Goal: Task Accomplishment & Management: Manage account settings

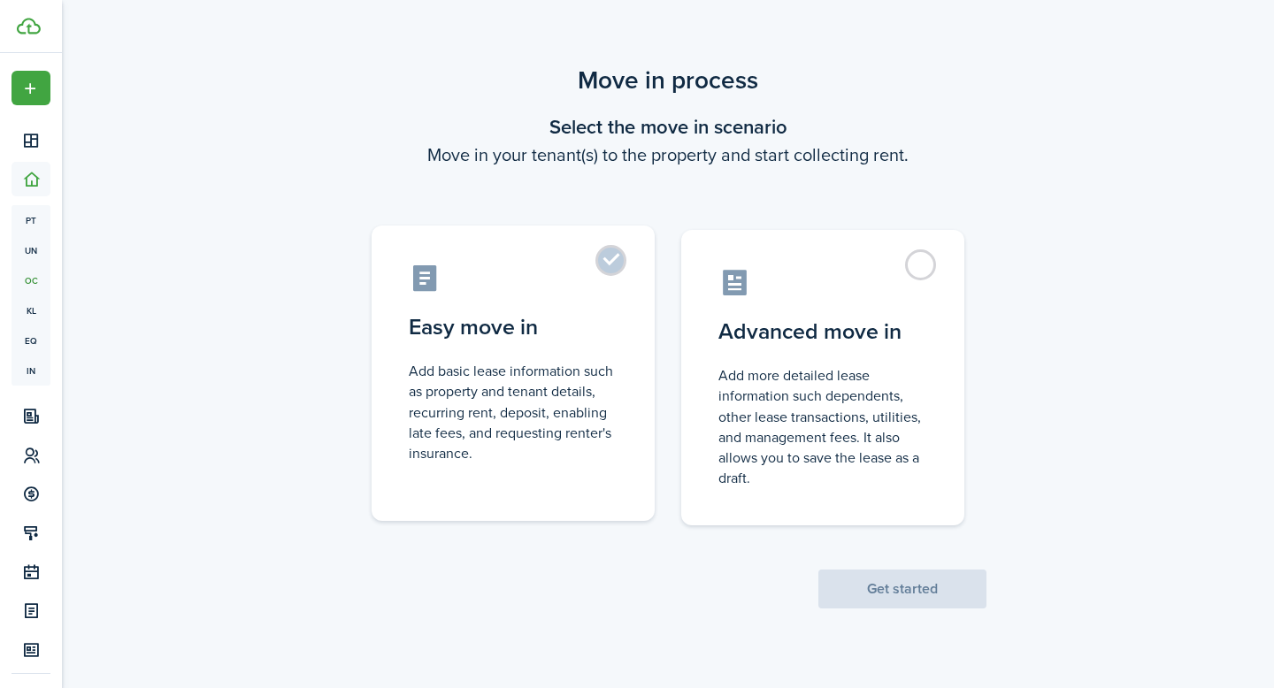
click at [584, 257] on label "Easy move in Add basic lease information such as property and tenant details, r…" at bounding box center [513, 374] width 283 height 296
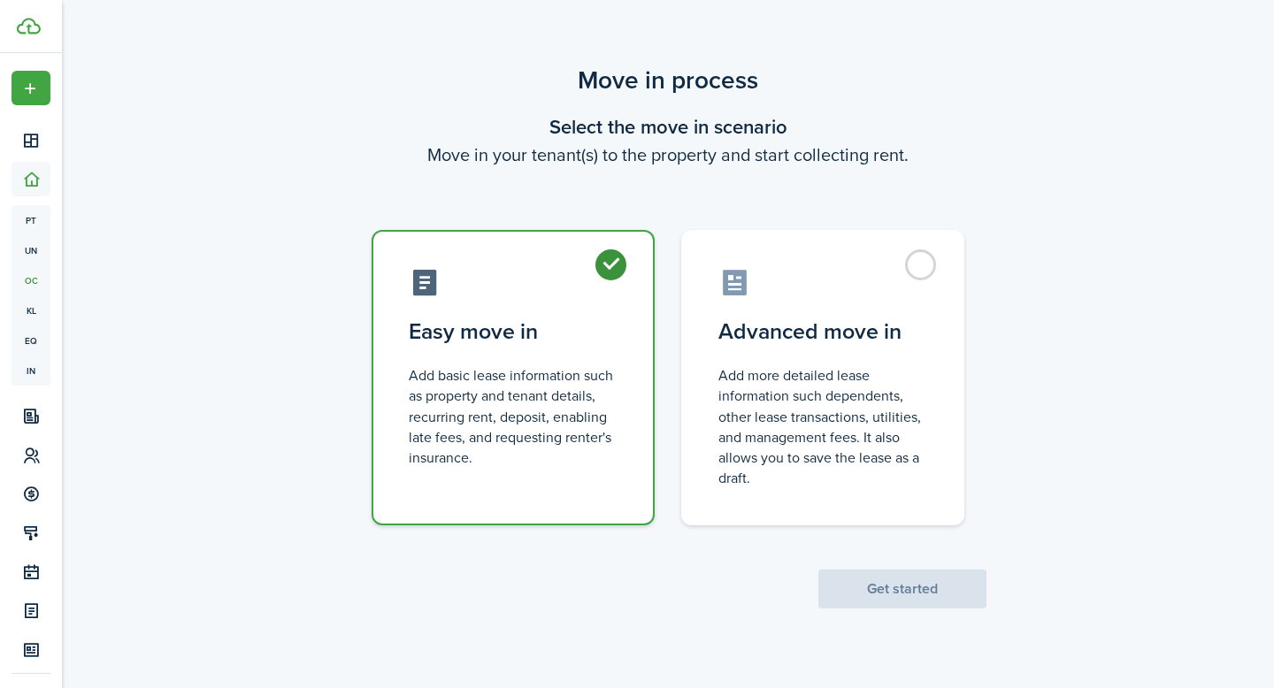
radio input "true"
click at [903, 582] on button "Get started" at bounding box center [902, 589] width 168 height 39
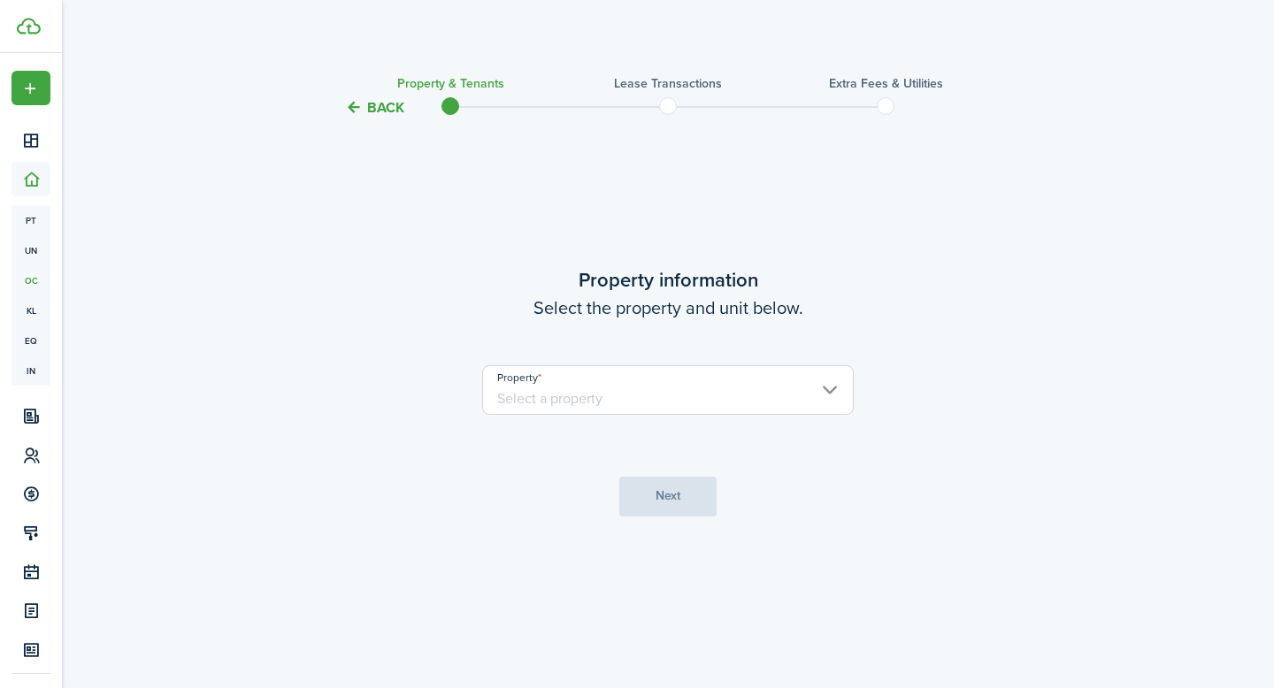
click at [824, 397] on input "Property" at bounding box center [668, 390] width 372 height 50
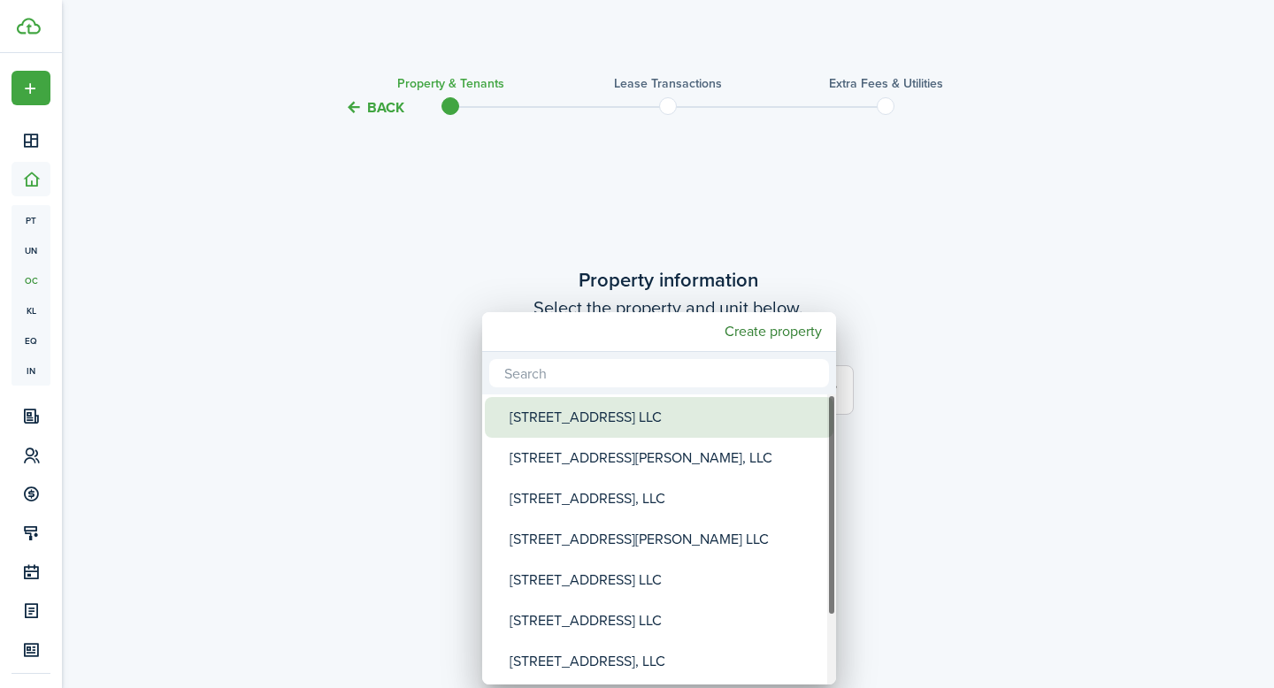
click at [751, 420] on div "[STREET_ADDRESS] LLC" at bounding box center [666, 417] width 313 height 41
type input "[STREET_ADDRESS] LLC"
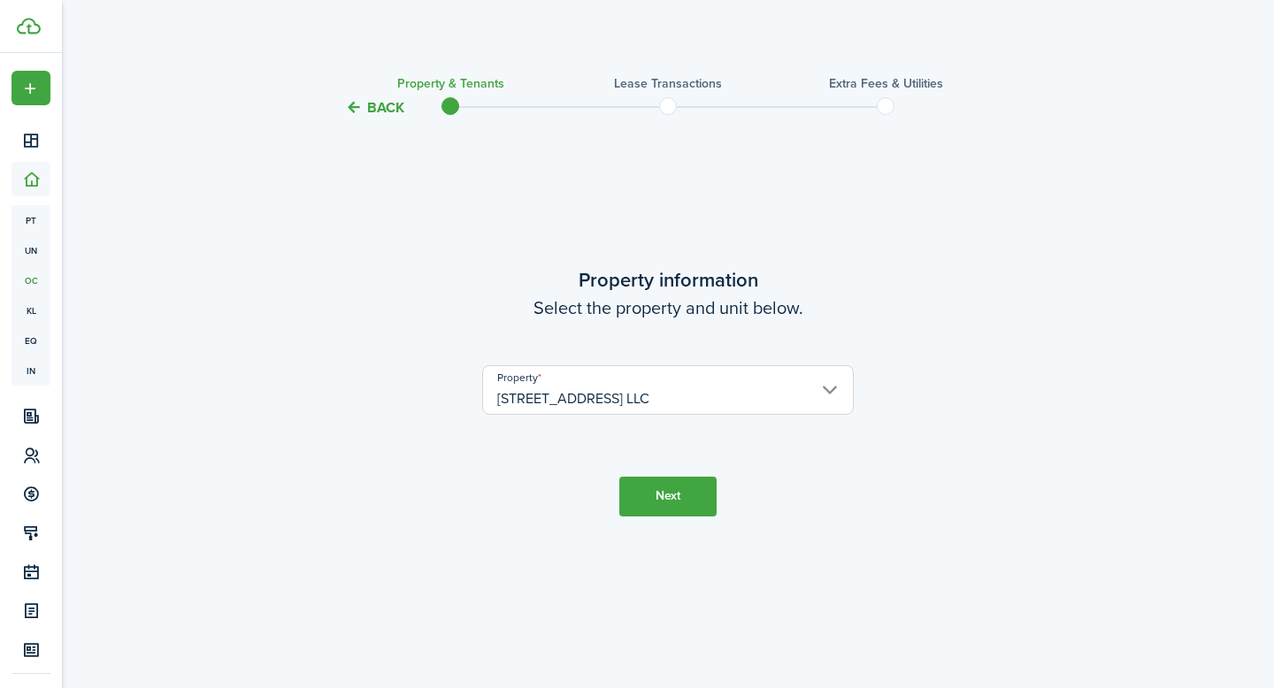
click at [683, 493] on button "Next" at bounding box center [667, 497] width 97 height 40
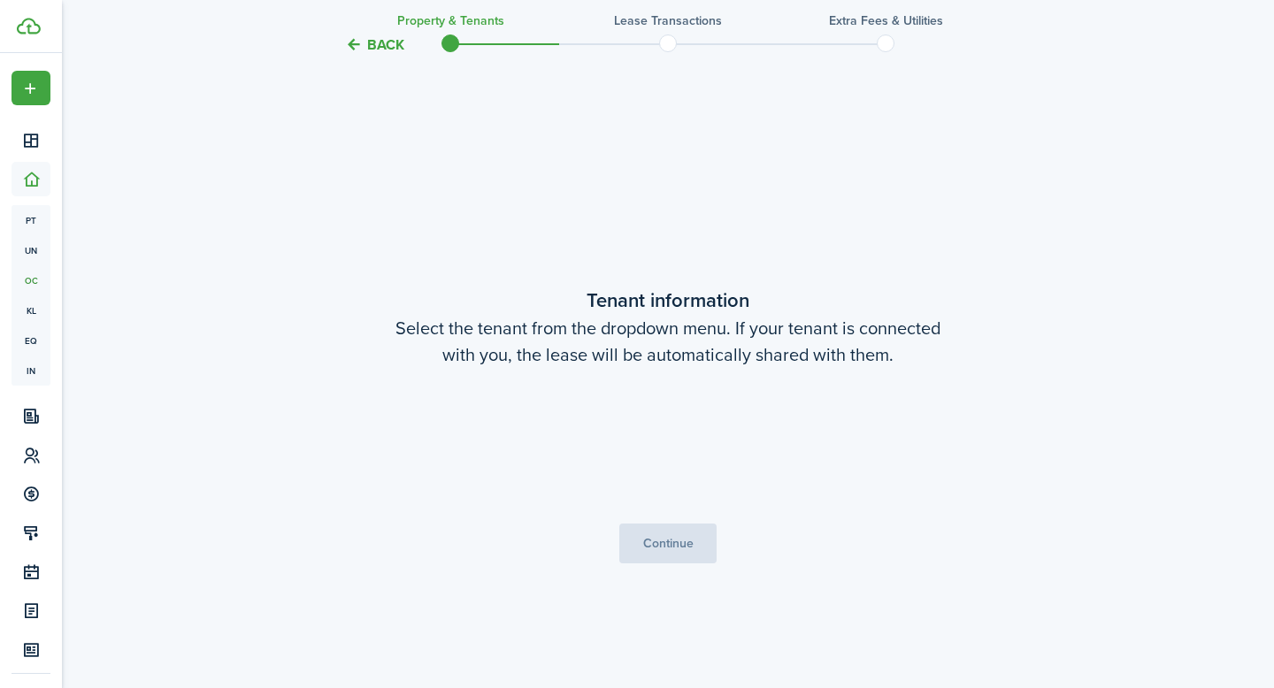
scroll to position [570, 0]
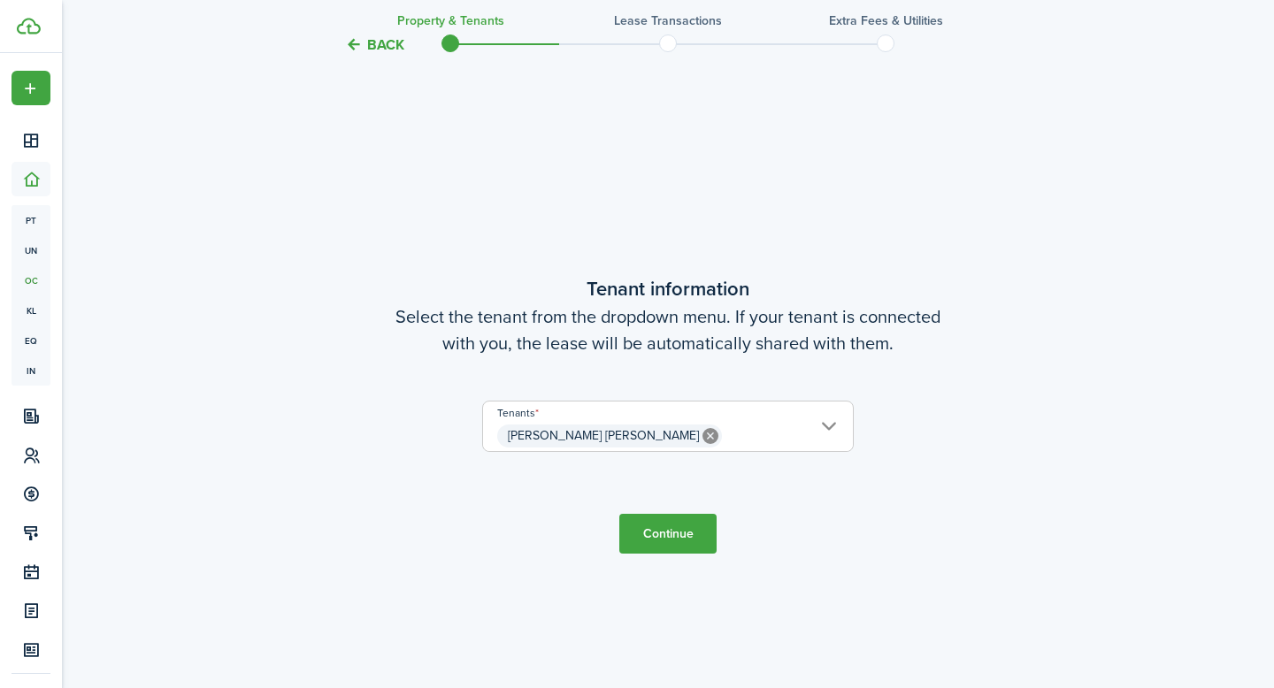
click at [675, 542] on button "Continue" at bounding box center [667, 534] width 97 height 40
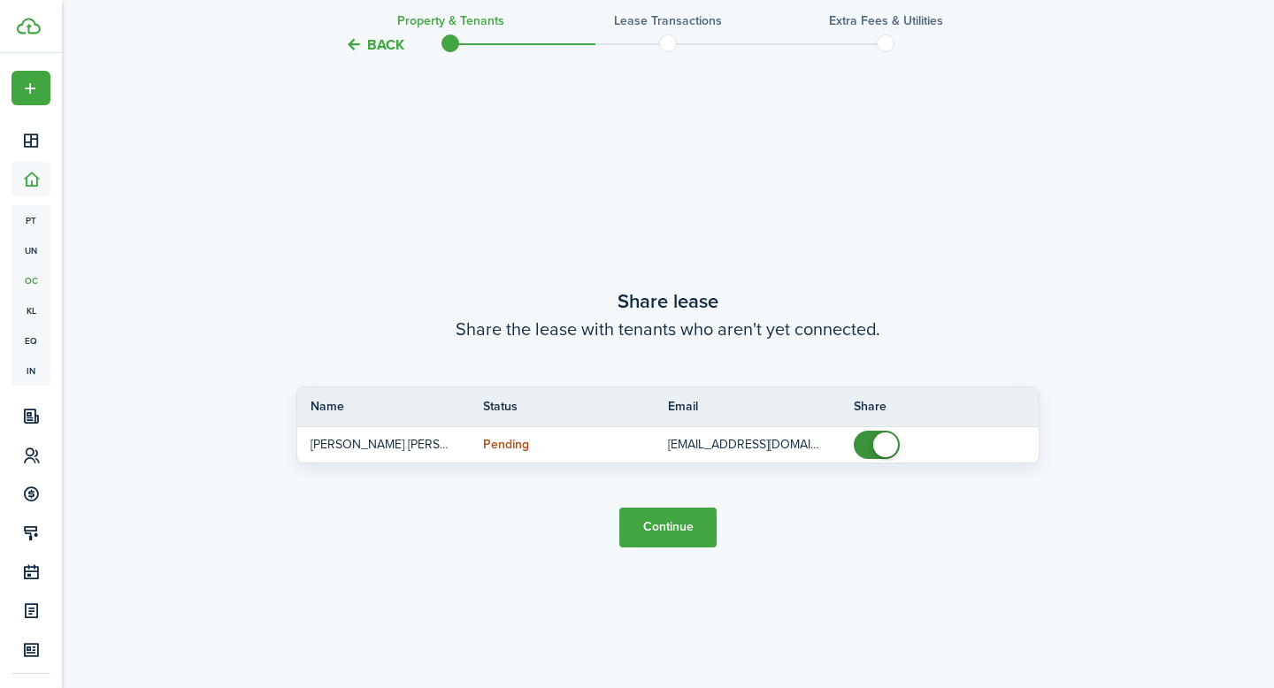
scroll to position [1258, 0]
click at [685, 529] on button "Continue" at bounding box center [667, 525] width 97 height 40
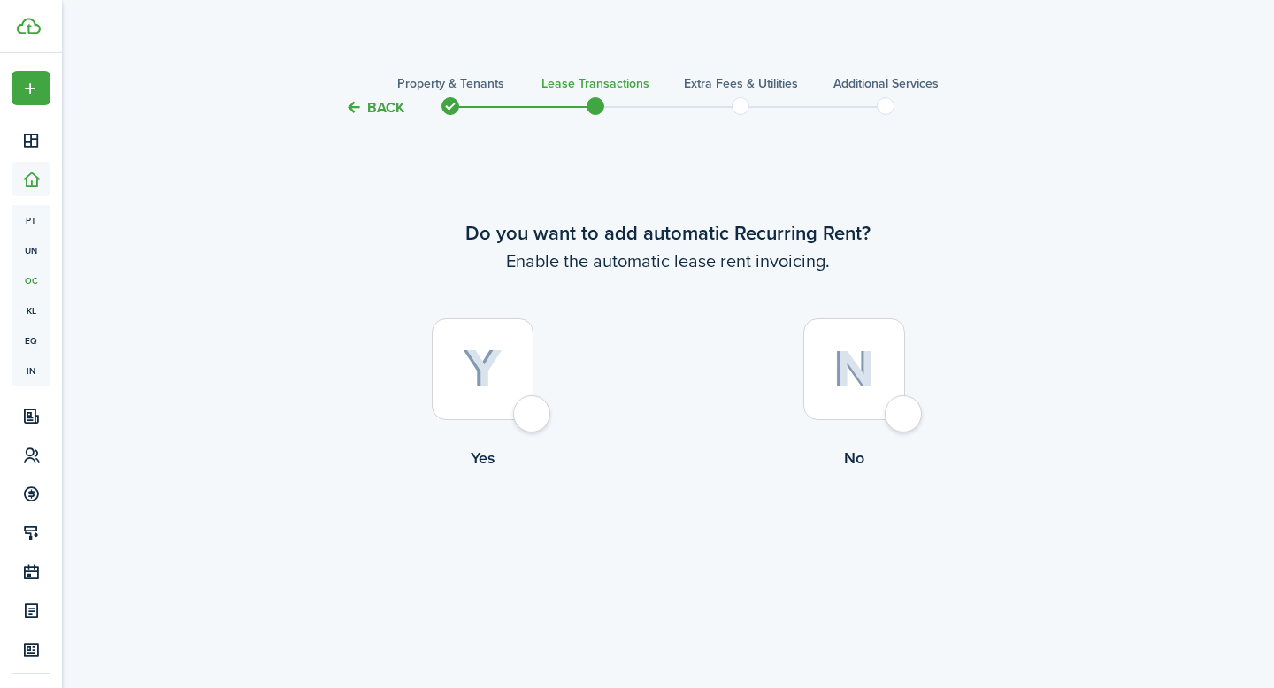
click at [509, 402] on div at bounding box center [483, 370] width 102 height 102
radio input "true"
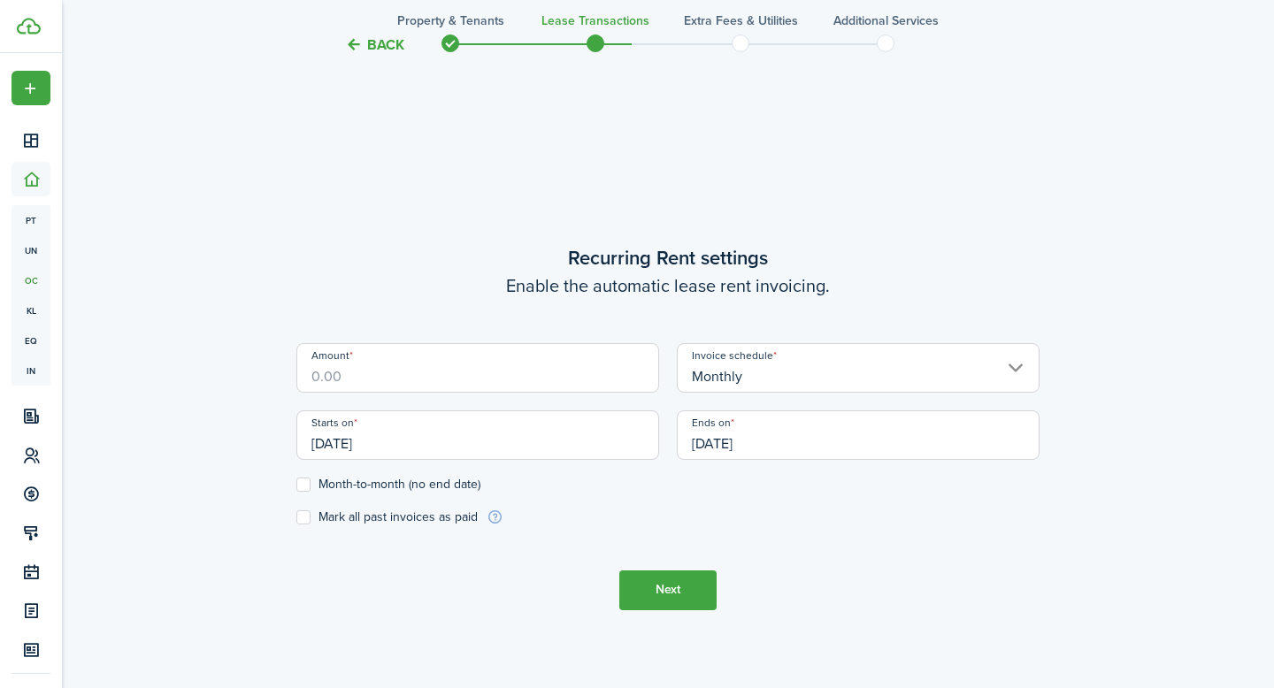
scroll to position [570, 0]
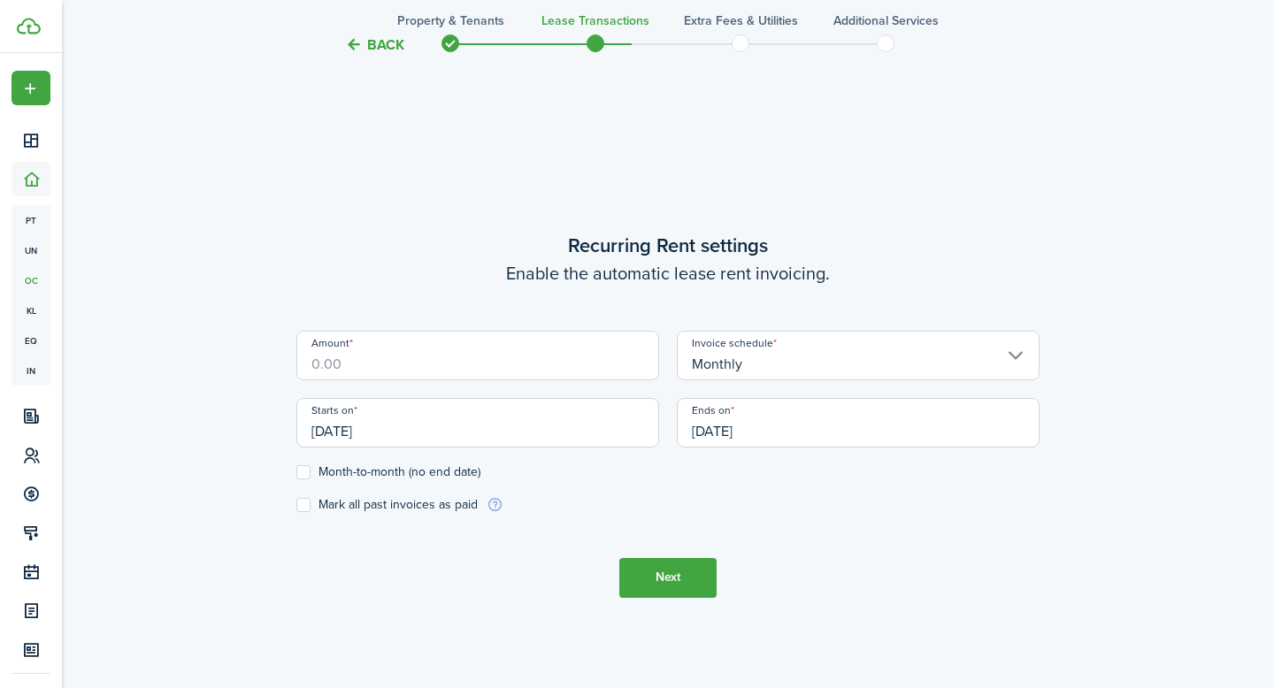
click at [385, 40] on button "Back" at bounding box center [374, 44] width 59 height 19
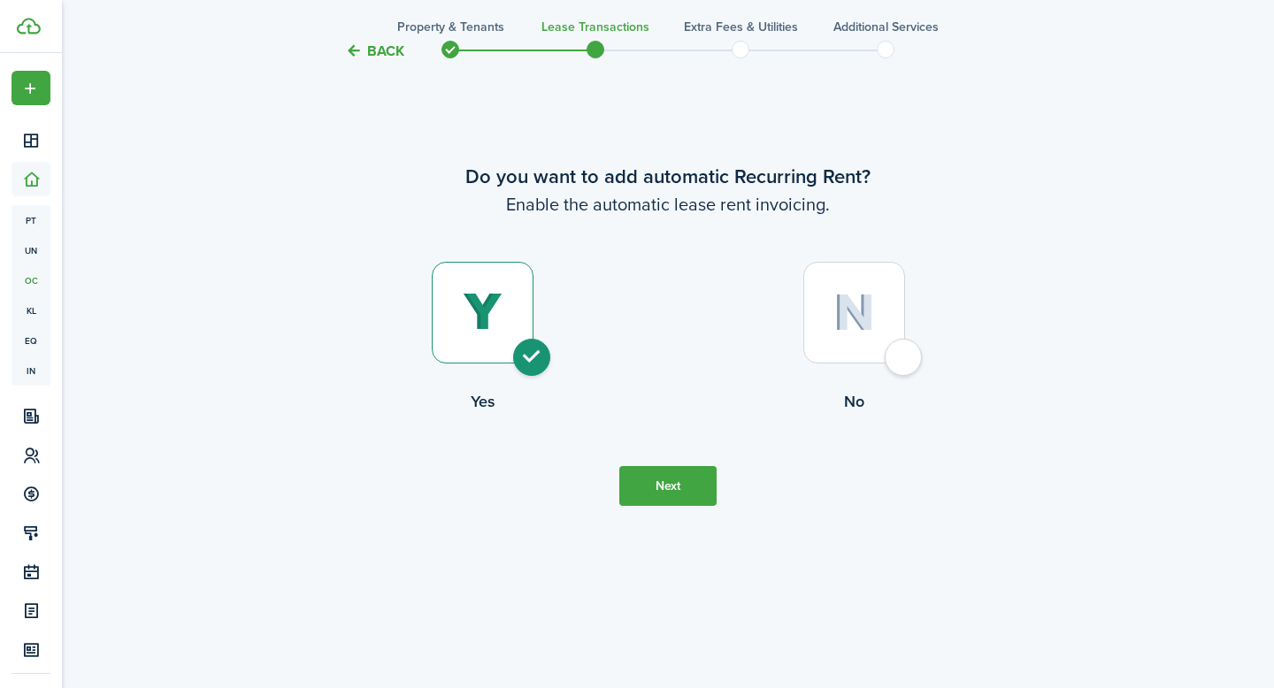
scroll to position [0, 0]
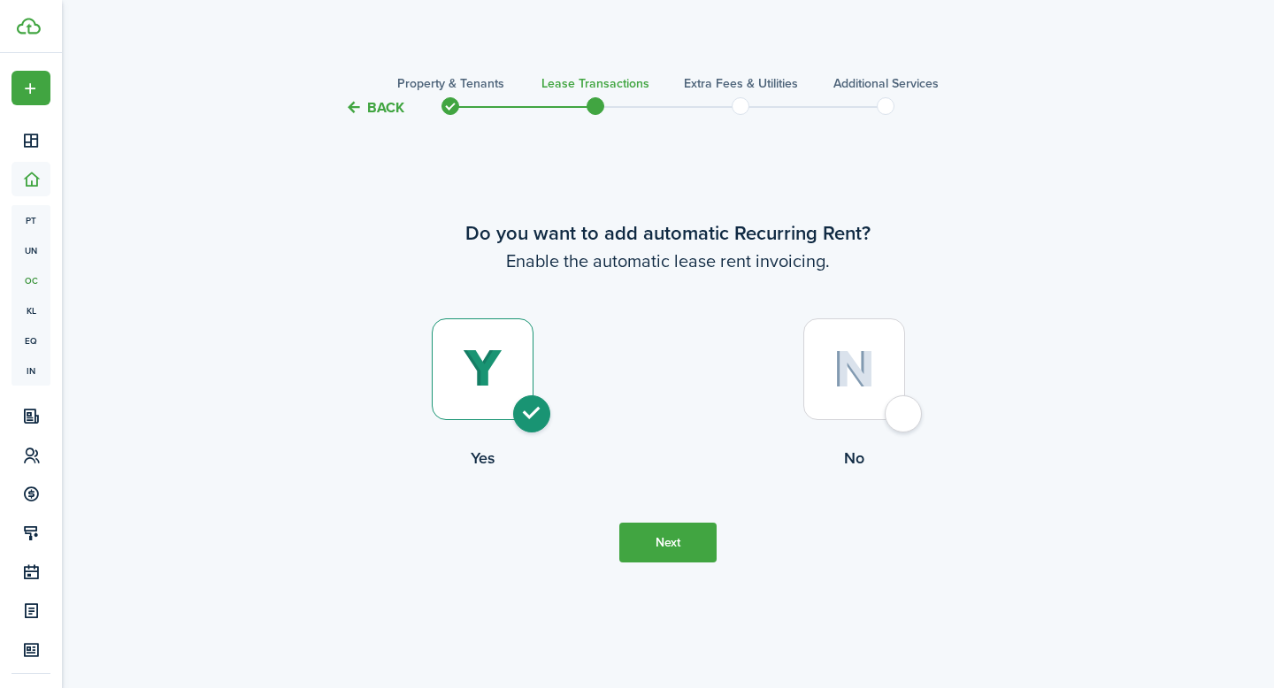
click at [371, 115] on button "Back" at bounding box center [374, 107] width 59 height 19
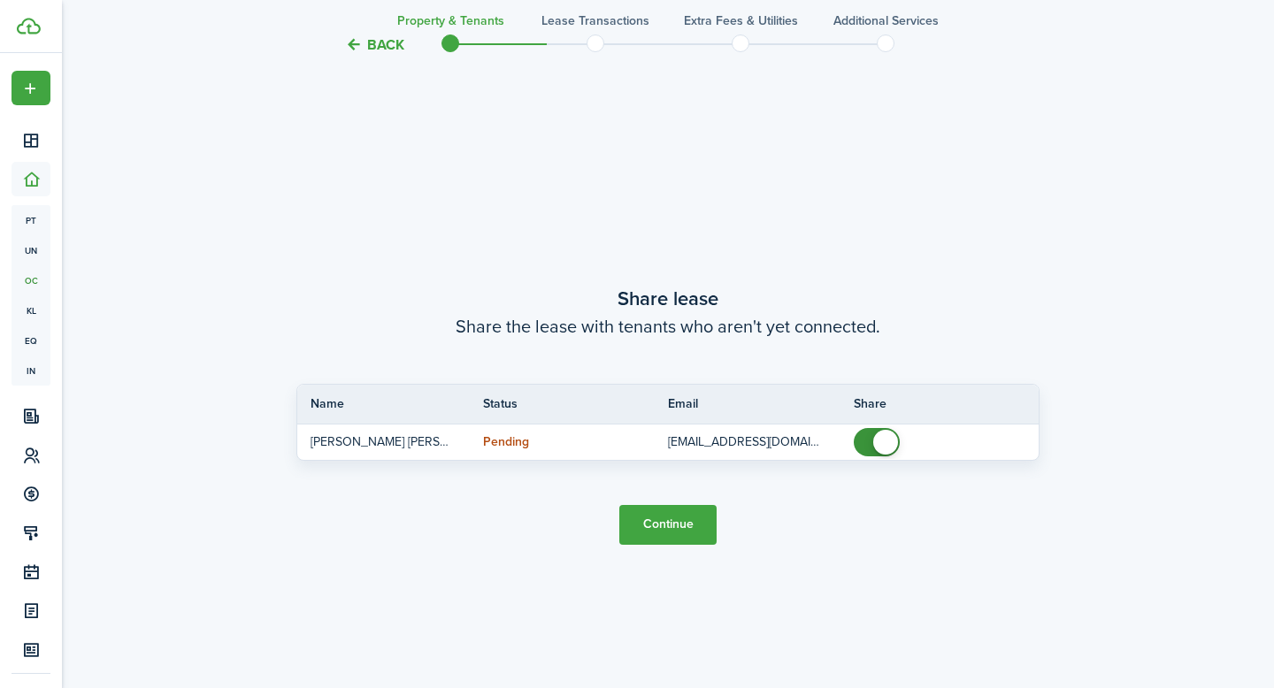
click at [371, 46] on button "Back" at bounding box center [374, 44] width 59 height 19
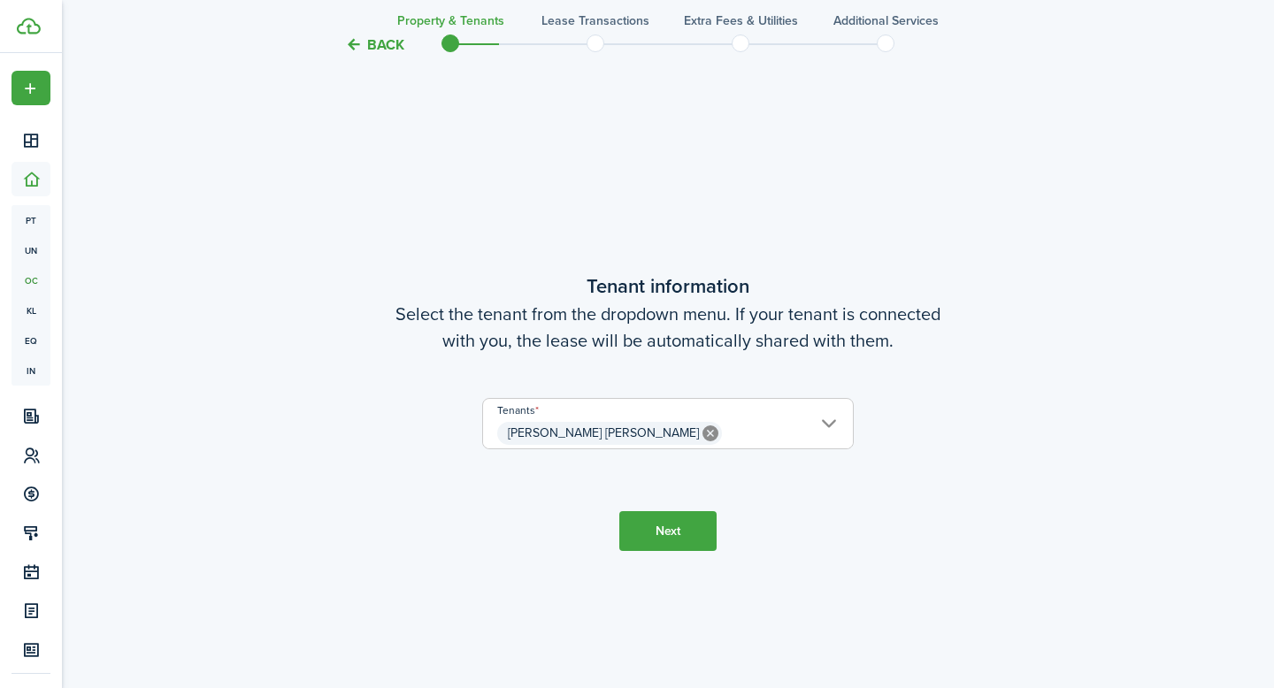
scroll to position [570, 0]
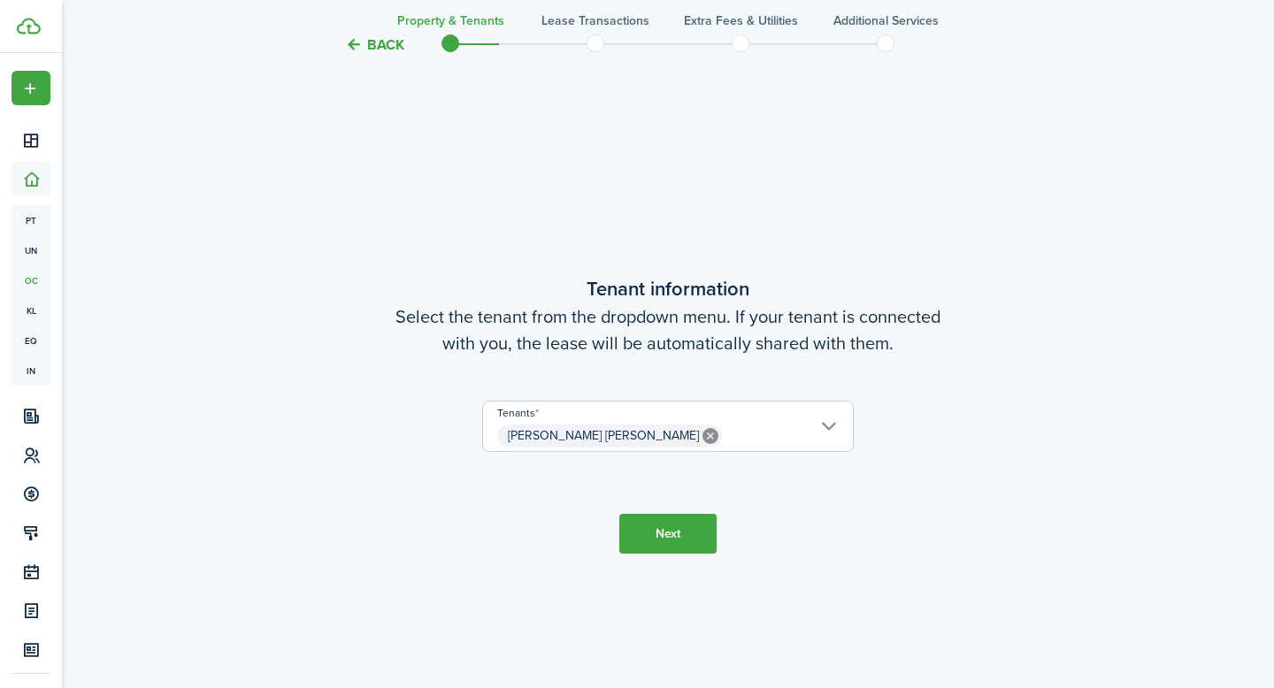
click at [393, 42] on button "Back" at bounding box center [374, 44] width 59 height 19
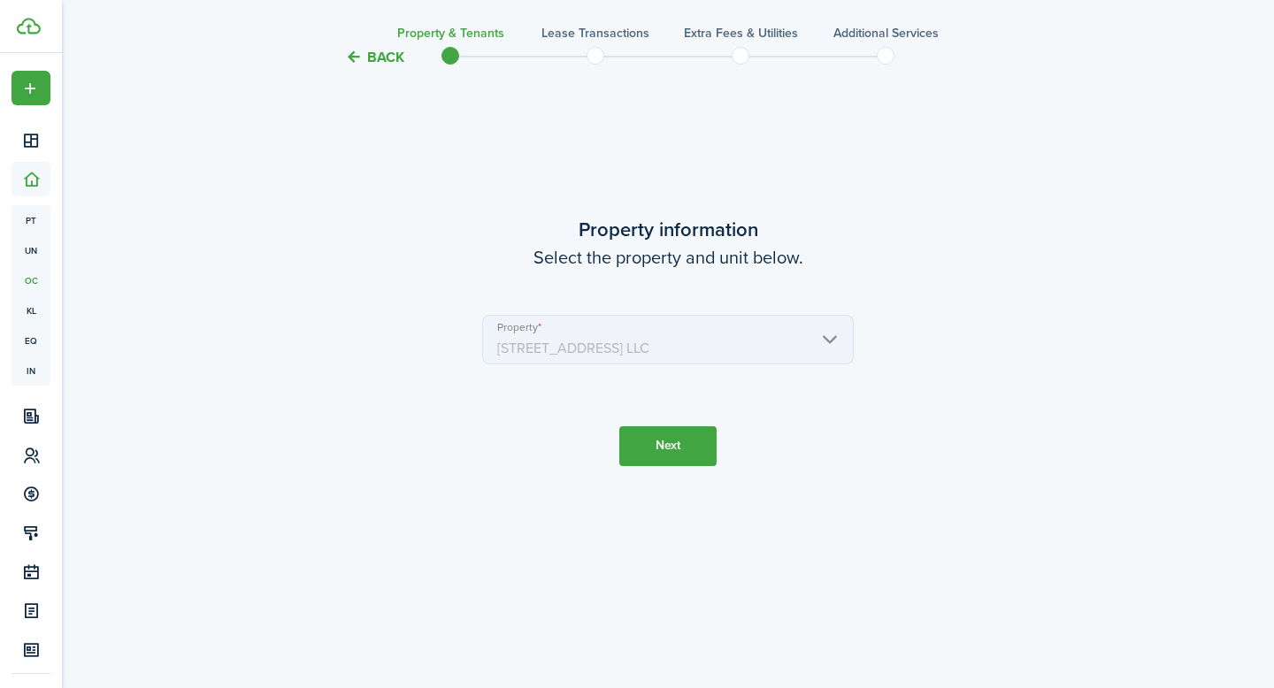
scroll to position [0, 0]
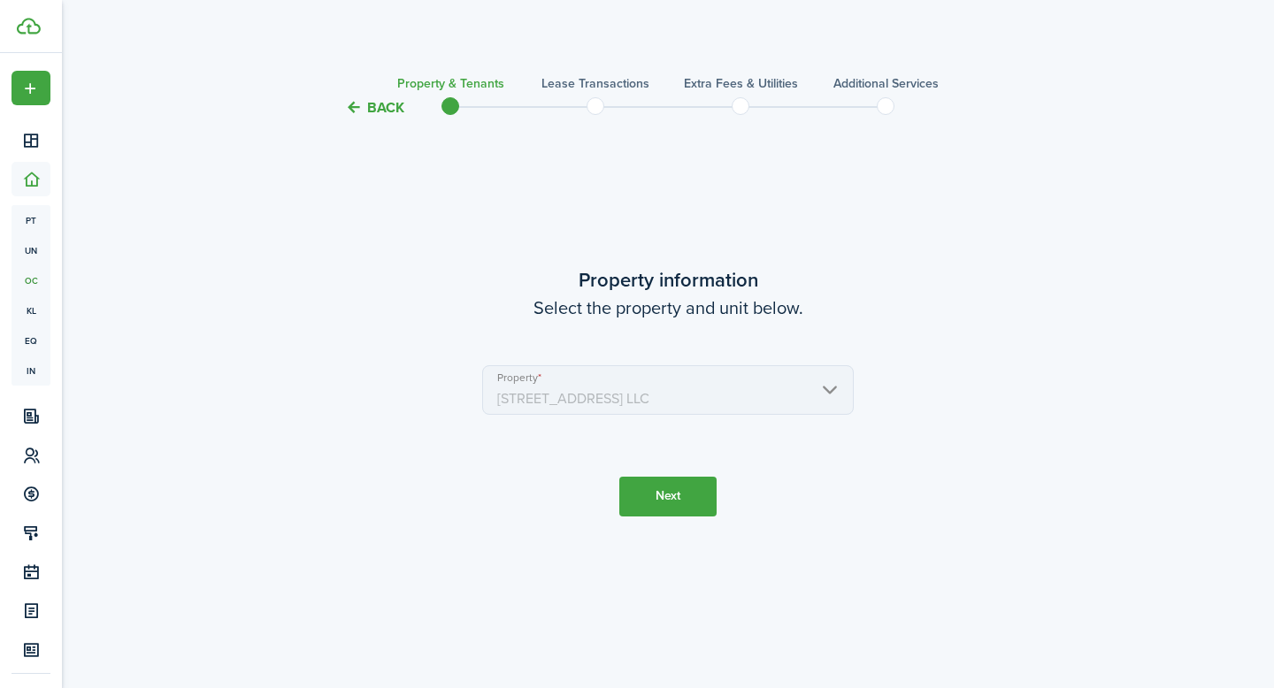
click at [378, 108] on button "Back" at bounding box center [374, 107] width 59 height 19
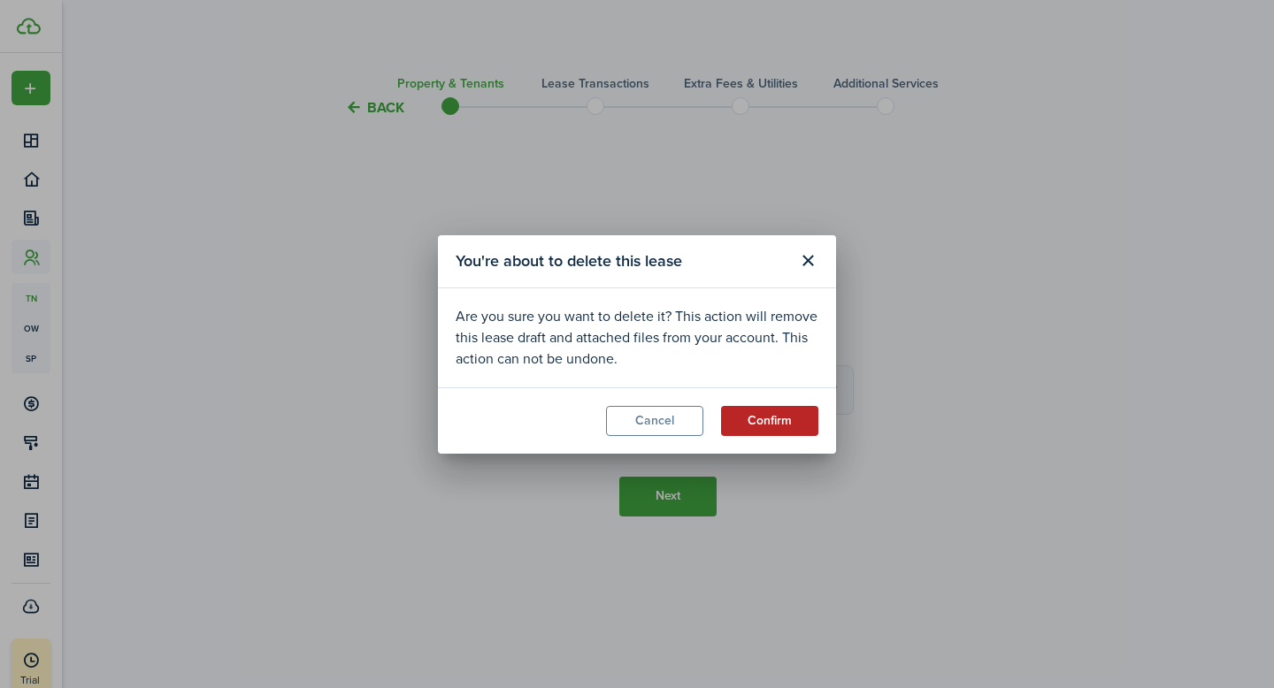
click at [782, 424] on button "Confirm" at bounding box center [769, 421] width 97 height 30
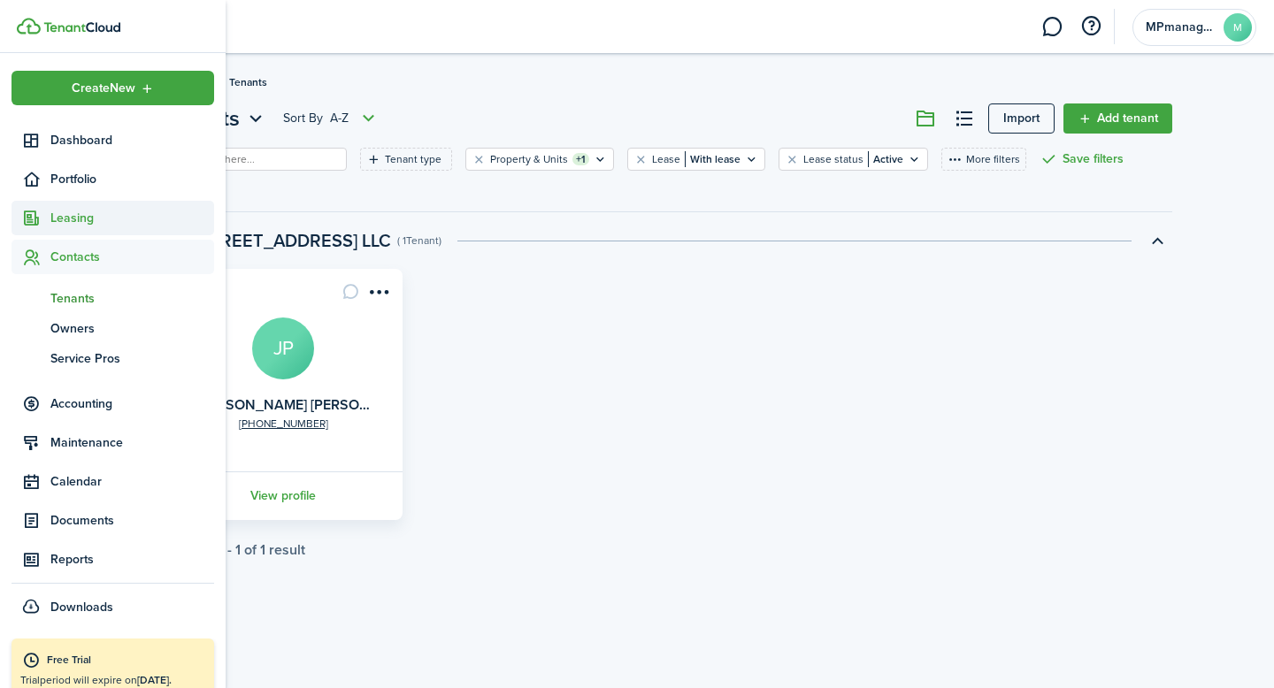
click at [73, 223] on span "Leasing" at bounding box center [132, 218] width 164 height 19
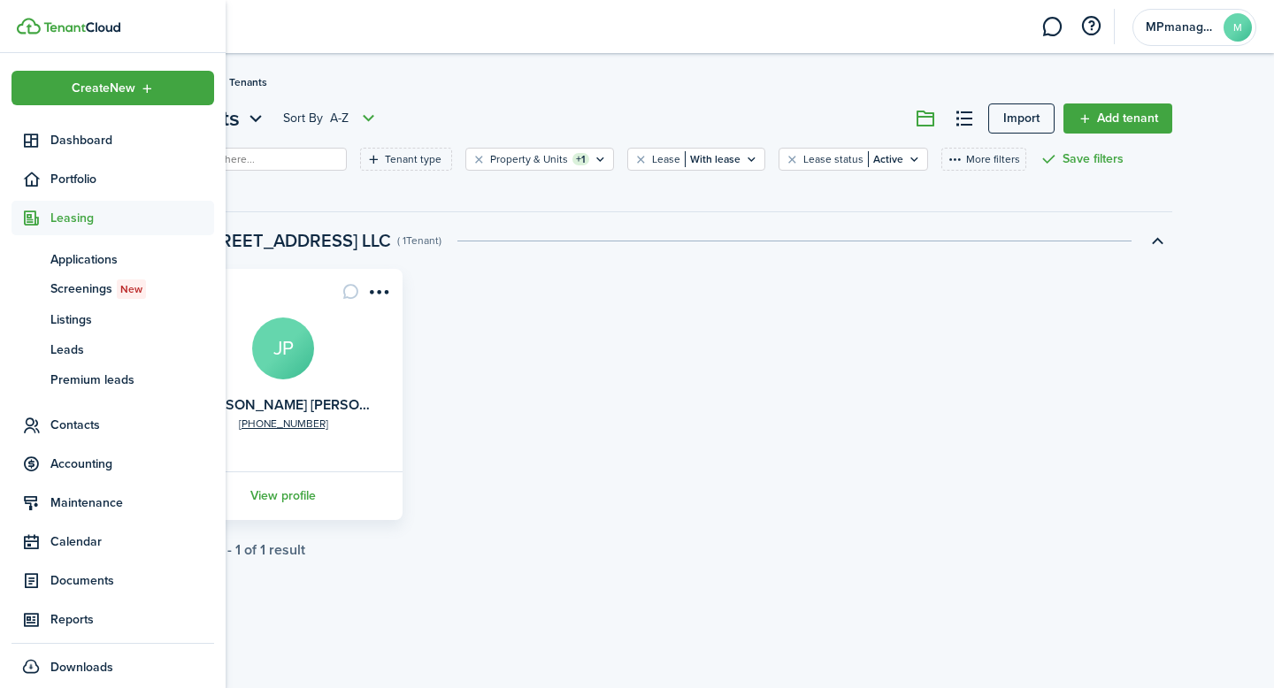
click at [40, 218] on icon at bounding box center [31, 219] width 19 height 18
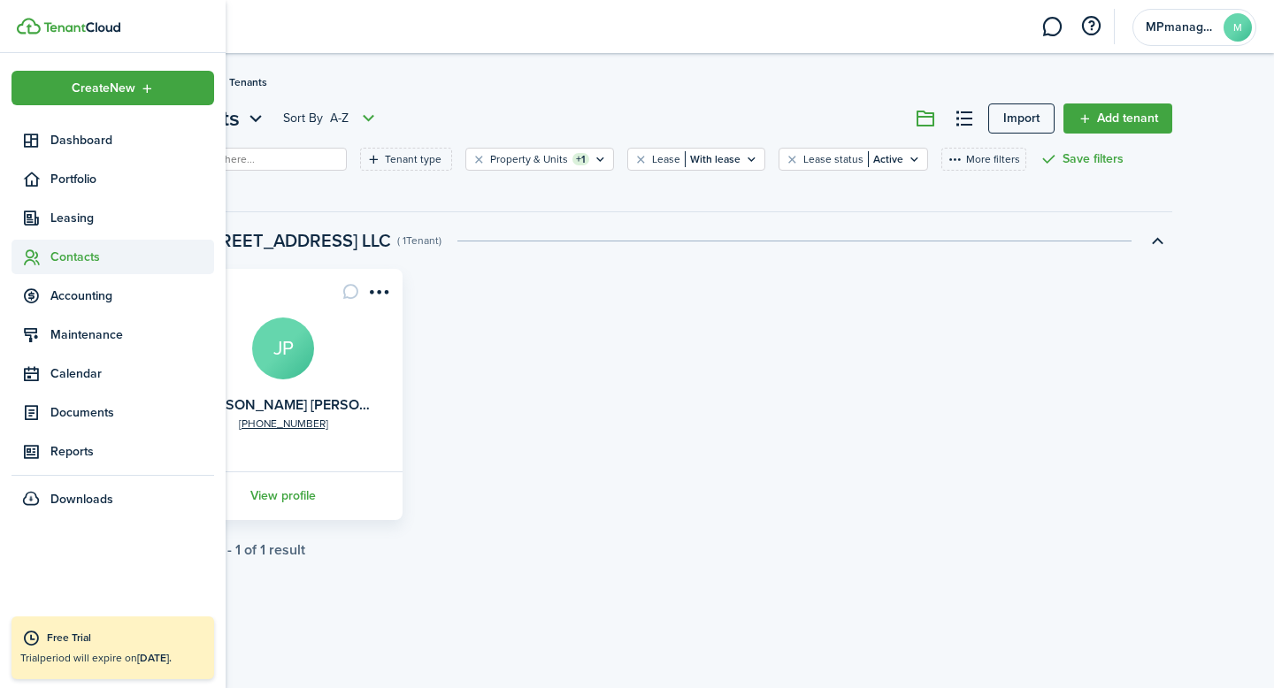
click at [58, 253] on span "Contacts" at bounding box center [132, 257] width 164 height 19
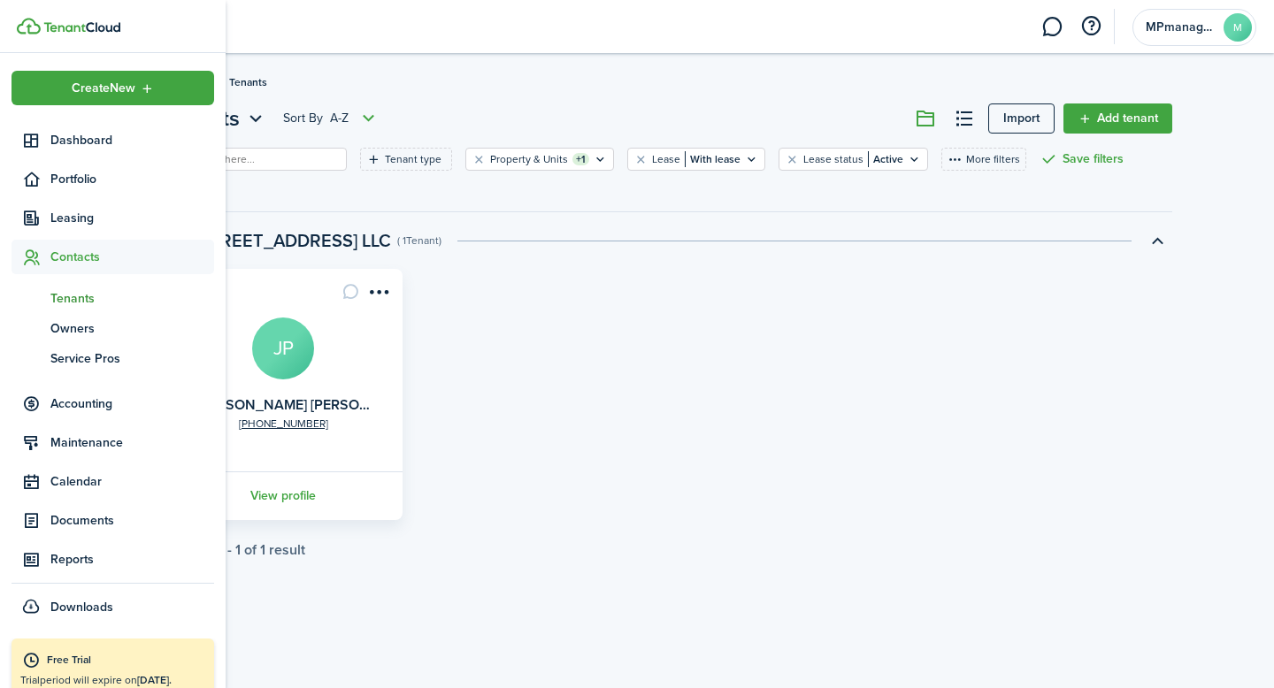
click at [68, 298] on span "Tenants" at bounding box center [132, 298] width 164 height 19
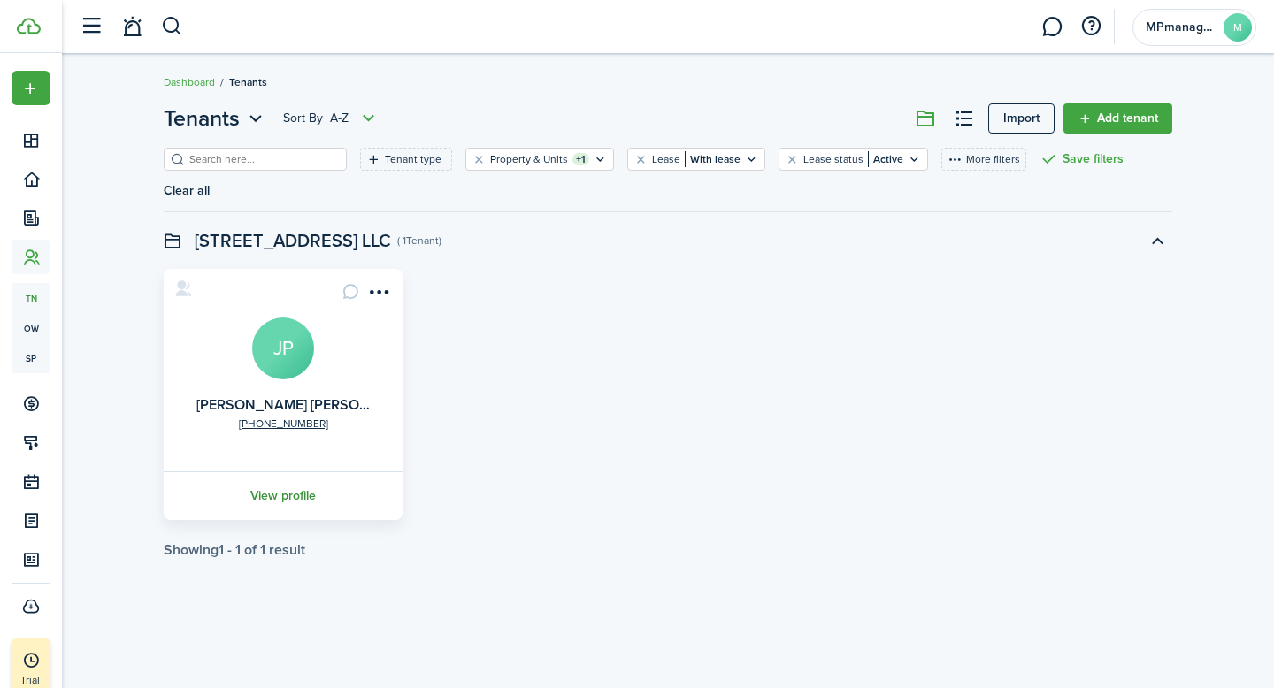
click at [271, 473] on link "View profile" at bounding box center [283, 496] width 244 height 49
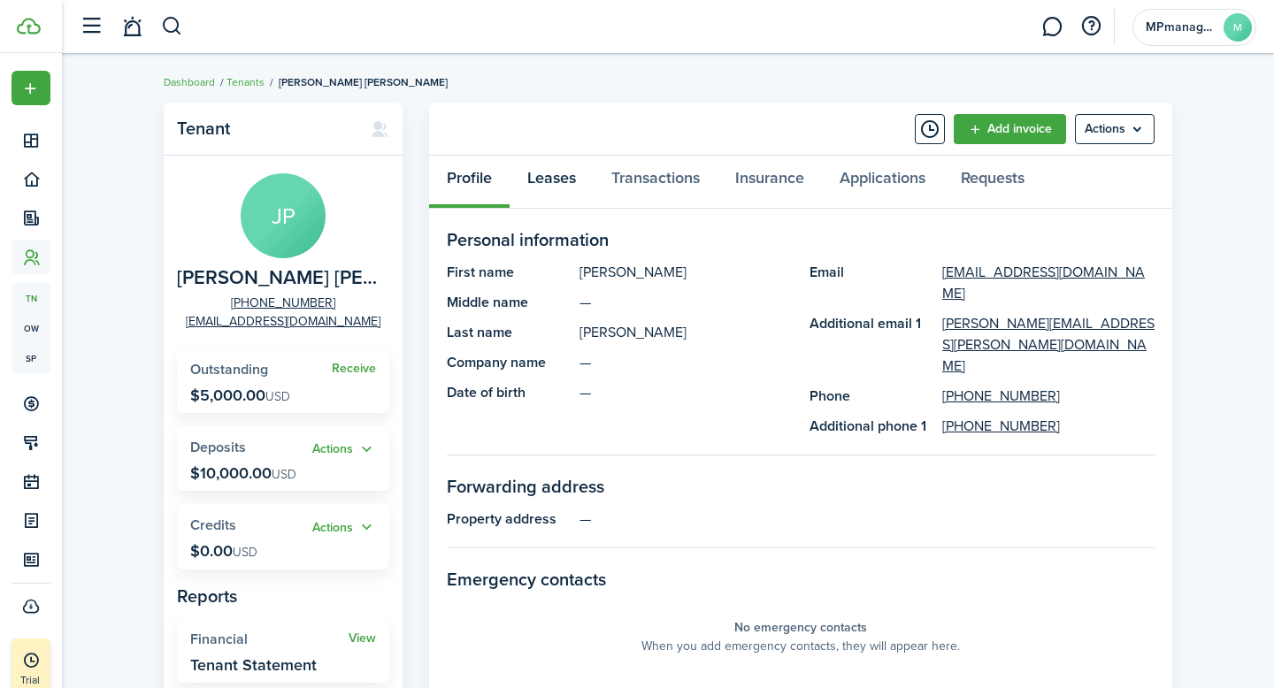
click at [557, 181] on link "Leases" at bounding box center [552, 182] width 84 height 53
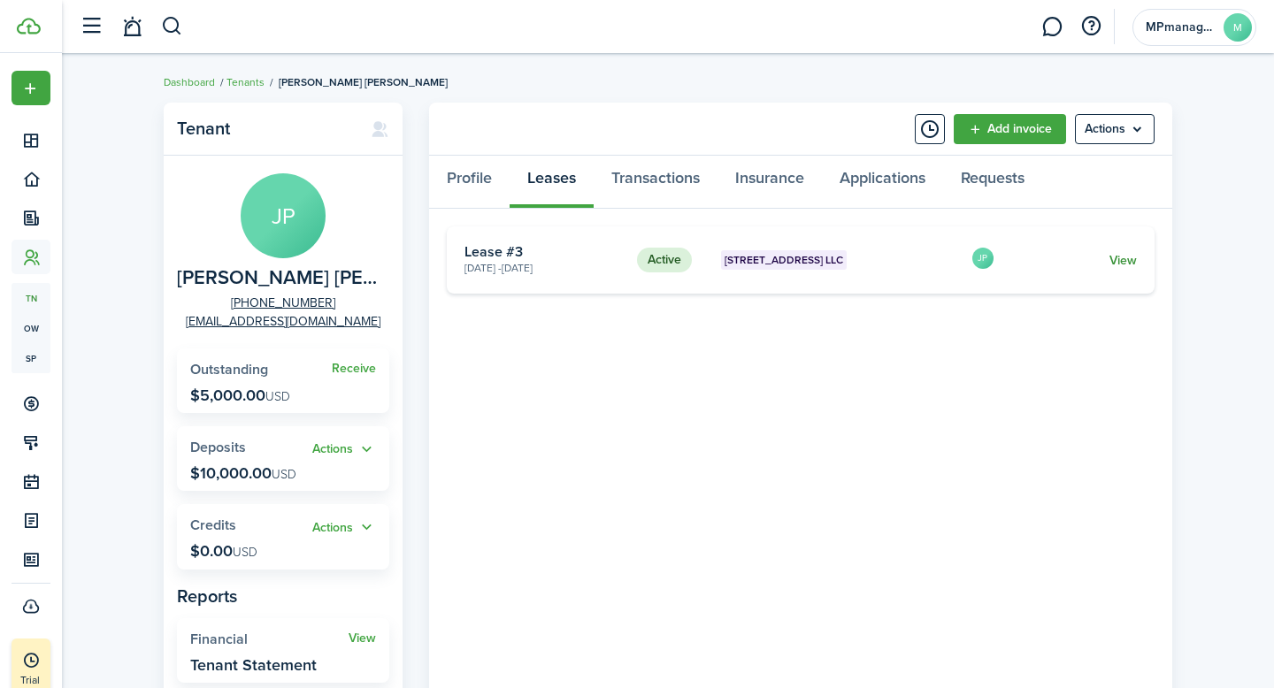
click at [1120, 257] on link "View" at bounding box center [1123, 260] width 27 height 19
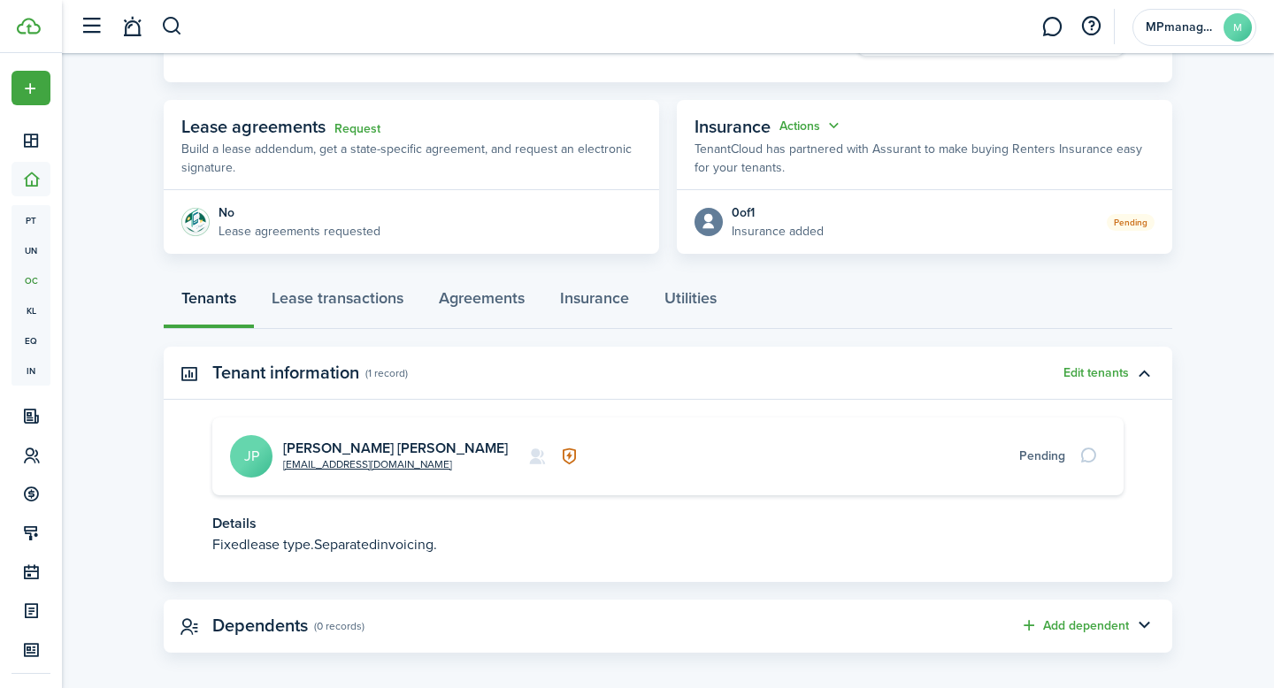
scroll to position [291, 0]
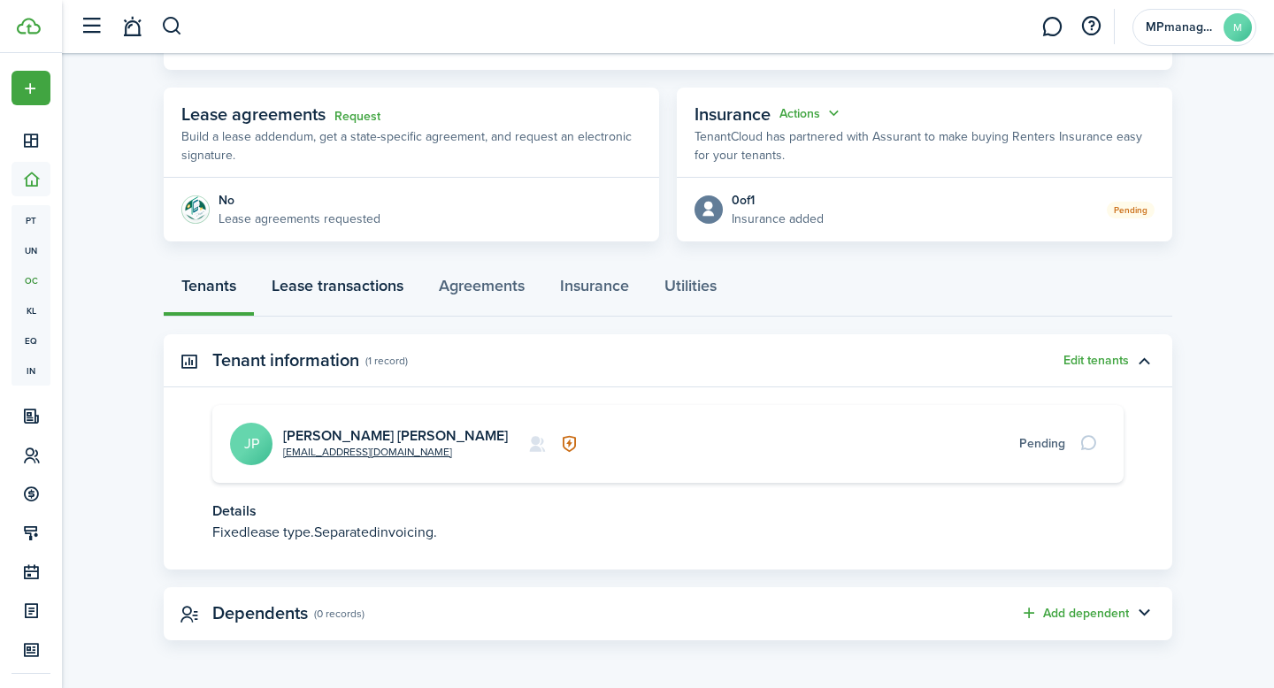
click at [331, 290] on link "Lease transactions" at bounding box center [337, 290] width 167 height 53
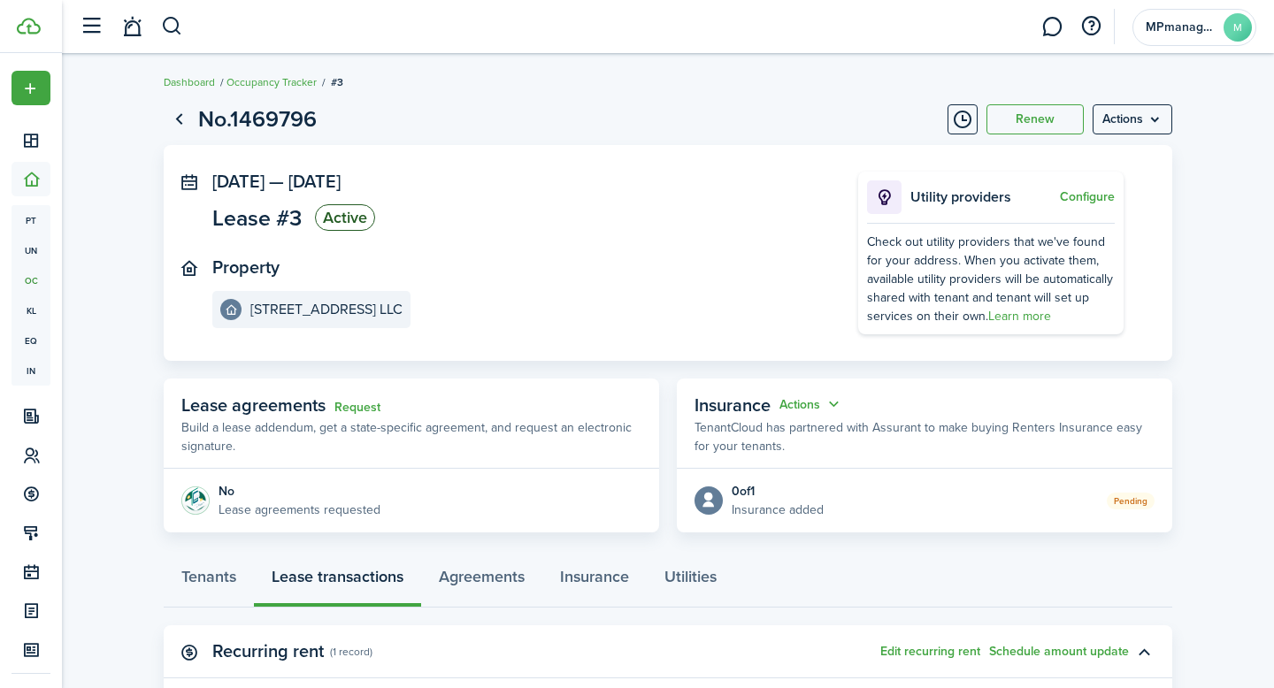
click at [682, 257] on panel-main-inner "[DATE] — [DATE] Lease #3 Active Property [STREET_ADDRESS] LLC" at bounding box center [508, 250] width 593 height 157
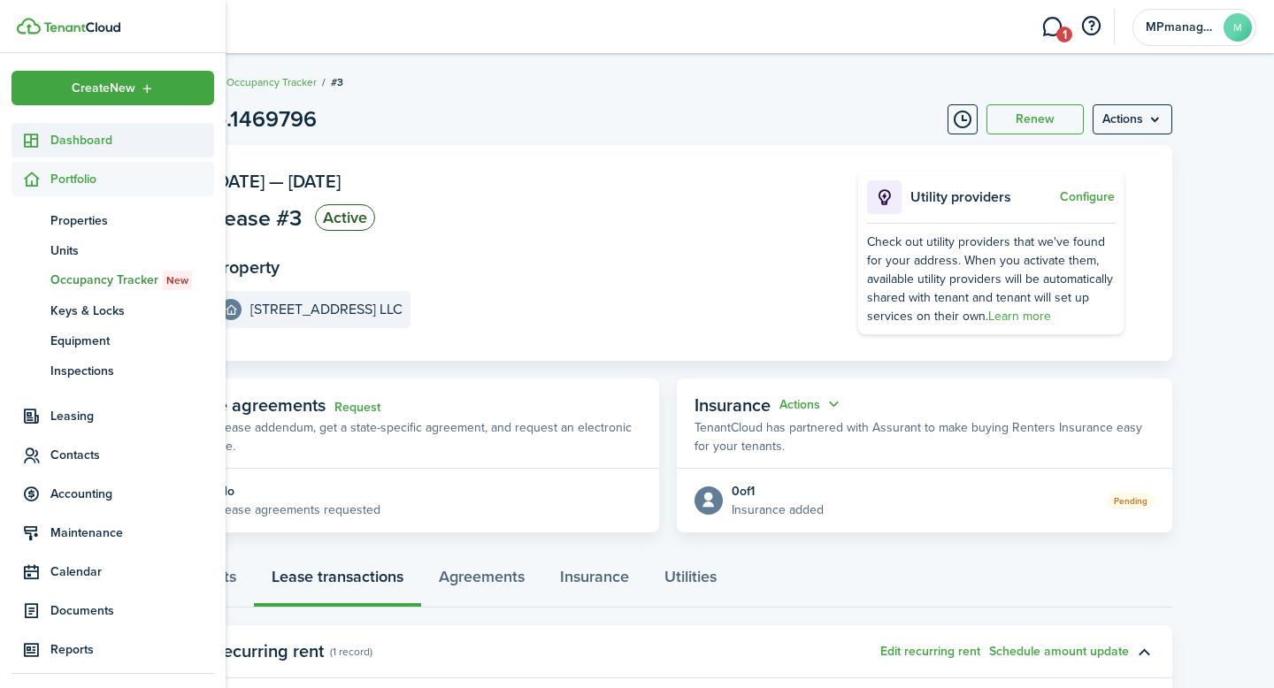
click at [65, 142] on span "Dashboard" at bounding box center [132, 140] width 164 height 19
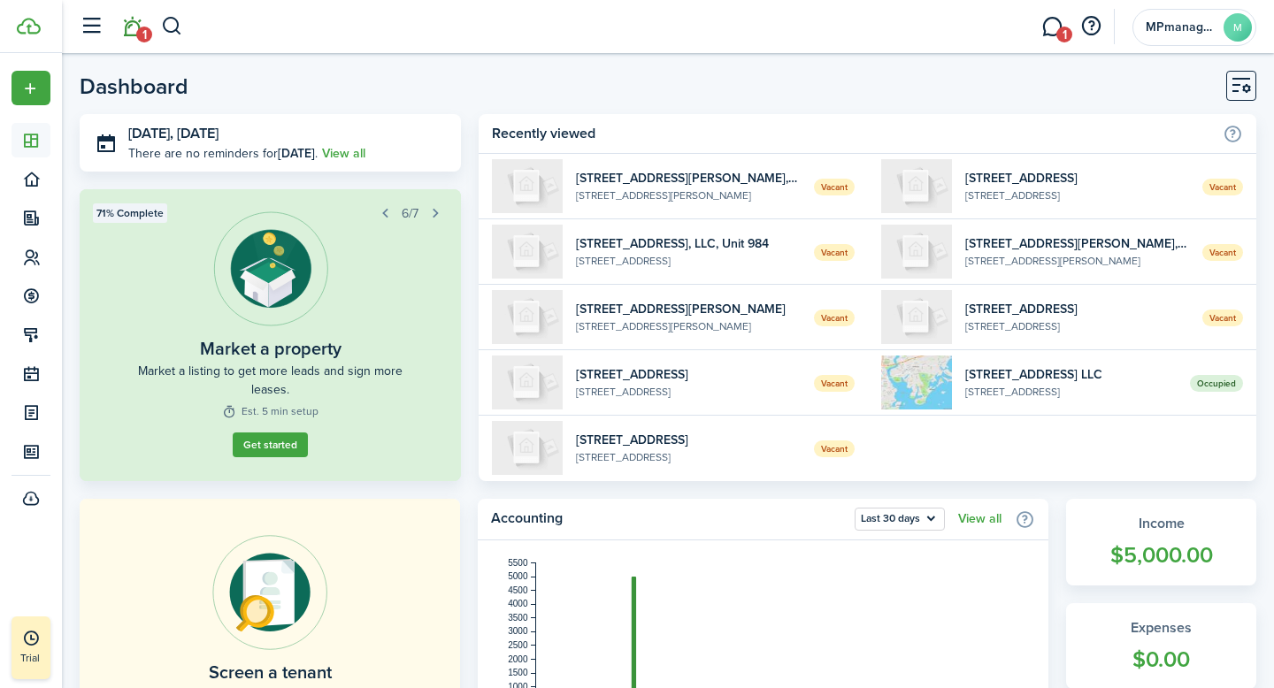
click at [142, 27] on span "1" at bounding box center [144, 35] width 16 height 16
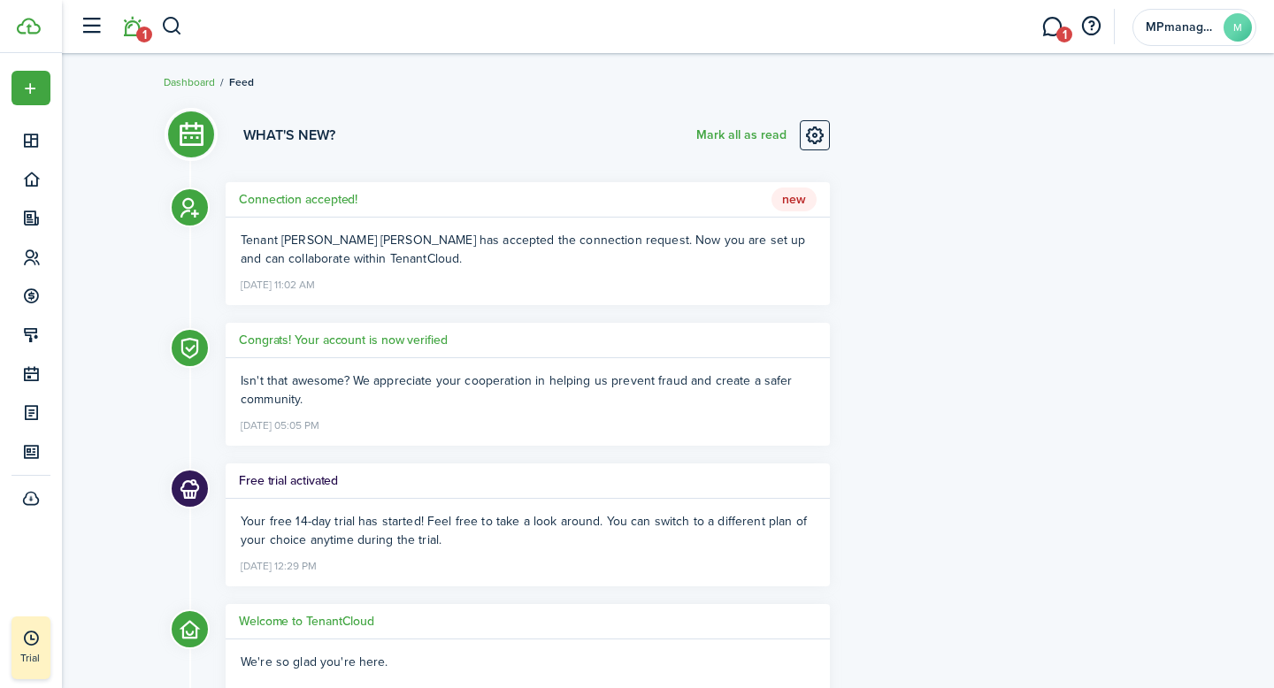
click at [622, 233] on span "Tenant [PERSON_NAME] [PERSON_NAME] has accepted the connection request. Now you…" at bounding box center [523, 249] width 565 height 37
click at [598, 256] on p "Tenant [PERSON_NAME] [PERSON_NAME] has accepted the connection request. Now you…" at bounding box center [528, 249] width 574 height 37
click at [672, 268] on div "Tenant [PERSON_NAME] [PERSON_NAME] has accepted the connection request. Now you…" at bounding box center [528, 262] width 604 height 88
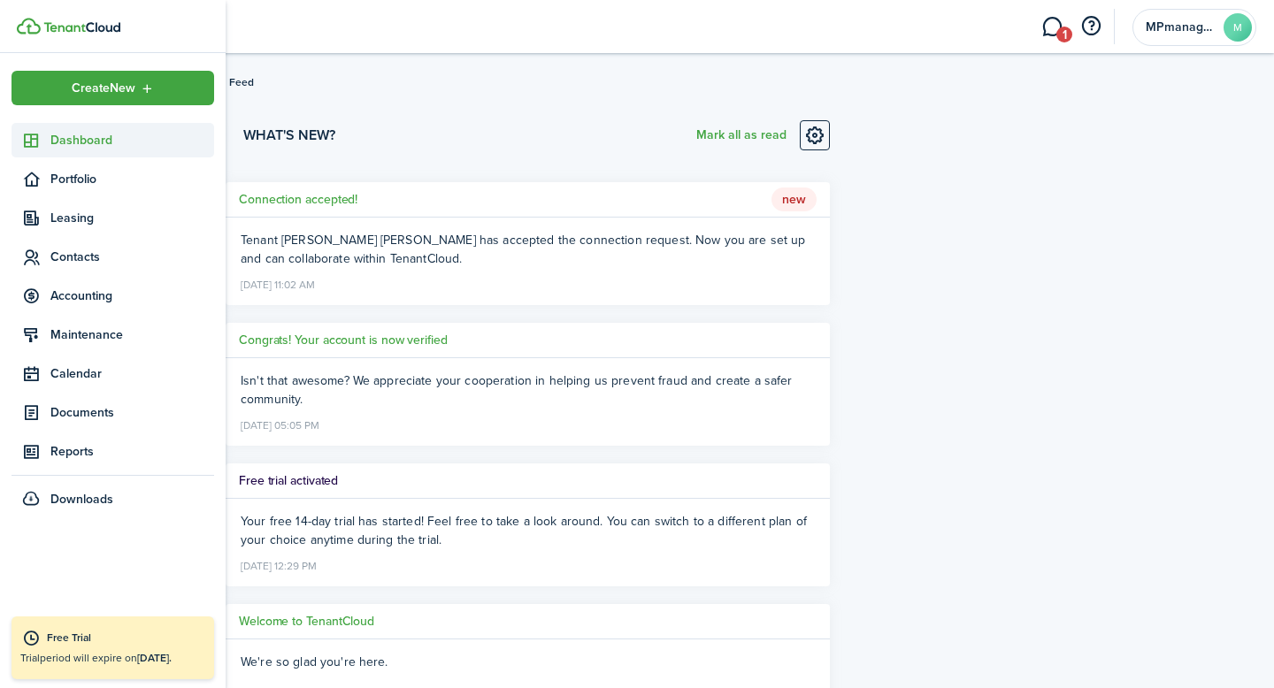
click at [97, 143] on span "Dashboard" at bounding box center [132, 140] width 164 height 19
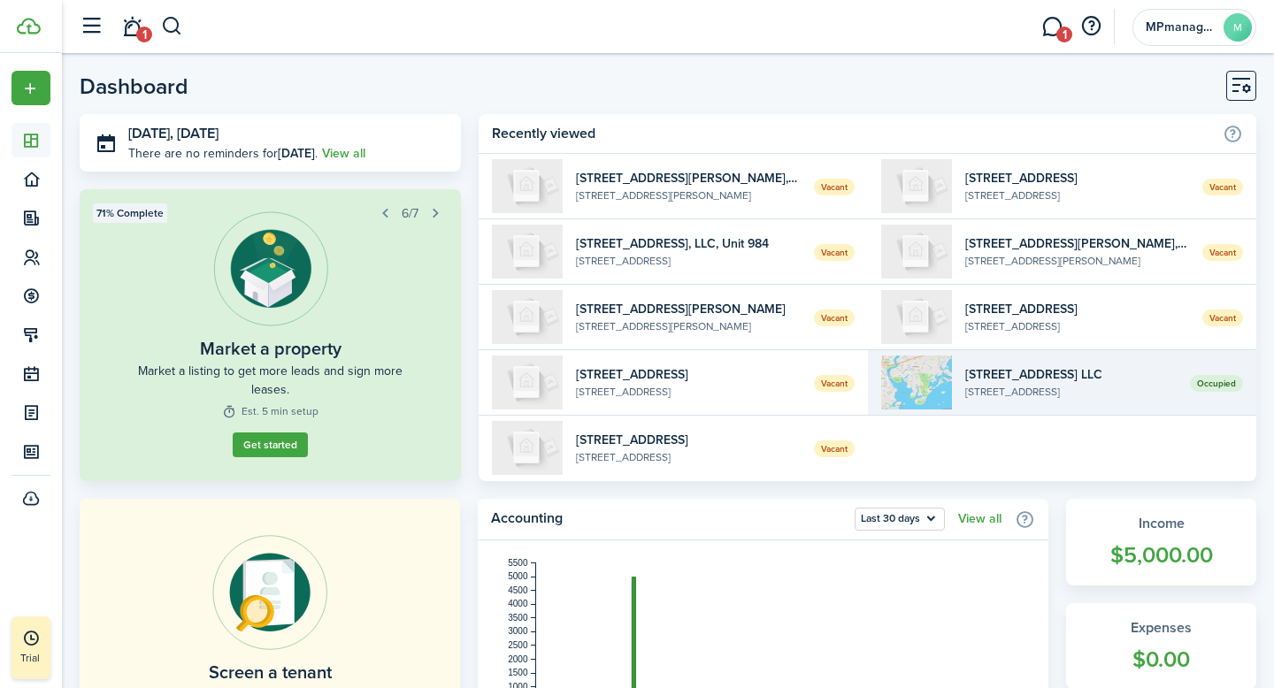
click at [993, 388] on widget-list-item-description "[STREET_ADDRESS]" at bounding box center [1070, 392] width 211 height 16
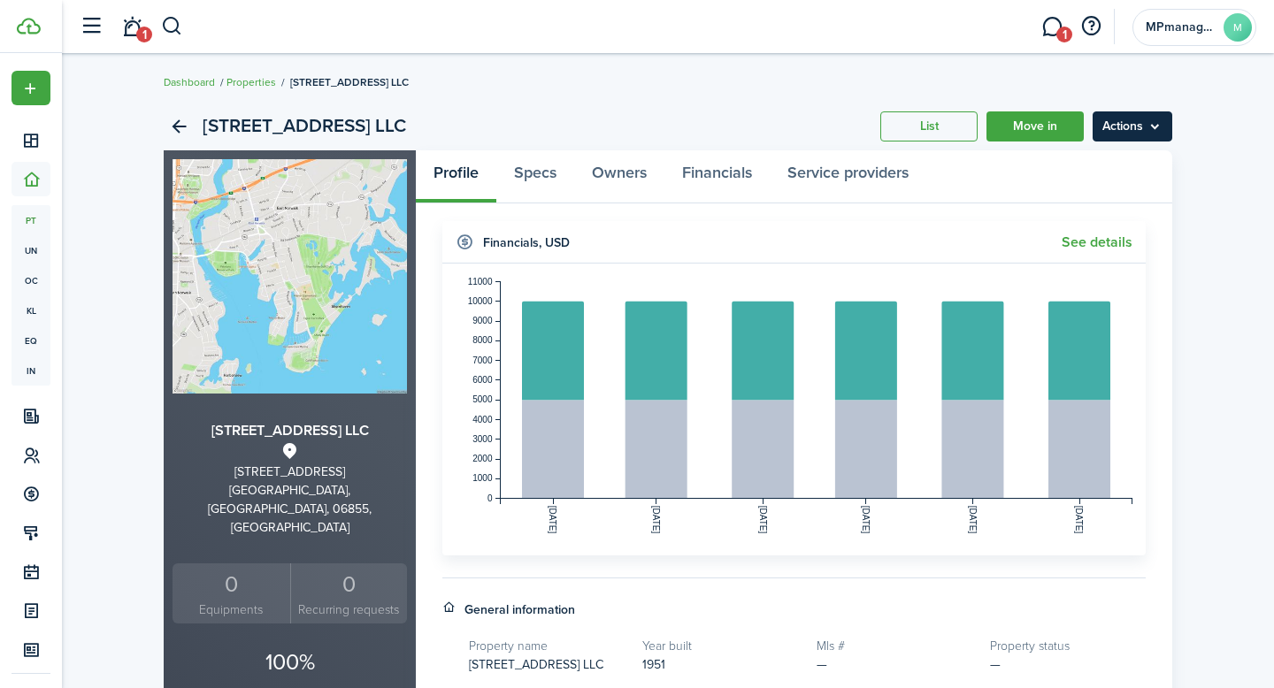
click at [1156, 128] on menu-btn "Actions" at bounding box center [1133, 126] width 80 height 30
click at [1102, 163] on link "Edit property" at bounding box center [1095, 165] width 155 height 30
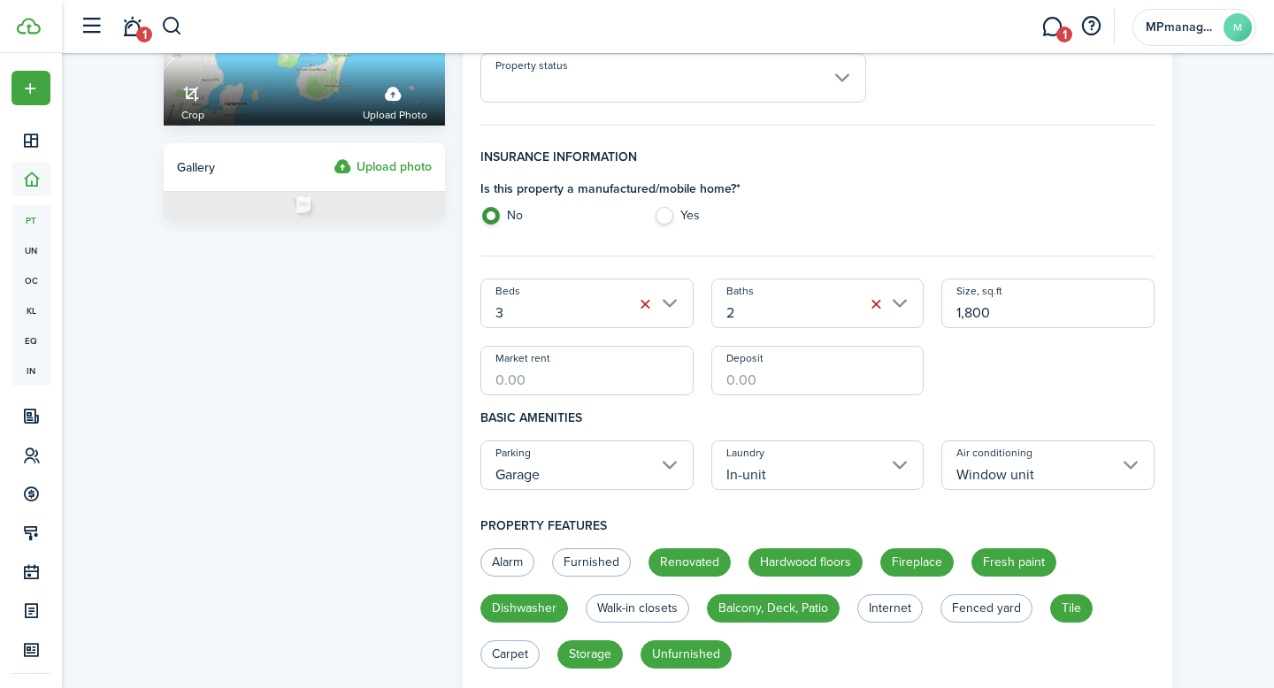
scroll to position [278, 0]
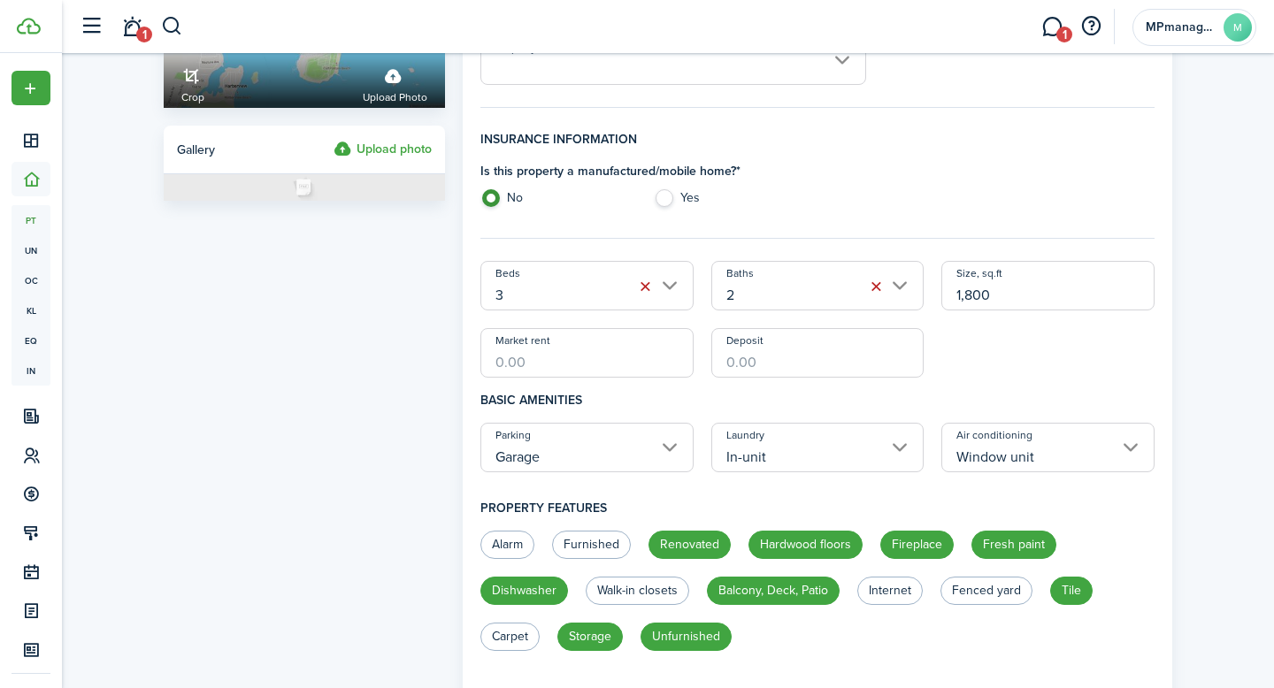
click at [585, 377] on input "Market rent" at bounding box center [586, 353] width 213 height 50
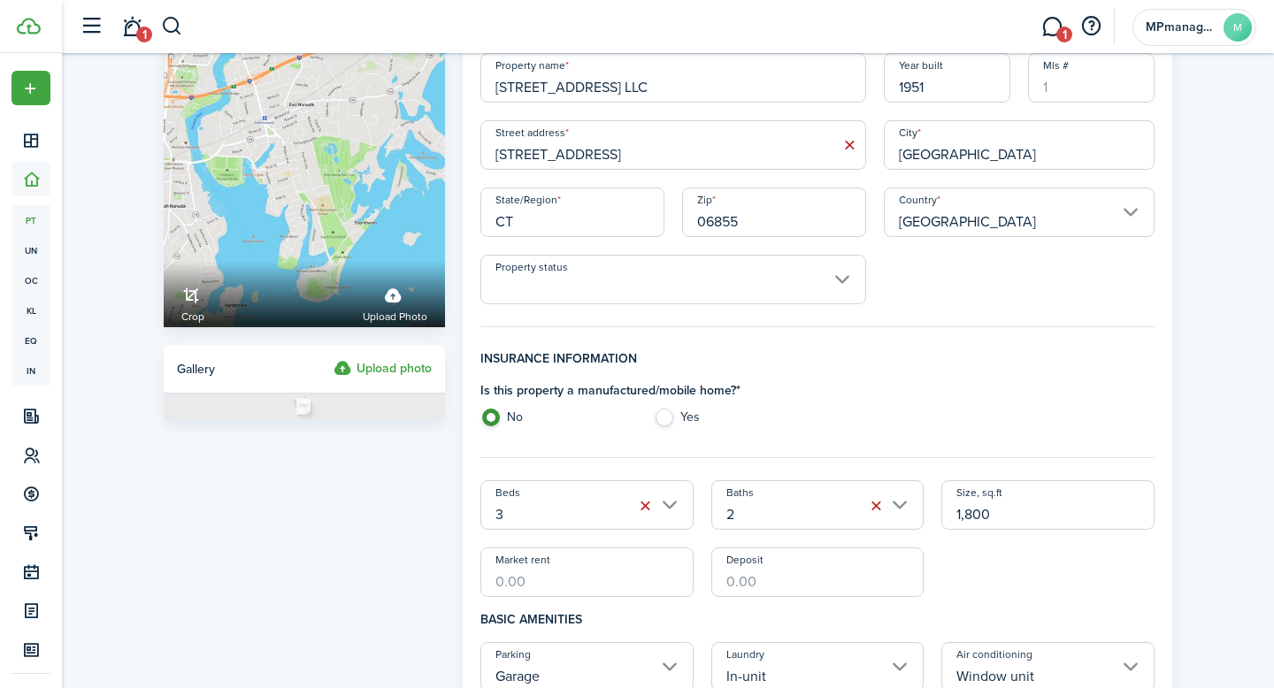
scroll to position [0, 0]
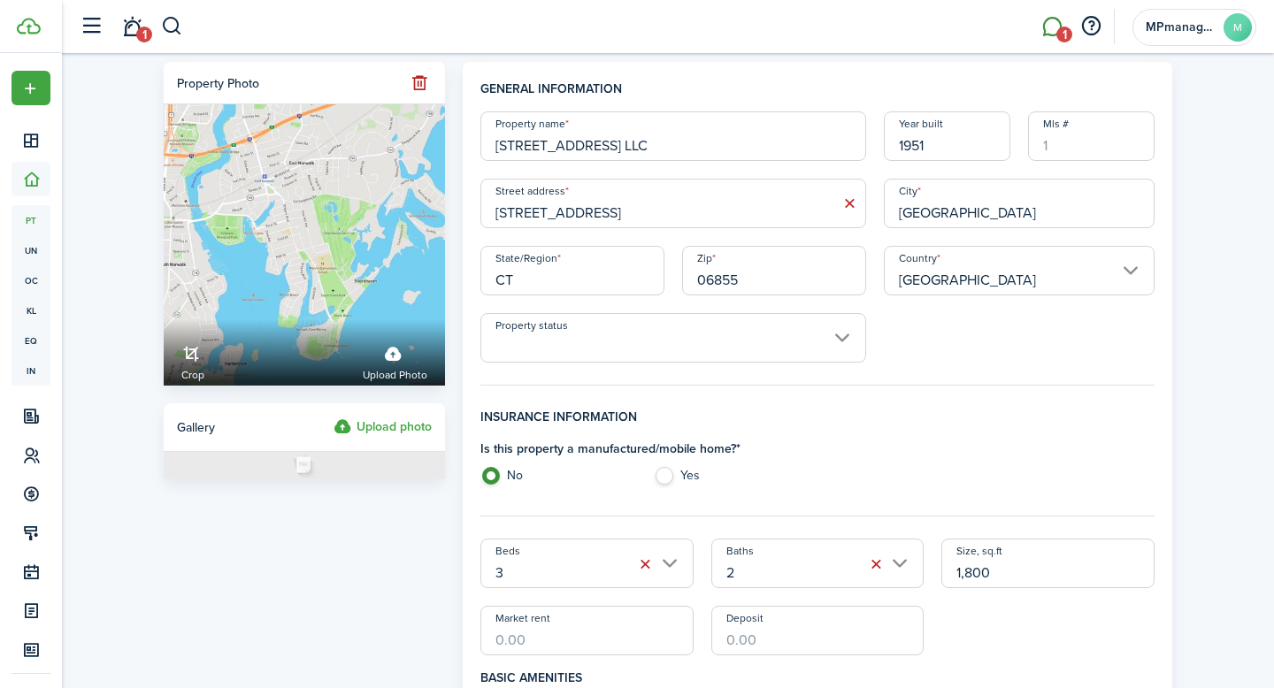
click at [1053, 28] on link "1" at bounding box center [1052, 26] width 34 height 45
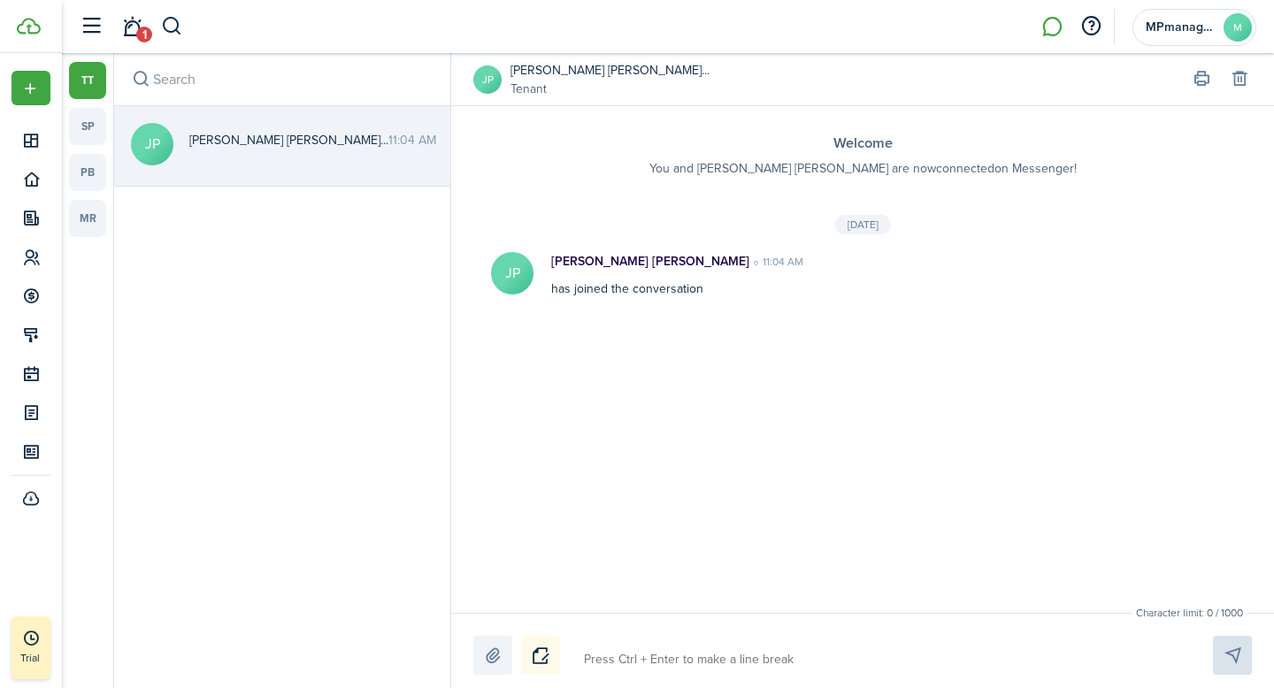
click at [624, 661] on textarea at bounding box center [878, 660] width 600 height 30
type textarea "H"
type textarea "Hi"
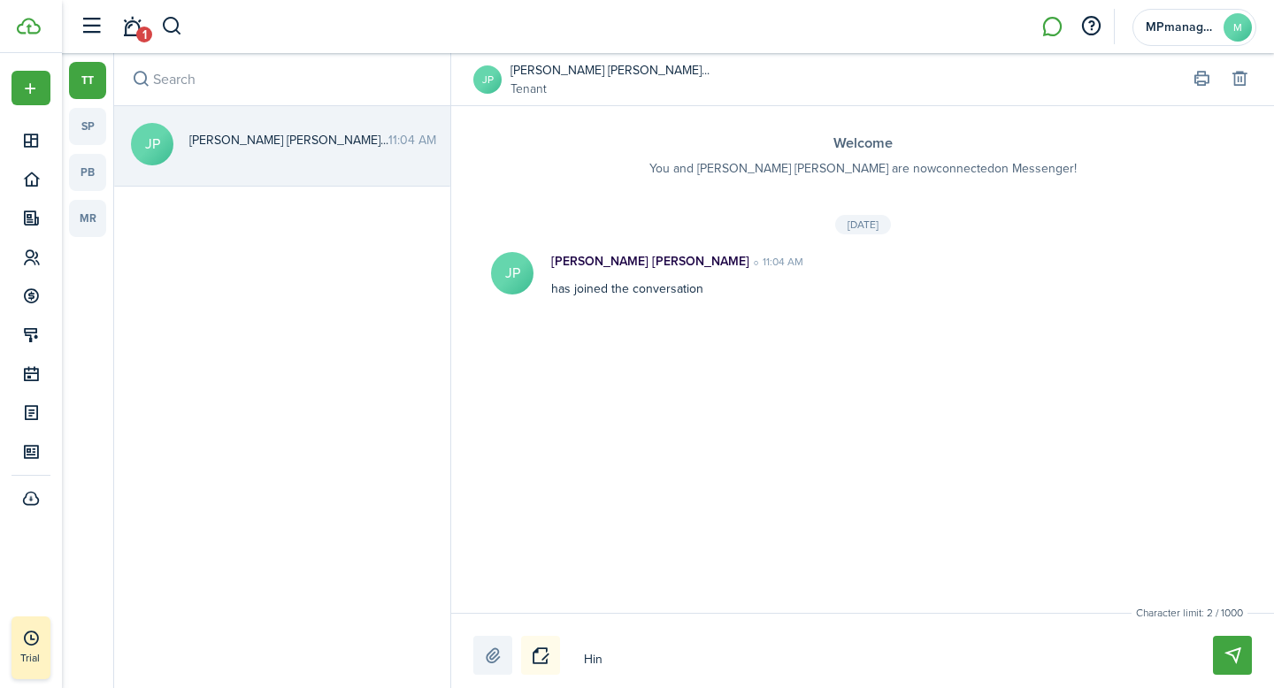
type textarea "Hin"
type textarea "Hi"
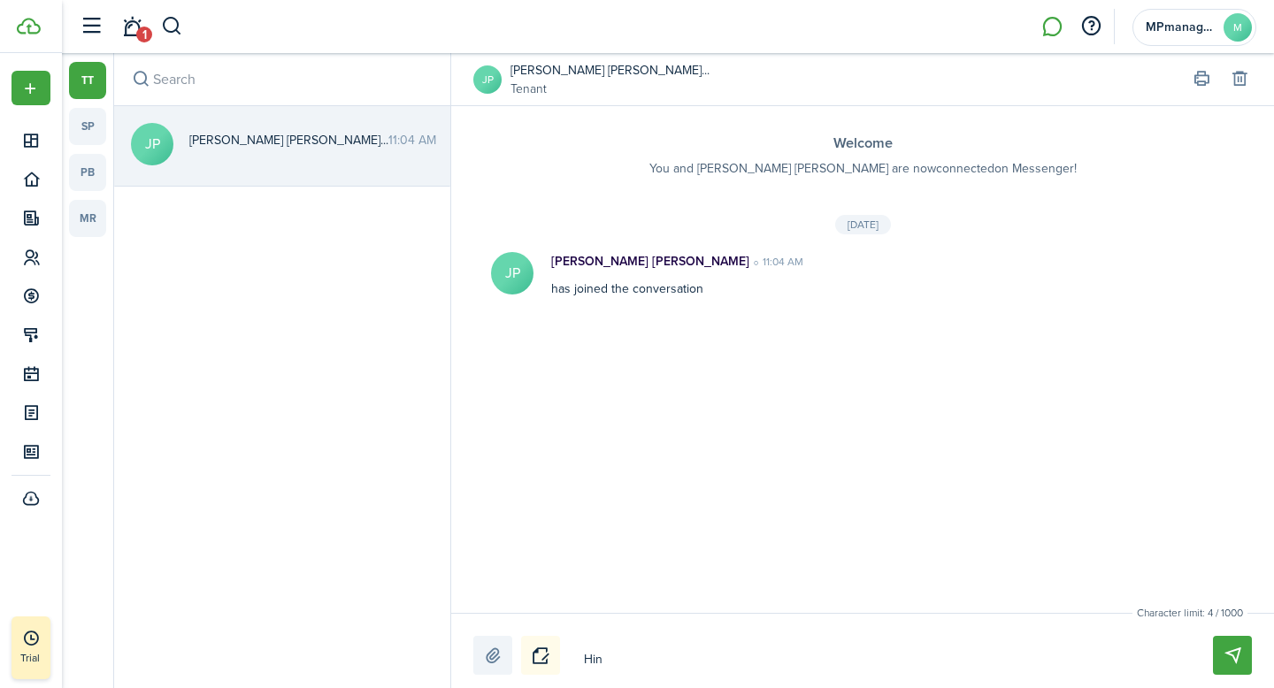
type textarea "Hi"
type textarea "Hi J"
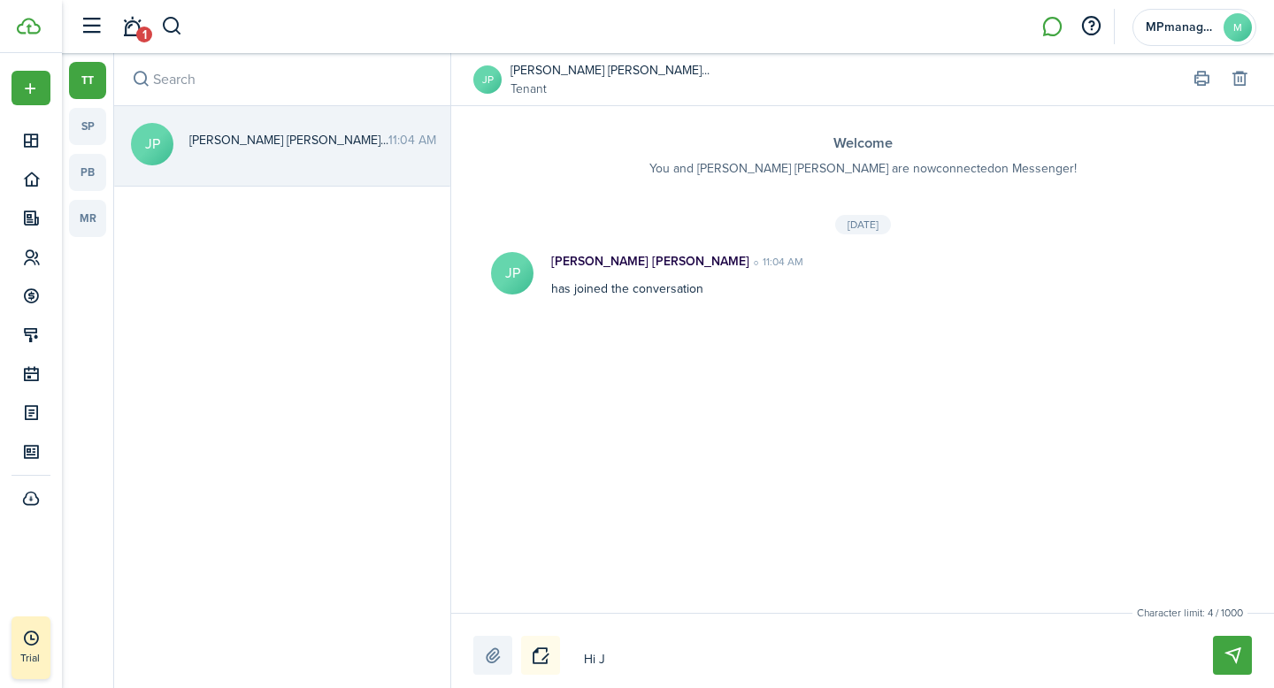
type textarea "Hi [PERSON_NAME]"
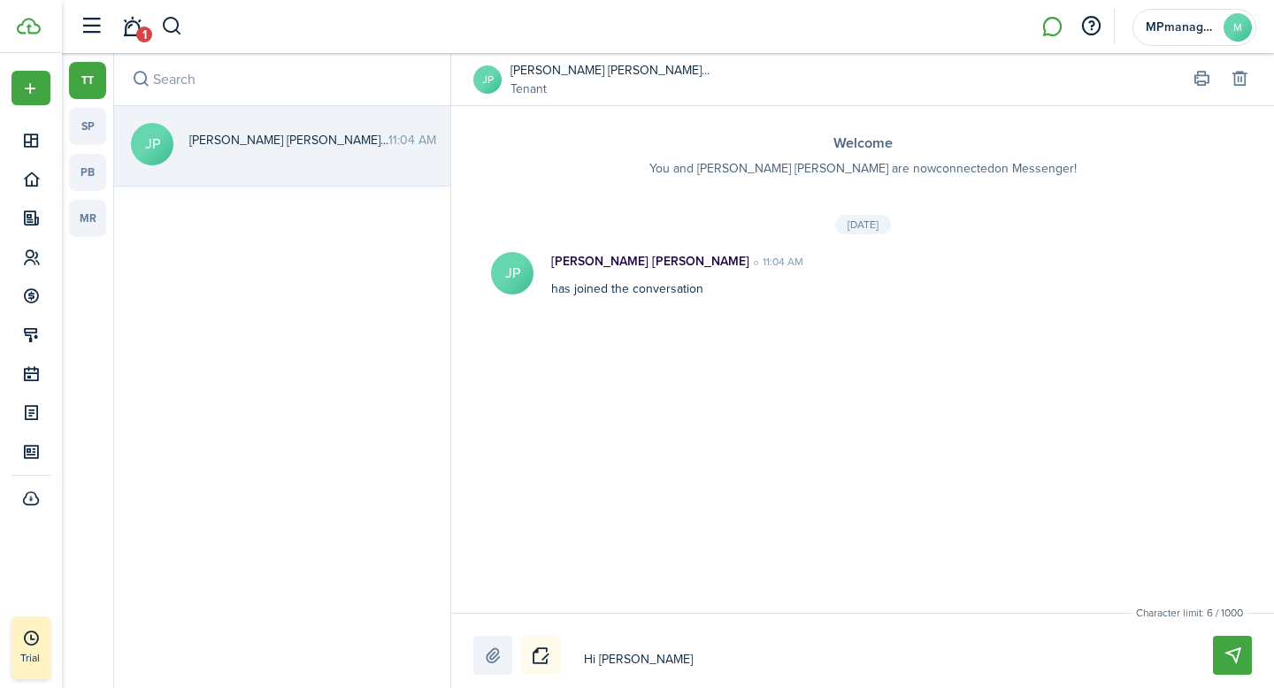
type textarea "Hi [PERSON_NAME]"
type textarea "Hi [PERSON_NAME],"
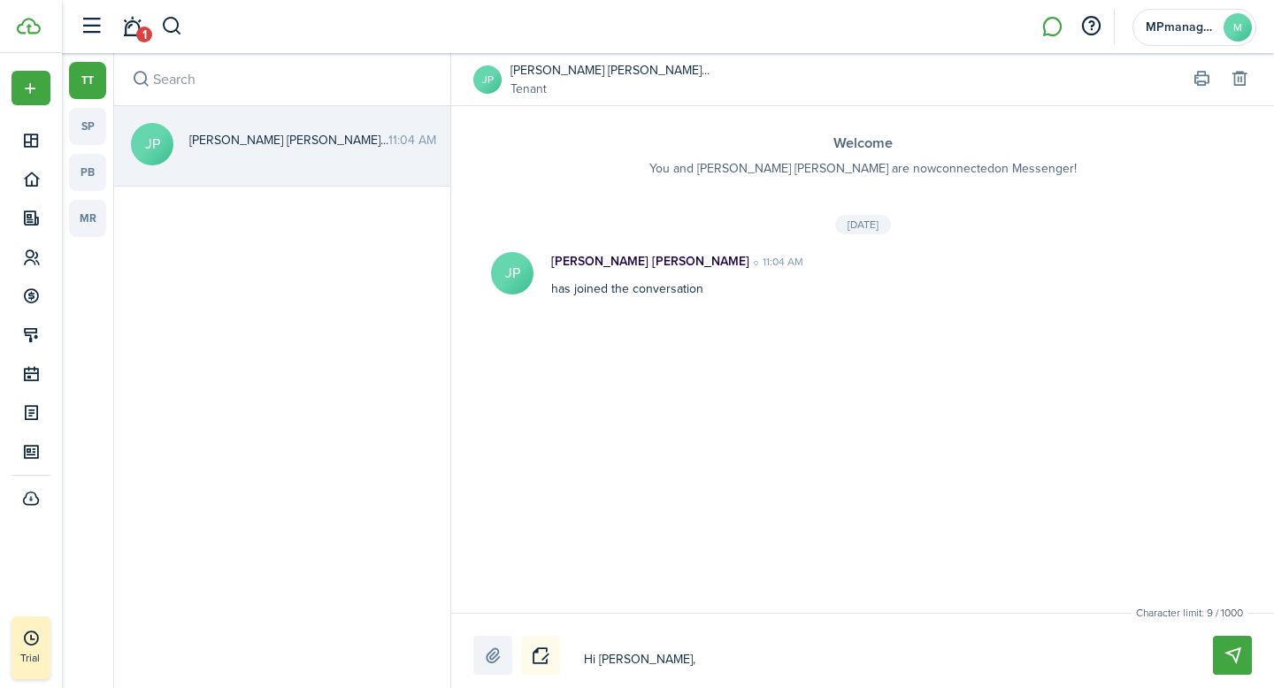
type textarea "Hi [PERSON_NAME], I"
type textarea "Hi [PERSON_NAME], Im"
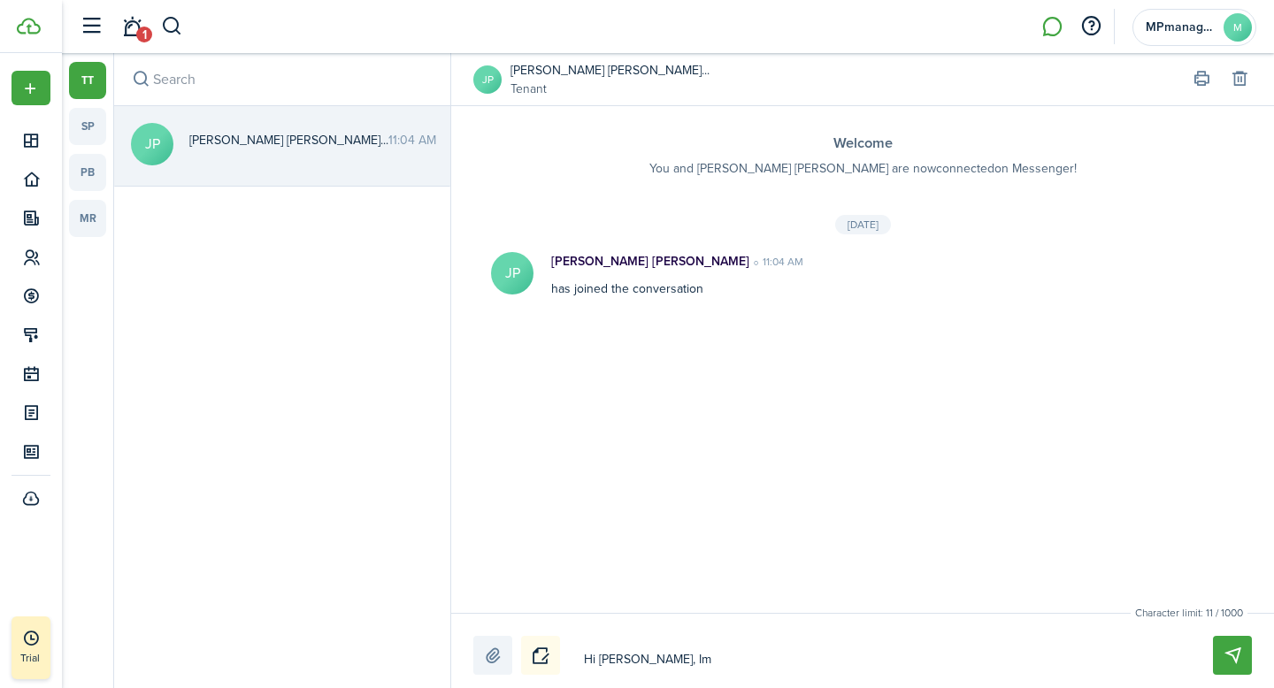
type textarea "Hi [PERSON_NAME], Im"
type textarea "Hi [PERSON_NAME], Im g"
type textarea "Hi [PERSON_NAME], Im glo"
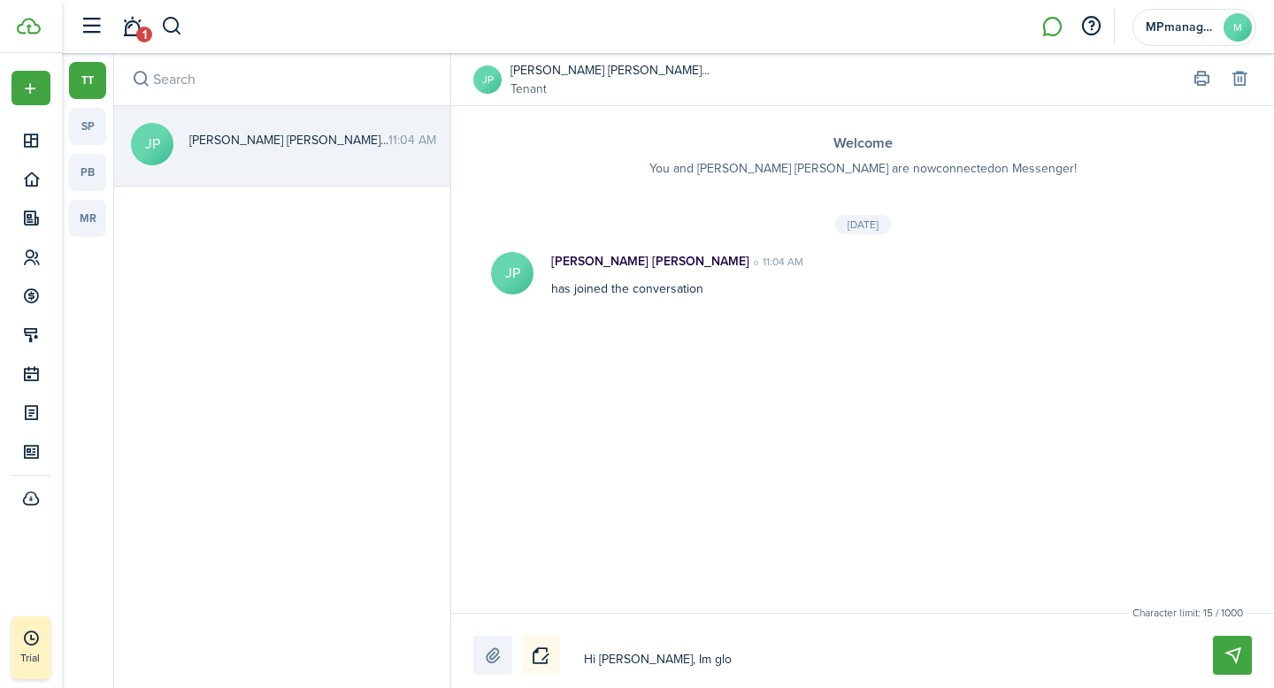
type textarea "Hi [PERSON_NAME], Im gloi"
type textarea "Hi [PERSON_NAME], Im gloin"
type textarea "Hi [PERSON_NAME], Im gloing"
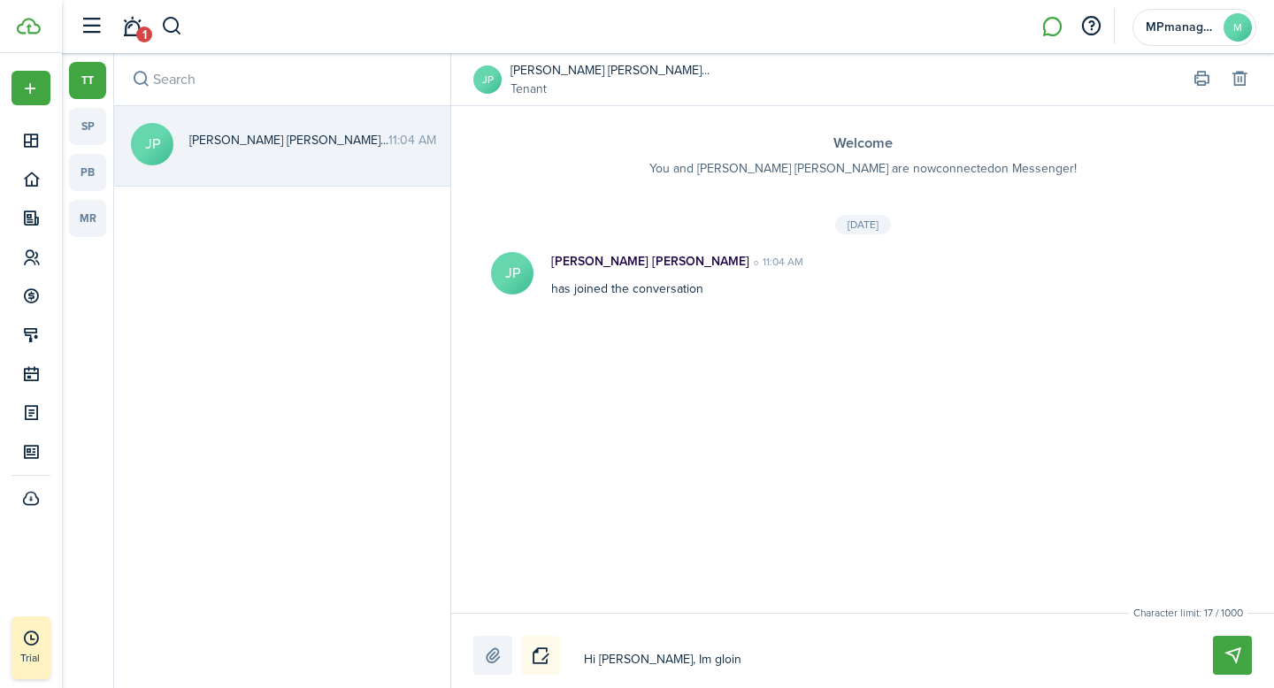
type textarea "Hi [PERSON_NAME], Im gloing"
type textarea "Hi [PERSON_NAME], Im gloing a"
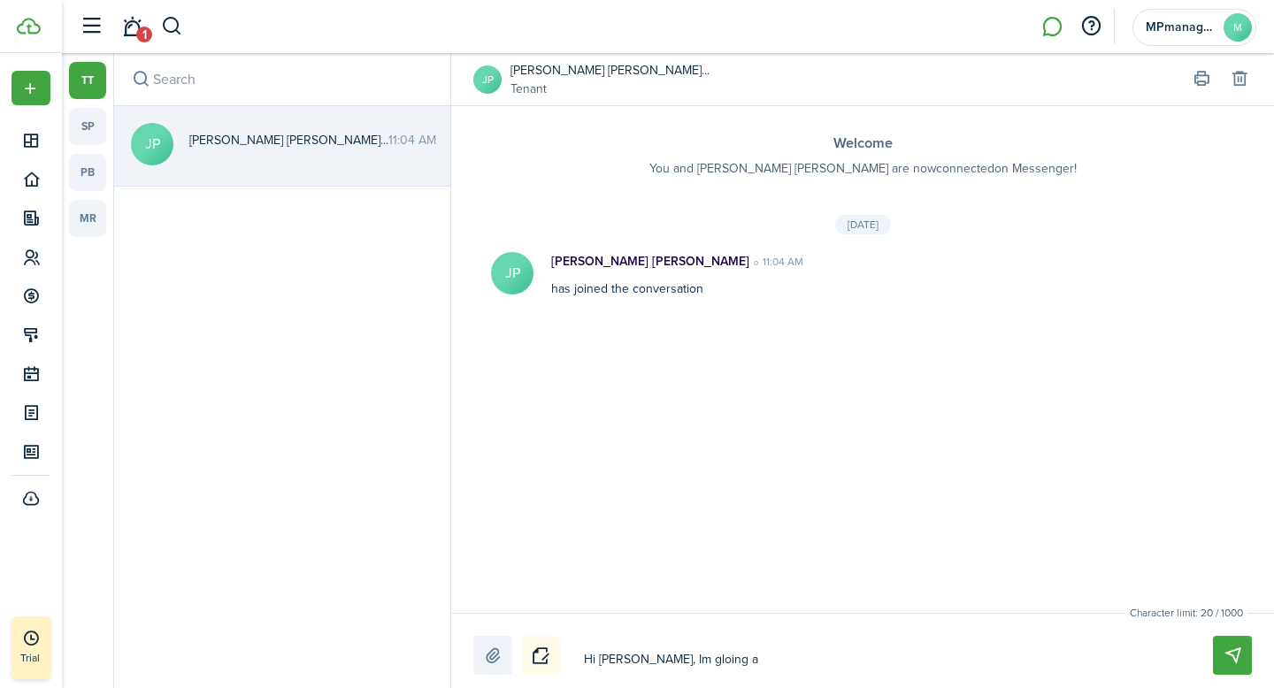
type textarea "Hi [PERSON_NAME], Im gloing ah"
type textarea "Hi [PERSON_NAME], Im gloing ahe"
type textarea "Hi [PERSON_NAME], Im gloing ahea"
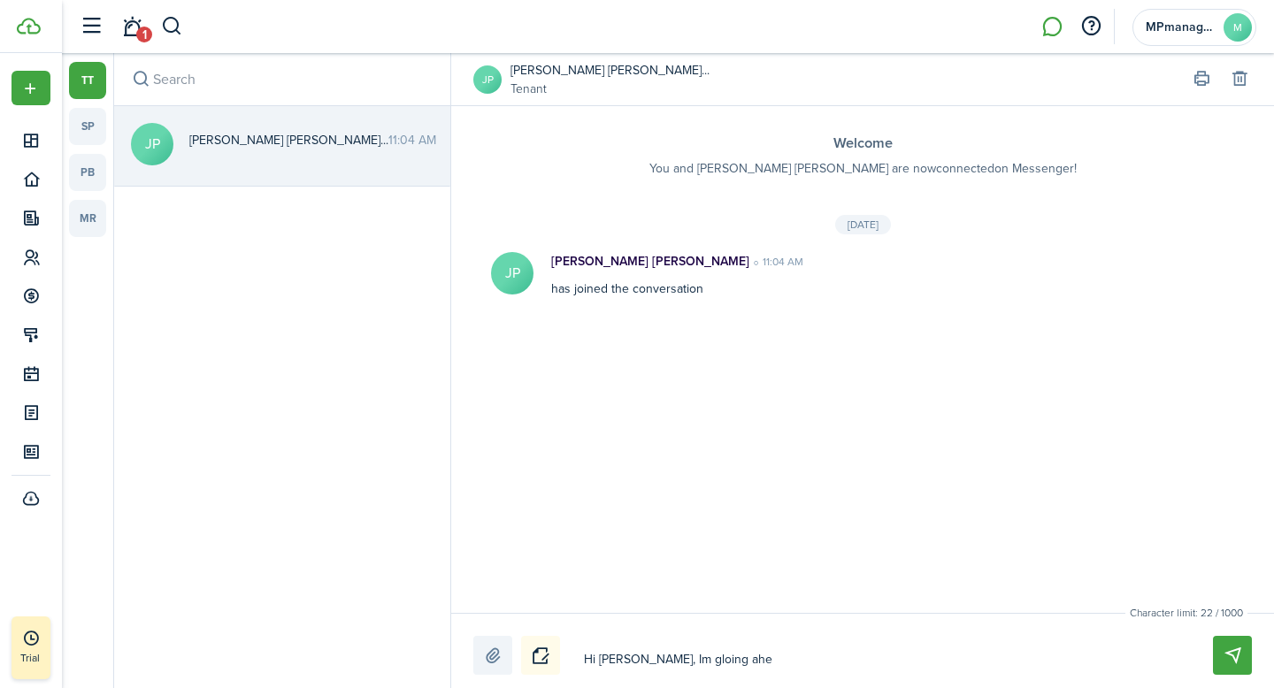
type textarea "Hi [PERSON_NAME], Im gloing ahea"
type textarea "Hi [PERSON_NAME], Im gloing ahead"
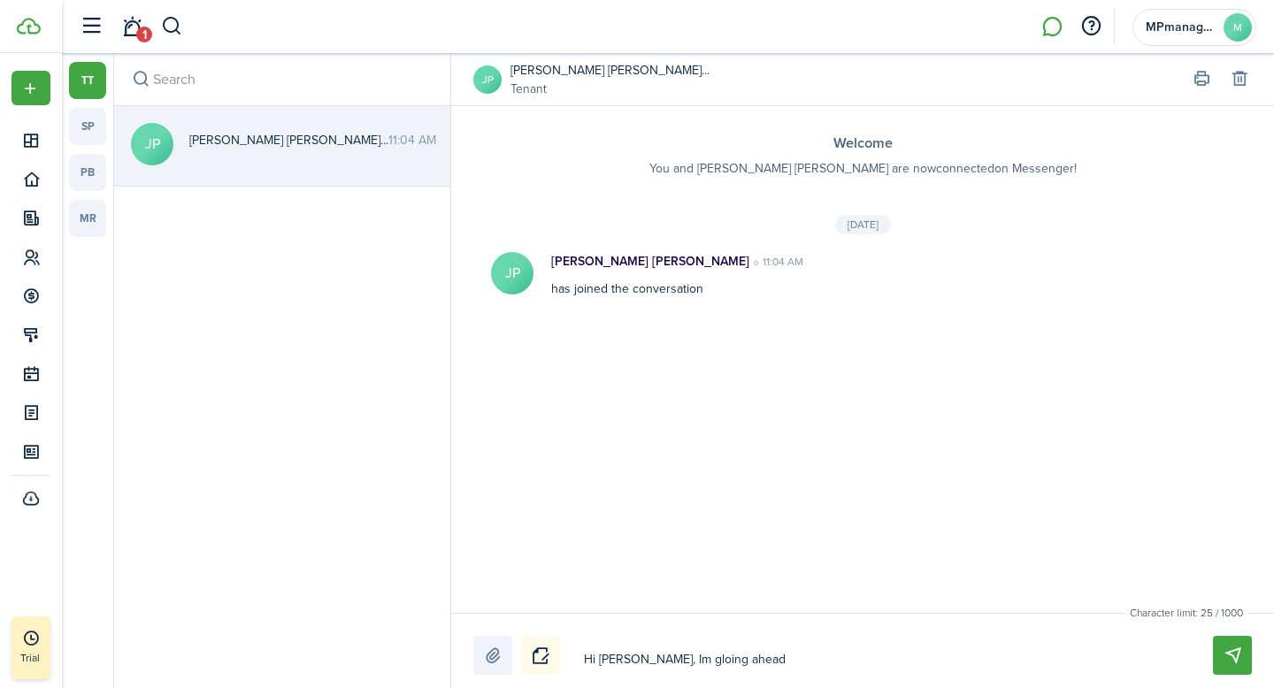
type textarea "Hi [PERSON_NAME], Im gloing ahead a"
type textarea "Hi [PERSON_NAME], Im gloing ahead an"
type textarea "Hi [PERSON_NAME], Im gloing ahead and"
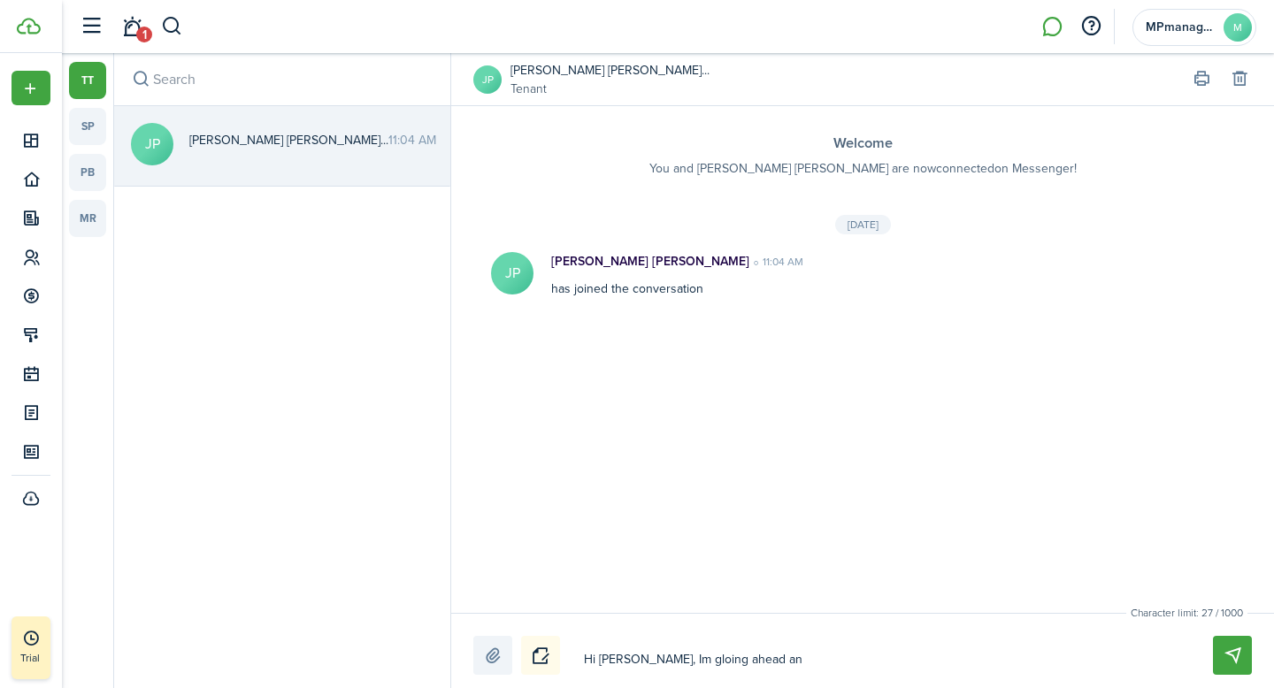
type textarea "Hi [PERSON_NAME], Im gloing ahead and"
type textarea "Hi [PERSON_NAME], Im gloing ahead and s"
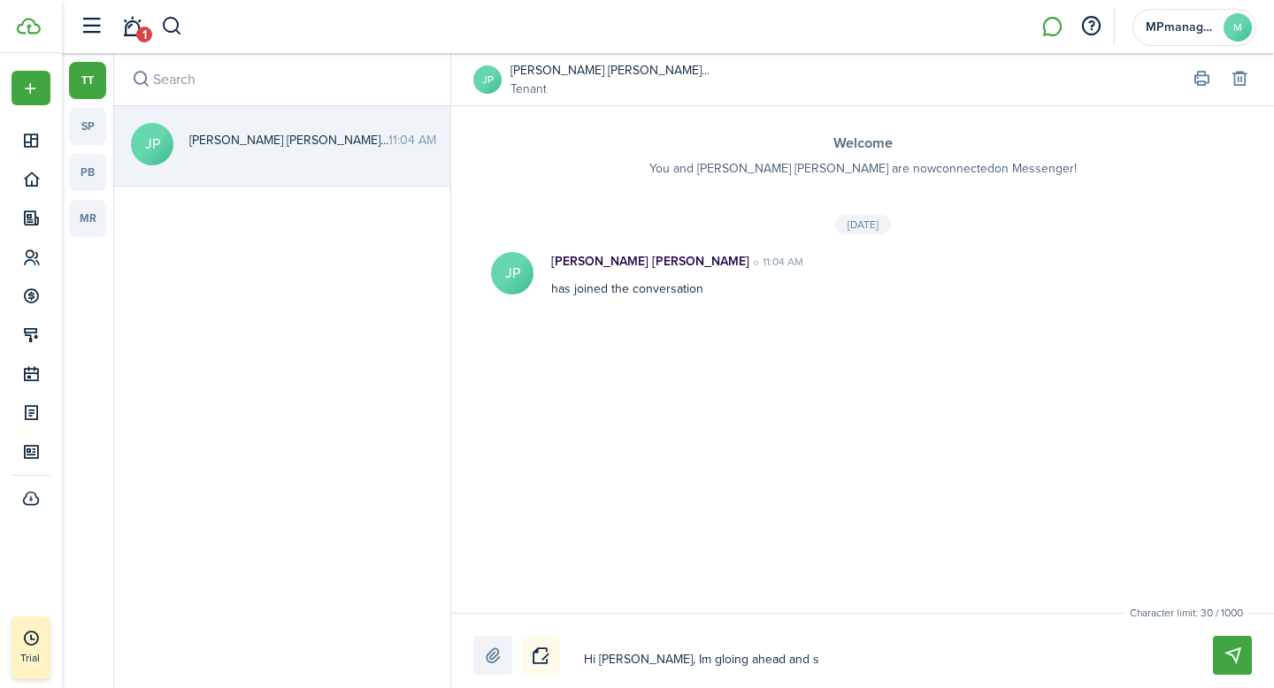
type textarea "Hi [PERSON_NAME], Im gloing ahead and se"
type textarea "Hi [PERSON_NAME], Im gloing ahead and set"
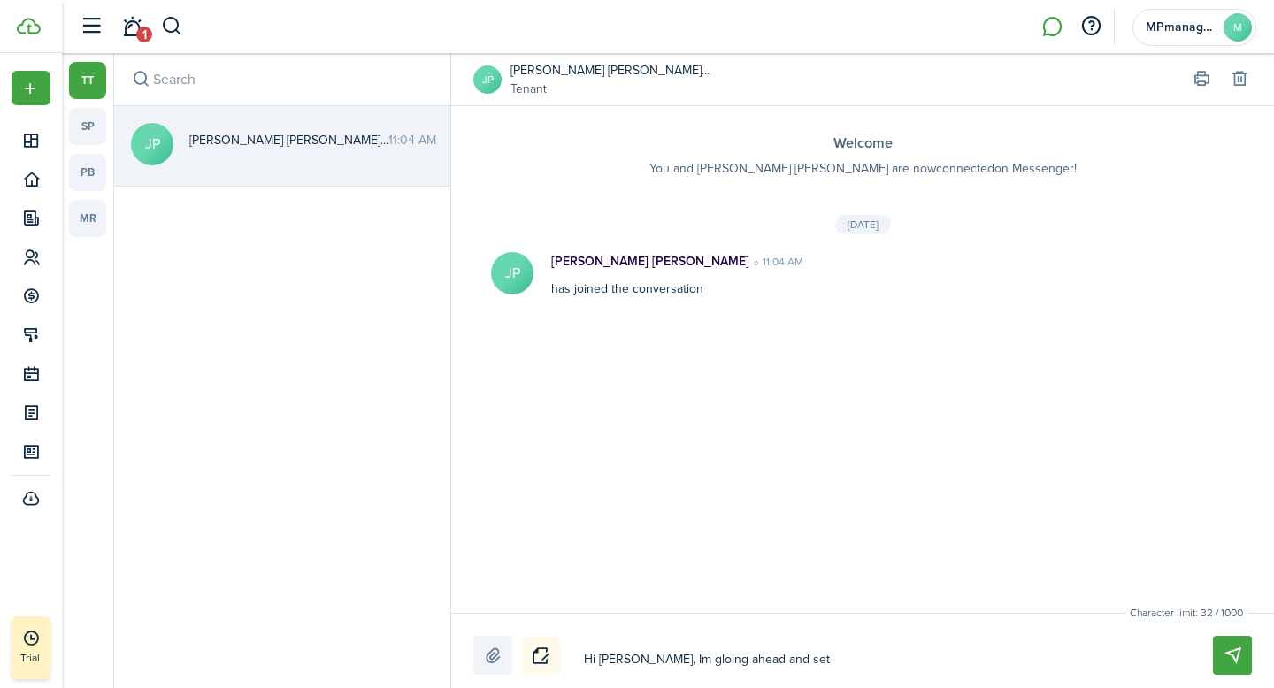
type textarea "Hi [PERSON_NAME], Im gloing ahead and set"
type textarea "Hi [PERSON_NAME], Im gloing ahead and set u"
type textarea "Hi [PERSON_NAME], Im gloing ahead and set up"
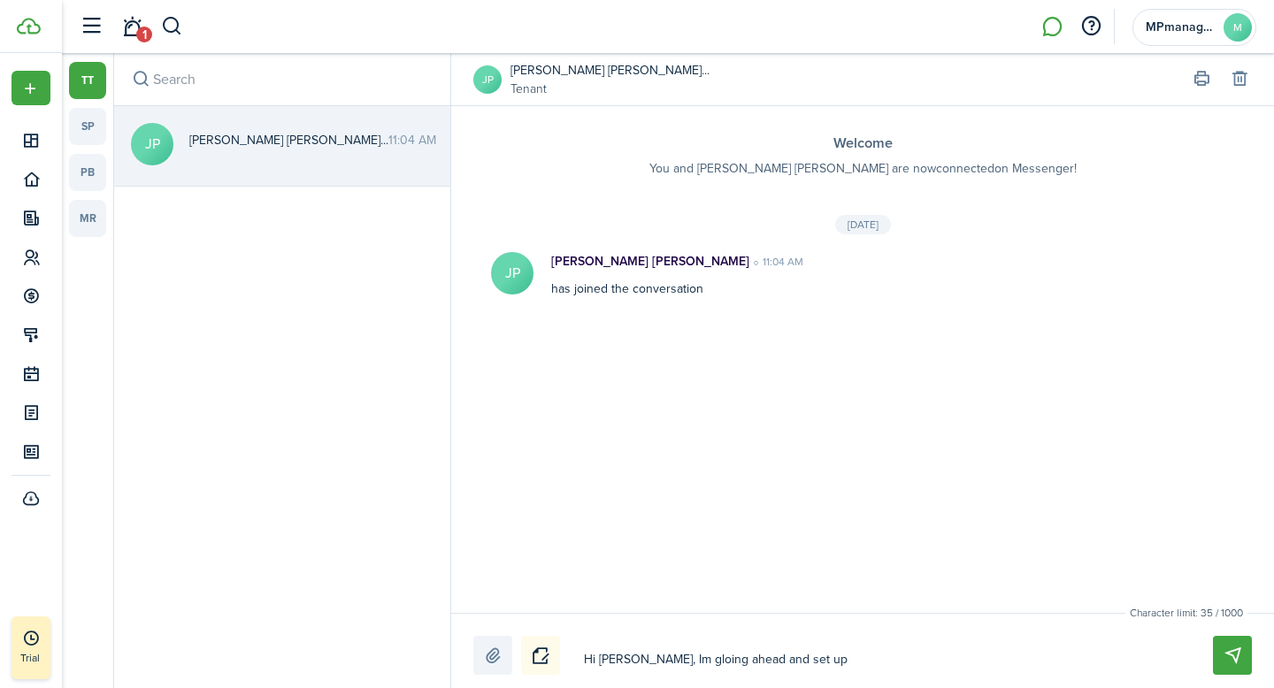
type textarea "Hi [PERSON_NAME], Im gloing ahead and set up"
type textarea "Hi [PERSON_NAME], Im gloing ahead and set up y"
type textarea "Hi [PERSON_NAME], Im gloing ahead and set up yo"
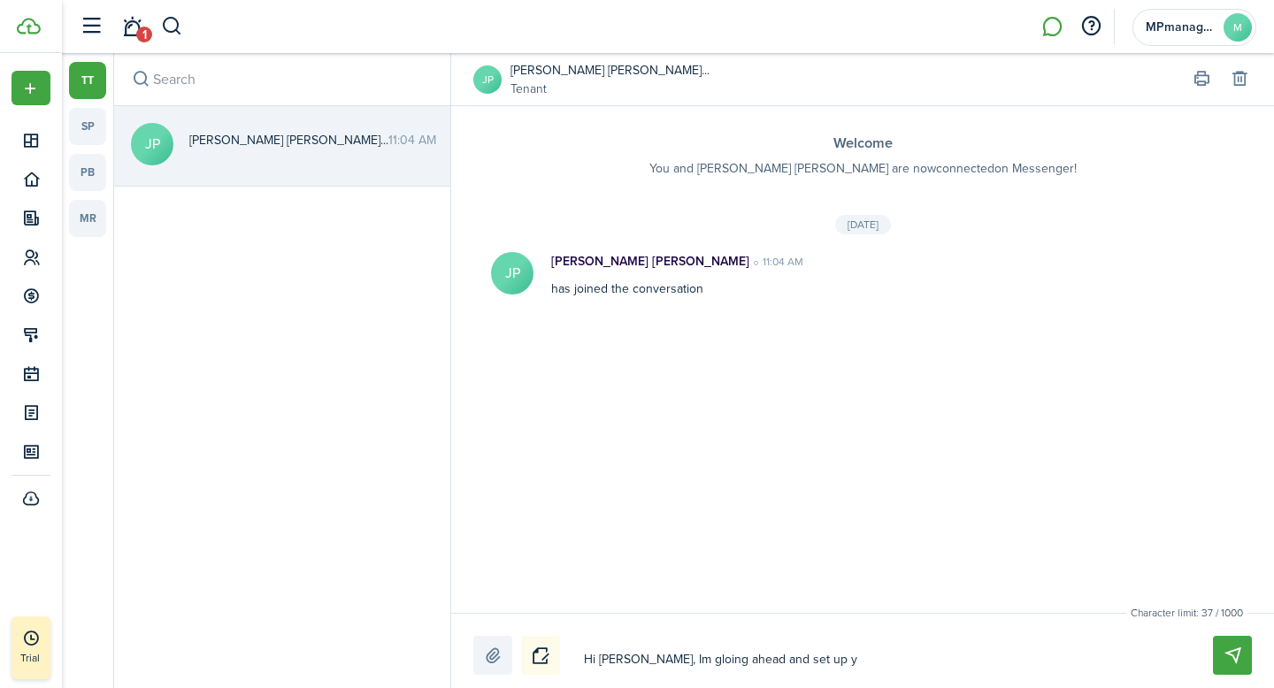
type textarea "Hi [PERSON_NAME], Im gloing ahead and set up yo"
type textarea "Hi [PERSON_NAME], Im gloing ahead and set up you"
type textarea "Hi [PERSON_NAME], Im gloing ahead and set up your"
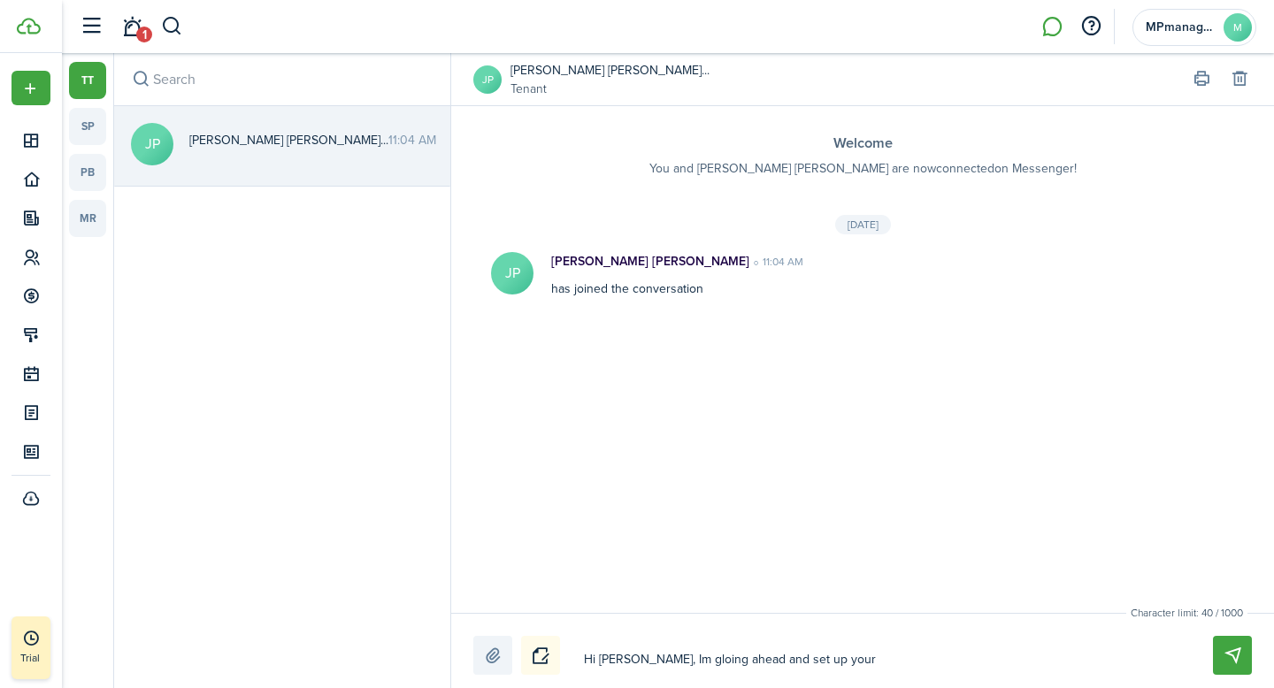
type textarea "Hi [PERSON_NAME], Im gloing ahead and set up your"
type textarea "Hi [PERSON_NAME], Im gloing ahead and set up your l"
type textarea "Hi [PERSON_NAME], Im gloing ahead and set up your le"
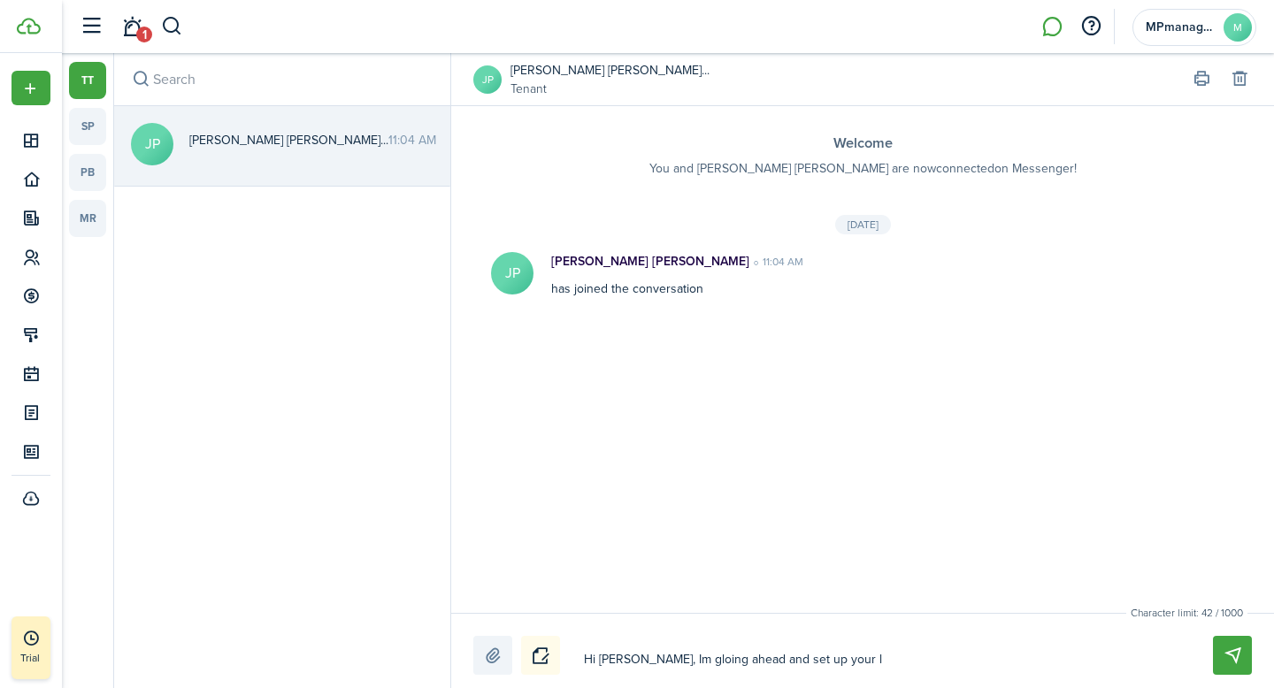
type textarea "Hi [PERSON_NAME], Im gloing ahead and set up your le"
type textarea "Hi [PERSON_NAME], Im gloing ahead and set up your lea"
type textarea "Hi [PERSON_NAME], Im gloing ahead and set up your le"
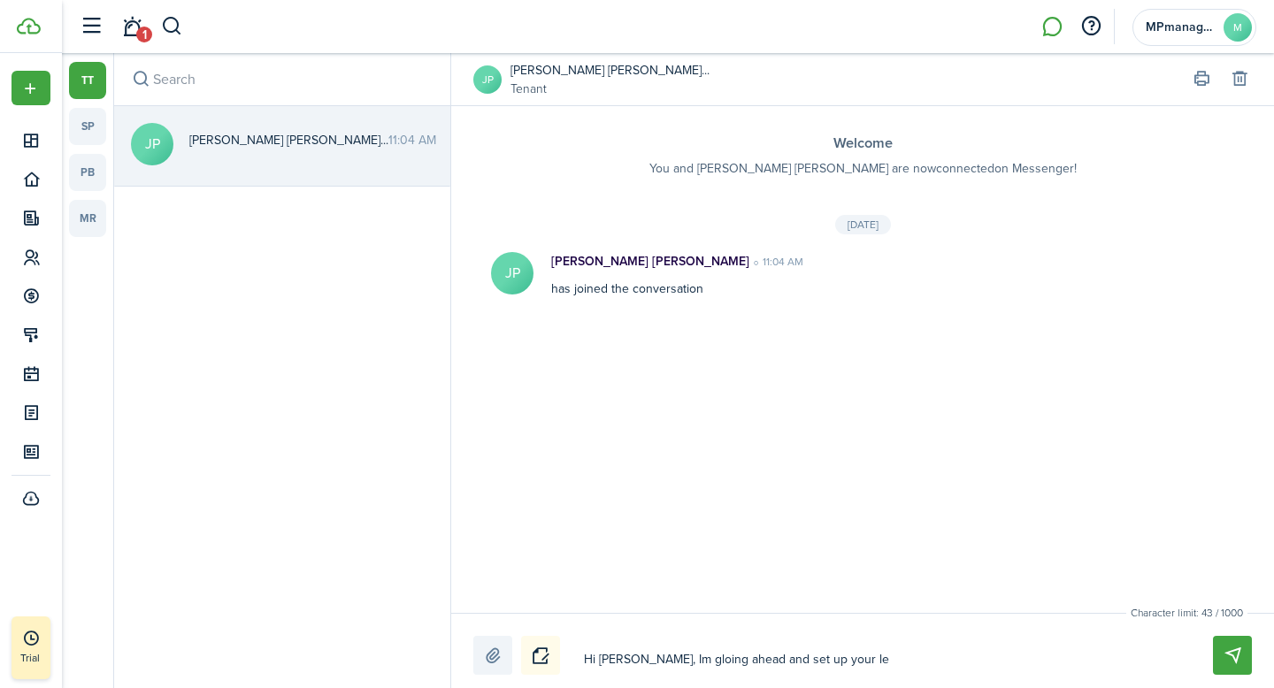
type textarea "Hi [PERSON_NAME], Im gloing ahead and set up your l"
type textarea "Hi [PERSON_NAME], Im gloing ahead and set up your"
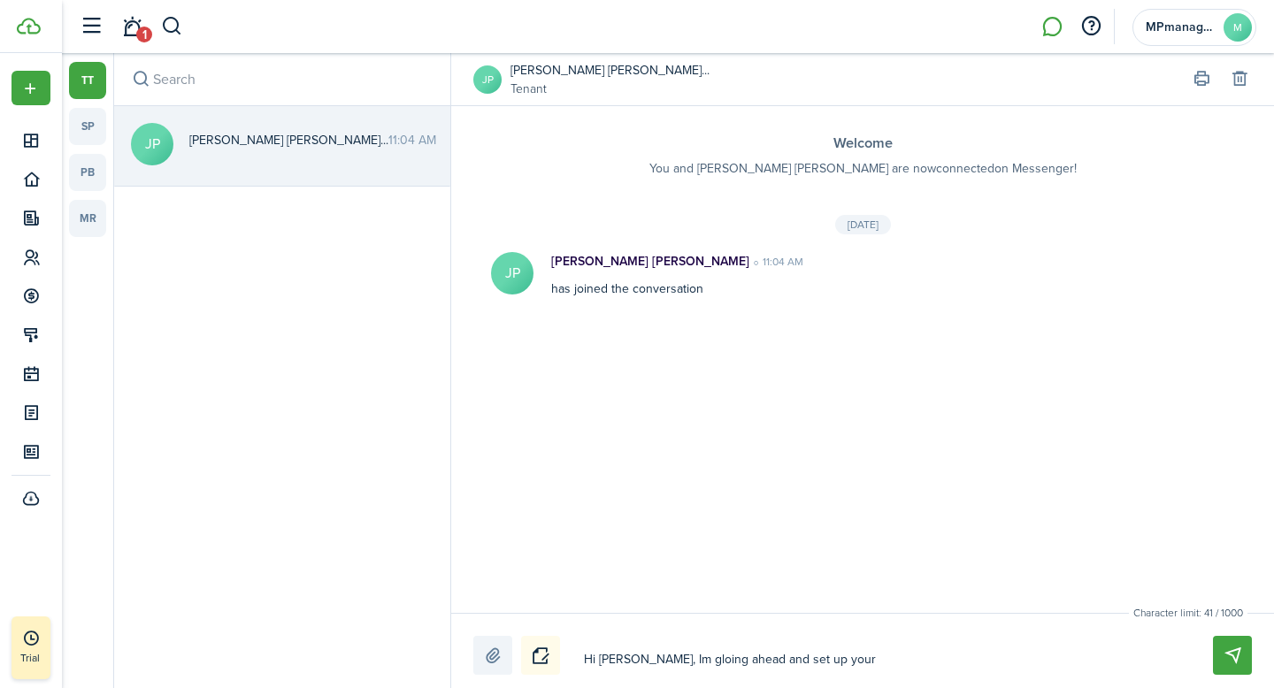
type textarea "Hi [PERSON_NAME], Im gloing ahead and set up your"
click at [657, 658] on textarea "Hi [PERSON_NAME], Im gloing ahead and set up your" at bounding box center [878, 660] width 600 height 30
type textarea "Hi [PERSON_NAME], Im going ahead and set up your"
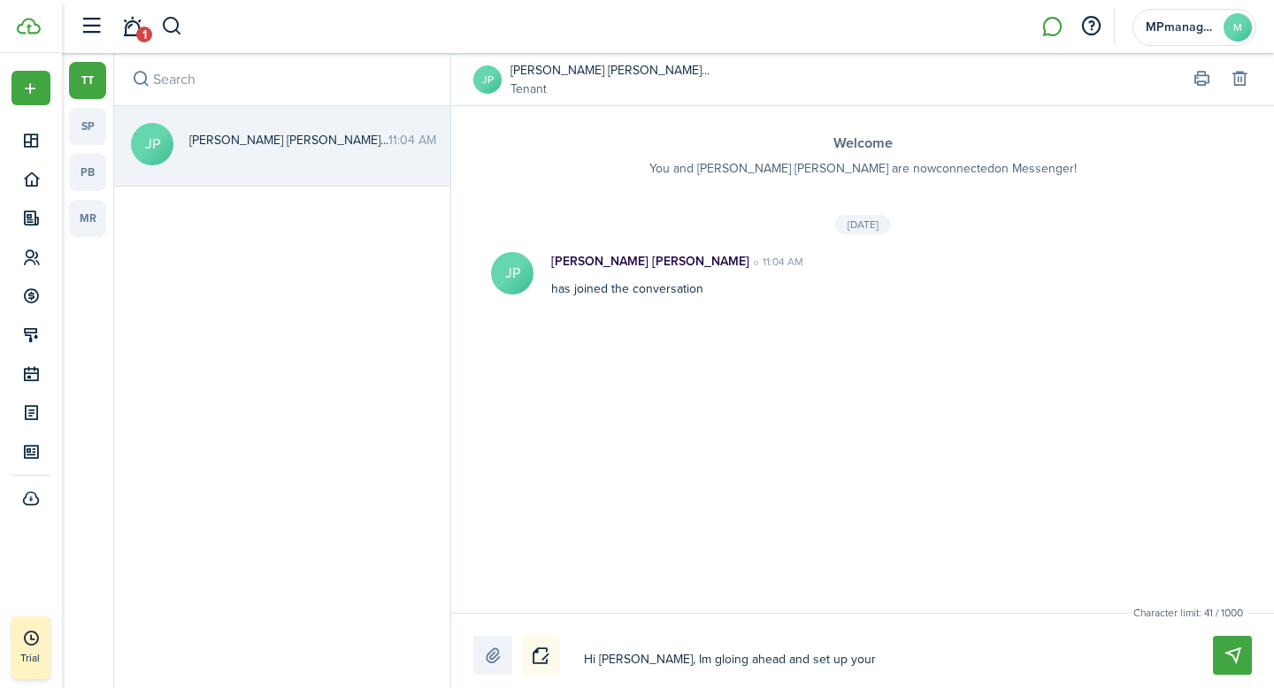
type textarea "Hi [PERSON_NAME], Im going ahead and set up your"
click at [829, 662] on textarea "Hi [PERSON_NAME], Im going ahead and set up your" at bounding box center [878, 660] width 600 height 30
type textarea "Hi [PERSON_NAME], Im going ahead and set up your l"
type textarea "Hi [PERSON_NAME], Im going ahead and set up your le"
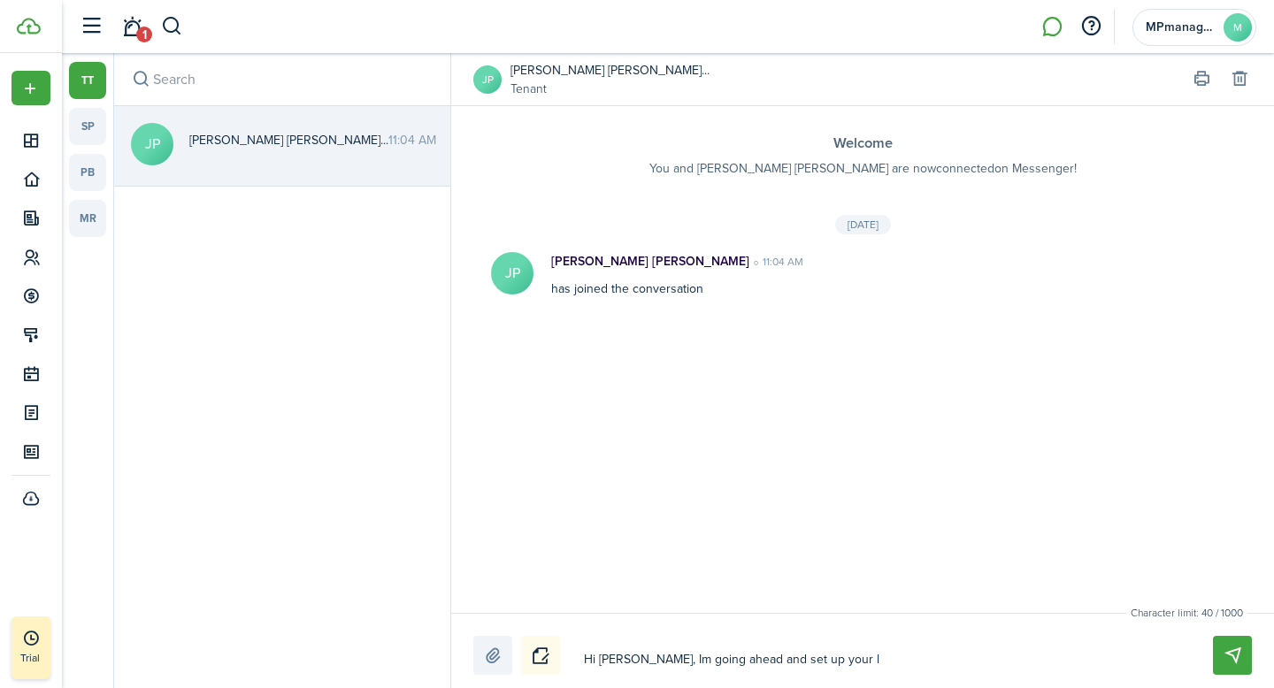
type textarea "Hi [PERSON_NAME], Im going ahead and set up your le"
type textarea "Hi [PERSON_NAME], Im going ahead and set up your lea"
type textarea "Hi [PERSON_NAME], Im going ahead and set up your leas"
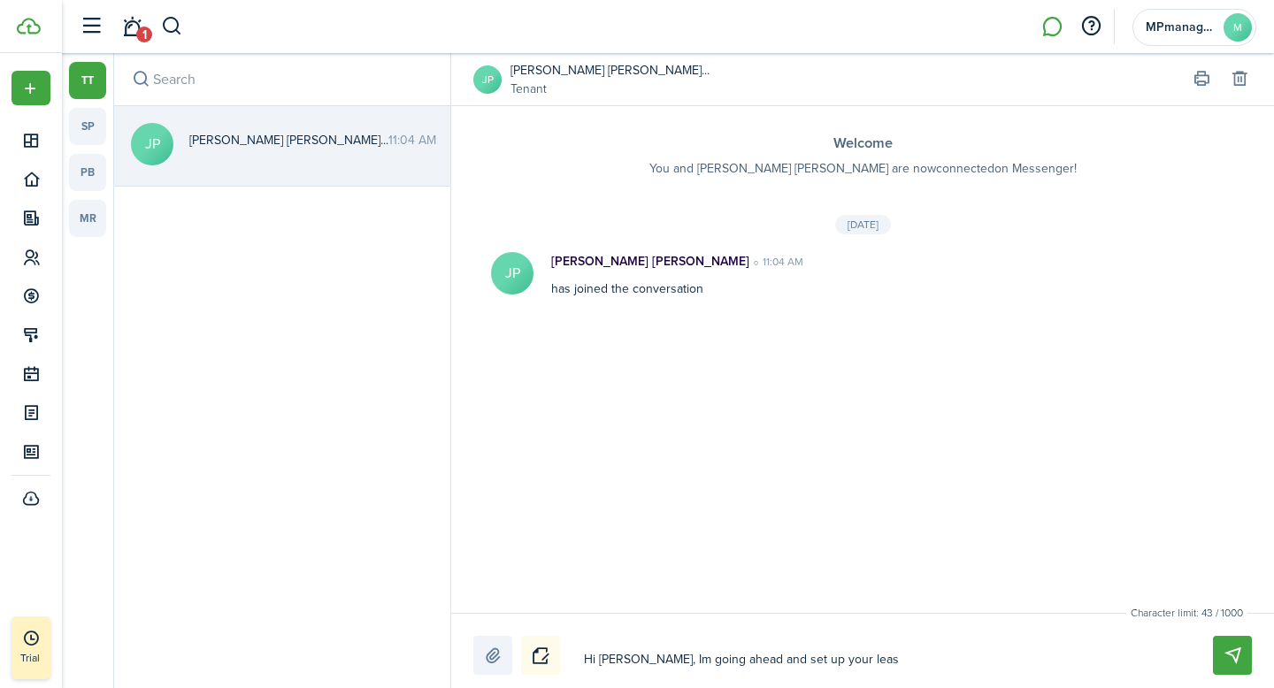
type textarea "Hi [PERSON_NAME], Im going ahead and set up your lease"
type textarea "Hi [PERSON_NAME], Im going ahead and set up your lease a"
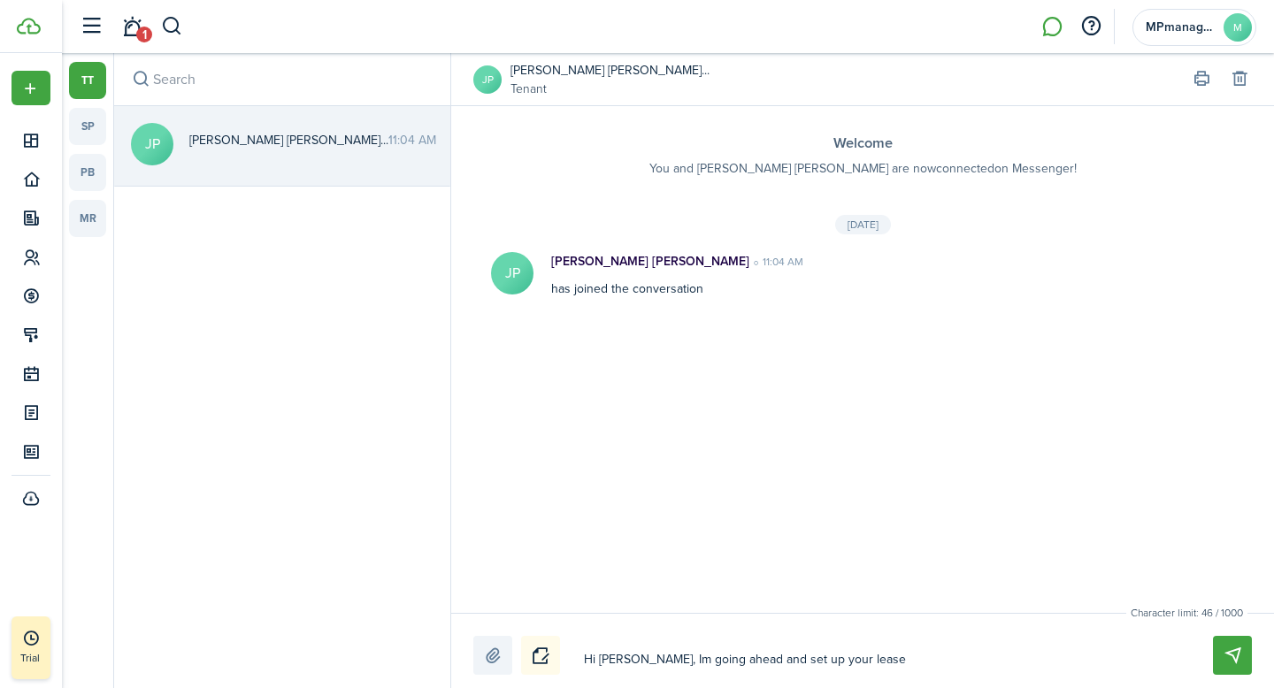
type textarea "Hi [PERSON_NAME], Im going ahead and set up your lease a"
type textarea "Hi [PERSON_NAME], Im going ahead and set up your lease an"
type textarea "Hi [PERSON_NAME], Im going ahead and set up your lease and"
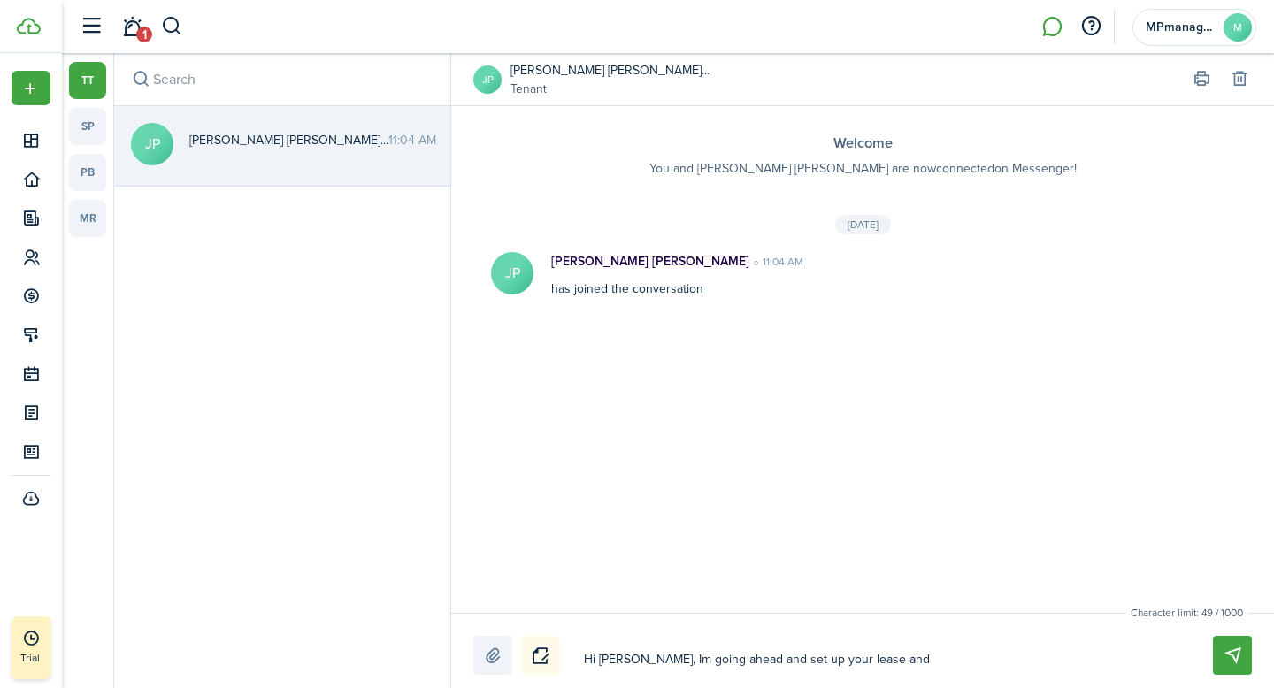
type textarea "Hi [PERSON_NAME], Im going ahead and set up your lease and"
type textarea "Hi [PERSON_NAME], Im going ahead and set up your lease and d"
type textarea "Hi [PERSON_NAME], Im going ahead and set up your lease and de"
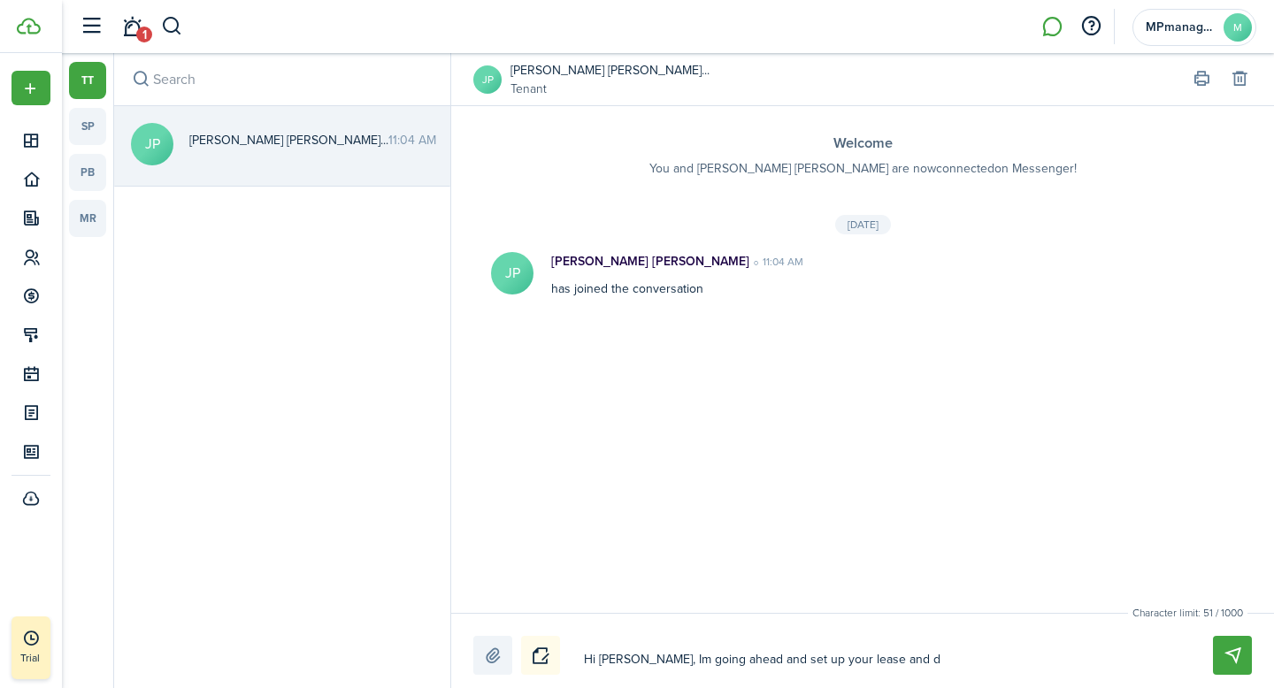
type textarea "Hi [PERSON_NAME], Im going ahead and set up your lease and de"
type textarea "Hi [PERSON_NAME], Im going ahead and set up your lease and dea"
type textarea "Hi [PERSON_NAME], Im going ahead and set up your lease and deat"
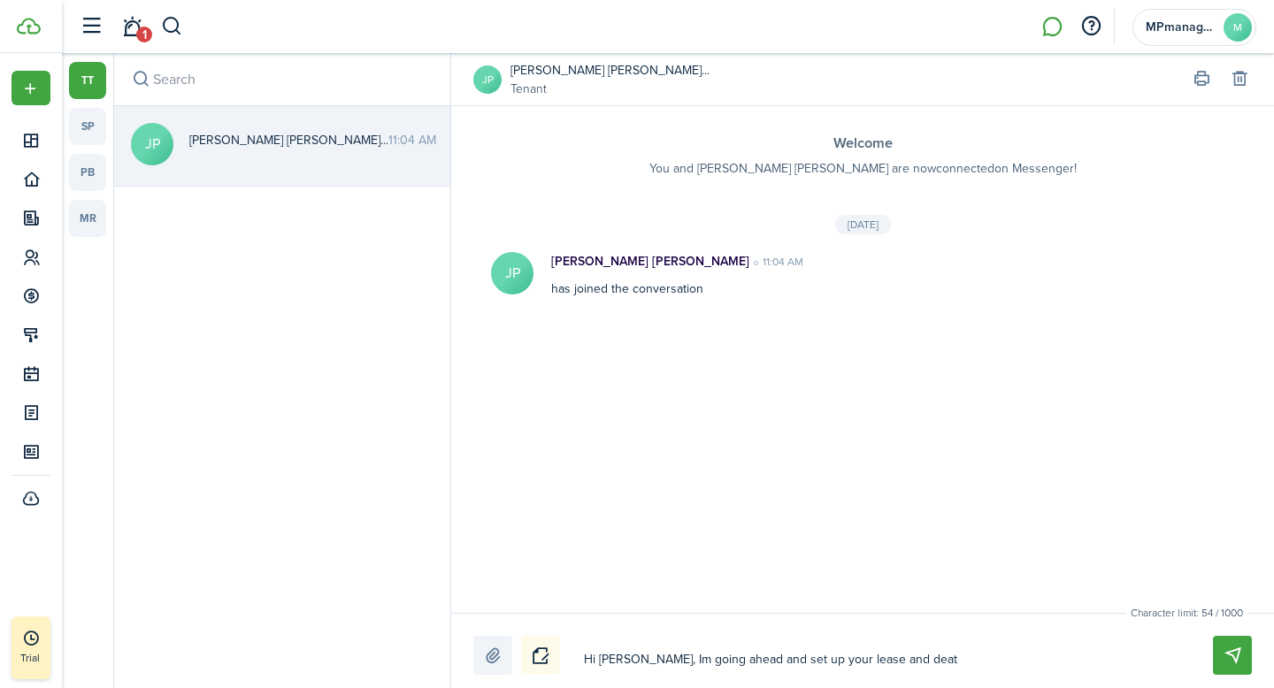
type textarea "Hi [PERSON_NAME], Im going ahead and set up your lease and deati"
type textarea "Hi [PERSON_NAME], Im going ahead and set up your lease and deatil"
type textarea "Hi [PERSON_NAME], Im going ahead and set up your lease and deatils"
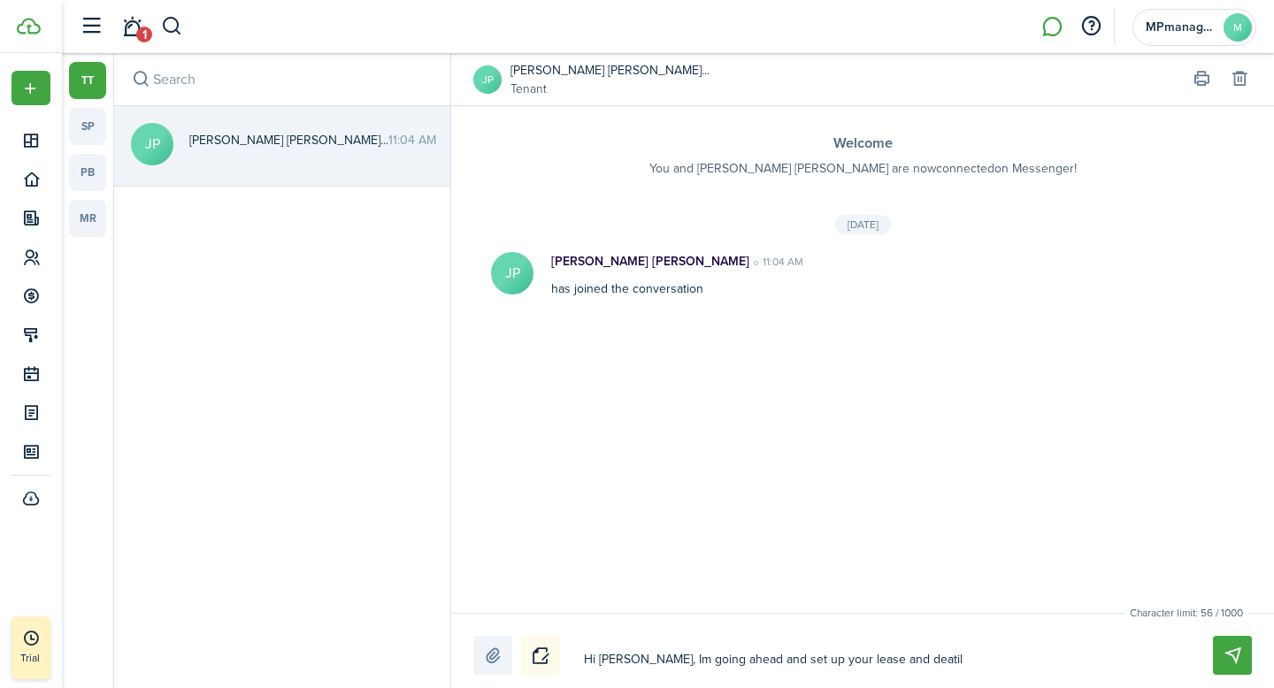
type textarea "Hi [PERSON_NAME], Im going ahead and set up your lease and deatils"
type textarea "Hi [PERSON_NAME], Im going ahead and set up your lease and deatils t"
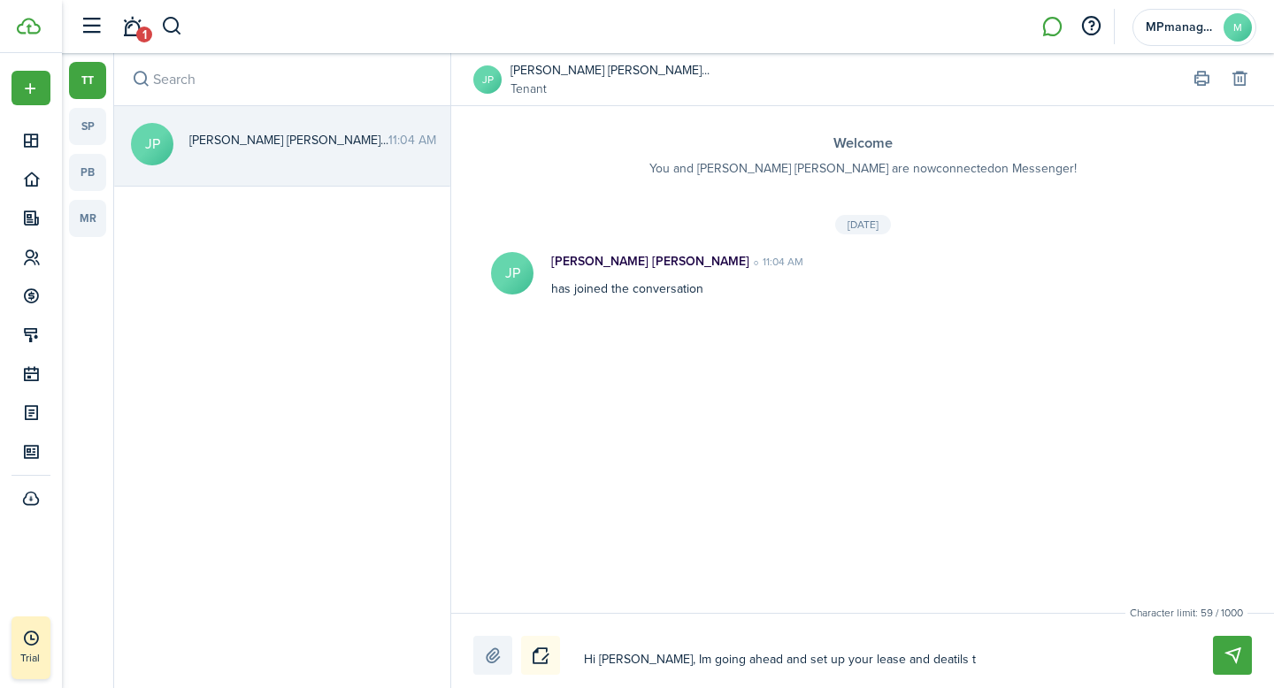
type textarea "Hi [PERSON_NAME], Im going ahead and set up your lease and deatils to"
type textarea "Hi [PERSON_NAME], Im going ahead and set up your lease and deatils to p"
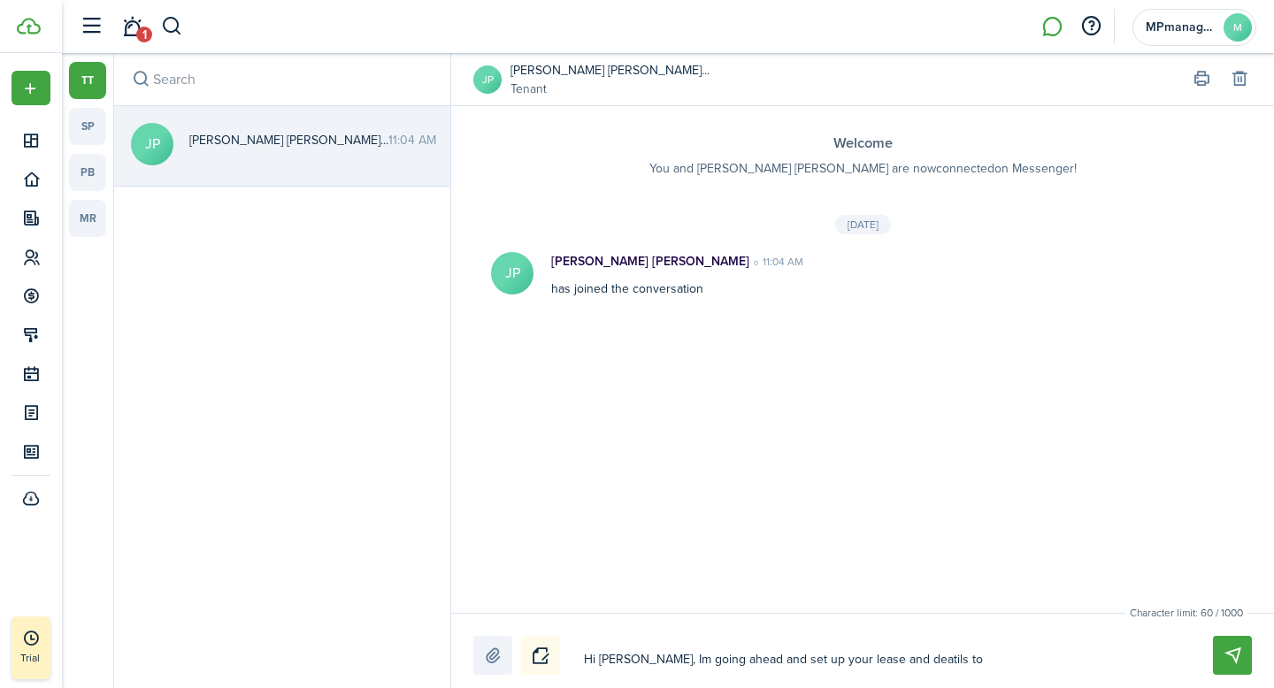
type textarea "Hi [PERSON_NAME], Im going ahead and set up your lease and deatils to p"
type textarea "Hi [PERSON_NAME], Im going ahead and set up your lease and deatils to pa"
type textarea "Hi [PERSON_NAME], Im going ahead and set up your lease and deatils to pay"
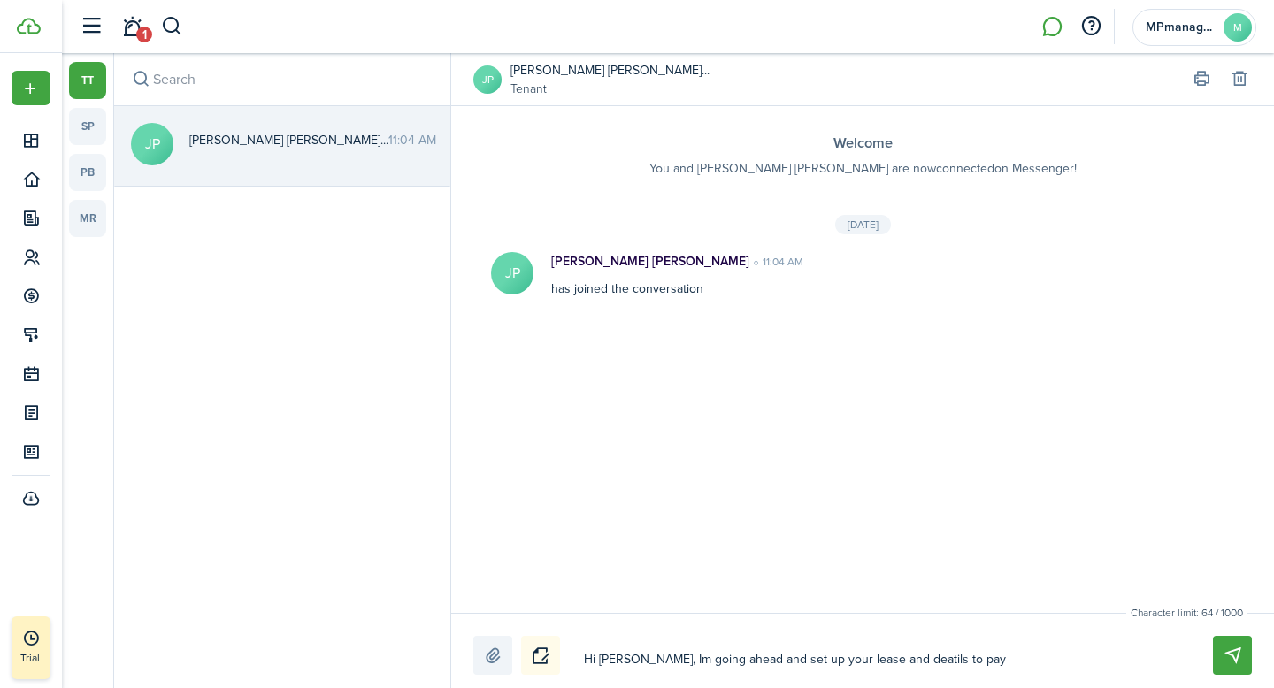
type textarea "Hi [PERSON_NAME], Im going ahead and set up your lease and deatils to pay"
type textarea "Hi [PERSON_NAME], Im going ahead and set up your lease and deatils to pay y"
type textarea "Hi [PERSON_NAME], Im going ahead and set up your lease and deatils to pay yo"
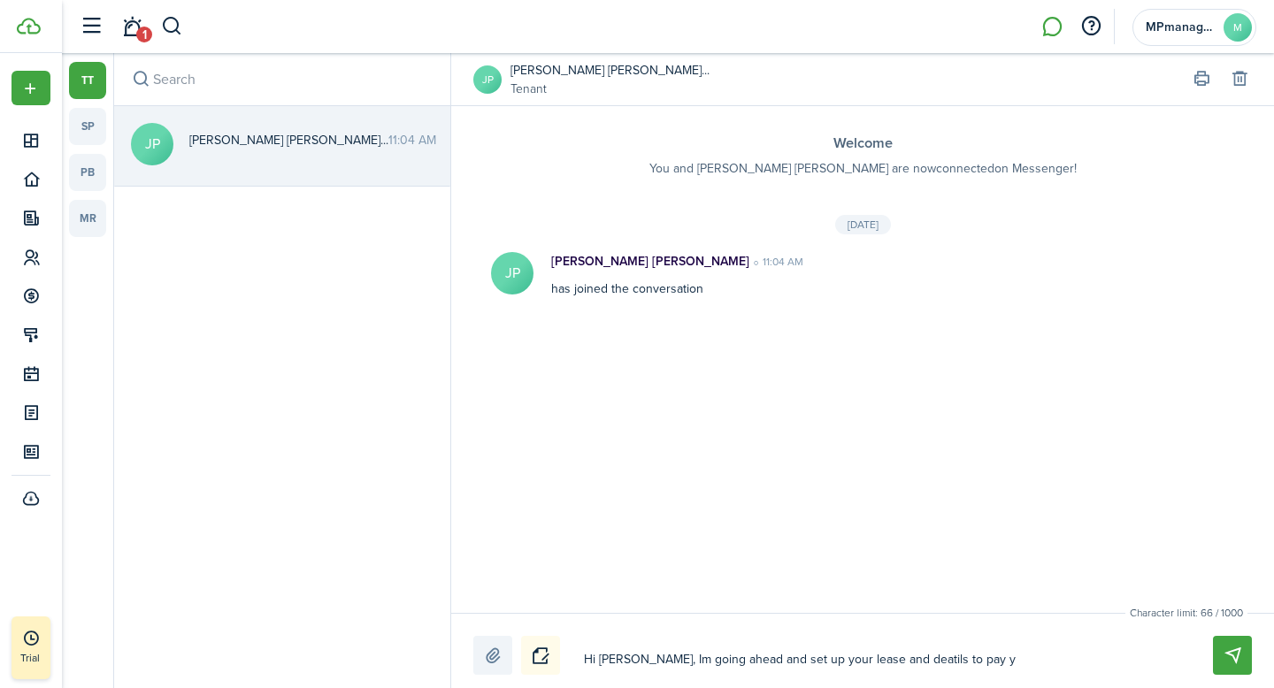
type textarea "Hi [PERSON_NAME], Im going ahead and set up your lease and deatils to pay yo"
type textarea "Hi [PERSON_NAME], Im going ahead and set up your lease and deatils to pay you"
type textarea "Hi [PERSON_NAME], Im going ahead and set up your lease and deatils to pay your"
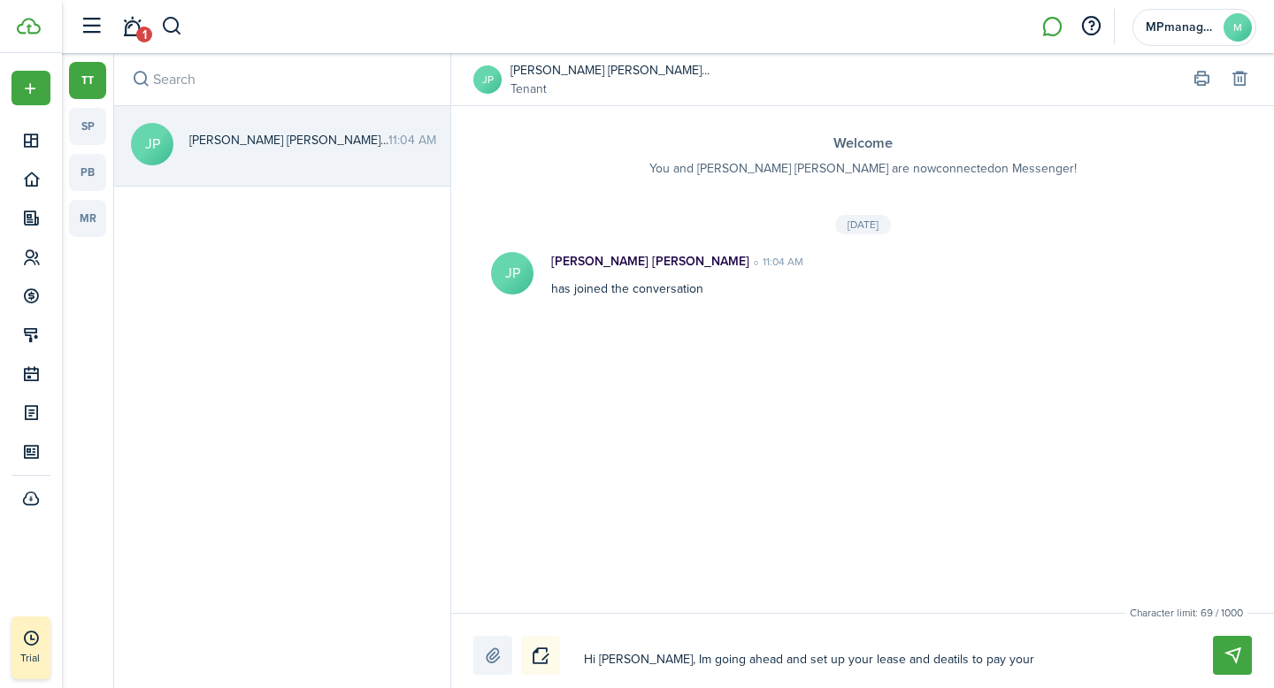
type textarea "Hi [PERSON_NAME], Im going ahead and set up your lease and deatils to pay your"
click at [885, 664] on textarea "Hi [PERSON_NAME], Im going ahead and set up your lease and deatils to pay your" at bounding box center [878, 660] width 600 height 30
type textarea "Hi [PERSON_NAME], Im going ahead and set up your lease and deails to pay your"
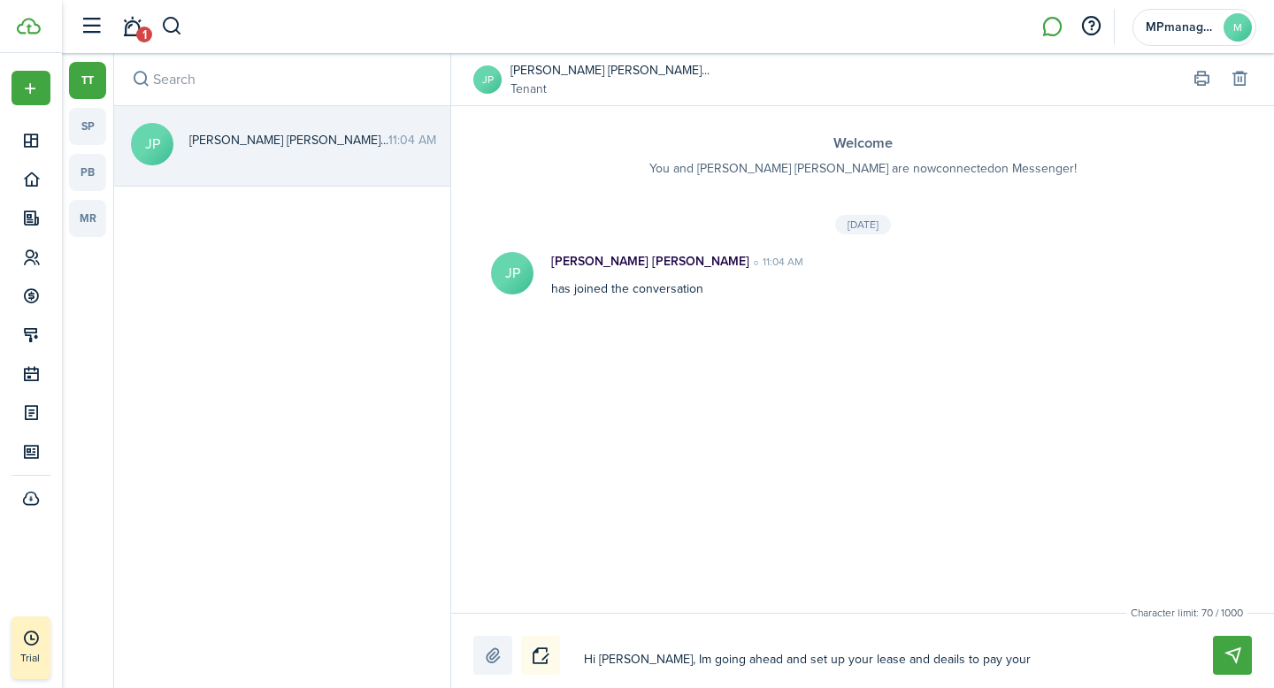
type textarea "Hi [PERSON_NAME], Im going ahead and set up your lease and deils to pay your"
type textarea "Hi [PERSON_NAME], Im going ahead and set up your lease and [PERSON_NAME] to pay…"
type textarea "Hi [PERSON_NAME], Im going ahead and set up your lease and deils to pay your"
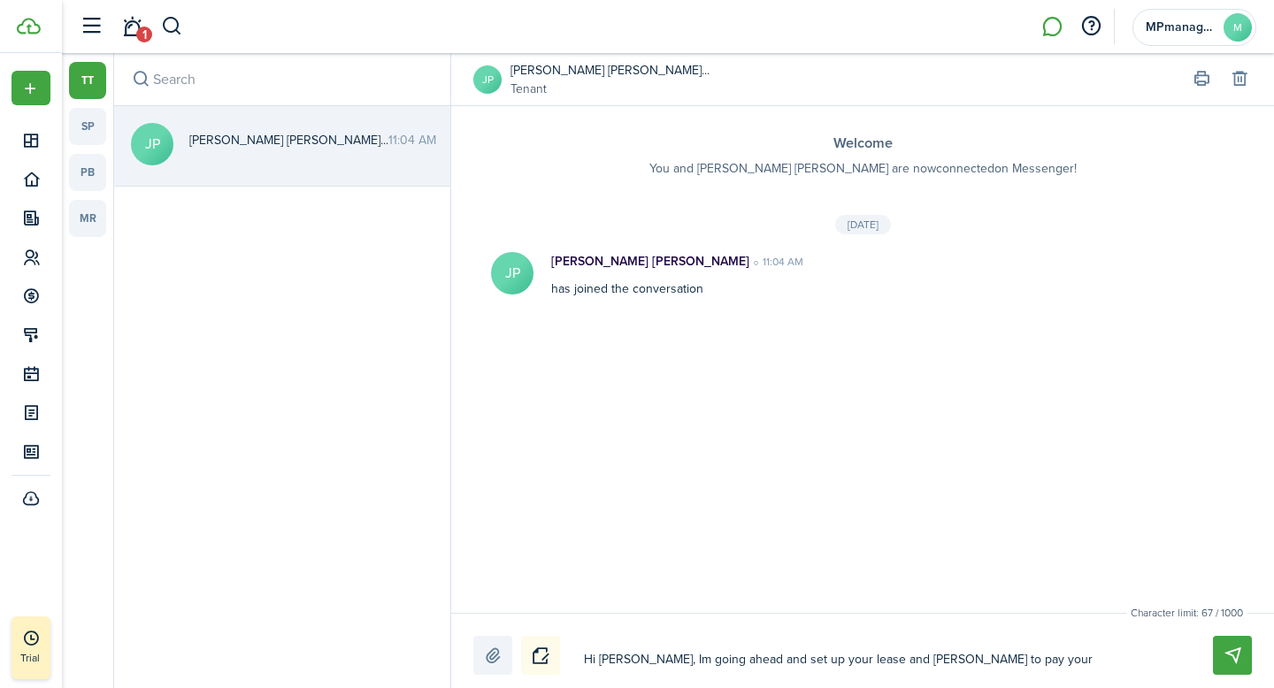
type textarea "Hi [PERSON_NAME], Im going ahead and set up your lease and deils to pay your"
type textarea "Hi [PERSON_NAME], Im going ahead and set up your lease and detils to pay your"
type textarea "Hi [PERSON_NAME], Im going ahead and set up your lease and details to pay your"
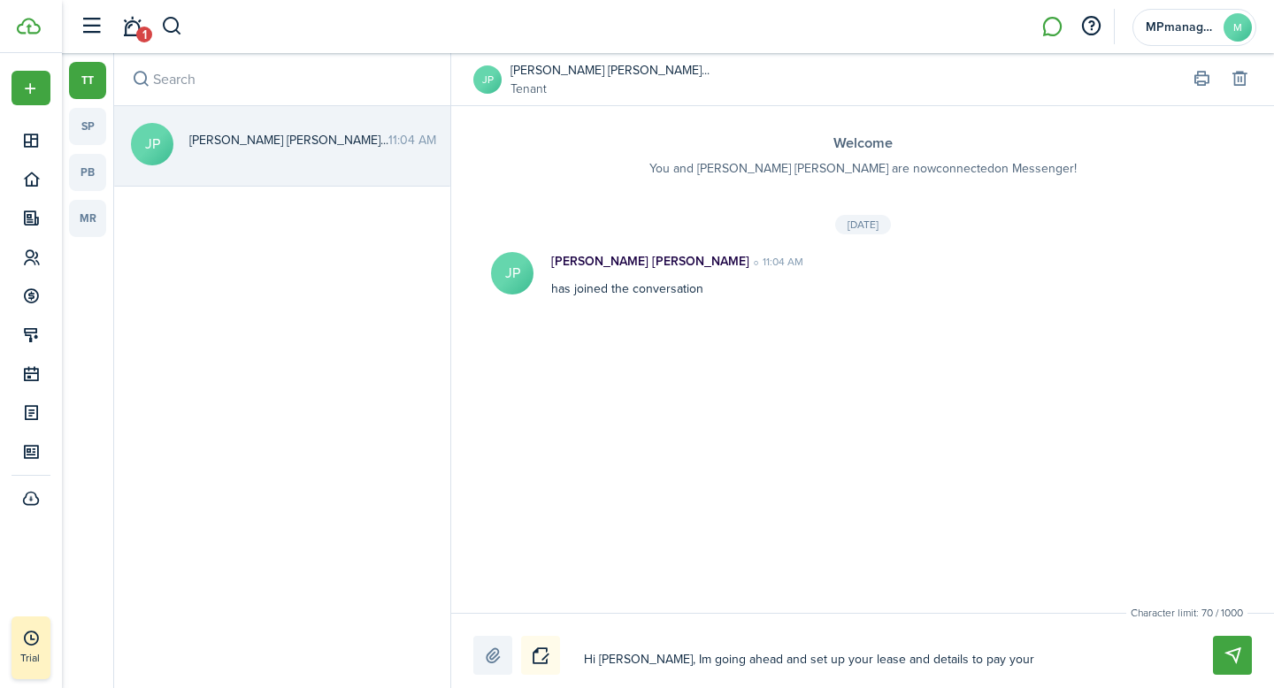
type textarea "Hi [PERSON_NAME], Im going ahead and set up your lease and detaiils to pay your"
type textarea "Hi [PERSON_NAME], Im going ahead and set up your lease and detailils to pay your"
type textarea "Hi [PERSON_NAME], Im going ahead and set up your lease and detailsils to pay yo…"
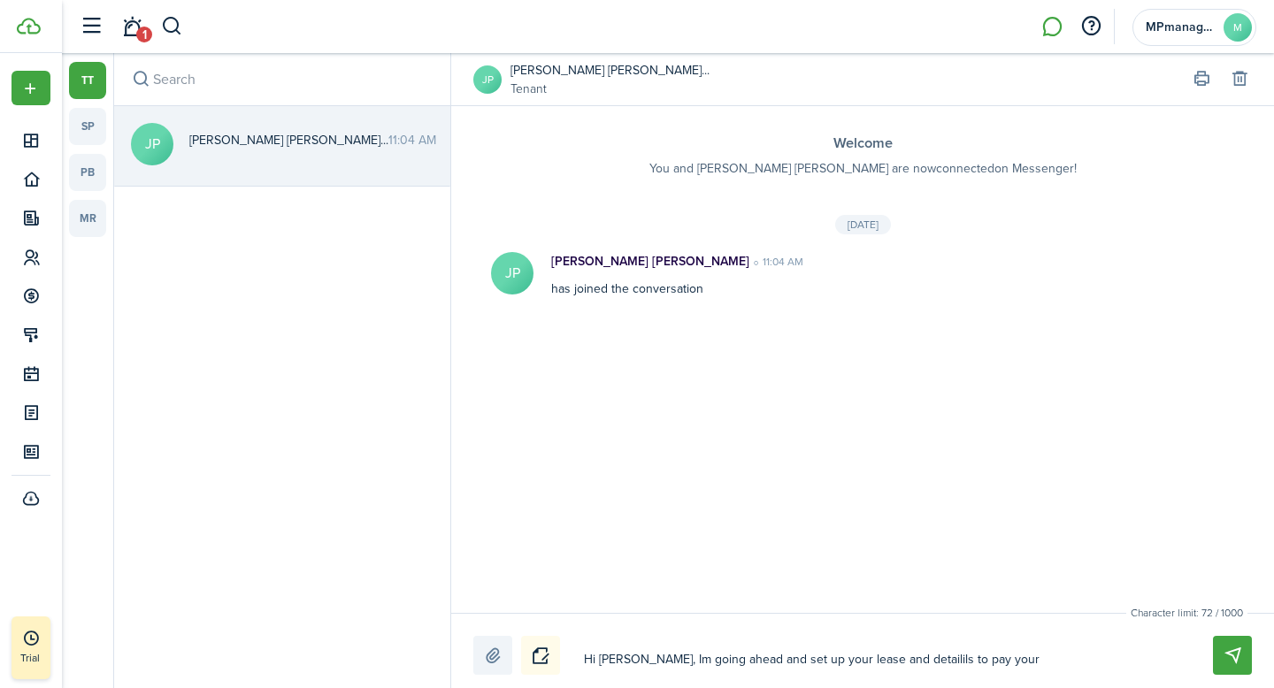
type textarea "Hi [PERSON_NAME], Im going ahead and set up your lease and detailsils to pay yo…"
click at [991, 659] on textarea "Hi [PERSON_NAME], Im going ahead and set up your lease and detailsils to pay yo…" at bounding box center [878, 660] width 600 height 30
type textarea "Hi [PERSON_NAME], Im going ahead and set up your lease and detailsils to pay yo…"
type textarea "Hi [PERSON_NAME], Im going ahead and set up your lease and detailsils to pay you"
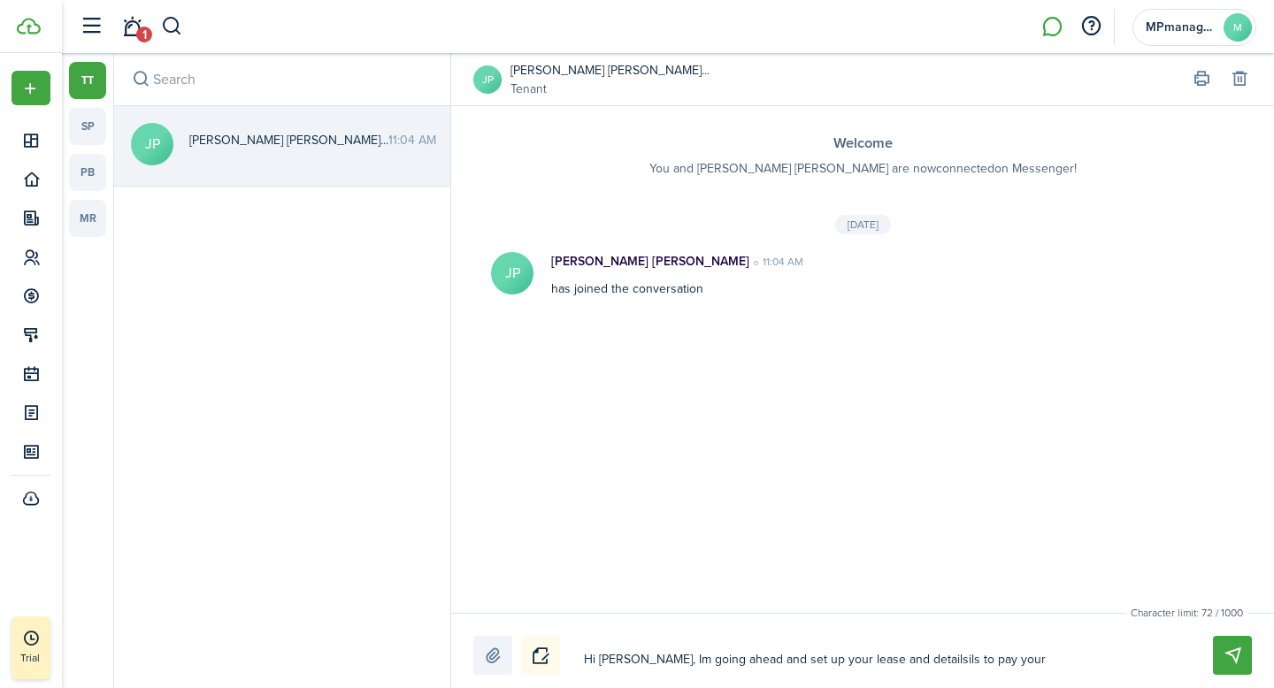
type textarea "Hi [PERSON_NAME], Im going ahead and set up your lease and detailsils to pay you"
type textarea "Hi [PERSON_NAME], Im going ahead and set up your lease and detailsils to pay yo"
type textarea "Hi [PERSON_NAME], Im going ahead and set up your lease and detailsils to pay y"
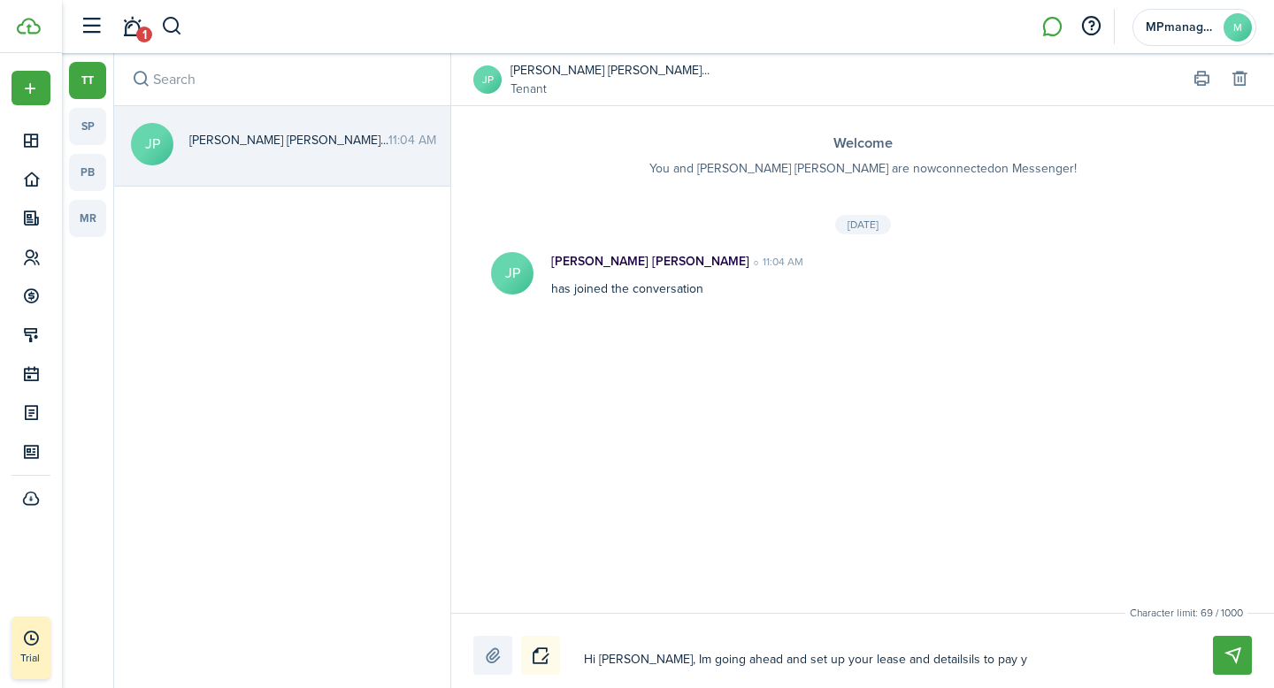
type textarea "Hi [PERSON_NAME], Im going ahead and set up your lease and detailsils to pay"
type textarea "Hi [PERSON_NAME], Im going ahead and set up your lease and detailsils to pay m"
type textarea "Hi [PERSON_NAME], Im going ahead and set up your lease and detailsils to pay ma"
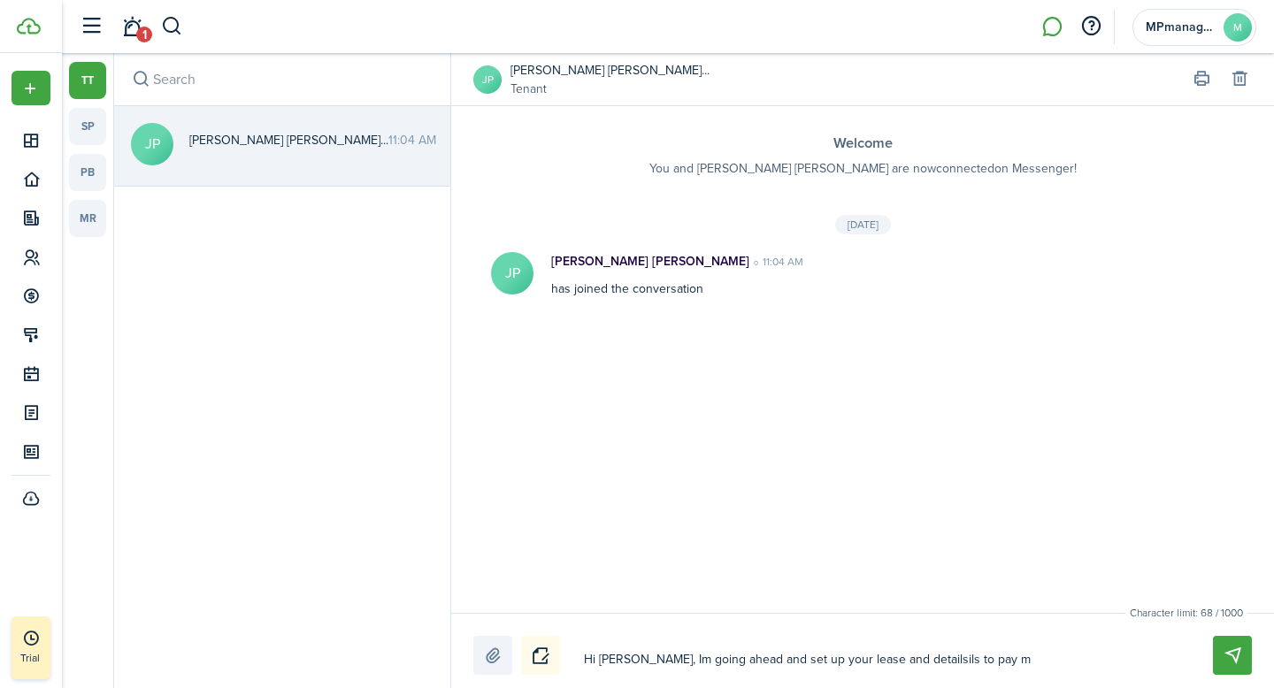
type textarea "Hi [PERSON_NAME], Im going ahead and set up your lease and detailsils to pay ma"
type textarea "Hi [PERSON_NAME], Im going ahead and set up your lease and detailsils to pay mak"
click at [905, 663] on textarea "Hi [PERSON_NAME], Im going ahead and set up your lease and detailsils to pay ma…" at bounding box center [878, 660] width 600 height 30
click at [1029, 651] on textarea "Hi [PERSON_NAME], Im going ahead and set up your lease and details to pay make …" at bounding box center [878, 660] width 600 height 30
click at [902, 663] on textarea "Hi [PERSON_NAME], Im going ahead and set up your lease and details to pay make …" at bounding box center [878, 660] width 600 height 30
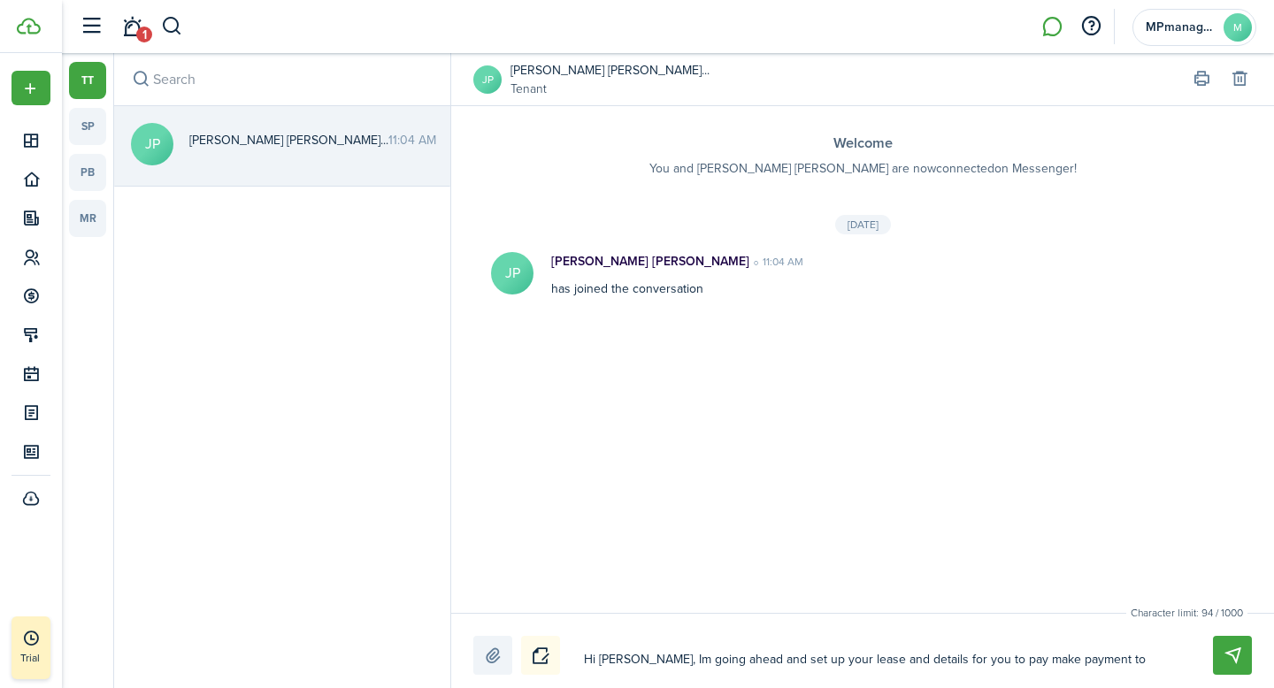
click at [1012, 662] on textarea "Hi [PERSON_NAME], Im going ahead and set up your lease and details for you to p…" at bounding box center [878, 660] width 600 height 30
click at [1162, 664] on textarea "Hi [PERSON_NAME], Im going ahead and set up your lease and details for you to p…" at bounding box center [878, 660] width 600 height 30
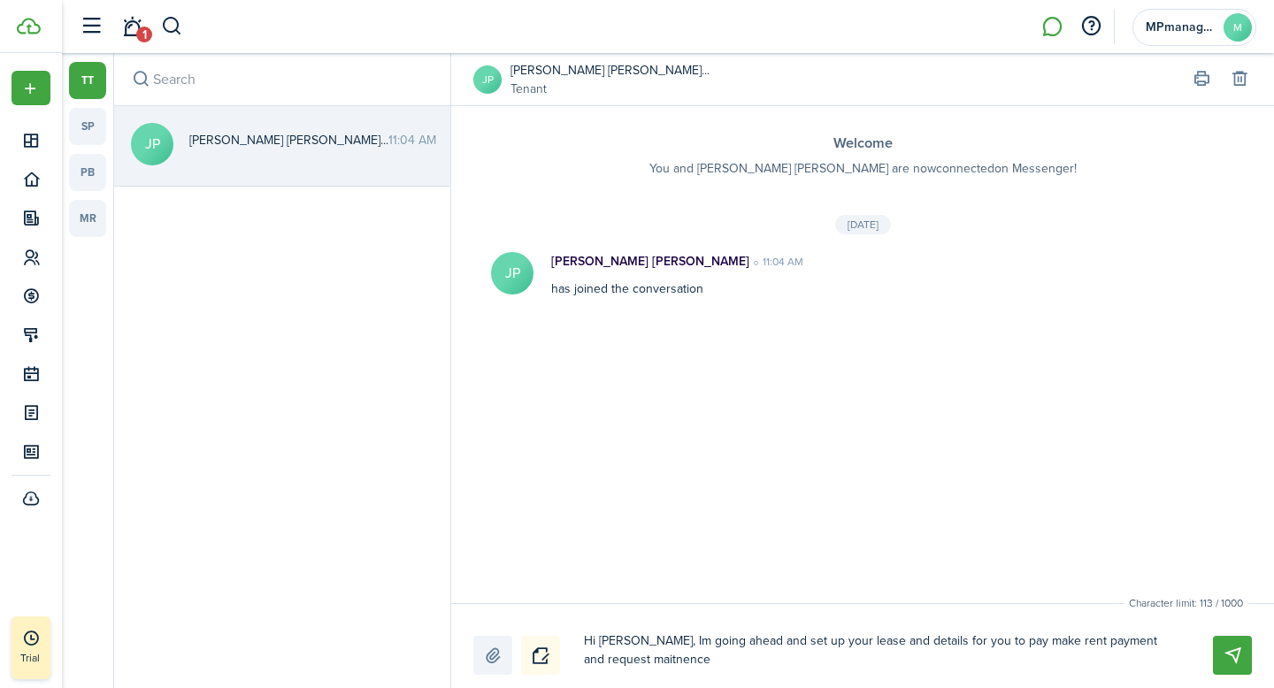
click at [617, 663] on textarea "Hi [PERSON_NAME], Im going ahead and set up your lease and details for you to p…" at bounding box center [878, 650] width 600 height 49
click at [640, 661] on textarea "Hi [PERSON_NAME], Im going ahead and set up your lease and details for you to p…" at bounding box center [878, 650] width 600 height 49
click at [647, 665] on textarea "Hi [PERSON_NAME], Im going ahead and set up your lease and details for you to p…" at bounding box center [878, 650] width 600 height 49
click at [693, 664] on textarea "Hi [PERSON_NAME], Im going ahead and set up your lease and details for you to p…" at bounding box center [878, 650] width 600 height 49
click at [818, 665] on textarea "Hi [PERSON_NAME], Im going ahead and set up your lease and details for you to p…" at bounding box center [878, 650] width 600 height 49
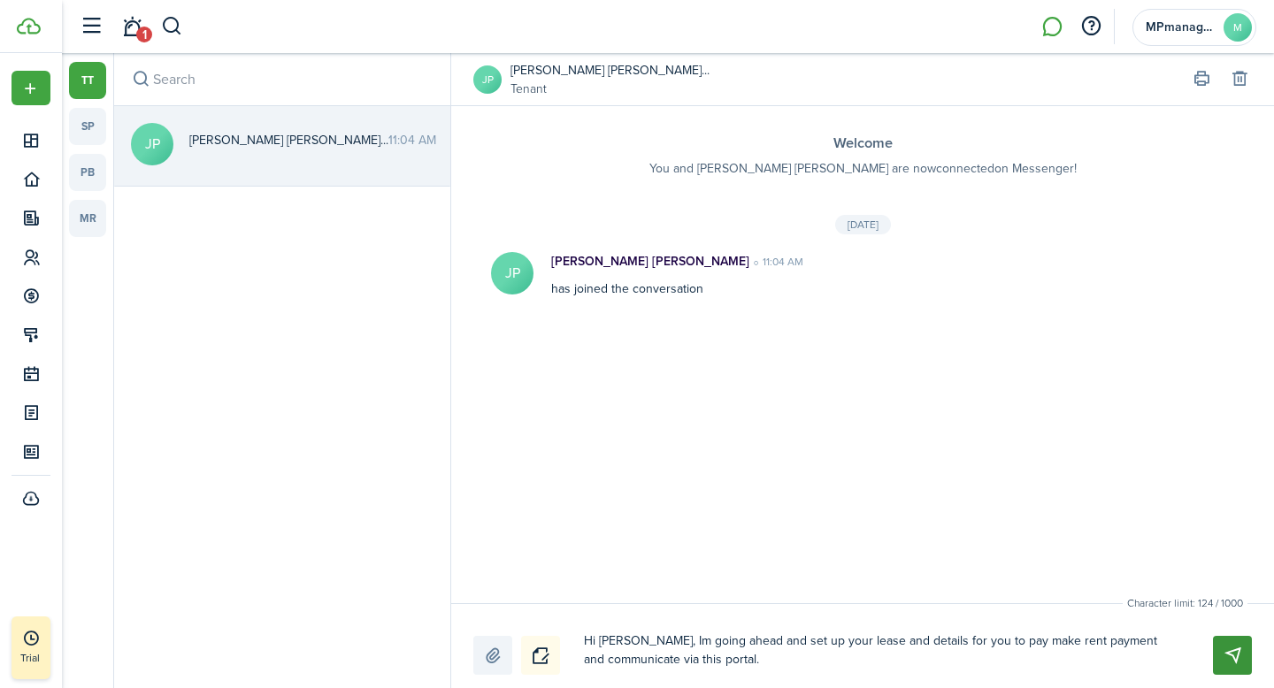
click at [1224, 653] on button "Send" at bounding box center [1232, 655] width 39 height 39
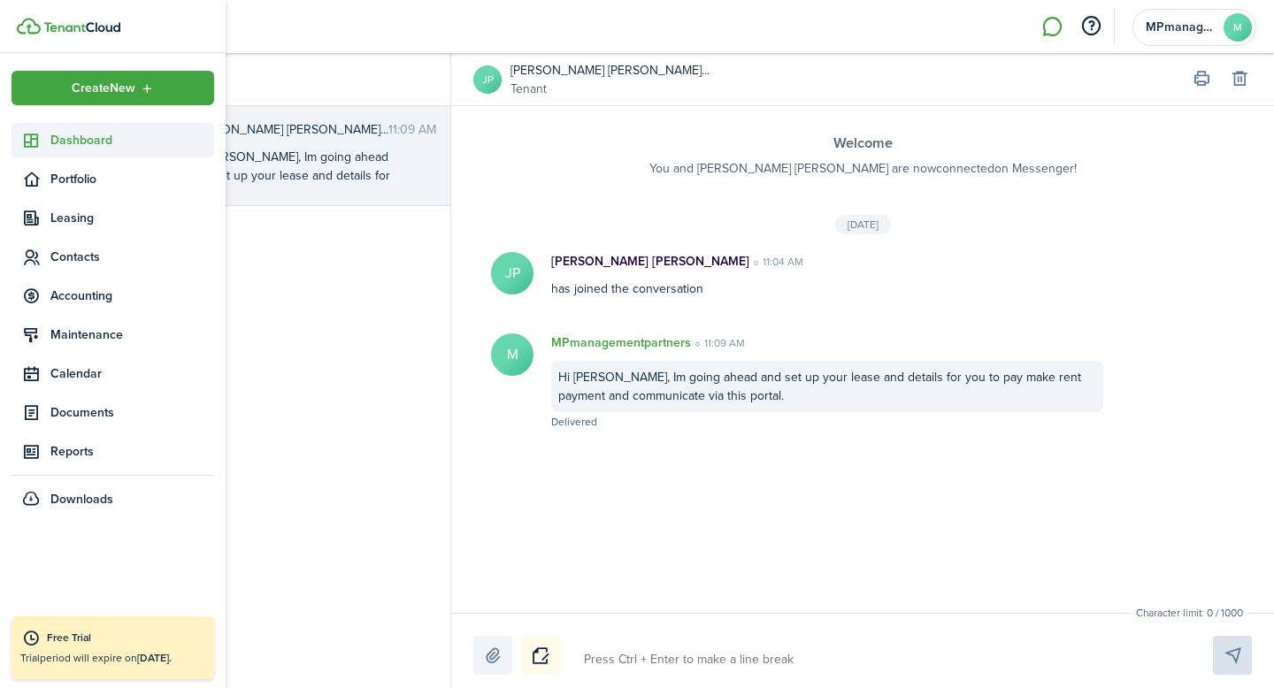
click at [65, 143] on span "Dashboard" at bounding box center [132, 140] width 164 height 19
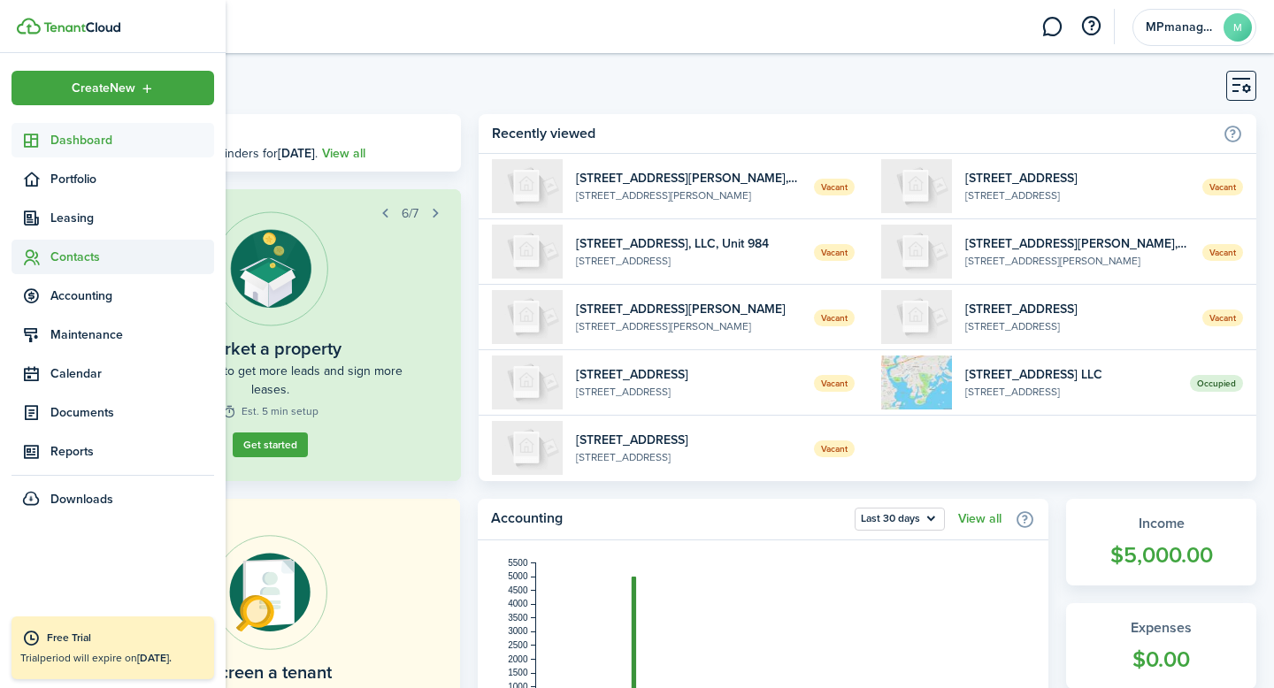
click at [62, 252] on span "Contacts" at bounding box center [132, 257] width 164 height 19
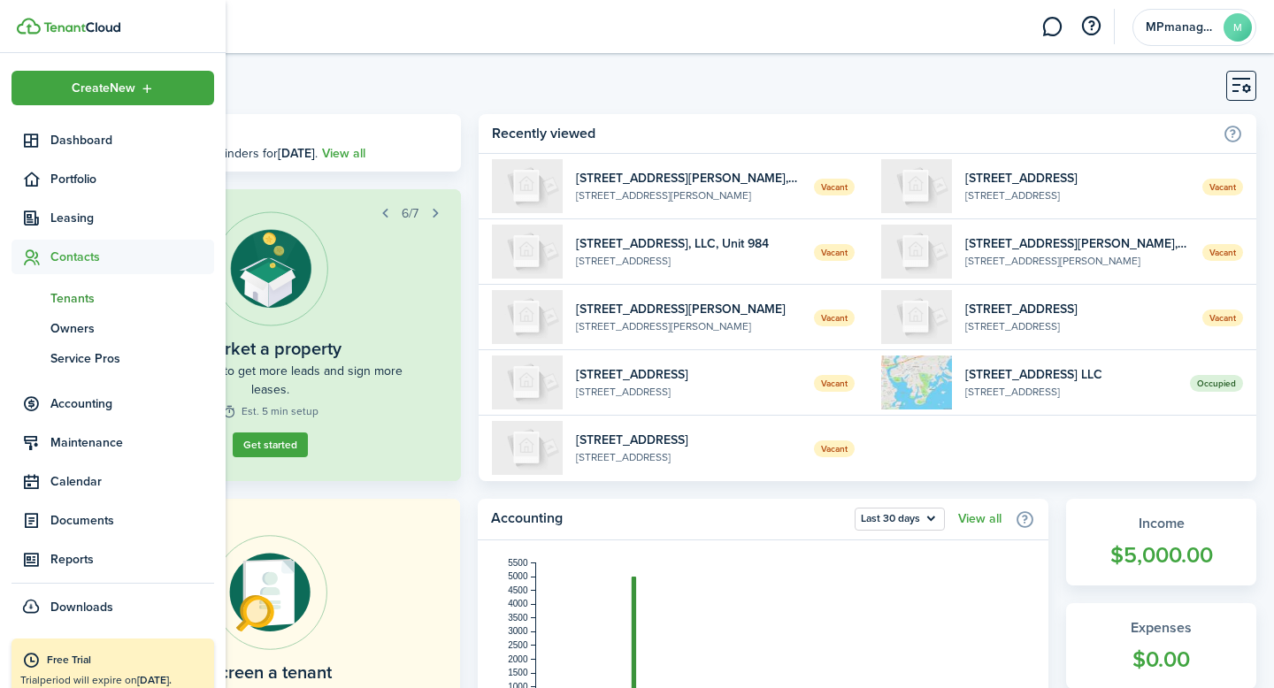
click at [76, 304] on span "Tenants" at bounding box center [132, 298] width 164 height 19
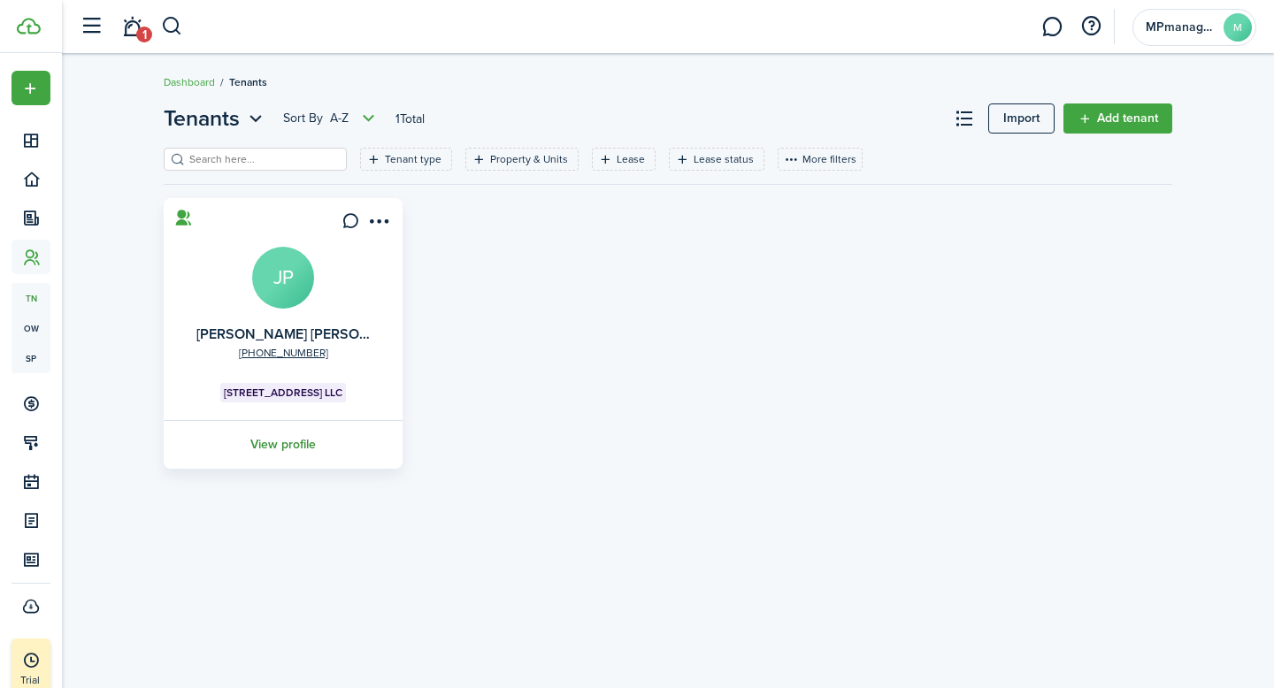
click at [284, 448] on link "View profile" at bounding box center [283, 444] width 244 height 49
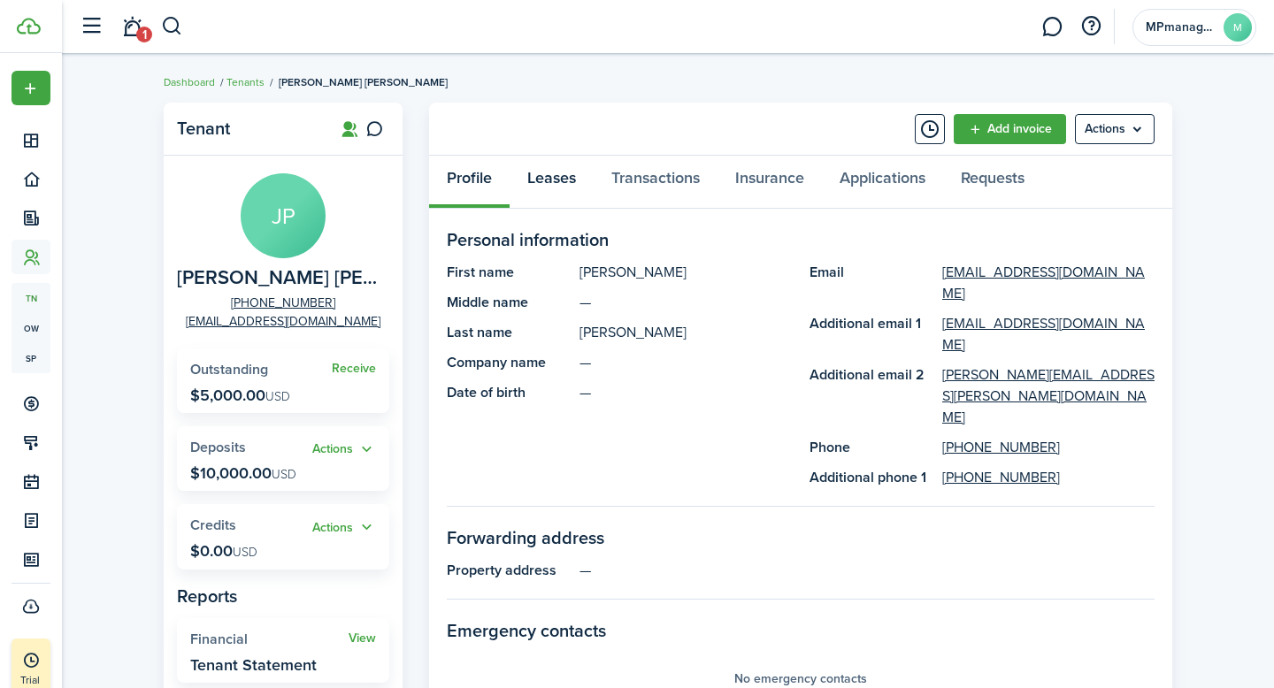
click at [551, 181] on link "Leases" at bounding box center [552, 182] width 84 height 53
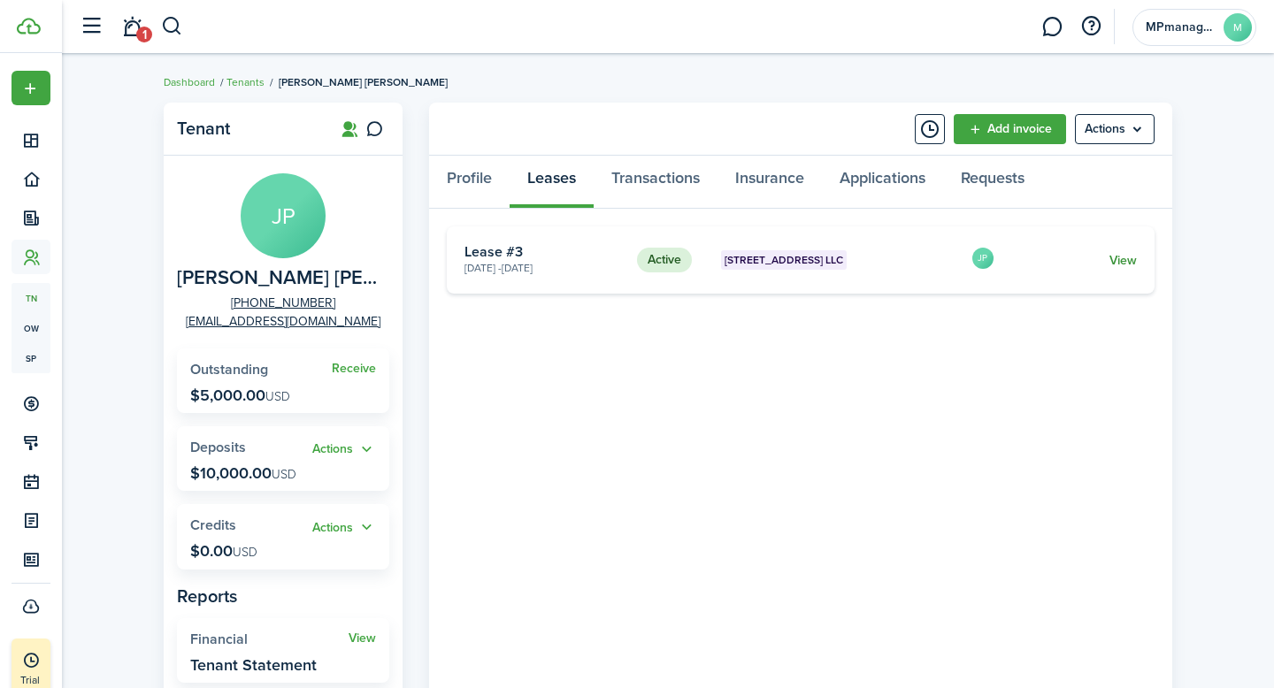
click at [1113, 259] on link "View" at bounding box center [1123, 260] width 27 height 19
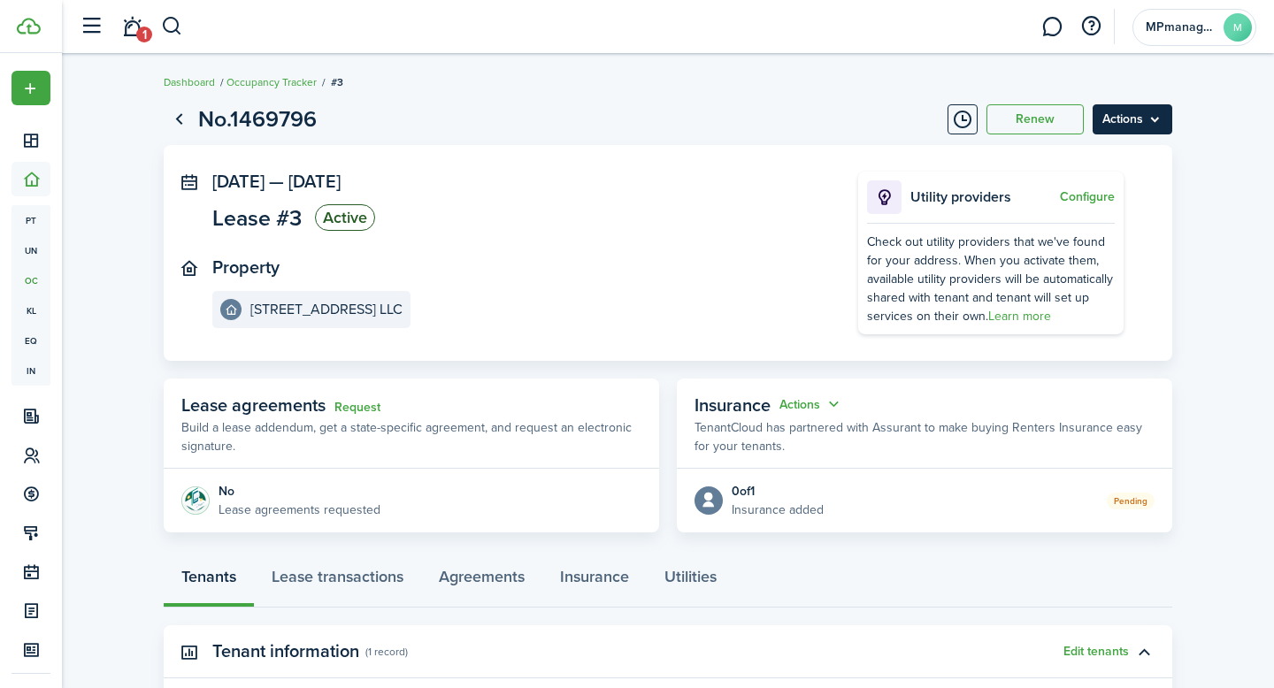
click at [1156, 117] on menu-btn "Actions" at bounding box center [1133, 119] width 80 height 30
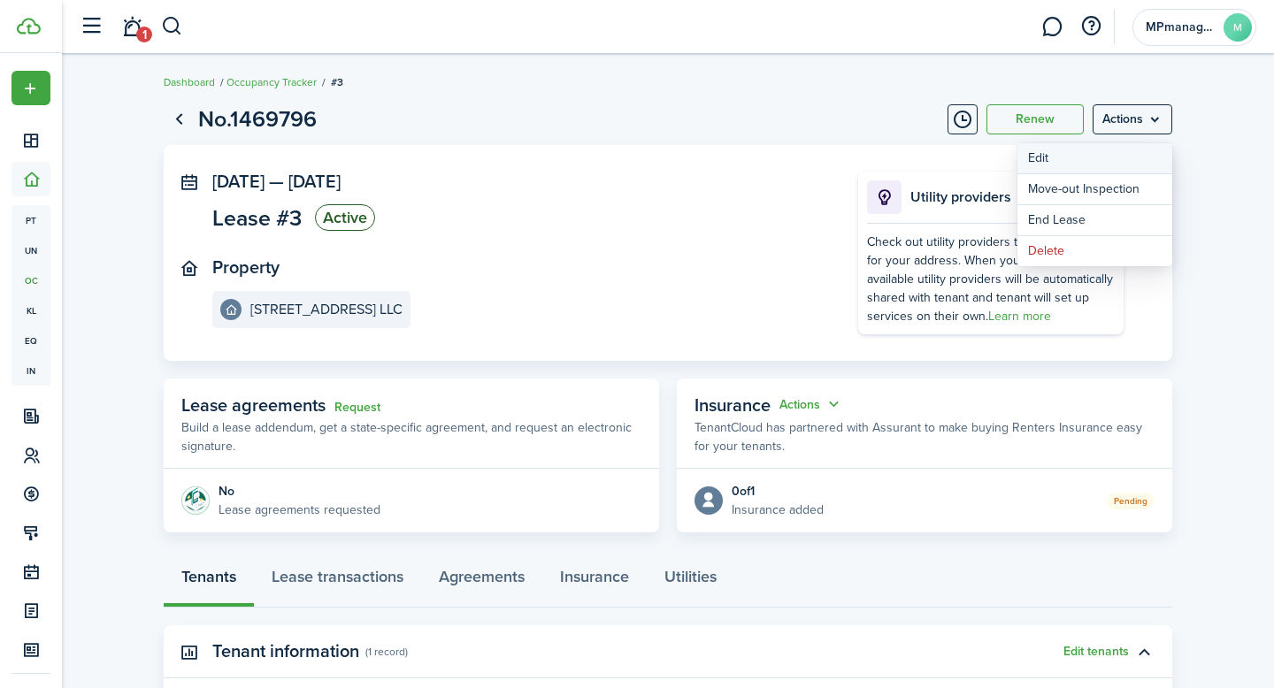
click at [1095, 158] on button "Edit" at bounding box center [1095, 158] width 155 height 30
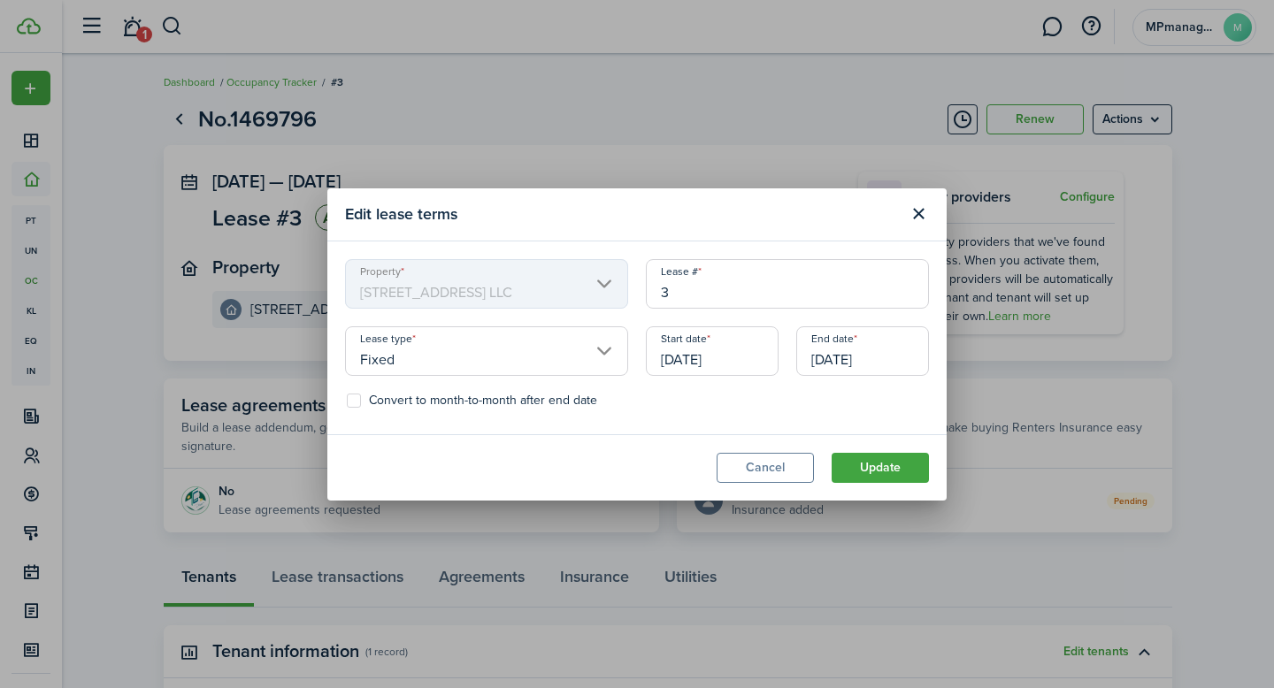
click at [714, 292] on input "3" at bounding box center [787, 284] width 283 height 50
click at [907, 469] on button "Update" at bounding box center [880, 468] width 97 height 30
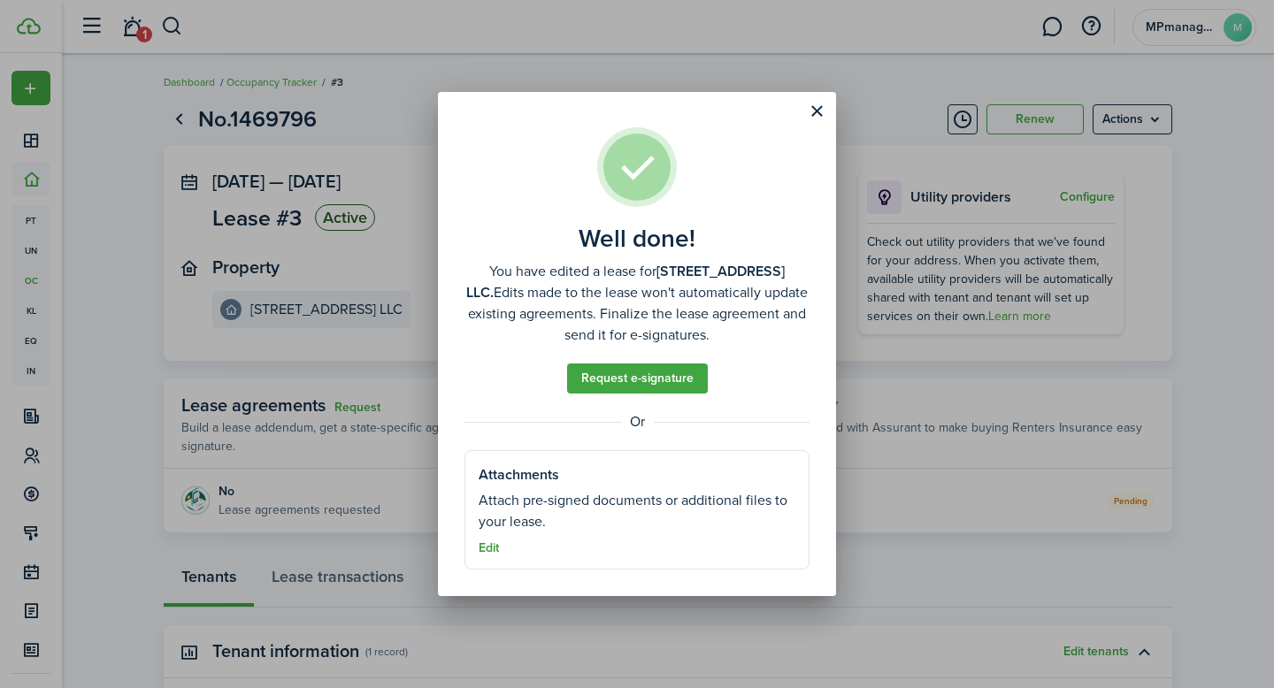
click at [488, 549] on button "Edit" at bounding box center [489, 549] width 20 height 14
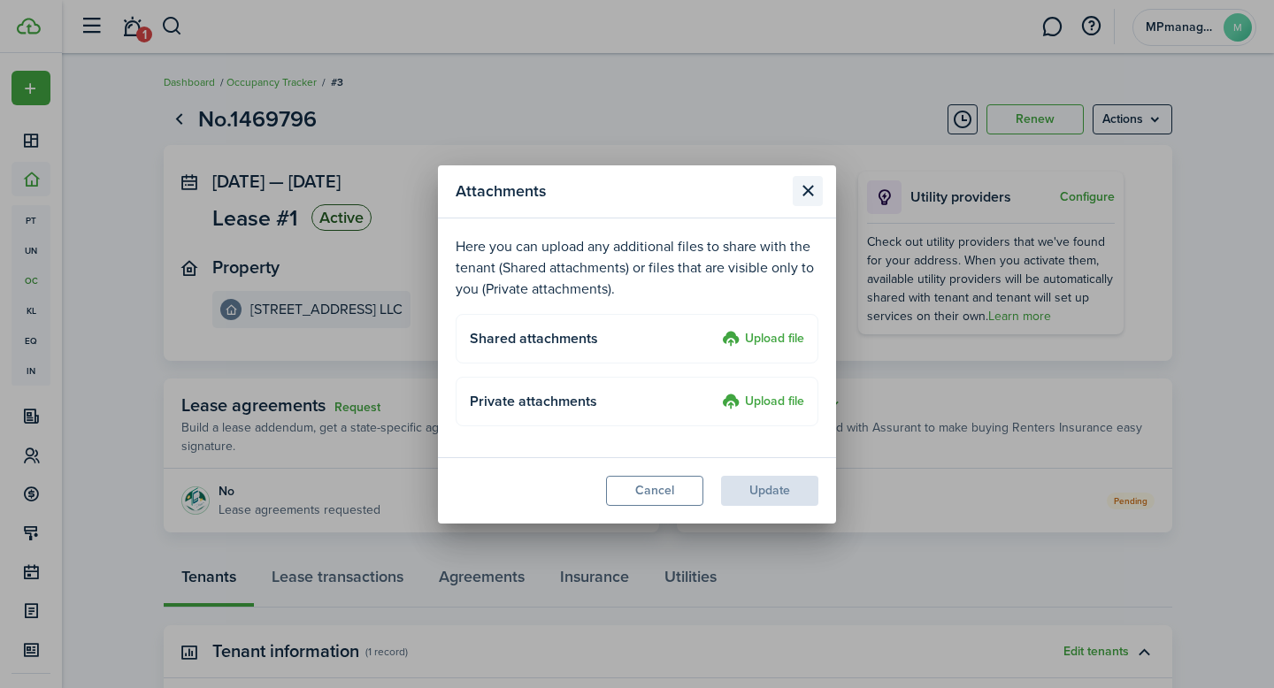
click at [804, 198] on button "Close modal" at bounding box center [808, 191] width 30 height 30
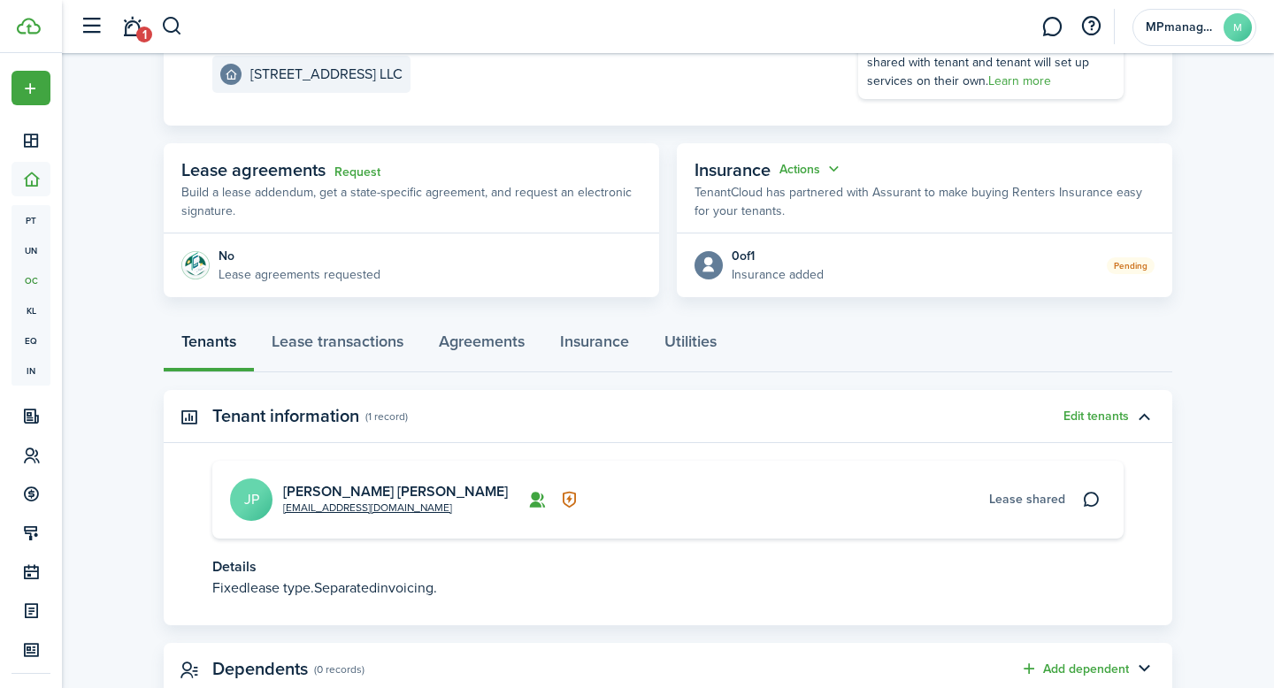
scroll to position [257, 0]
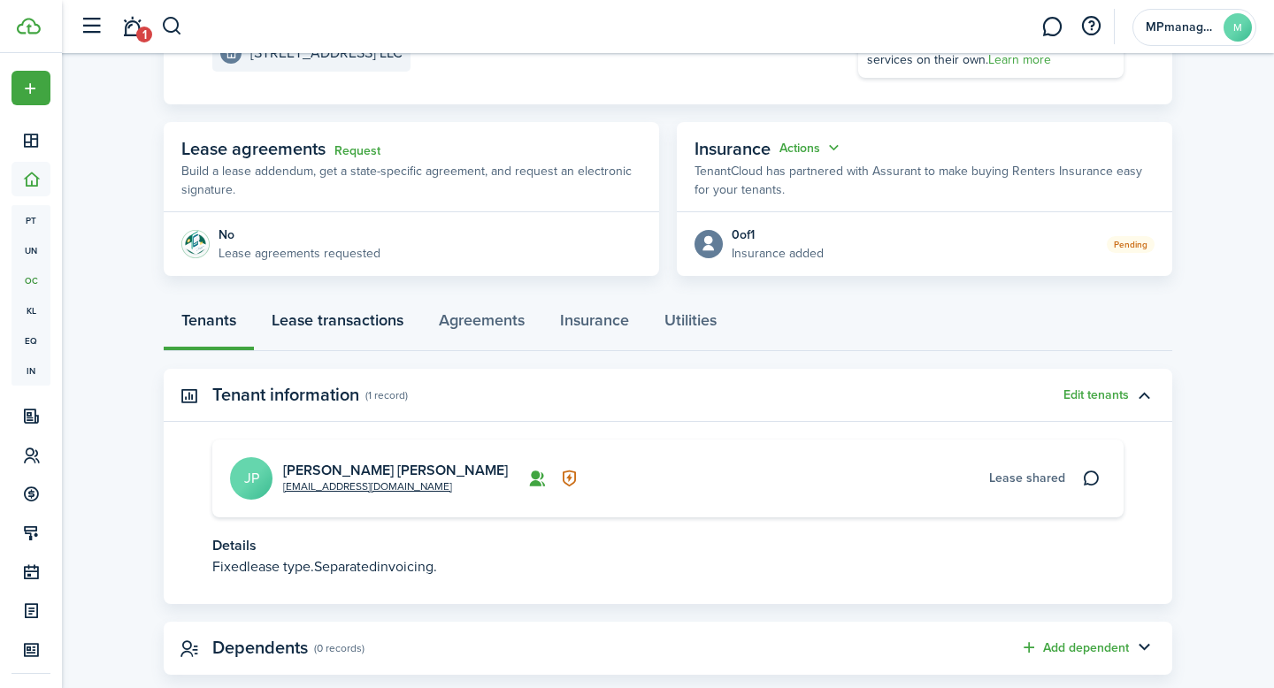
click at [326, 314] on link "Lease transactions" at bounding box center [337, 324] width 167 height 53
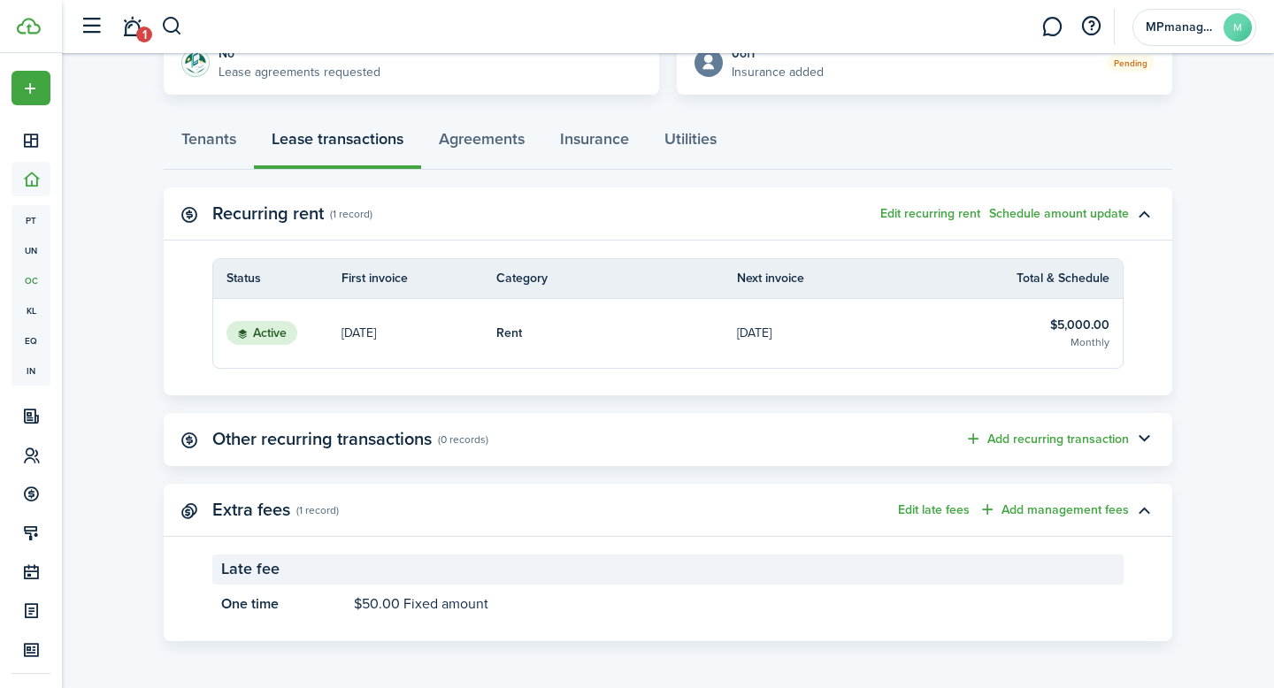
scroll to position [332, 0]
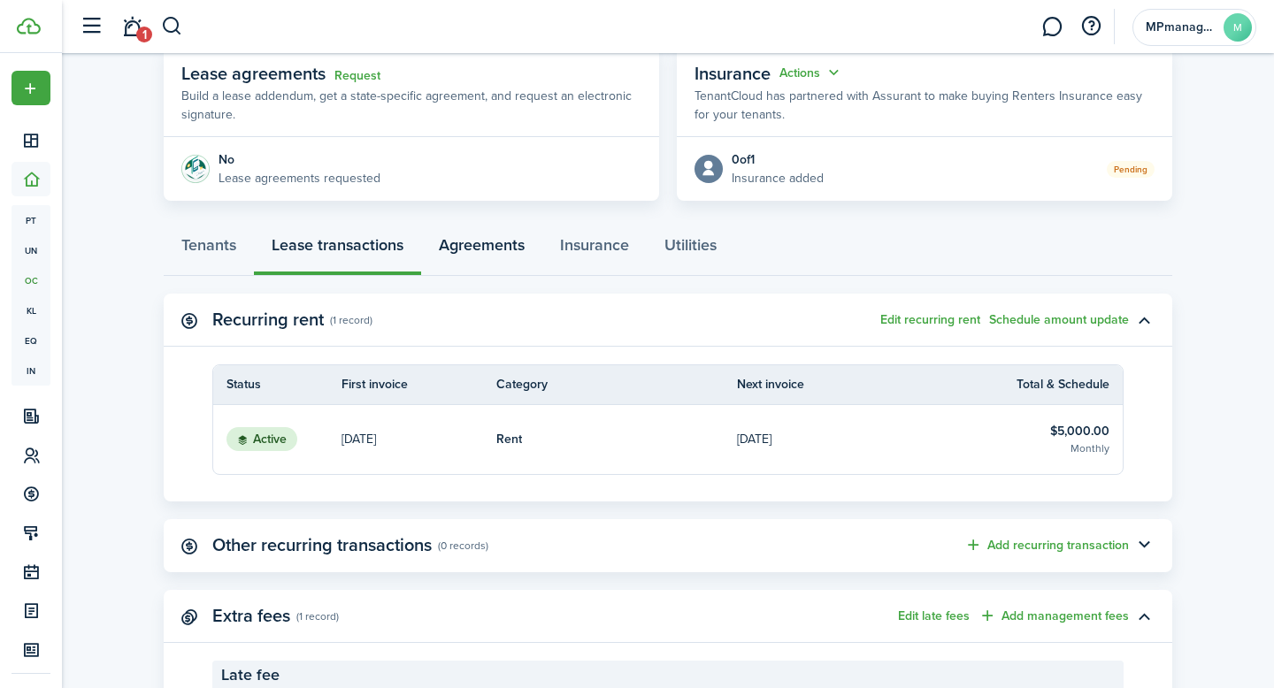
click at [487, 252] on link "Agreements" at bounding box center [481, 249] width 121 height 53
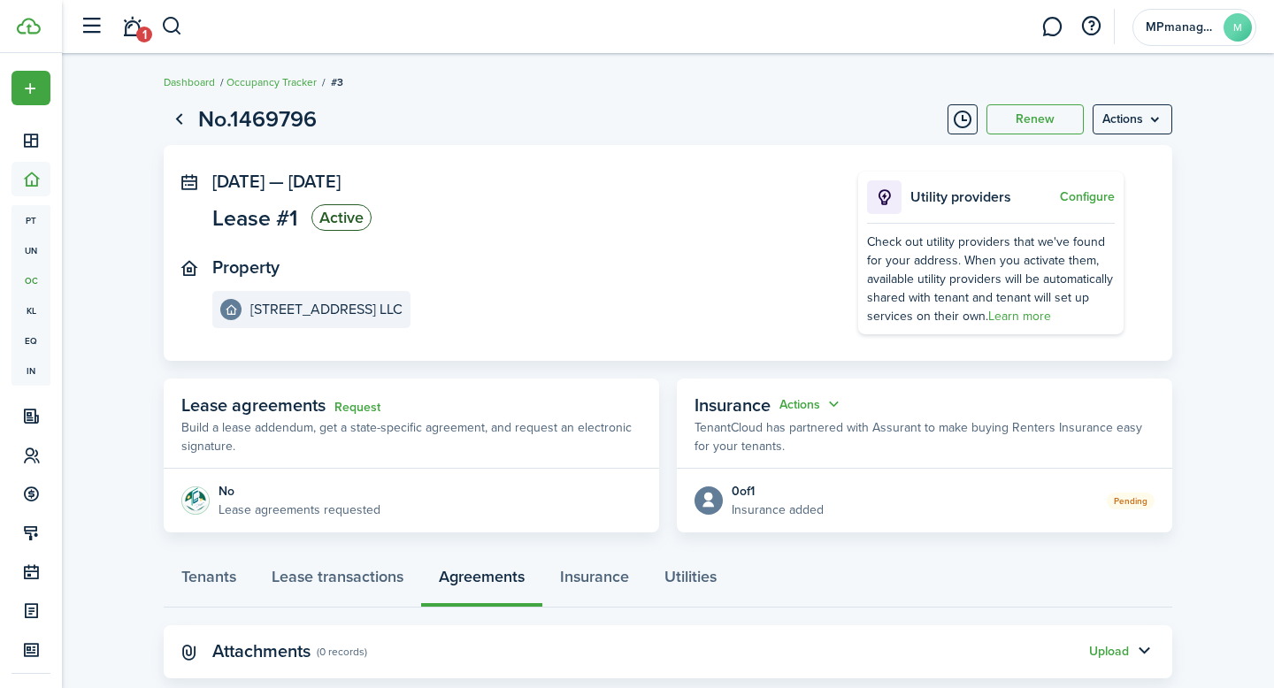
scroll to position [38, 0]
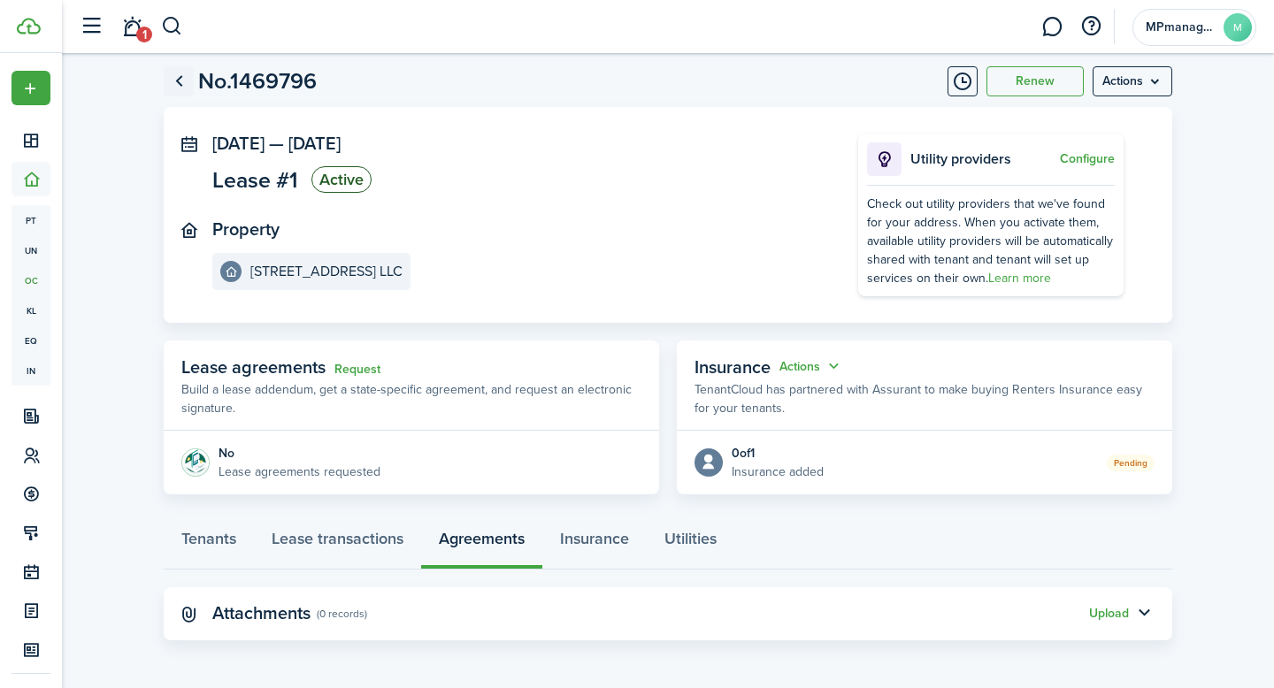
click at [185, 81] on link "Go back" at bounding box center [179, 81] width 30 height 30
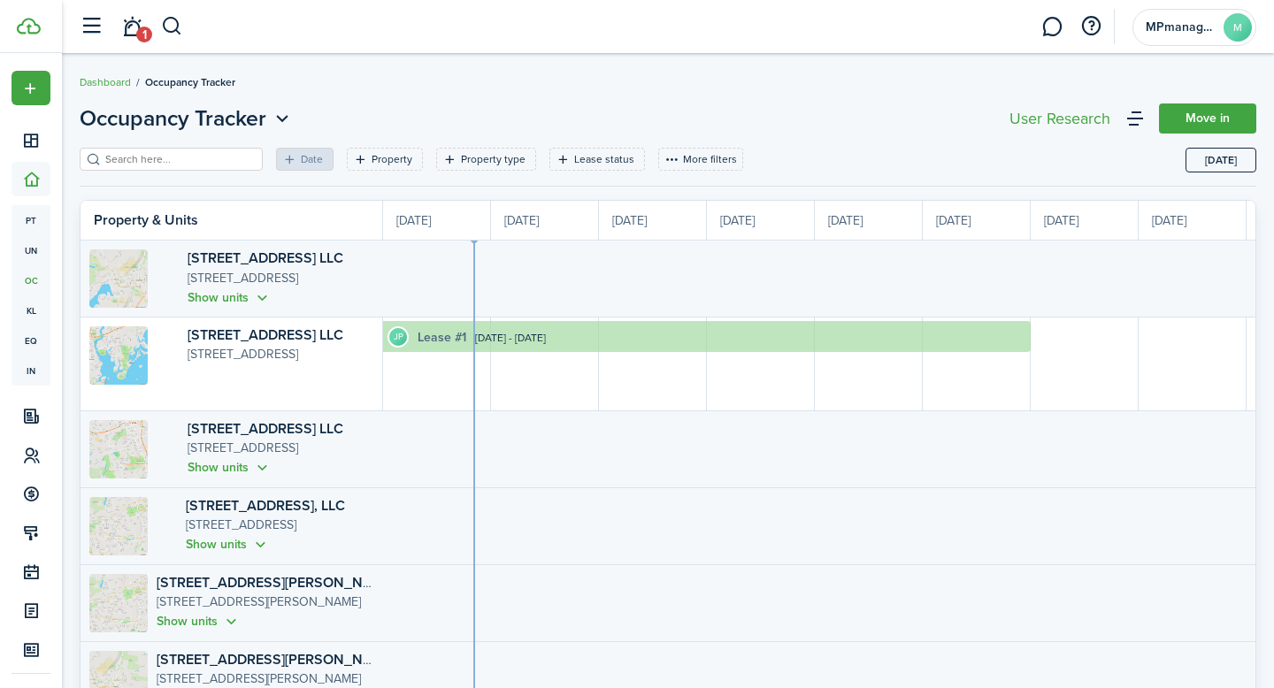
click at [435, 339] on link "Lease #1" at bounding box center [442, 337] width 49 height 19
click at [444, 337] on link "Lease #1" at bounding box center [442, 337] width 49 height 19
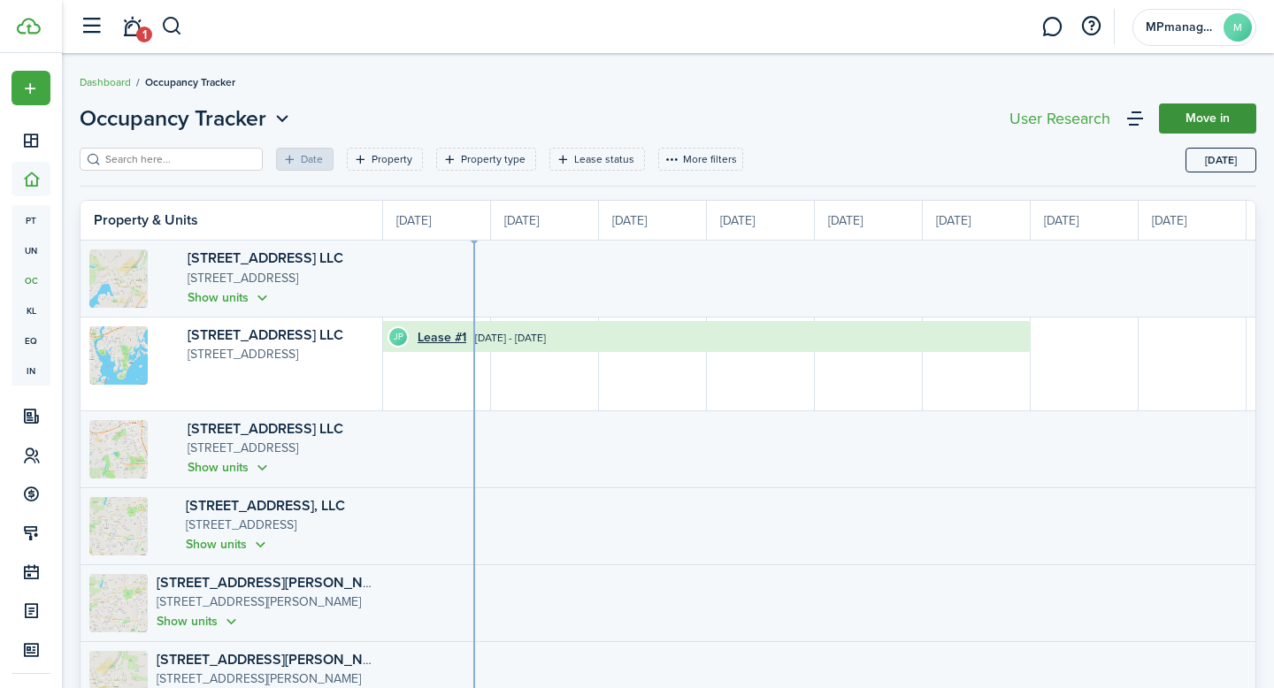
click at [1202, 112] on link "Move in" at bounding box center [1207, 119] width 97 height 30
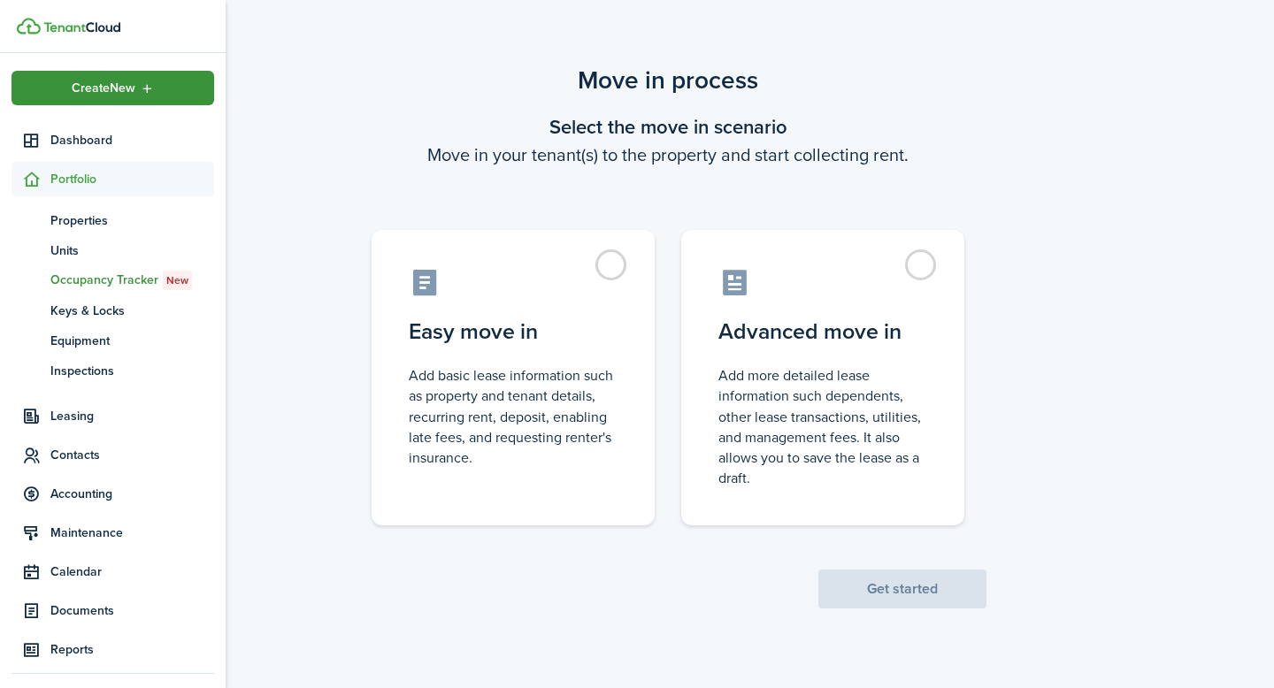
click at [108, 82] on span "Create New" at bounding box center [104, 88] width 64 height 12
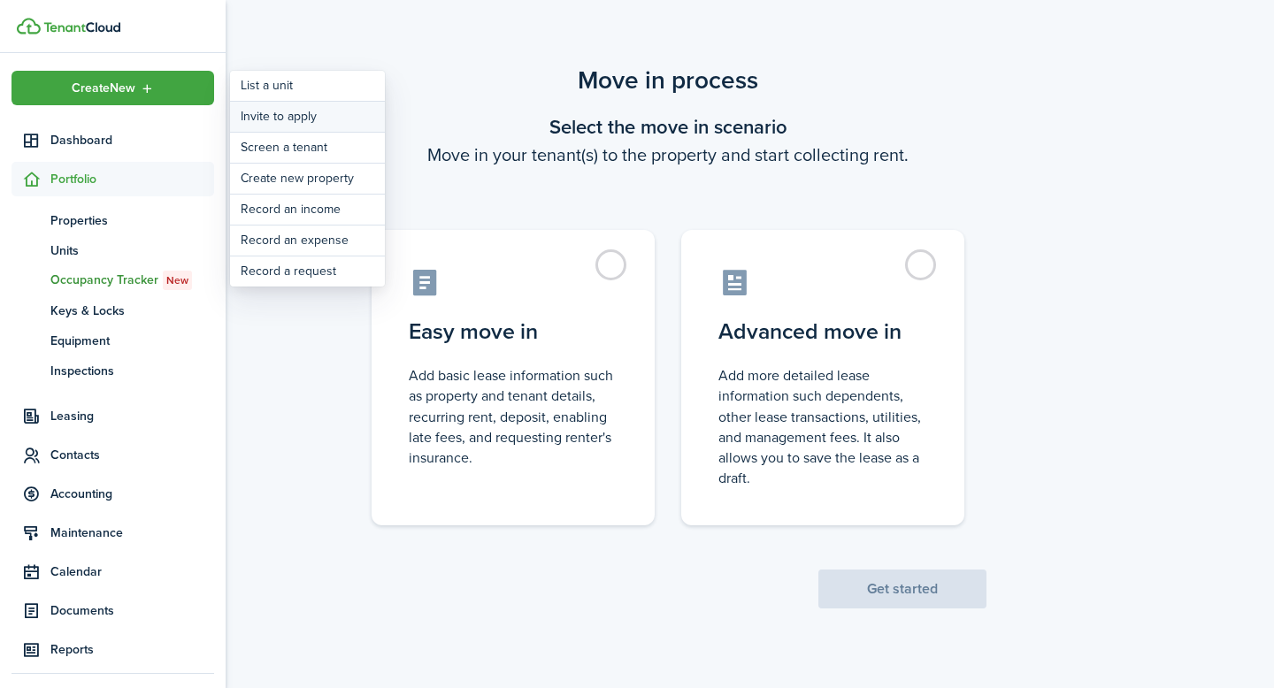
click at [270, 117] on button "Invite to apply" at bounding box center [307, 117] width 155 height 30
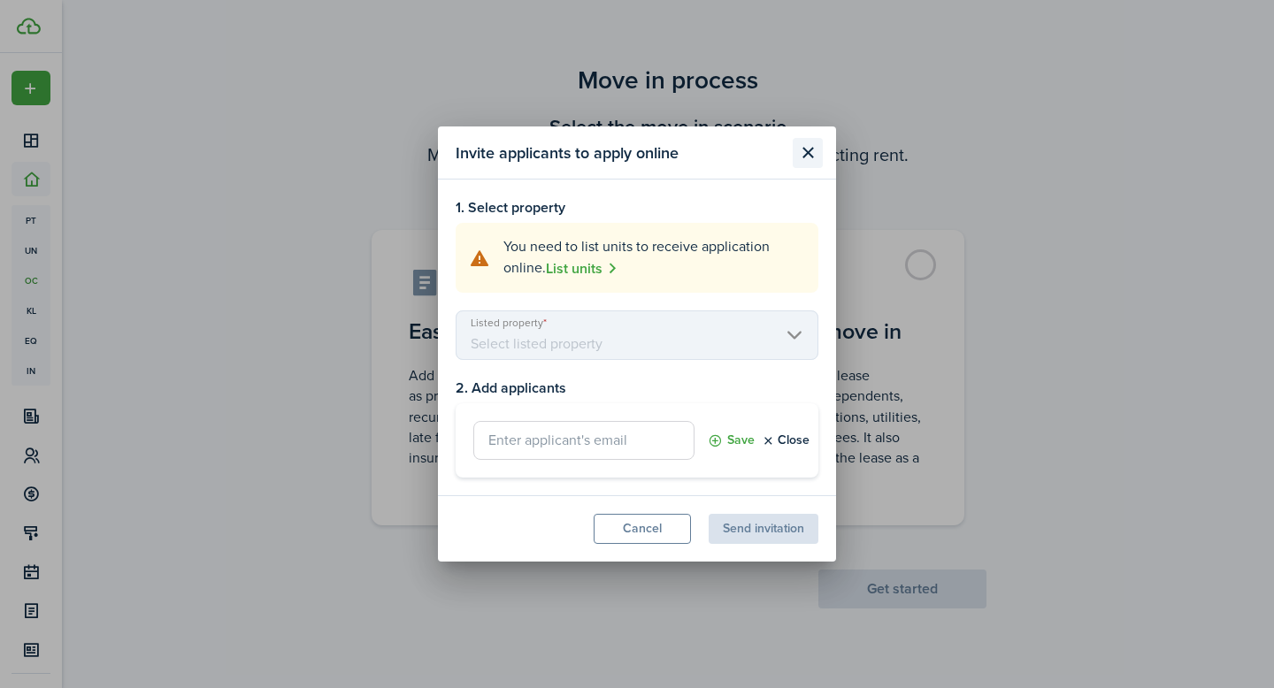
click at [814, 150] on button "Close modal" at bounding box center [808, 153] width 30 height 30
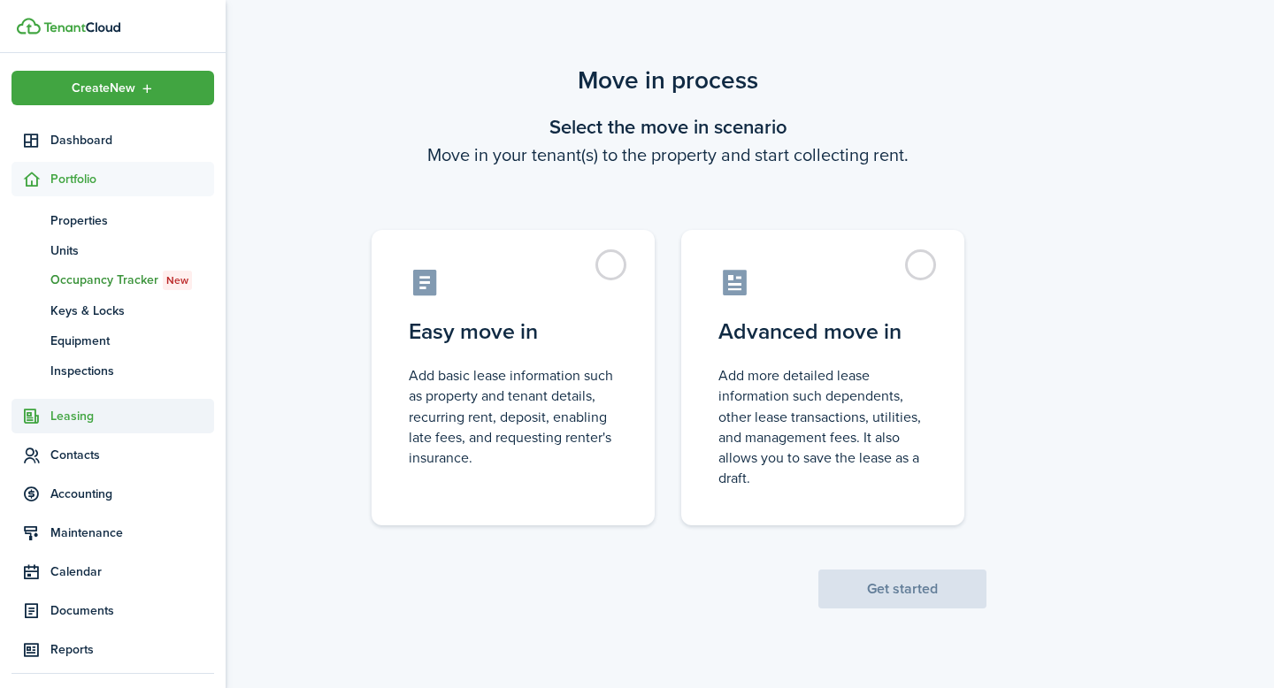
click at [84, 407] on span "Leasing" at bounding box center [132, 416] width 164 height 19
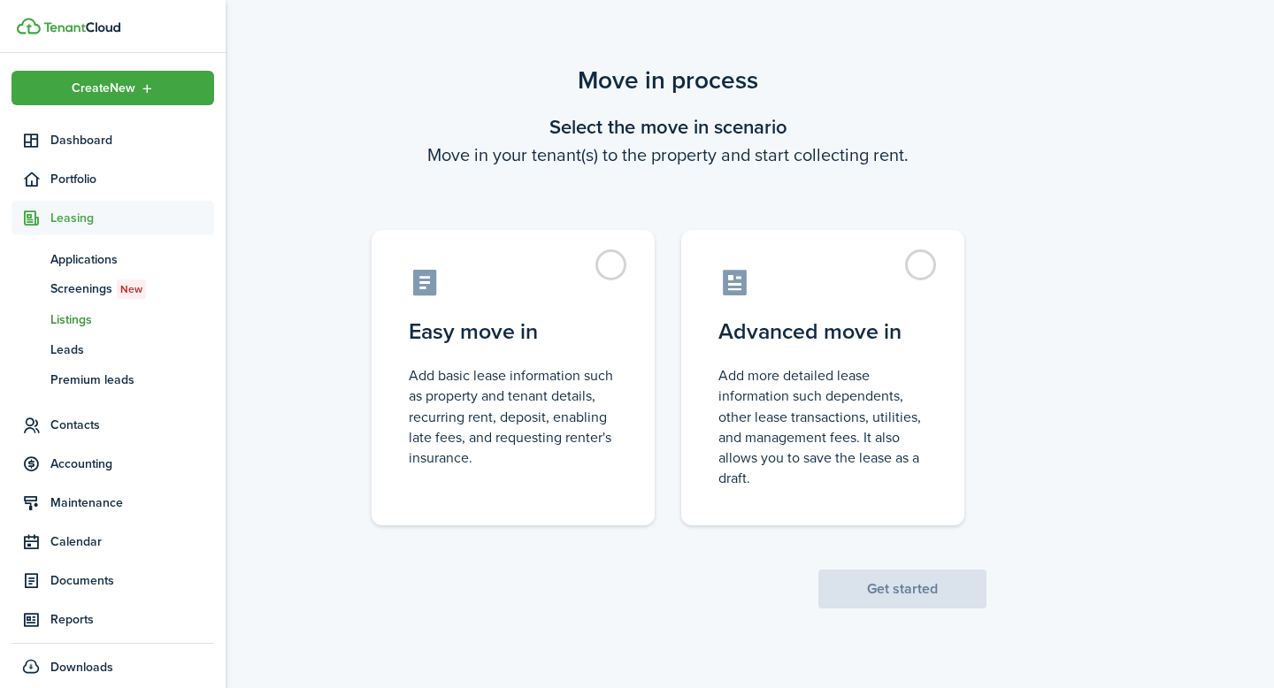
click at [74, 323] on span "Listings" at bounding box center [132, 320] width 164 height 19
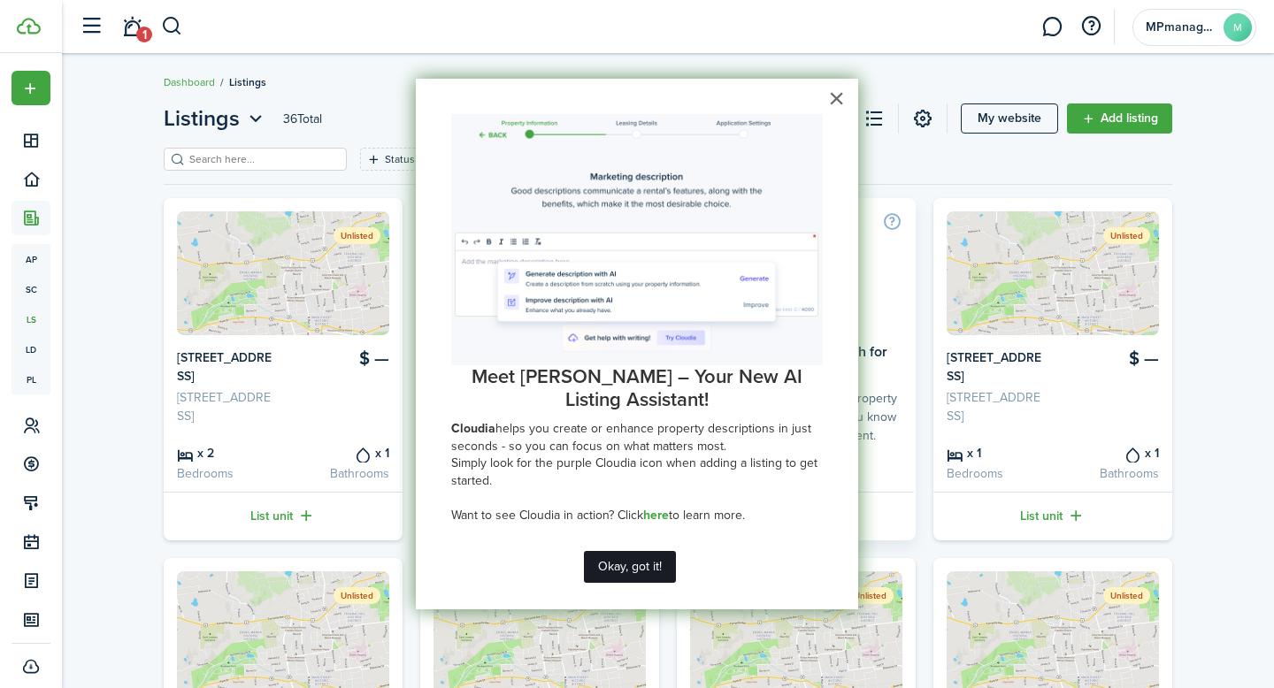
click at [654, 573] on button "Okay, got it!" at bounding box center [630, 567] width 92 height 32
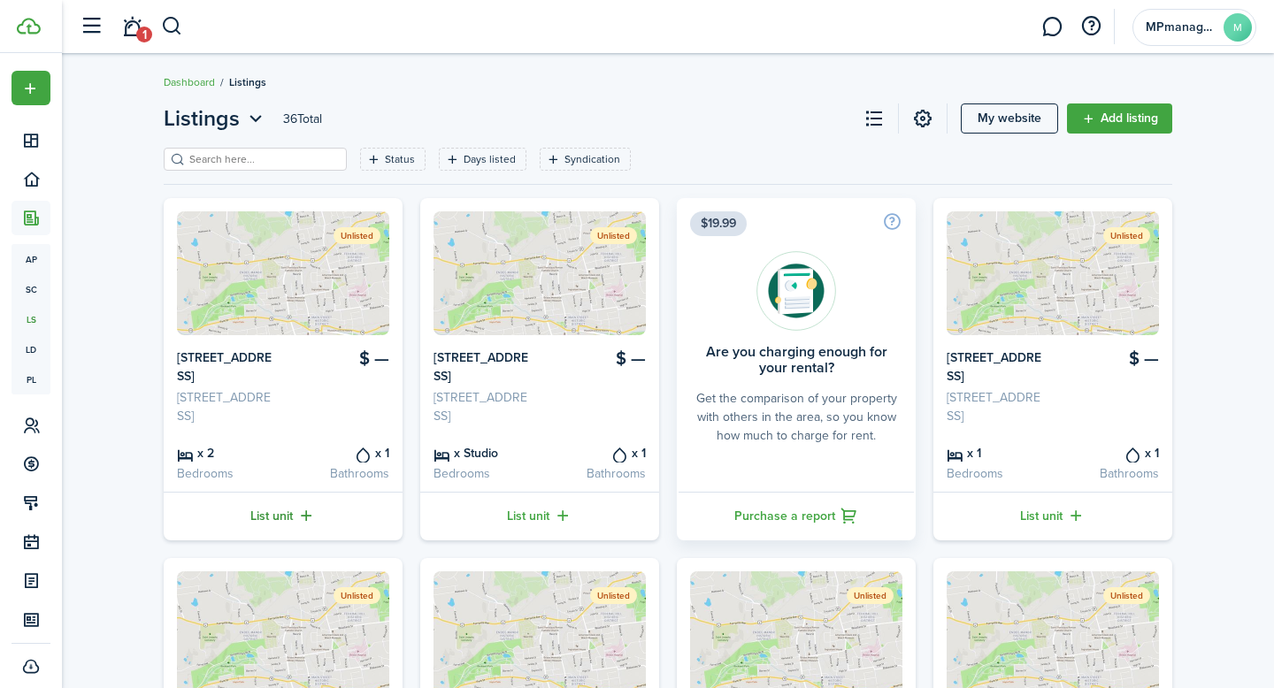
click at [285, 541] on link "List unit" at bounding box center [283, 516] width 239 height 49
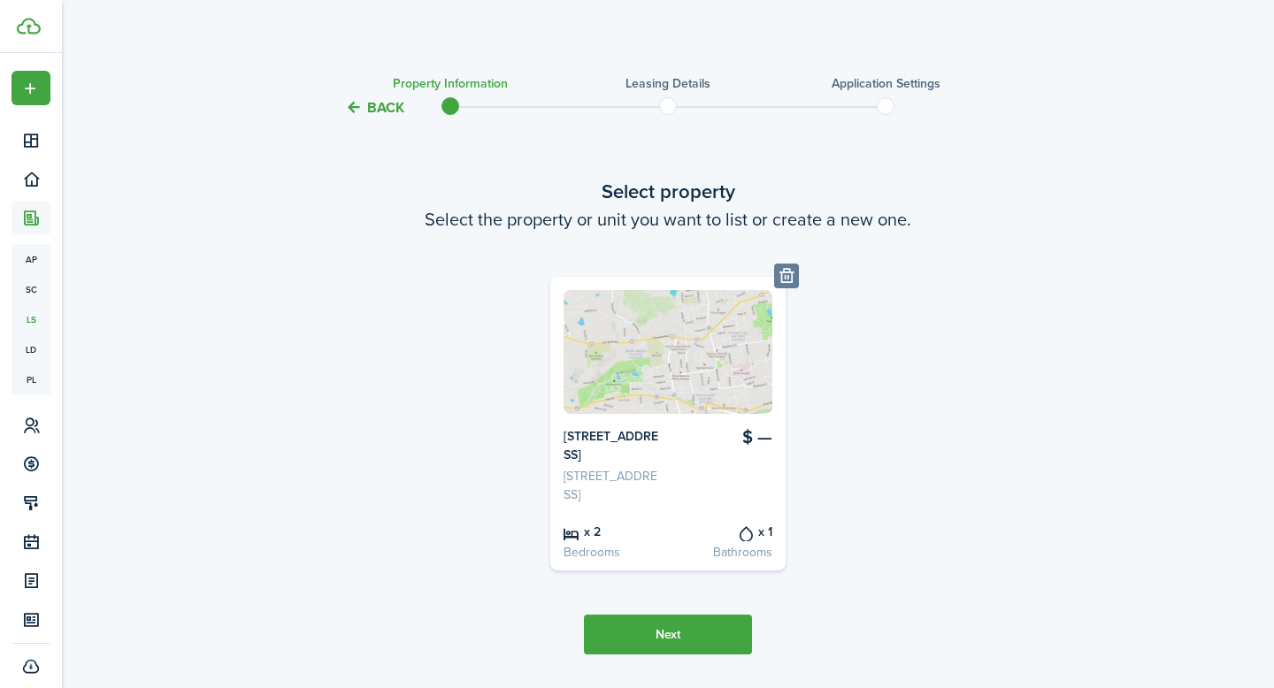
click at [869, 476] on div "Property [STREET_ADDRESS] LLC, Unit 1 $ — [GEOGRAPHIC_DATA] LLC, [STREET_ADDRES…" at bounding box center [668, 424] width 761 height 294
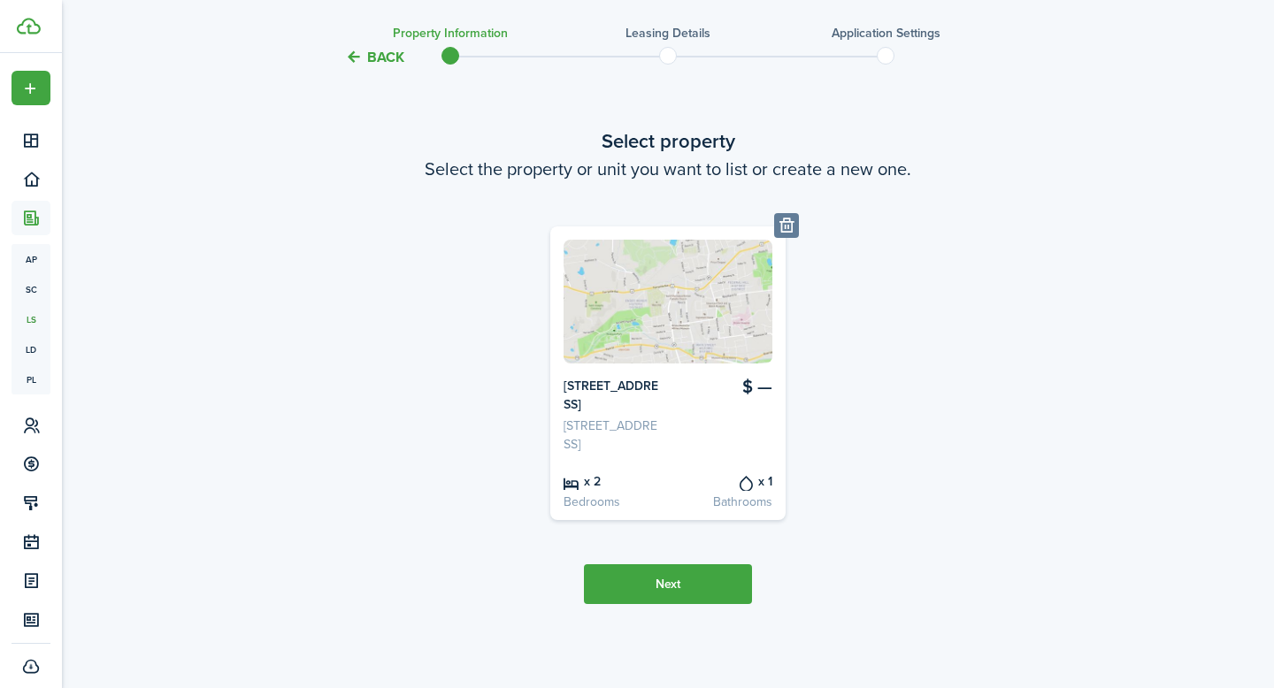
click at [680, 580] on button "Next" at bounding box center [668, 585] width 168 height 40
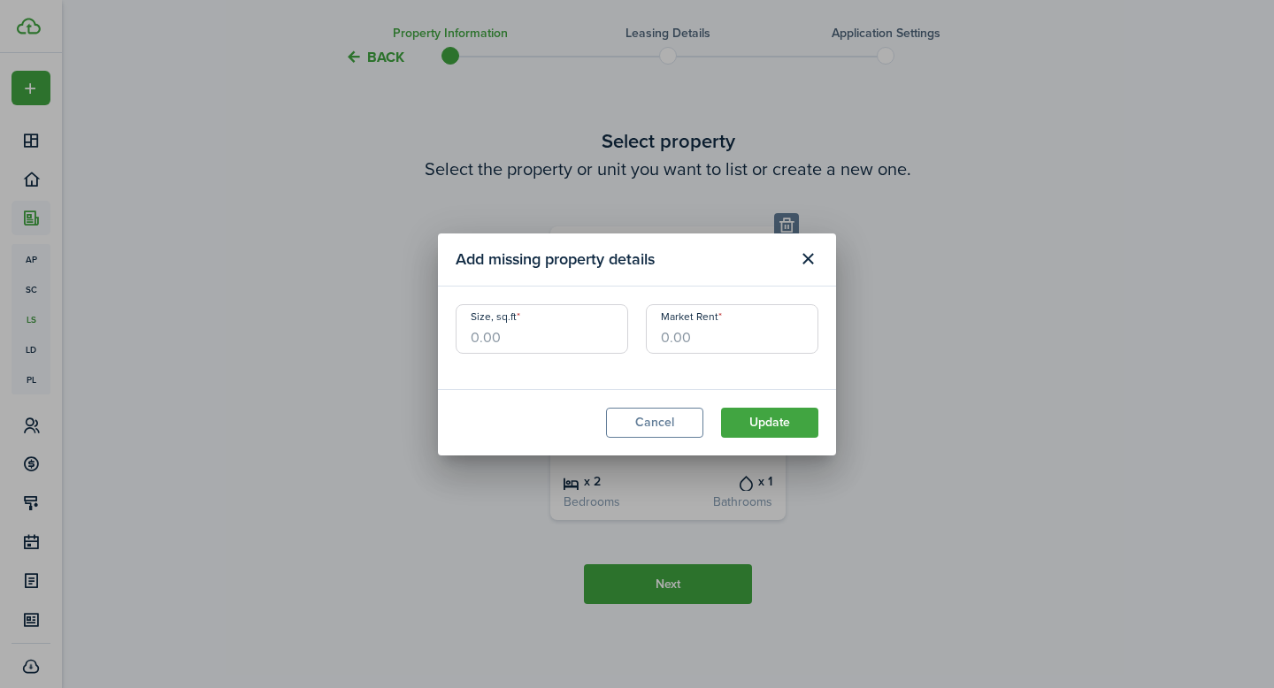
click at [559, 350] on input "Size, sq.ft" at bounding box center [542, 329] width 173 height 50
click at [757, 336] on input "Market Rent" at bounding box center [732, 329] width 173 height 50
click at [766, 427] on button "Update" at bounding box center [769, 423] width 97 height 30
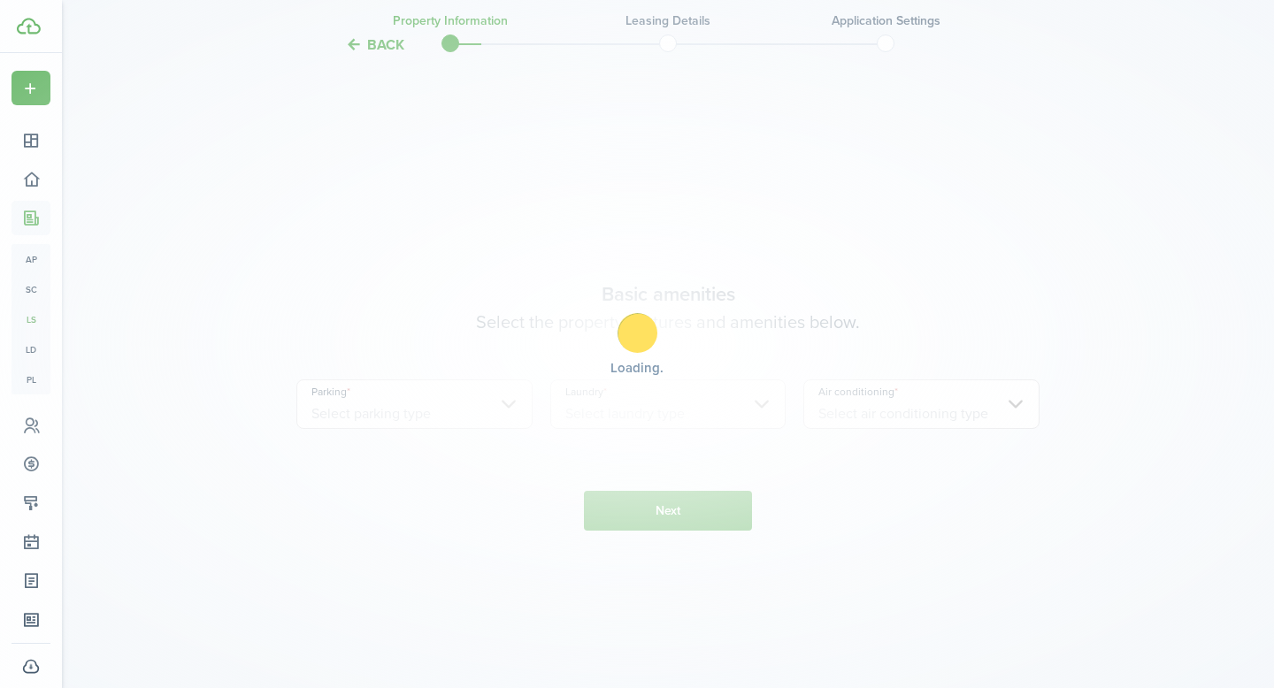
scroll to position [638, 0]
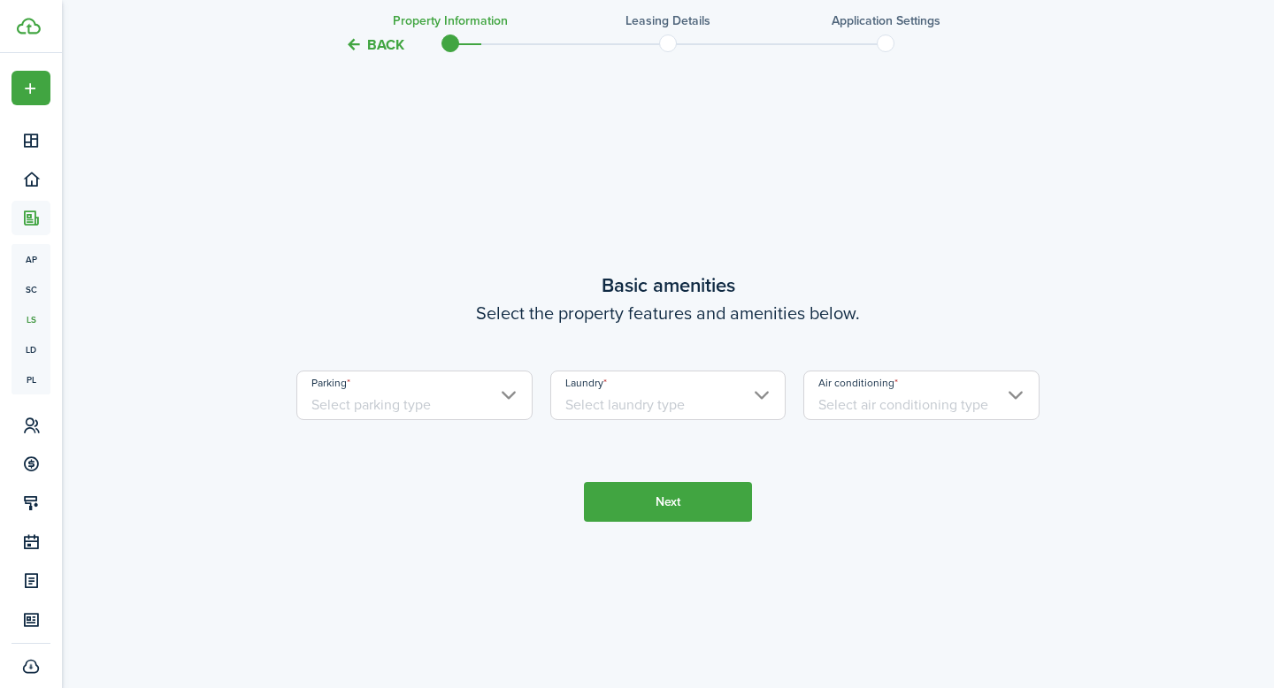
click at [503, 411] on input "Parking" at bounding box center [414, 396] width 236 height 50
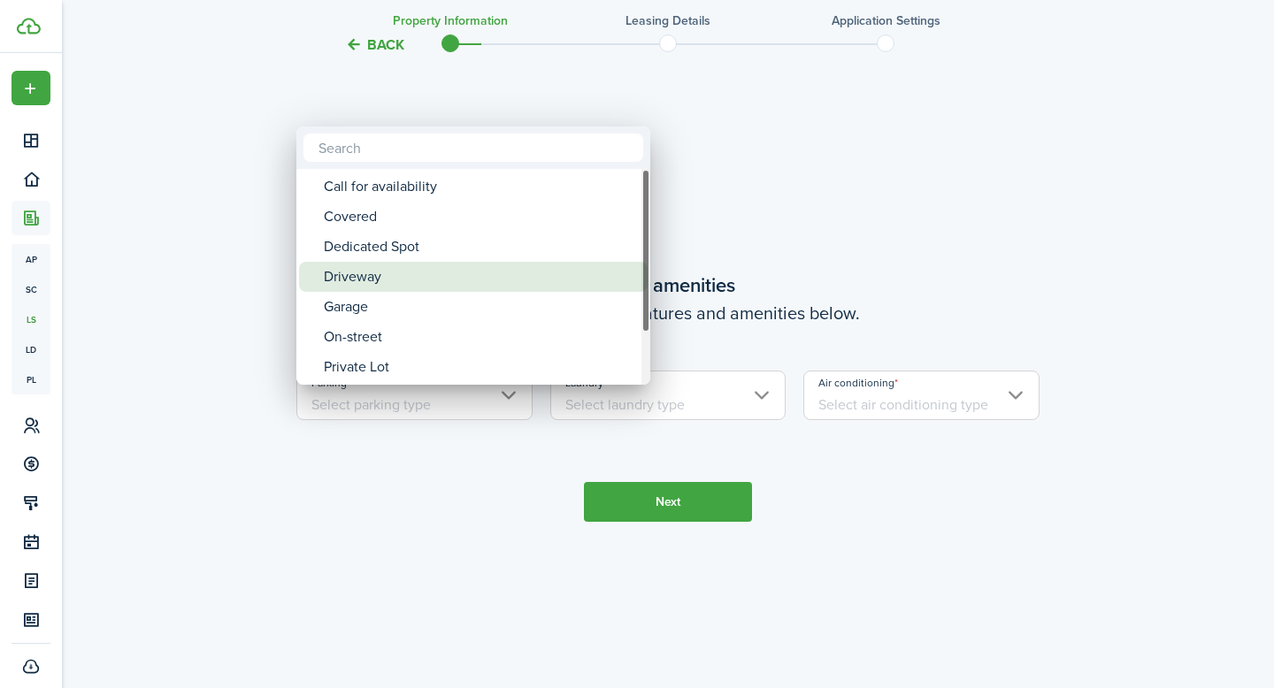
click at [411, 277] on div "Driveway" at bounding box center [480, 277] width 313 height 30
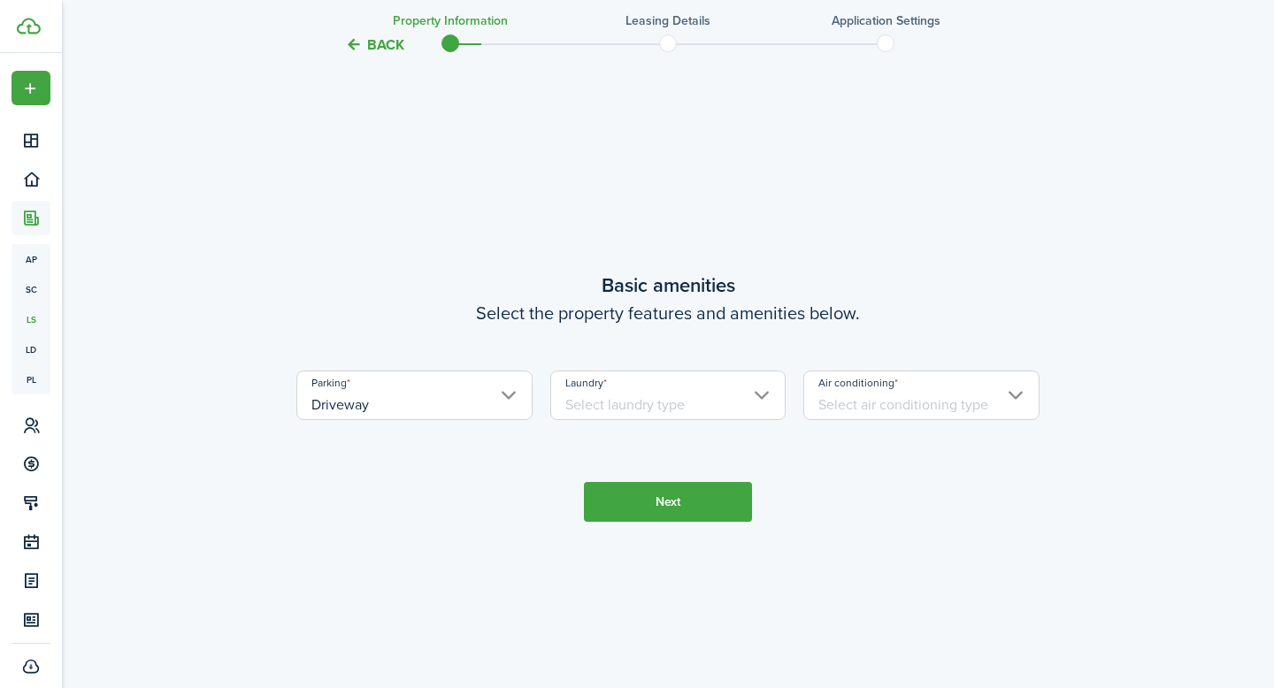
click at [508, 411] on input "Driveway" at bounding box center [414, 396] width 236 height 50
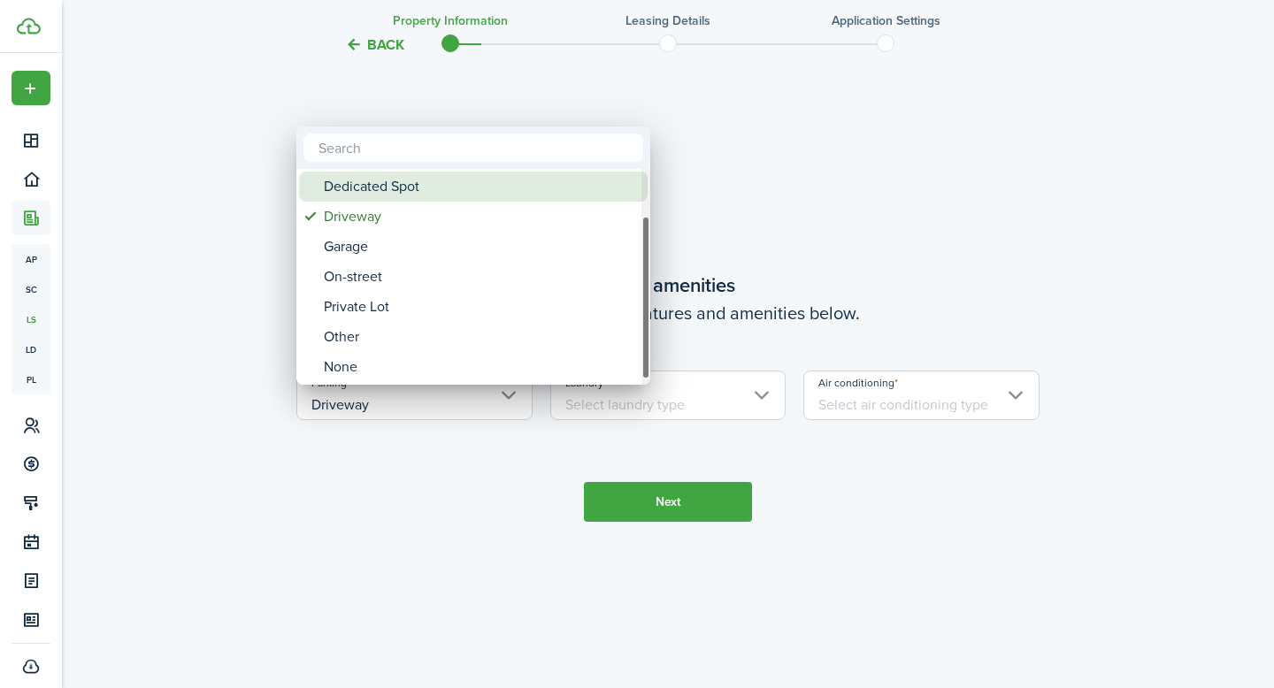
click at [419, 188] on div "Dedicated Spot" at bounding box center [480, 187] width 313 height 30
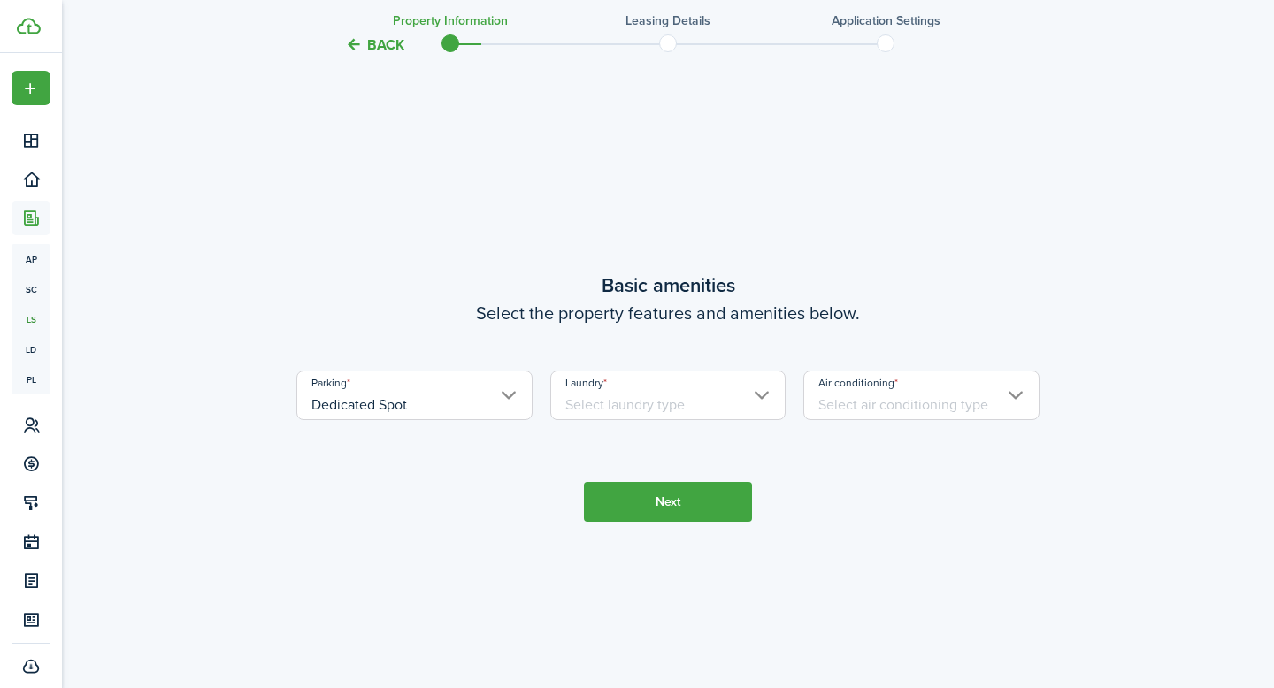
click at [758, 413] on input "Laundry" at bounding box center [668, 396] width 236 height 50
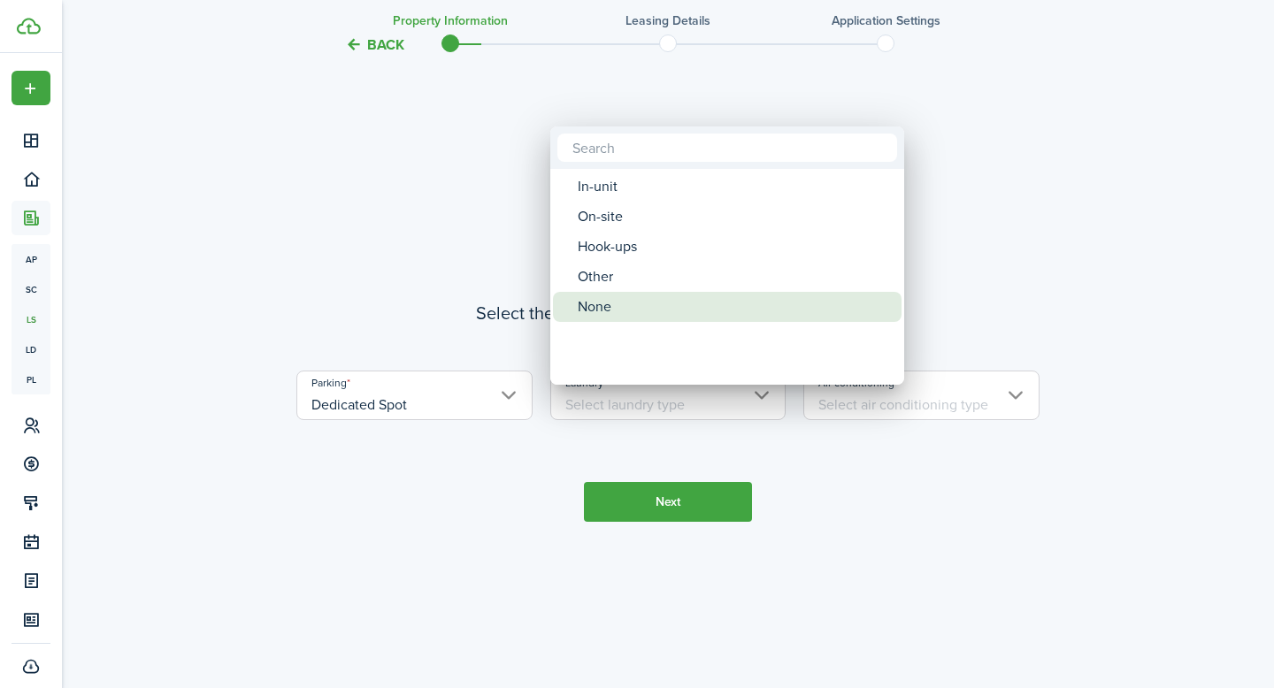
click at [619, 307] on div "None" at bounding box center [734, 307] width 313 height 30
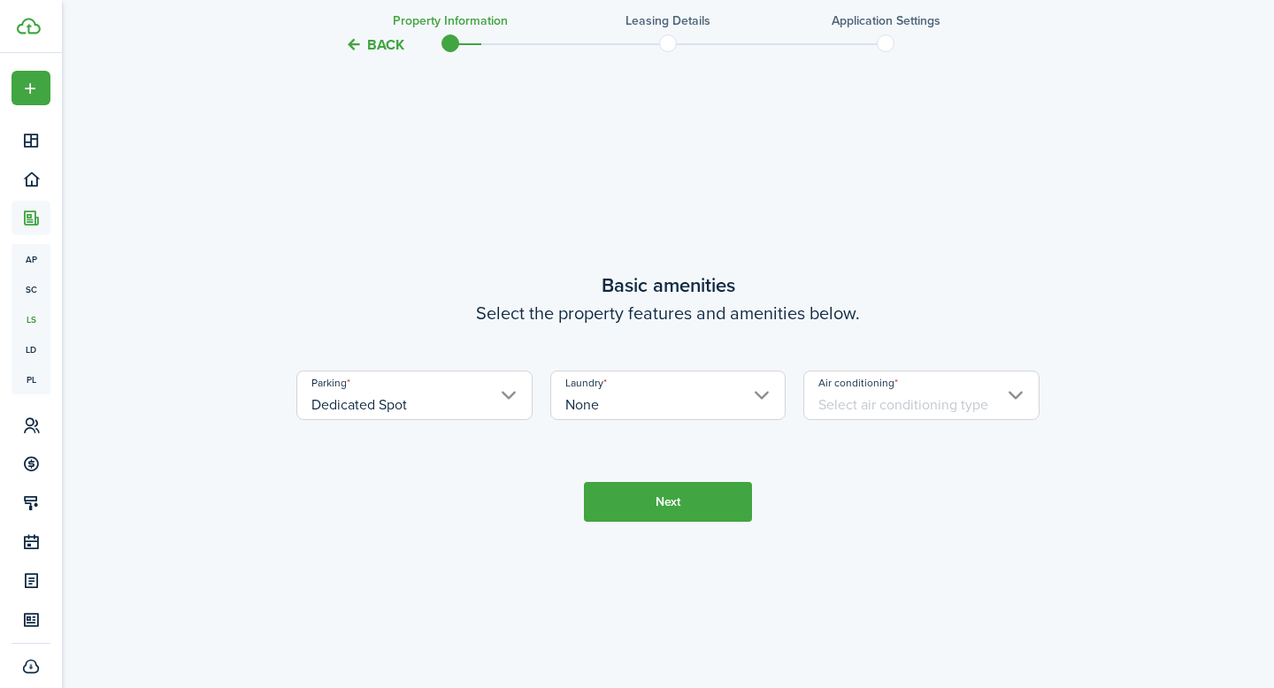
click at [1017, 415] on input "Air conditioning" at bounding box center [921, 396] width 236 height 50
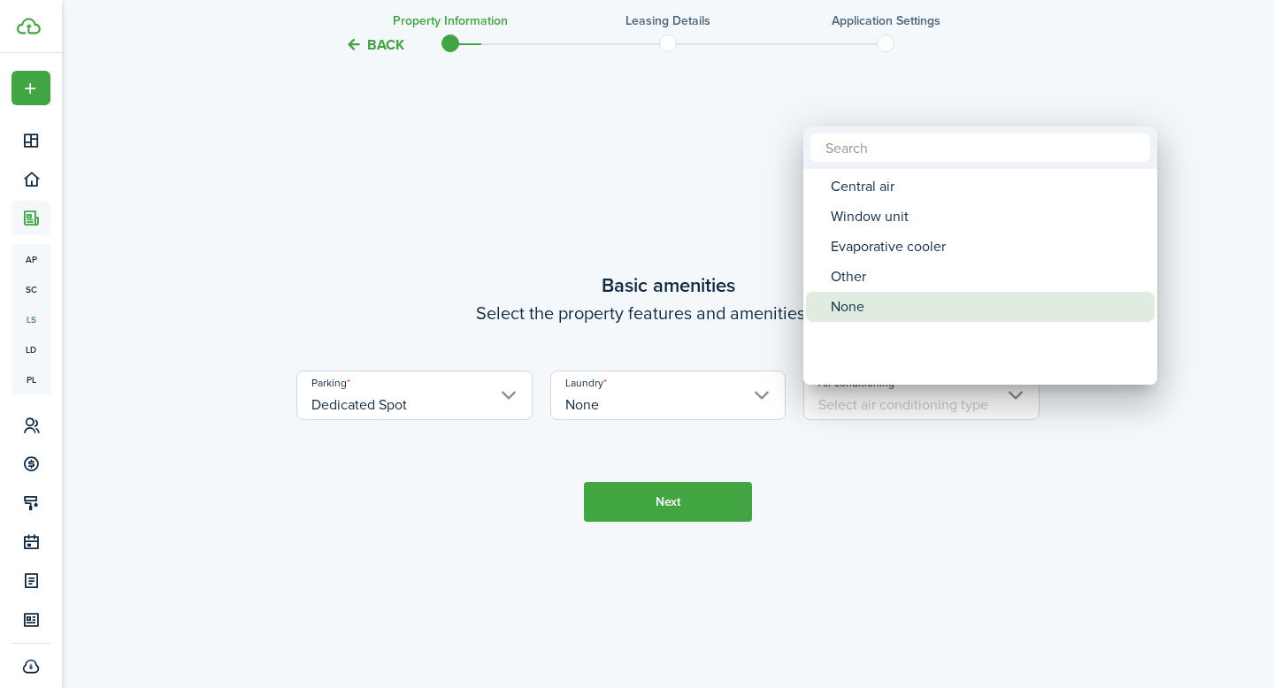
click at [864, 303] on div "None" at bounding box center [987, 307] width 313 height 30
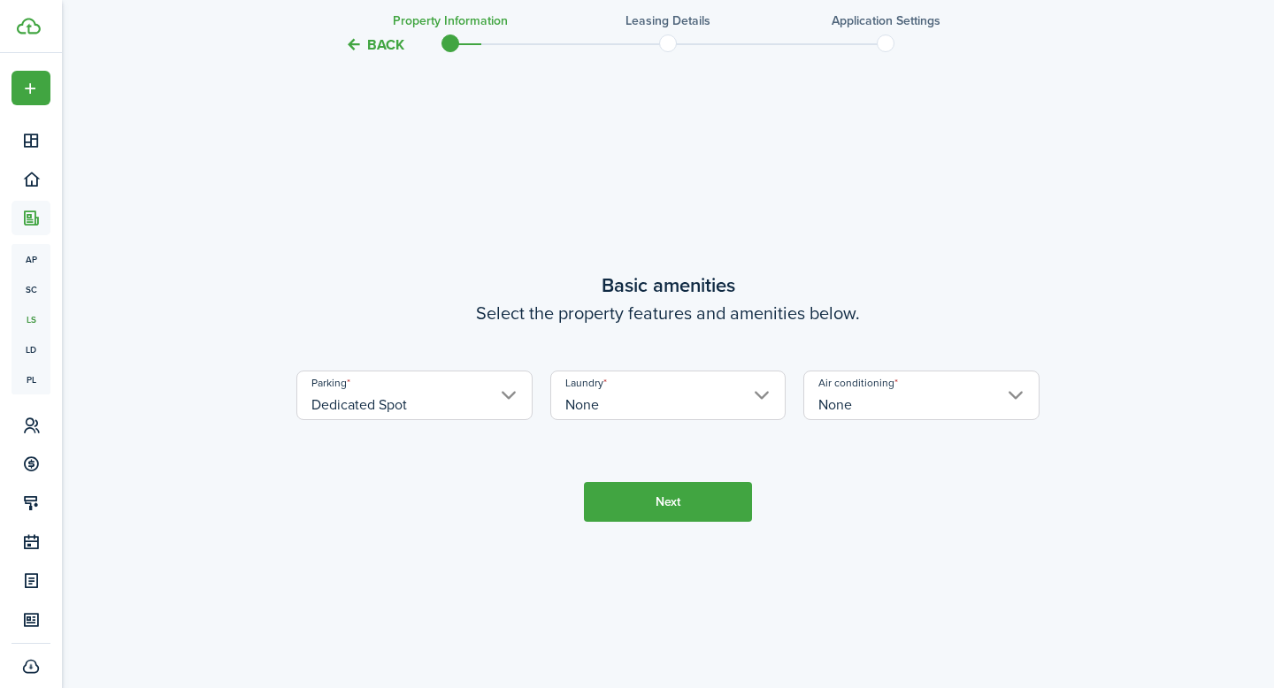
click at [659, 509] on button "Next" at bounding box center [668, 502] width 168 height 40
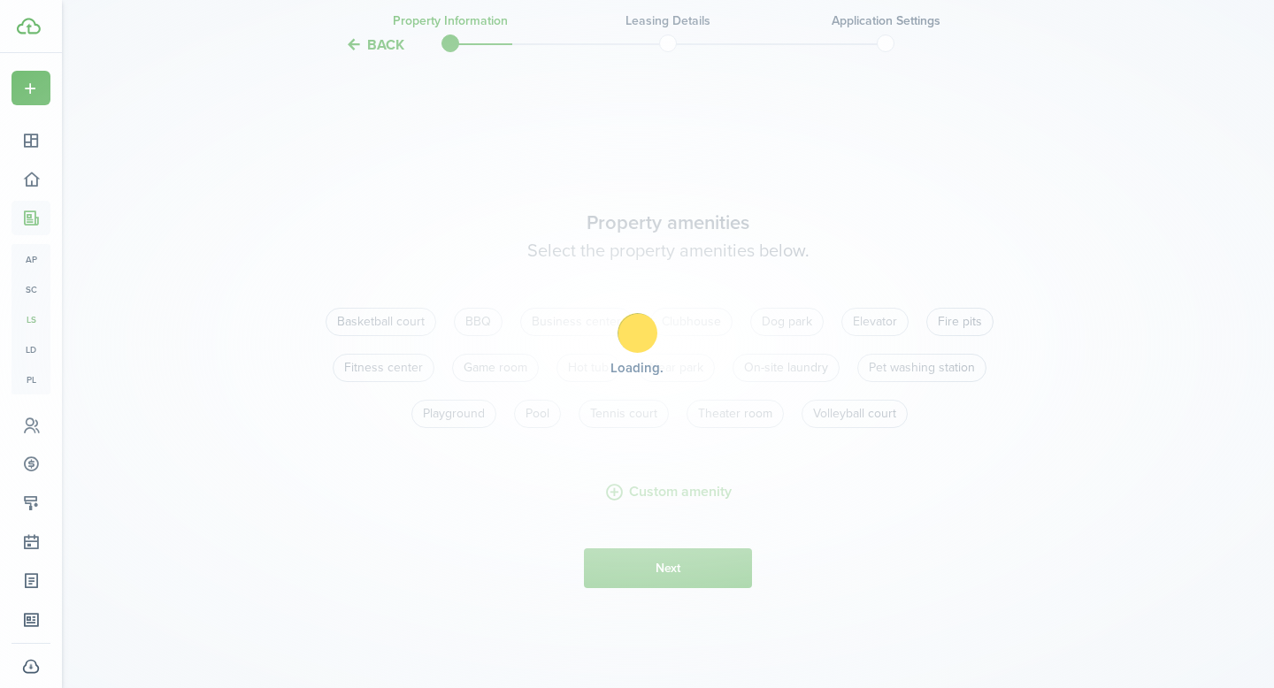
scroll to position [1326, 0]
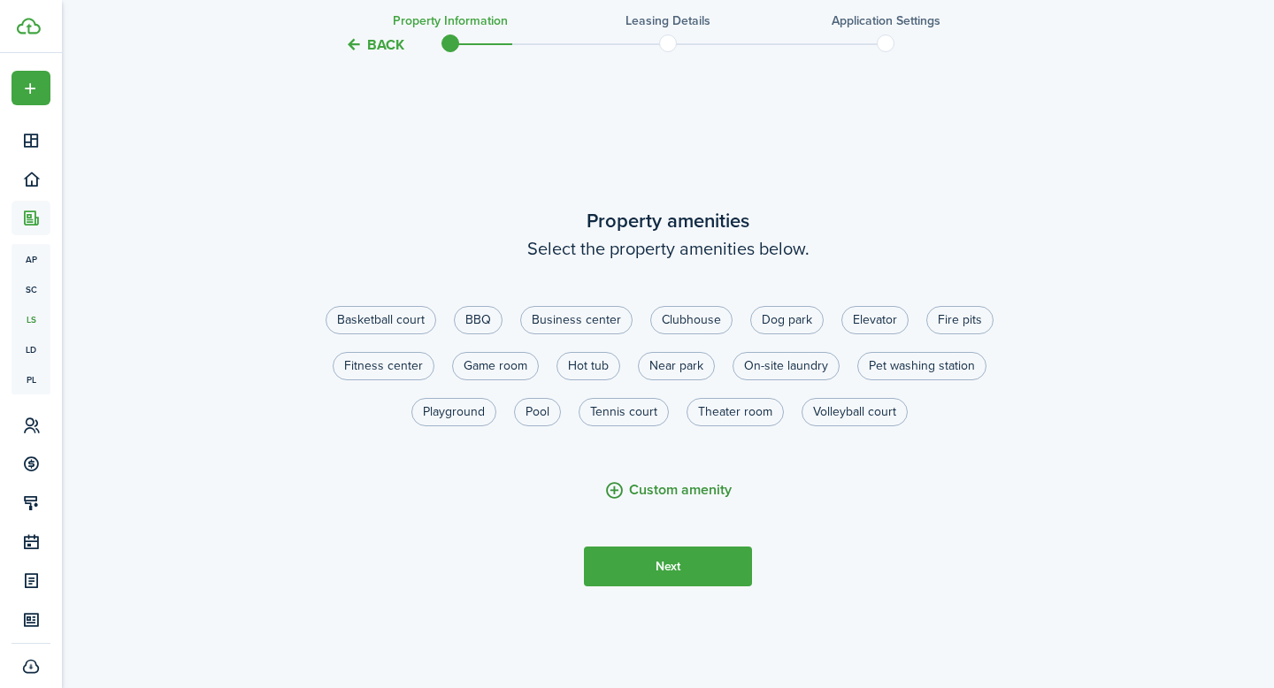
click at [654, 502] on button "Custom amenity" at bounding box center [667, 491] width 127 height 22
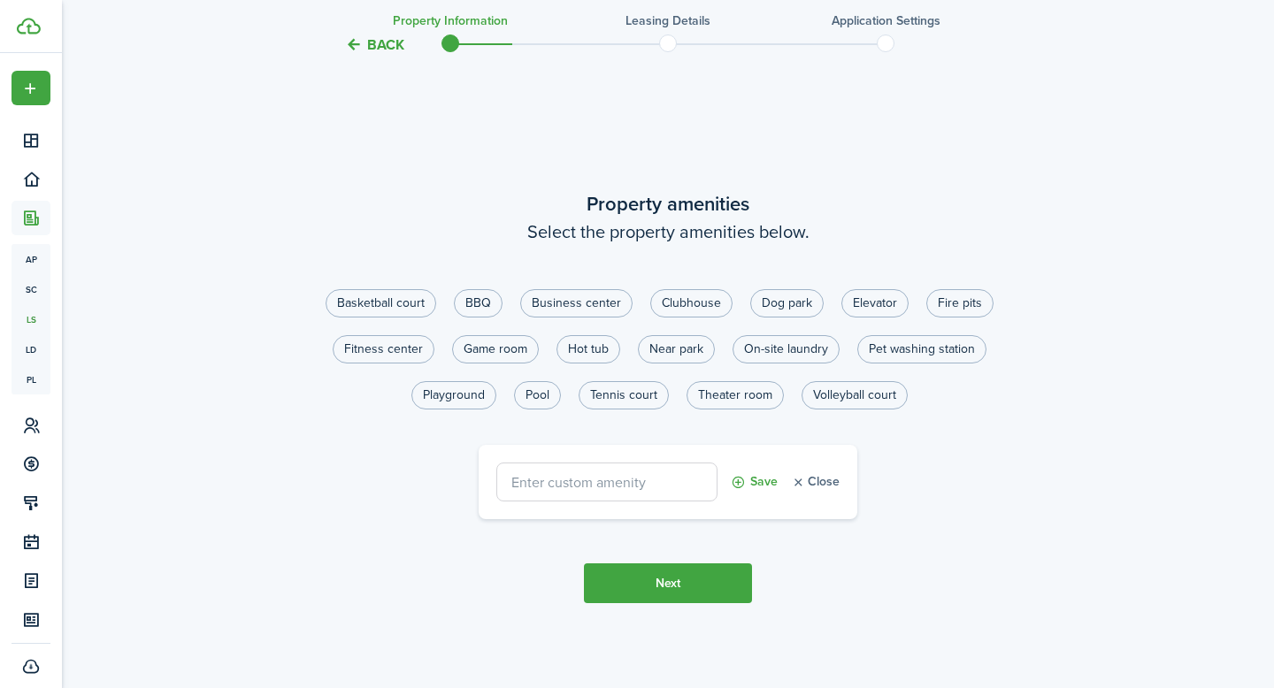
click at [813, 495] on button "Close" at bounding box center [815, 482] width 49 height 39
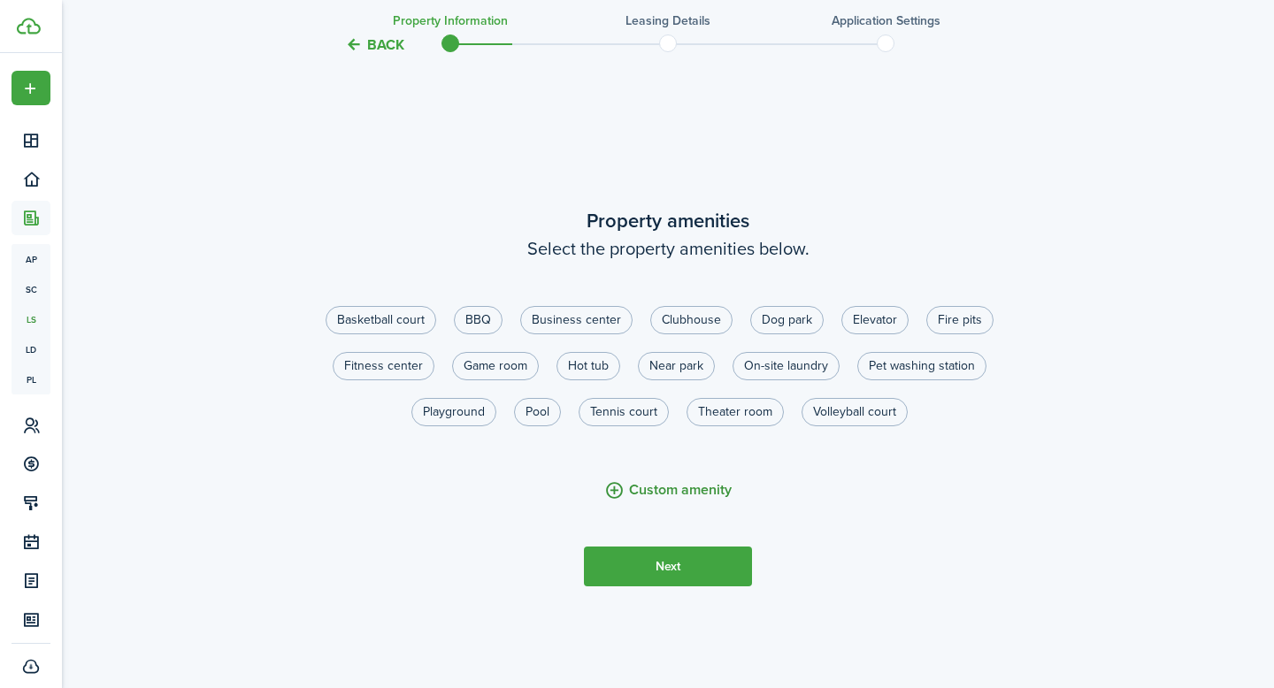
click at [652, 502] on button "Custom amenity" at bounding box center [667, 491] width 127 height 22
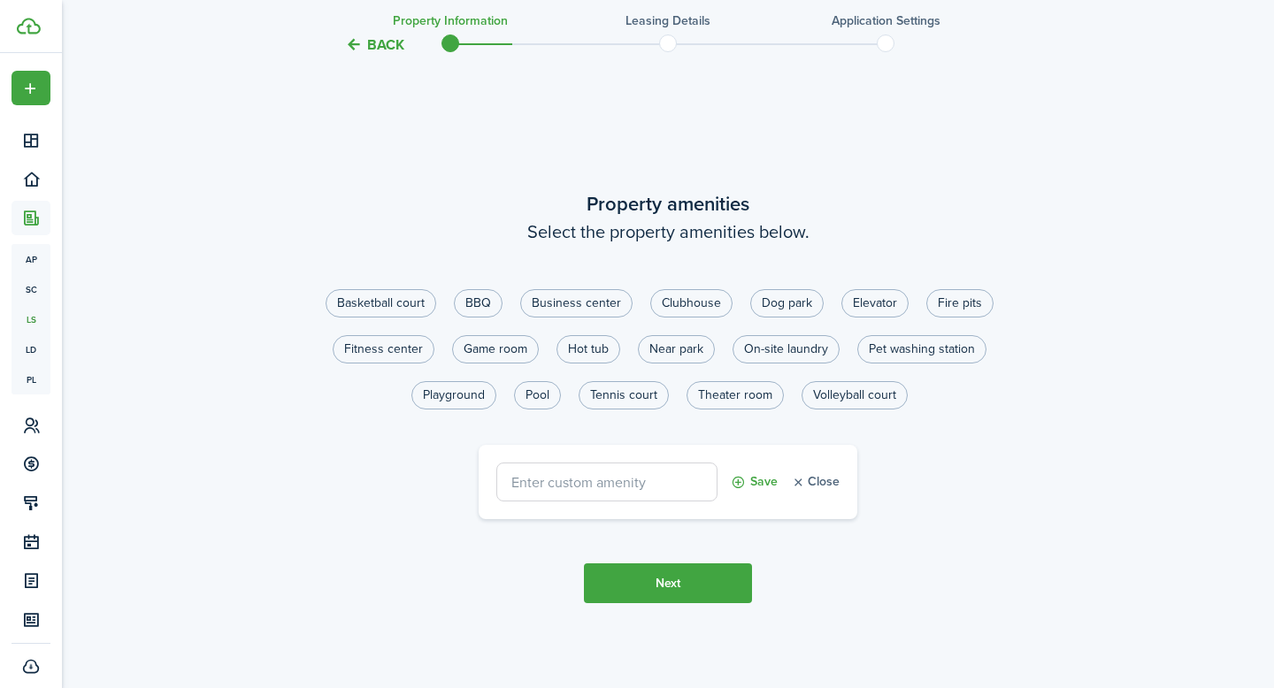
click at [831, 502] on button "Close" at bounding box center [815, 482] width 49 height 39
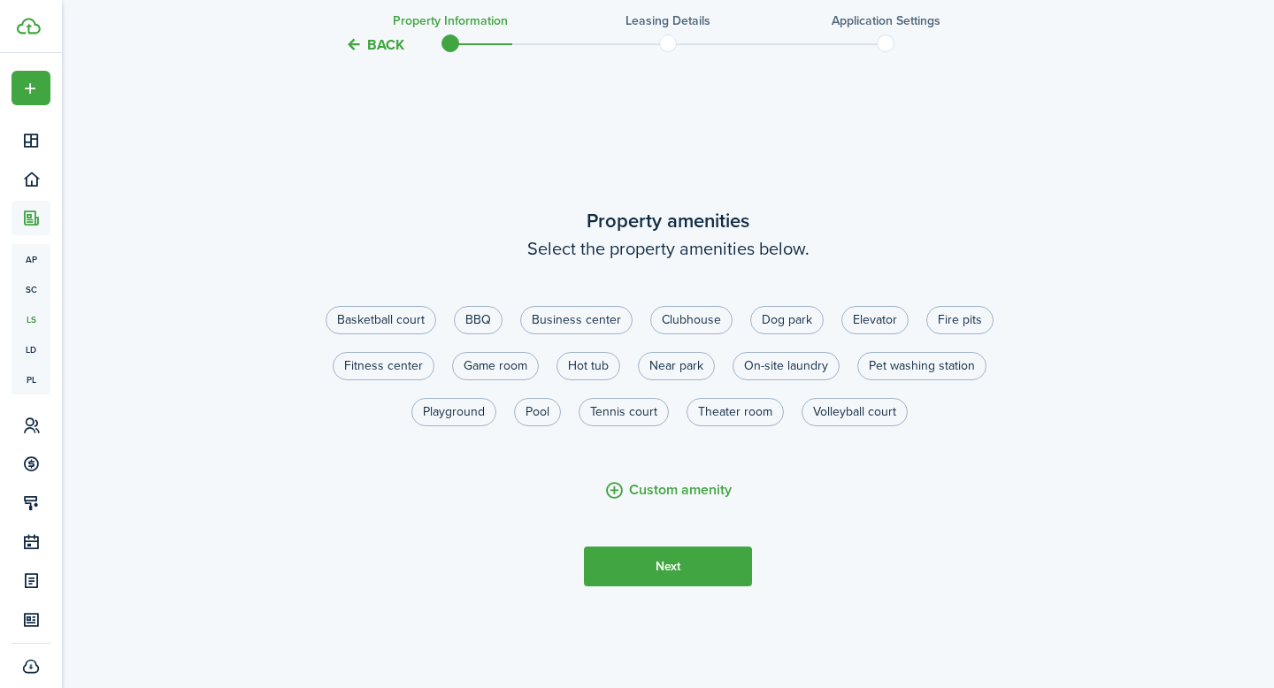
click at [695, 577] on button "Next" at bounding box center [668, 567] width 168 height 40
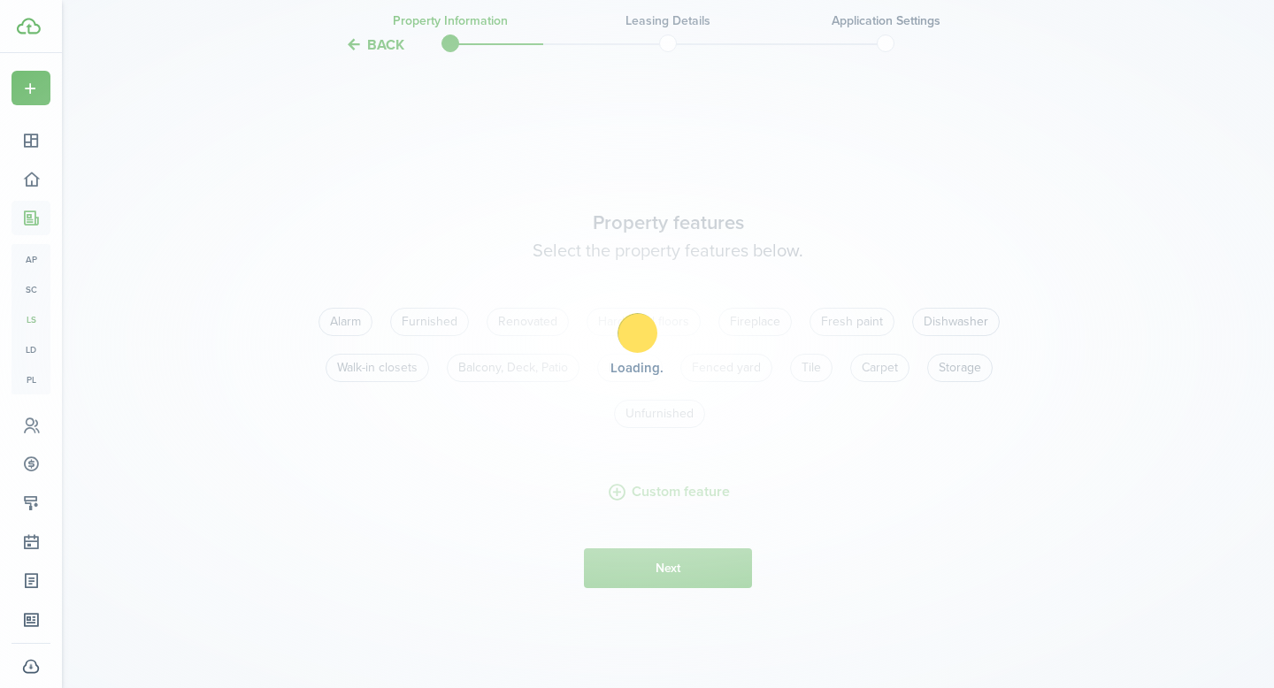
scroll to position [2015, 0]
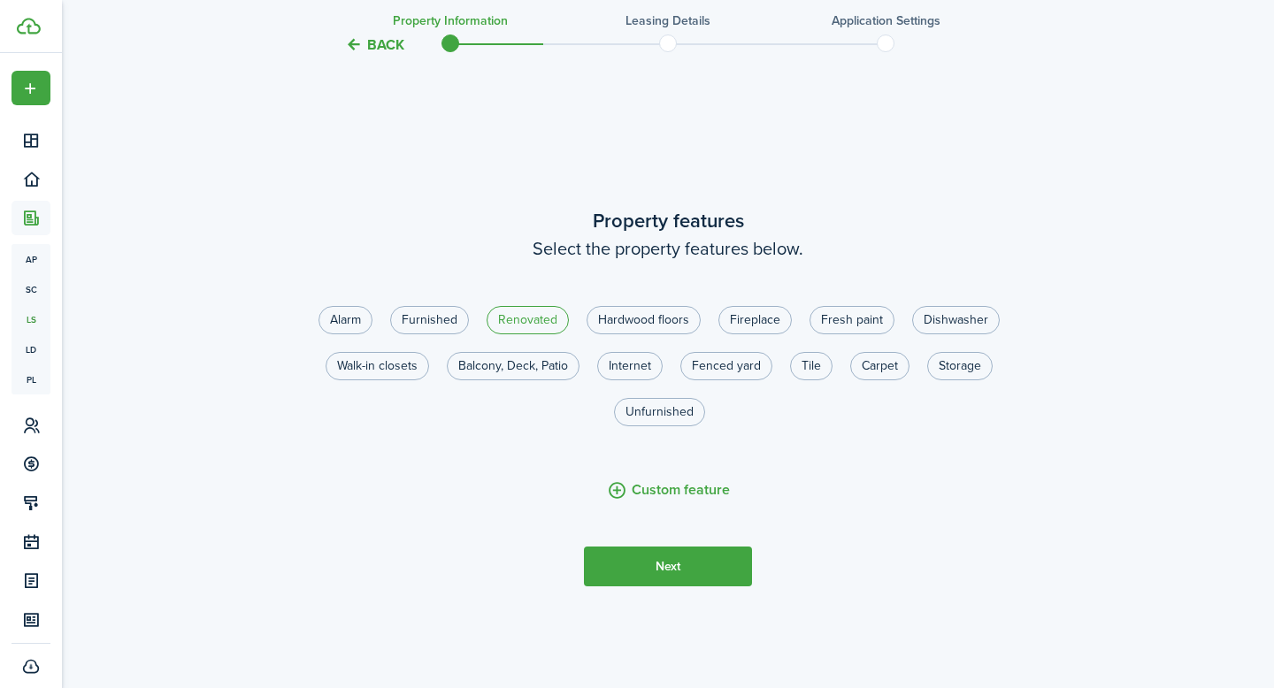
click at [540, 332] on label "Renovated" at bounding box center [528, 320] width 82 height 28
click at [620, 334] on label "Hardwood floors" at bounding box center [644, 320] width 114 height 28
click at [863, 334] on label "Fresh paint" at bounding box center [852, 320] width 85 height 28
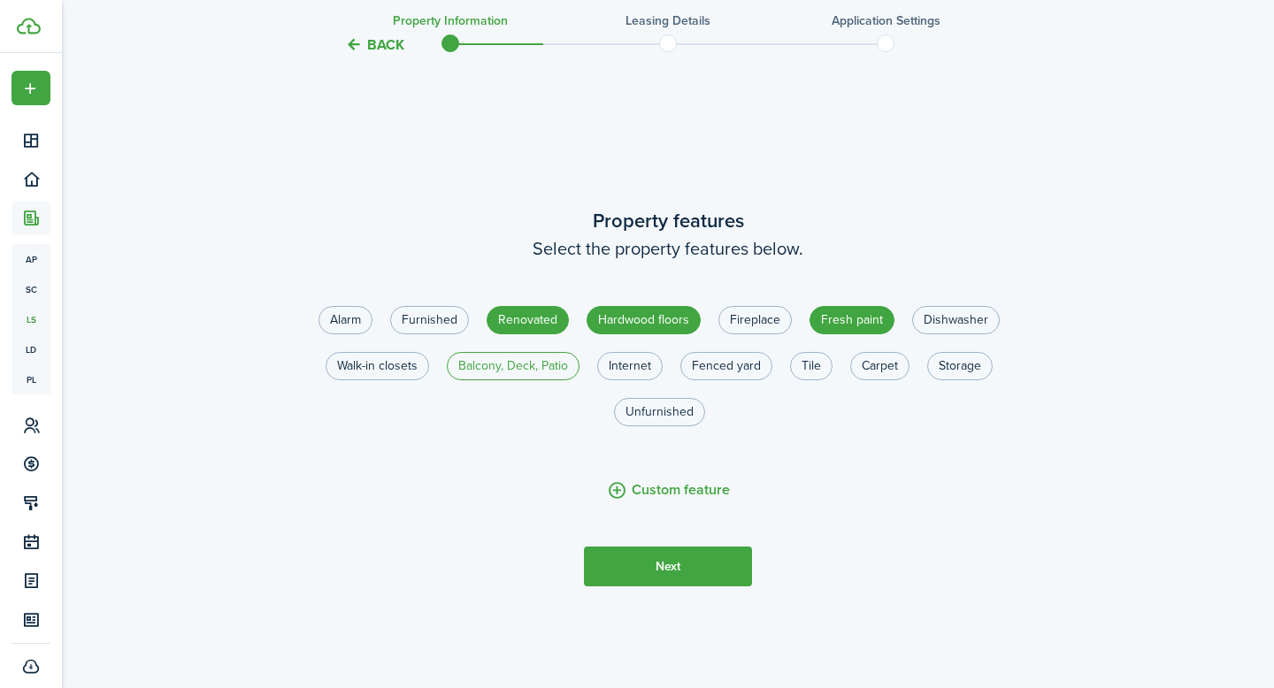
click at [488, 380] on label "Balcony, Deck, Patio" at bounding box center [513, 366] width 133 height 28
click at [663, 426] on label "Unfurnished" at bounding box center [659, 412] width 91 height 28
click at [663, 502] on button "Custom feature" at bounding box center [668, 491] width 123 height 22
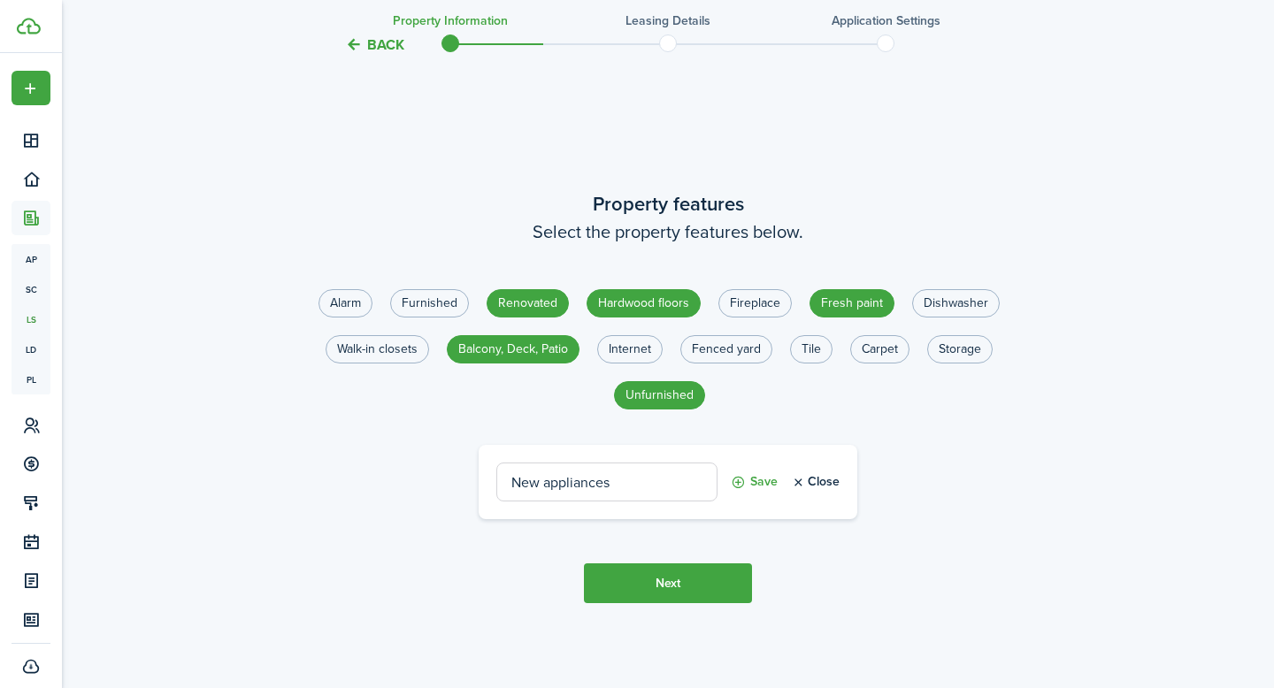
click at [698, 603] on button "Next" at bounding box center [668, 584] width 168 height 40
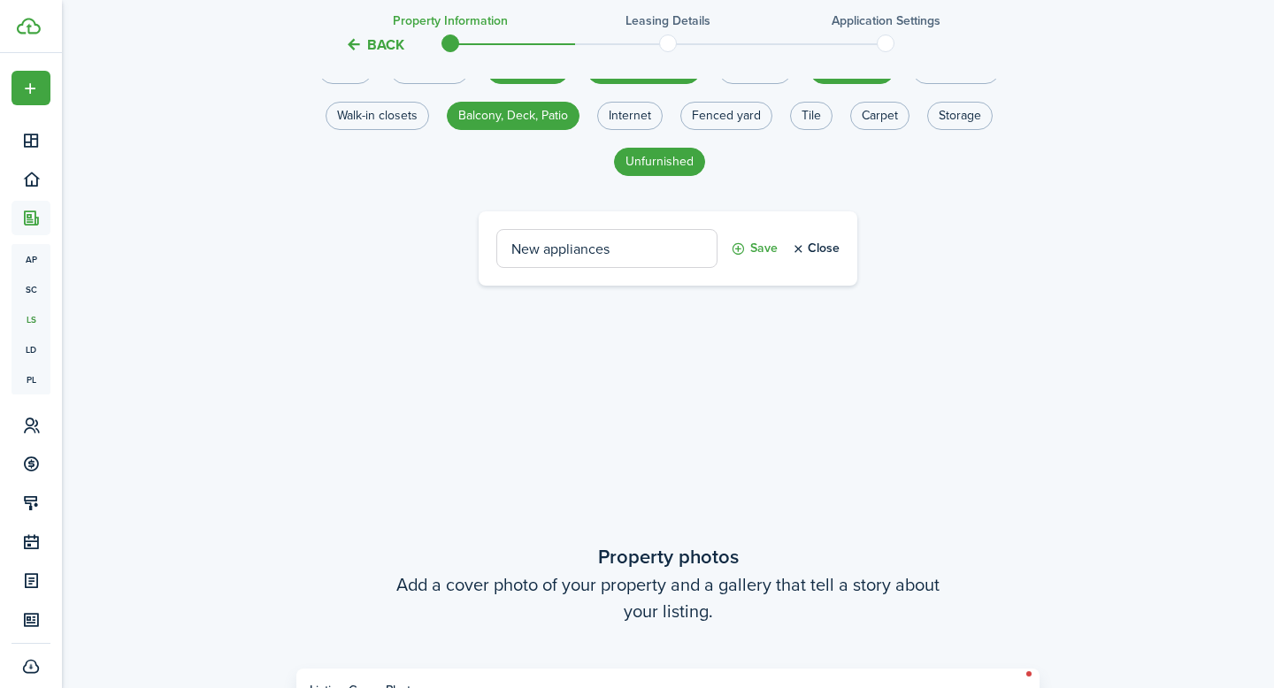
scroll to position [2224, 0]
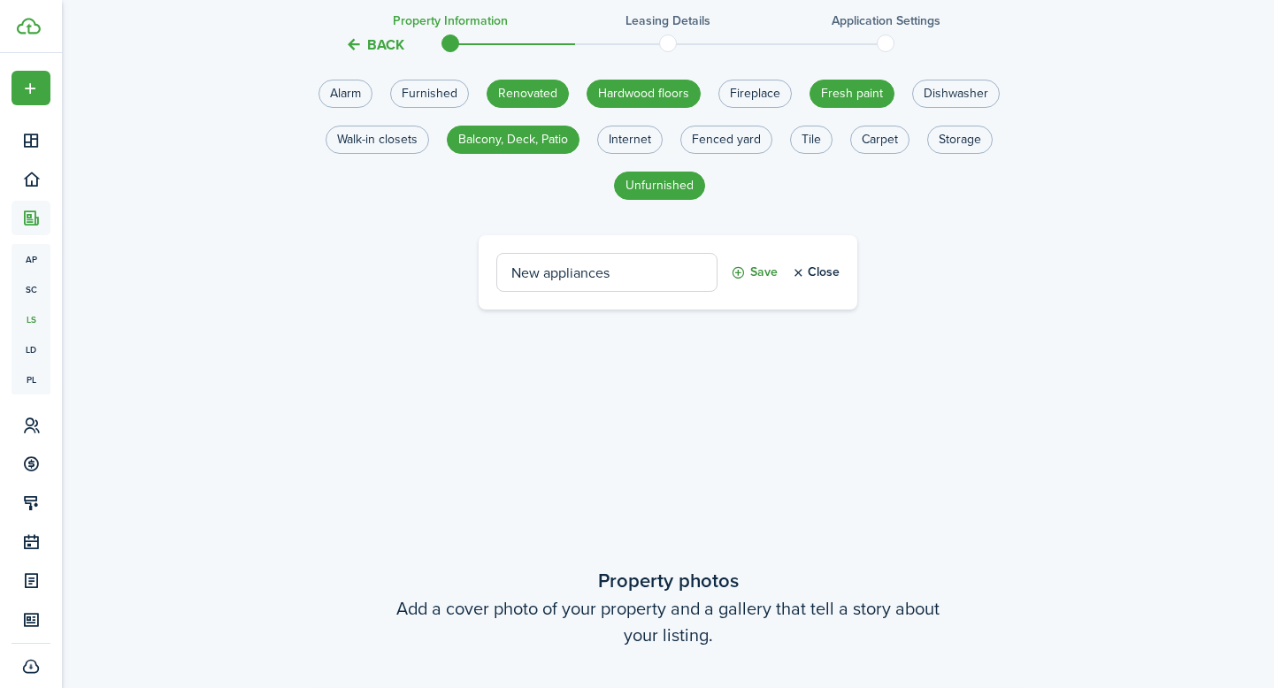
click at [752, 288] on button "Save" at bounding box center [754, 272] width 47 height 39
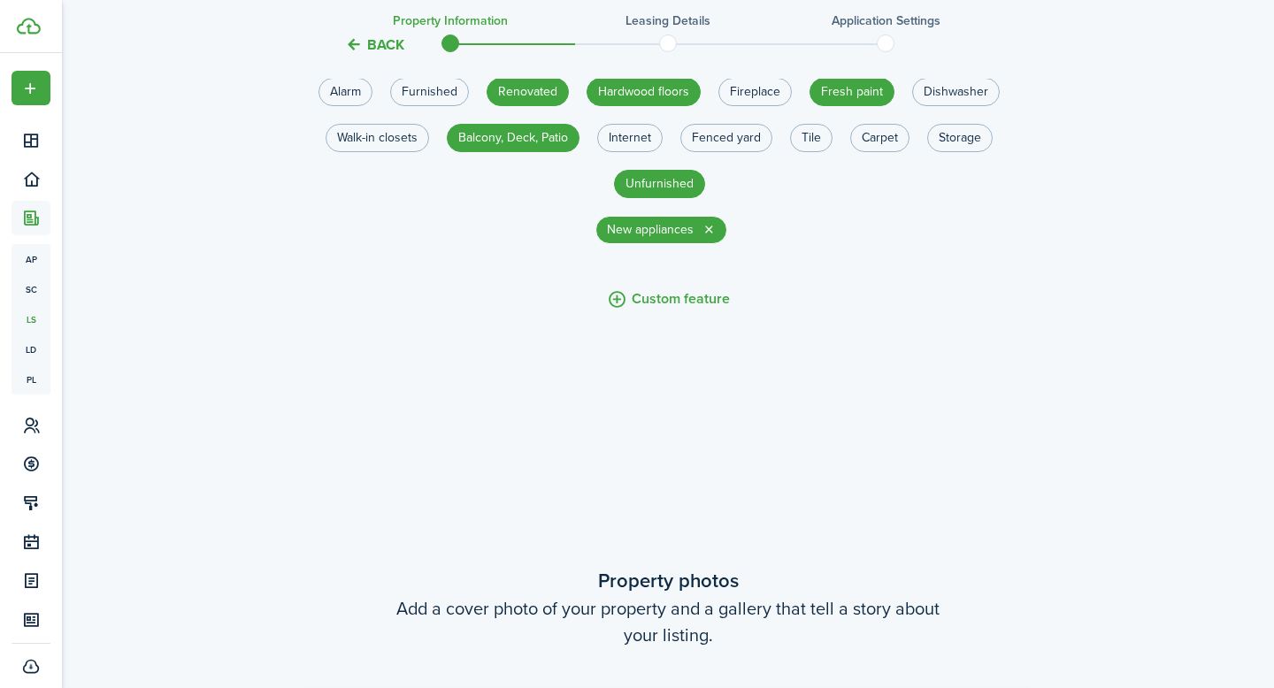
scroll to position [2224, 0]
click at [681, 311] on button "Custom feature" at bounding box center [668, 300] width 123 height 22
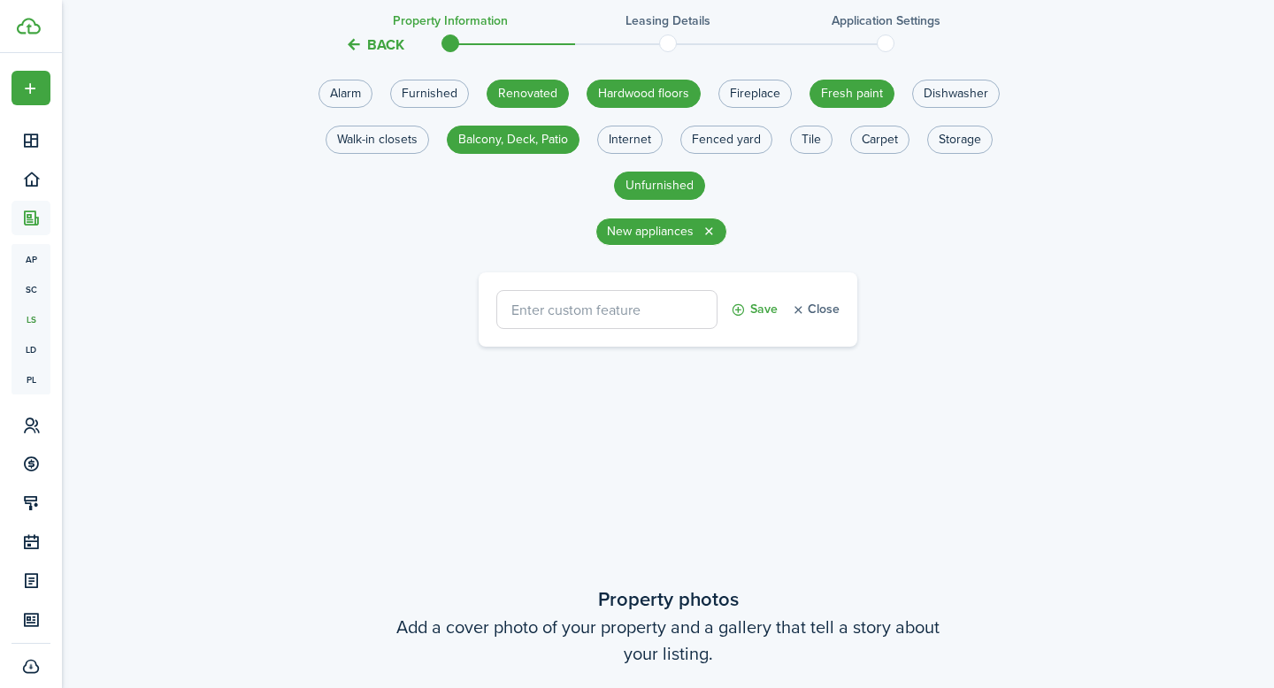
click at [810, 326] on button "Close" at bounding box center [815, 309] width 49 height 39
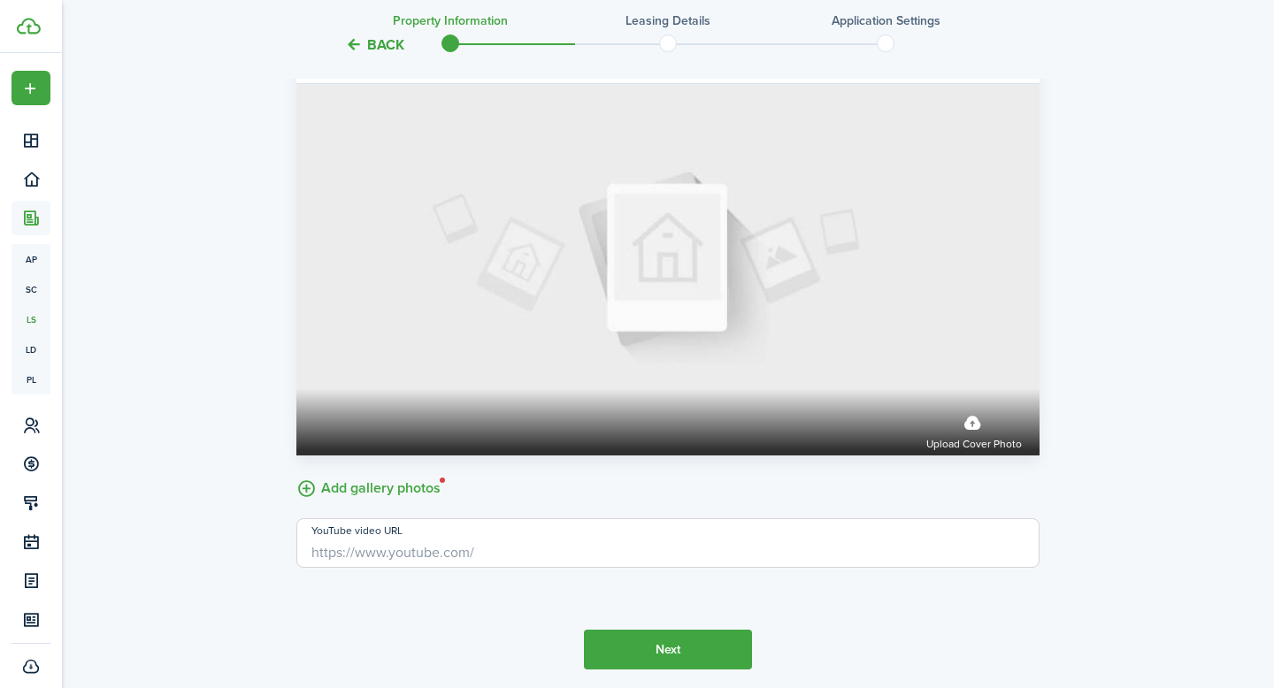
scroll to position [2882, 0]
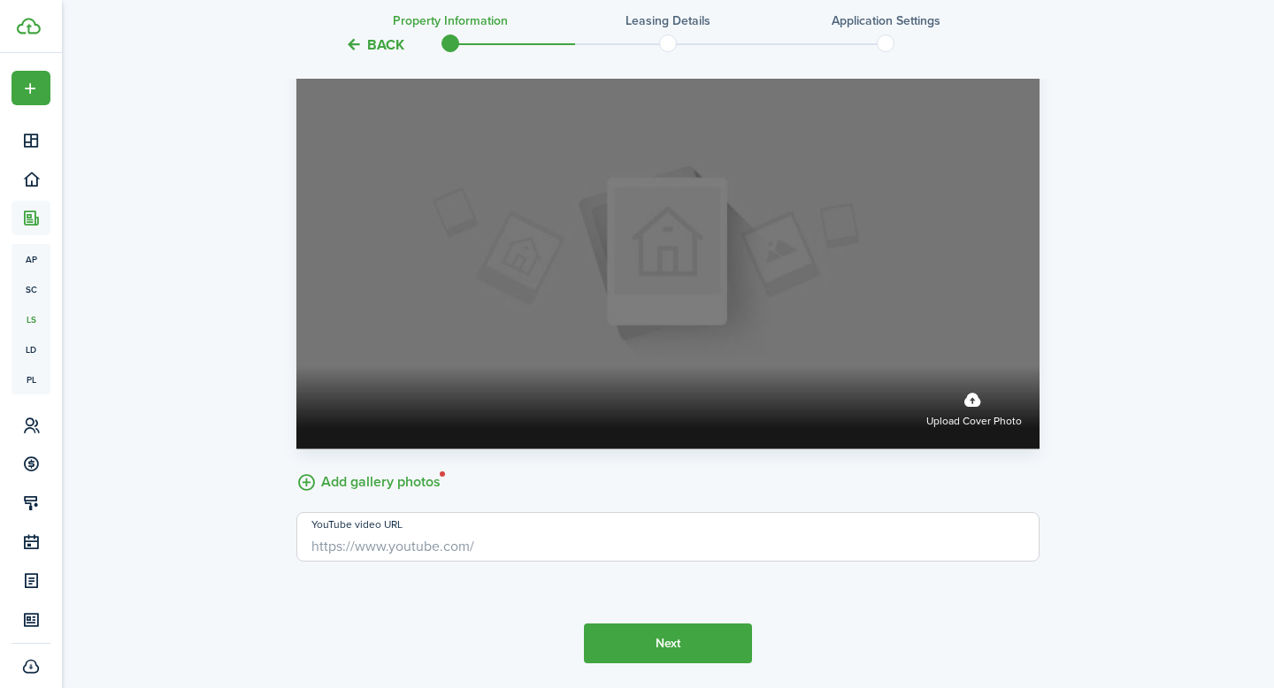
click at [987, 431] on span "Upload cover photo" at bounding box center [974, 422] width 96 height 18
click at [296, 366] on input "Upload cover photo" at bounding box center [296, 366] width 0 height 0
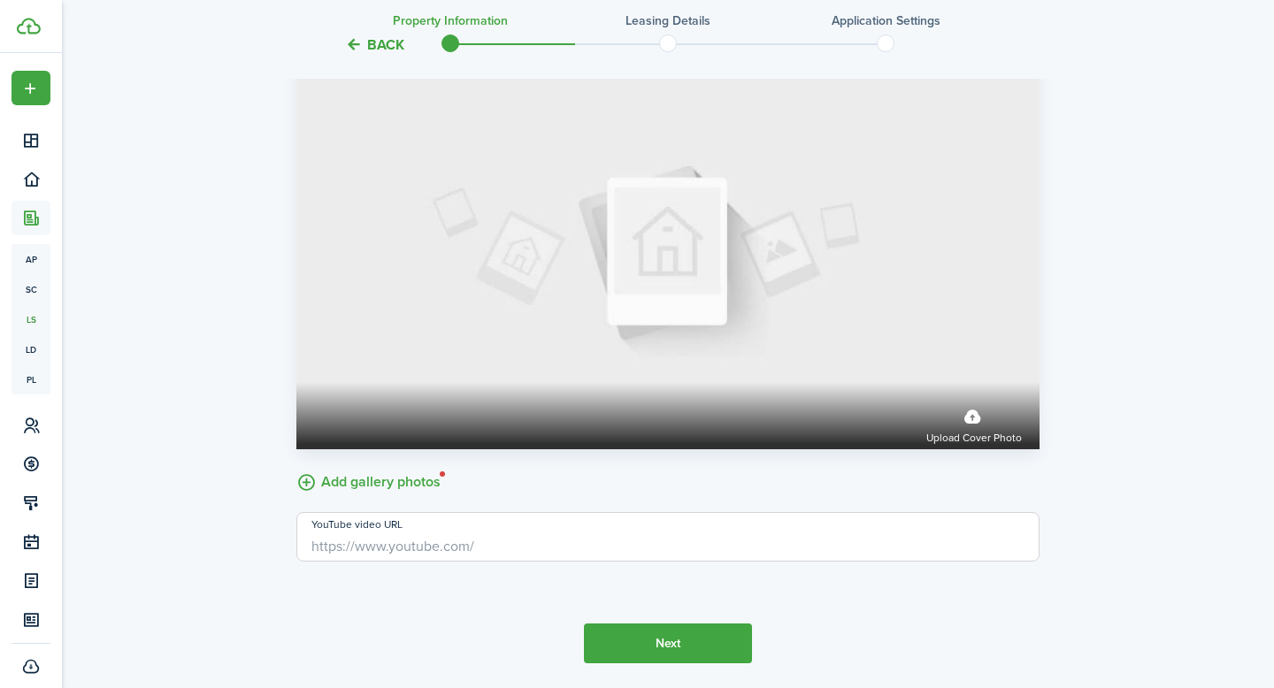
click at [322, 495] on label "Add gallery photos" at bounding box center [368, 480] width 144 height 27
click at [296, 467] on input "Add gallery photos" at bounding box center [296, 467] width 0 height 0
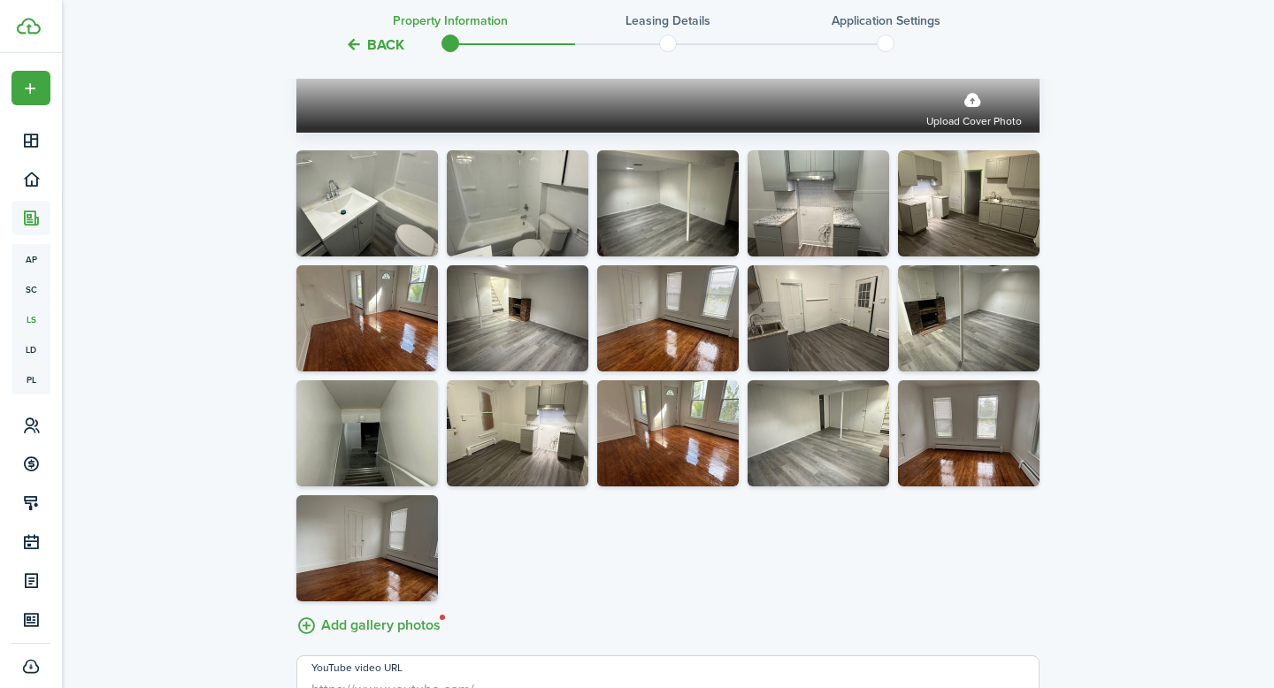
scroll to position [3174, 0]
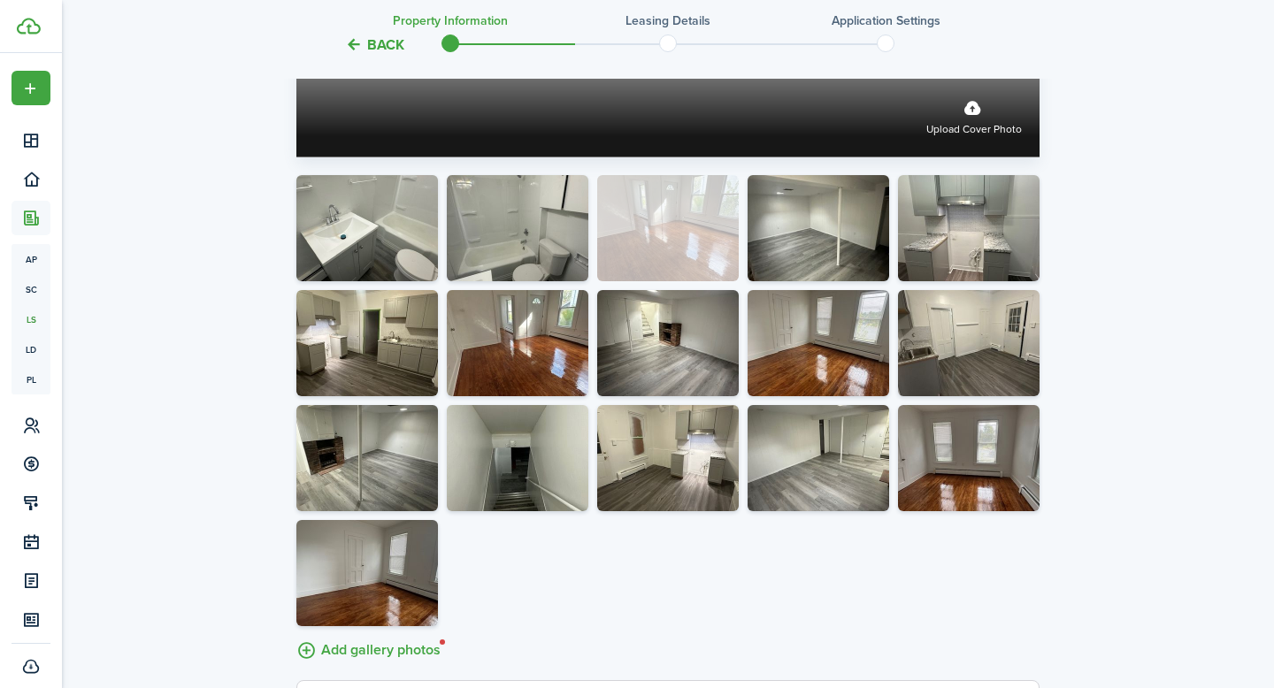
drag, startPoint x: 671, startPoint y: 484, endPoint x: 657, endPoint y: 122, distance: 362.2
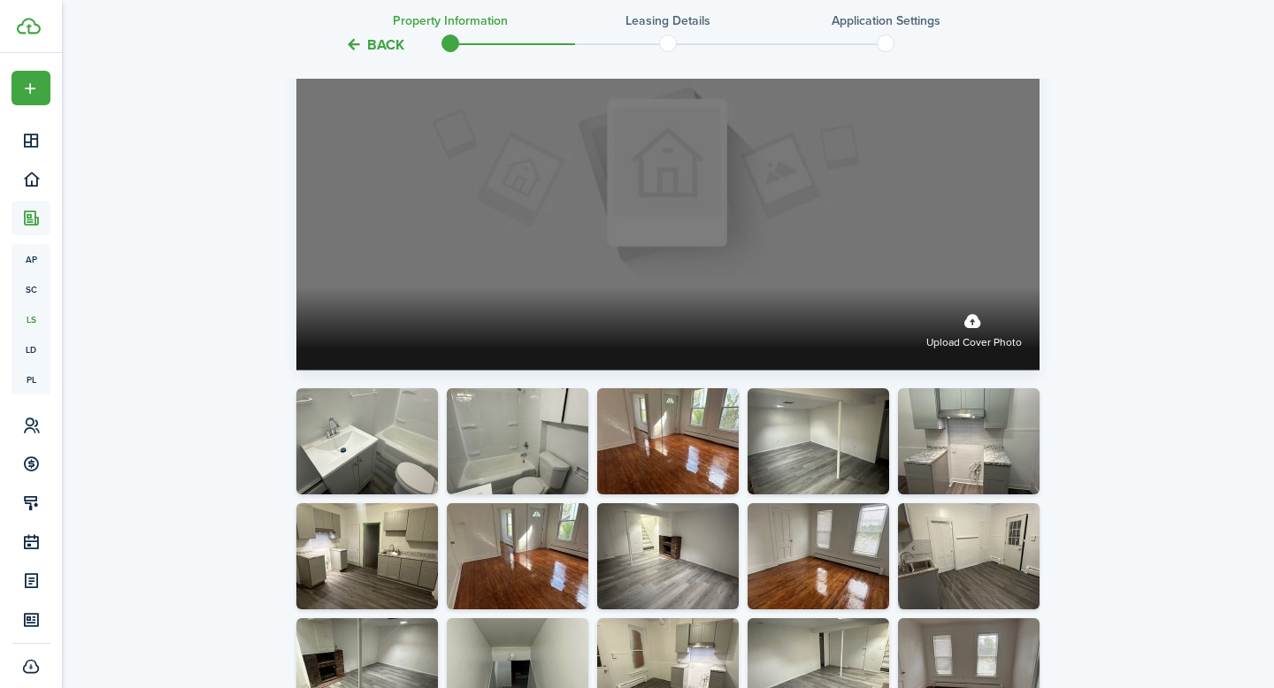
scroll to position [2917, 0]
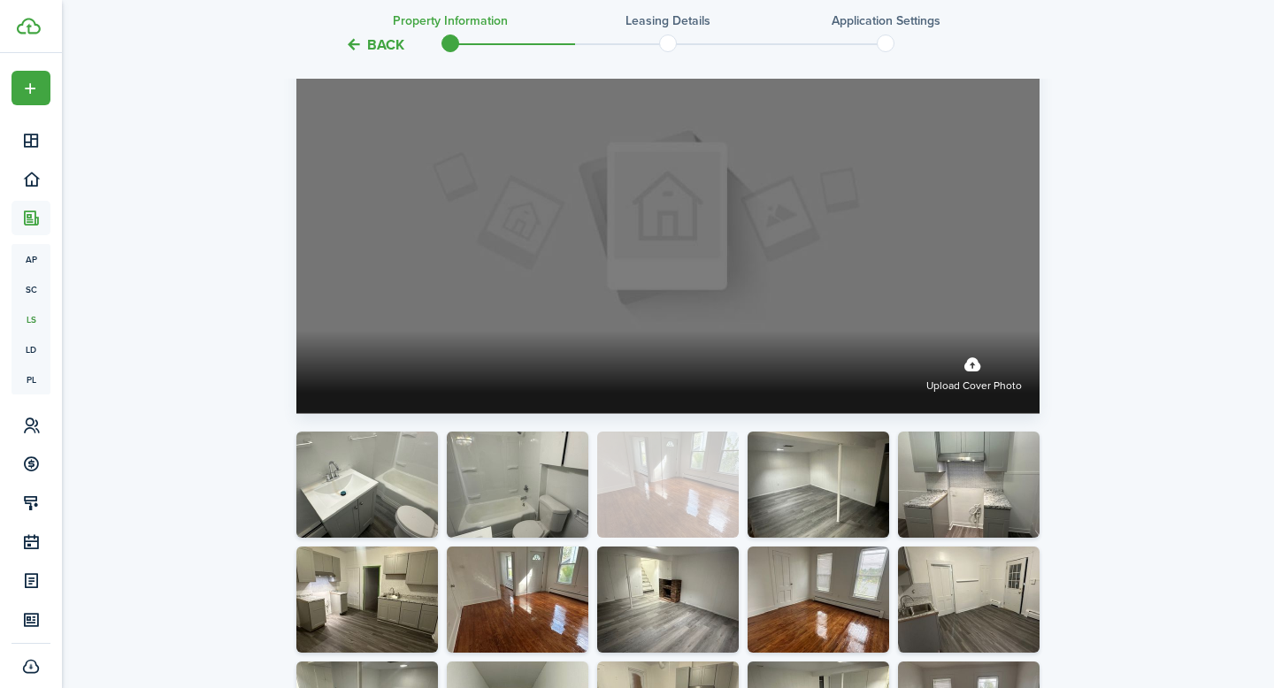
drag, startPoint x: 665, startPoint y: 499, endPoint x: 669, endPoint y: 204, distance: 294.7
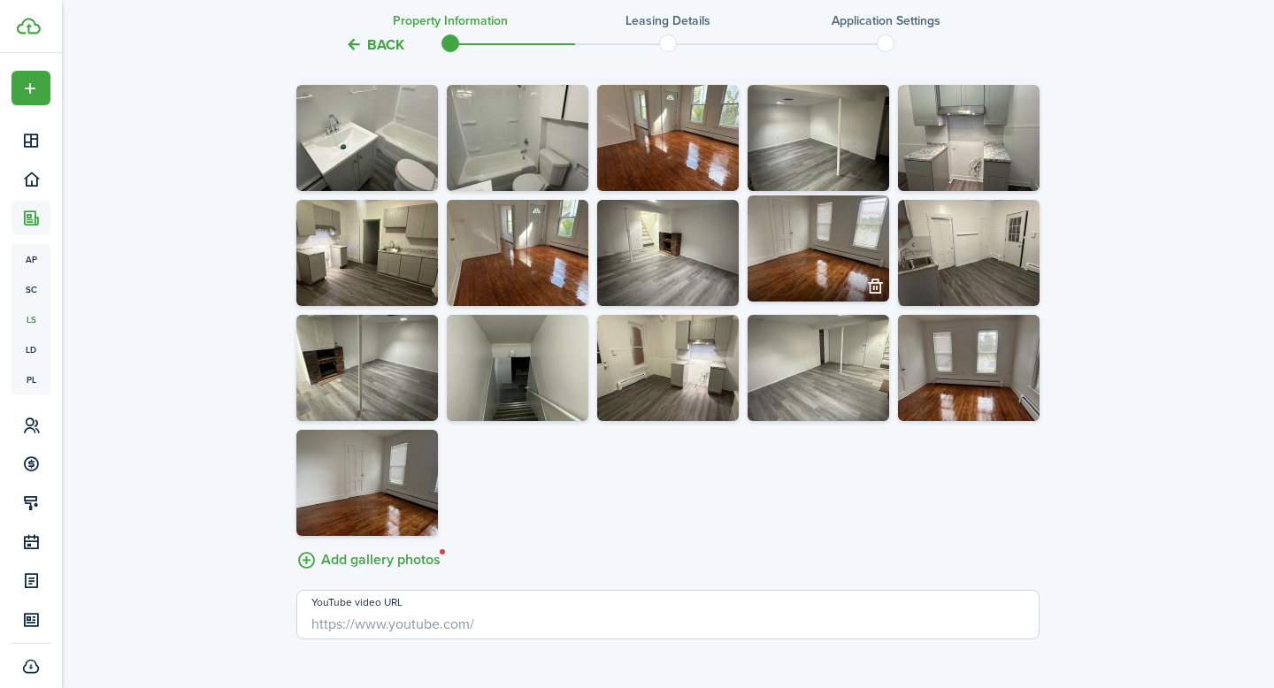
scroll to position [3270, 0]
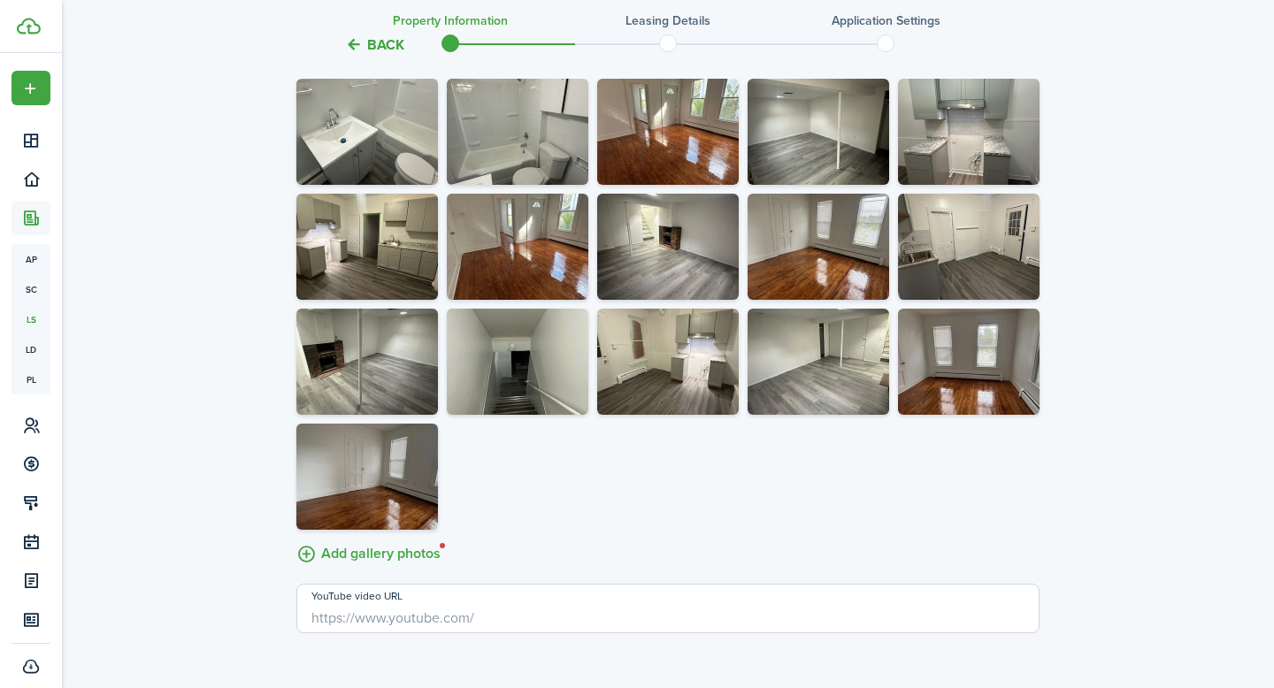
click at [346, 566] on label "Add gallery photos" at bounding box center [368, 552] width 144 height 27
click at [296, 539] on input "Add gallery photos" at bounding box center [296, 539] width 0 height 0
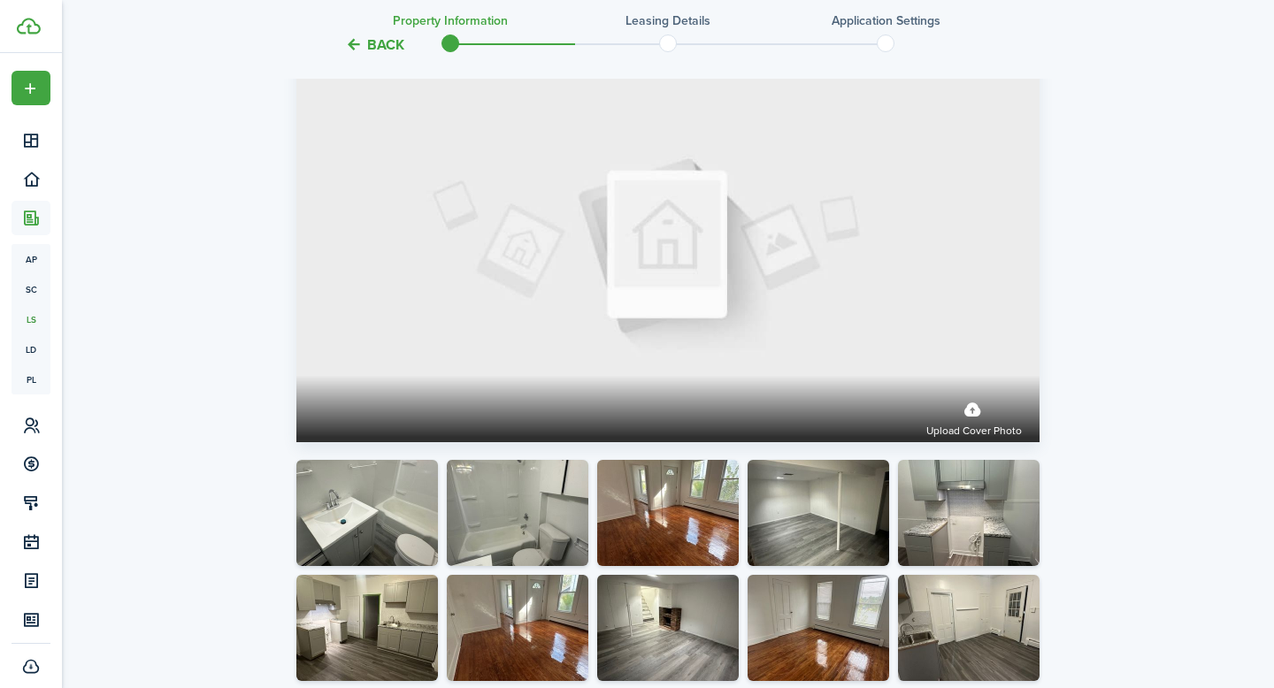
scroll to position [2888, 0]
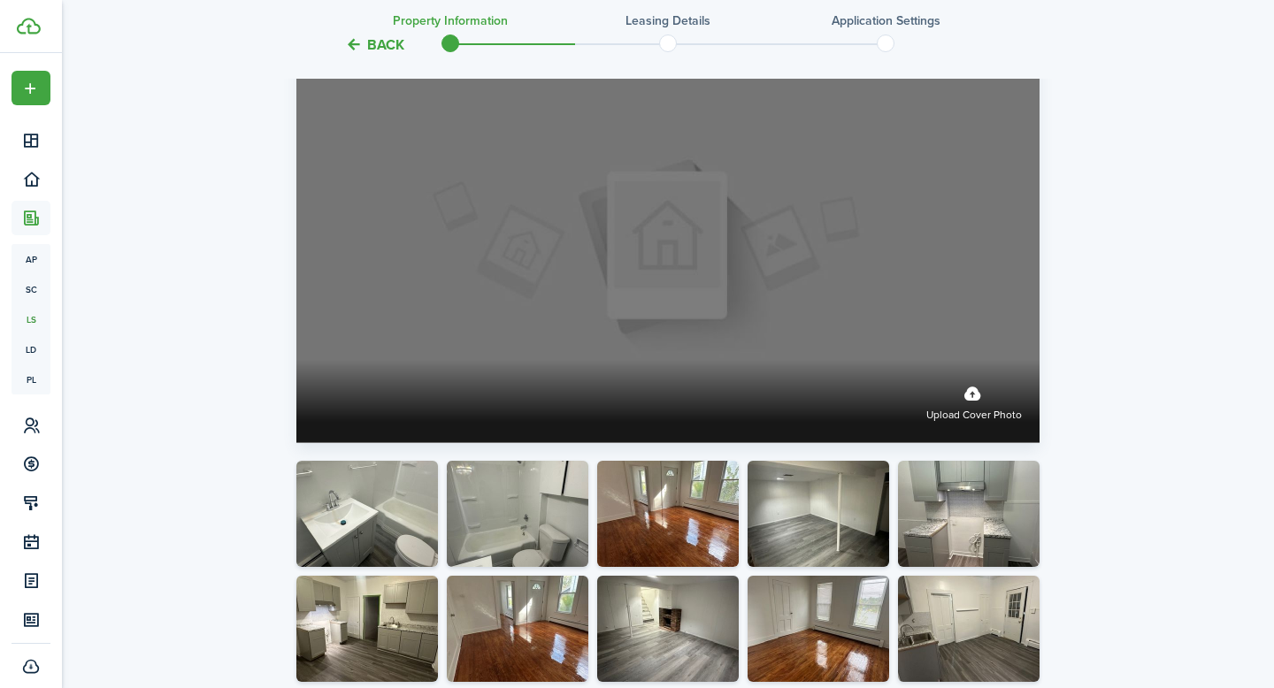
click at [973, 411] on label "Upload cover photo" at bounding box center [974, 401] width 96 height 47
click at [296, 360] on input "Upload cover photo" at bounding box center [296, 360] width 0 height 0
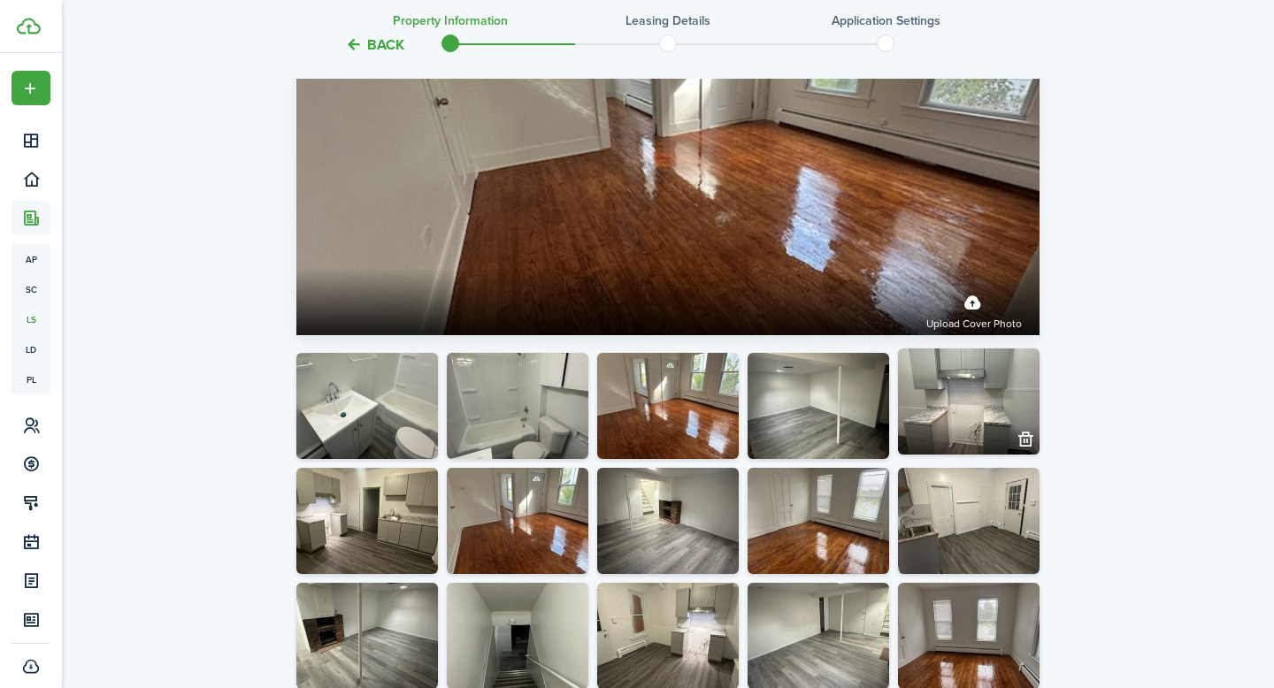
scroll to position [3000, 0]
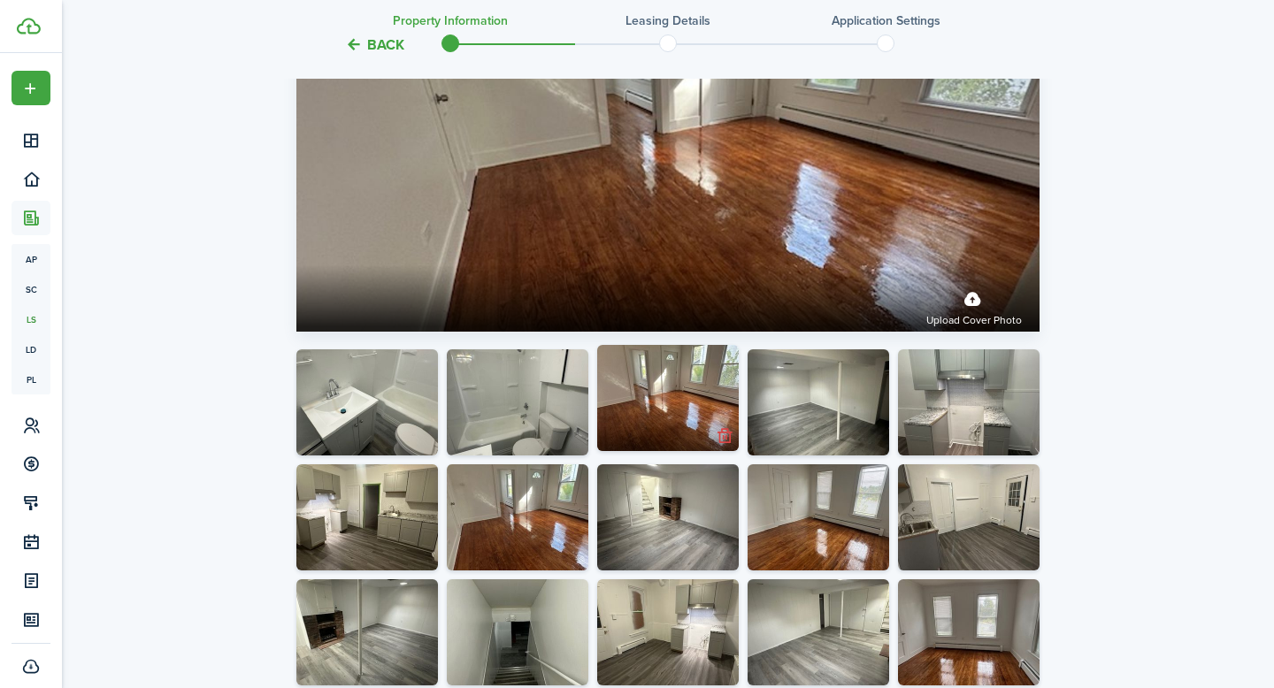
click at [729, 449] on button "button" at bounding box center [724, 436] width 25 height 25
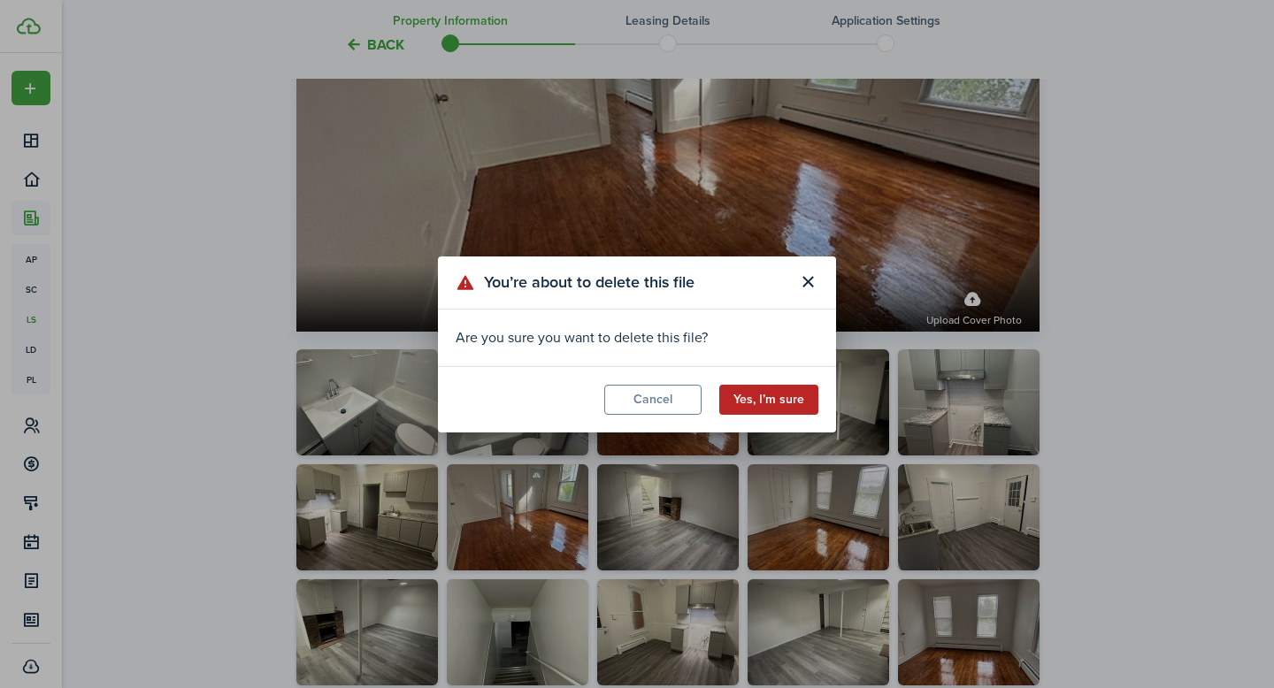
click at [751, 401] on button "Yes, I’m sure" at bounding box center [768, 400] width 99 height 30
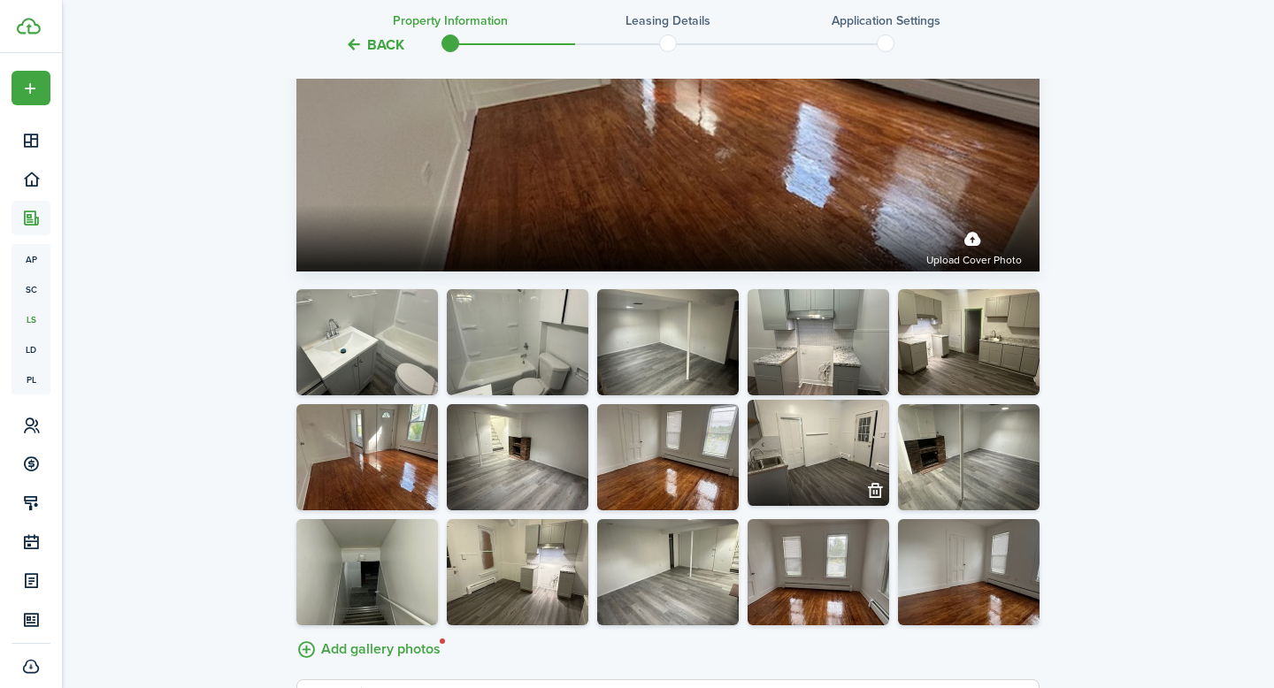
scroll to position [3051, 0]
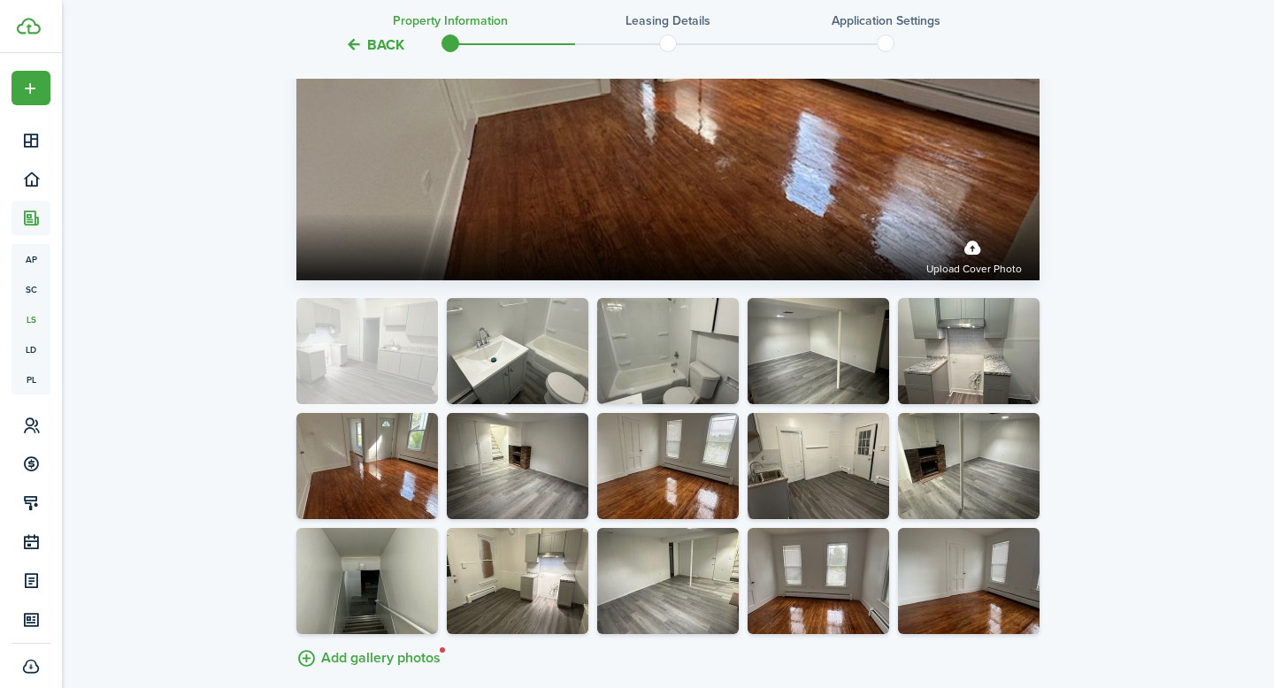
drag, startPoint x: 969, startPoint y: 385, endPoint x: 373, endPoint y: 379, distance: 596.4
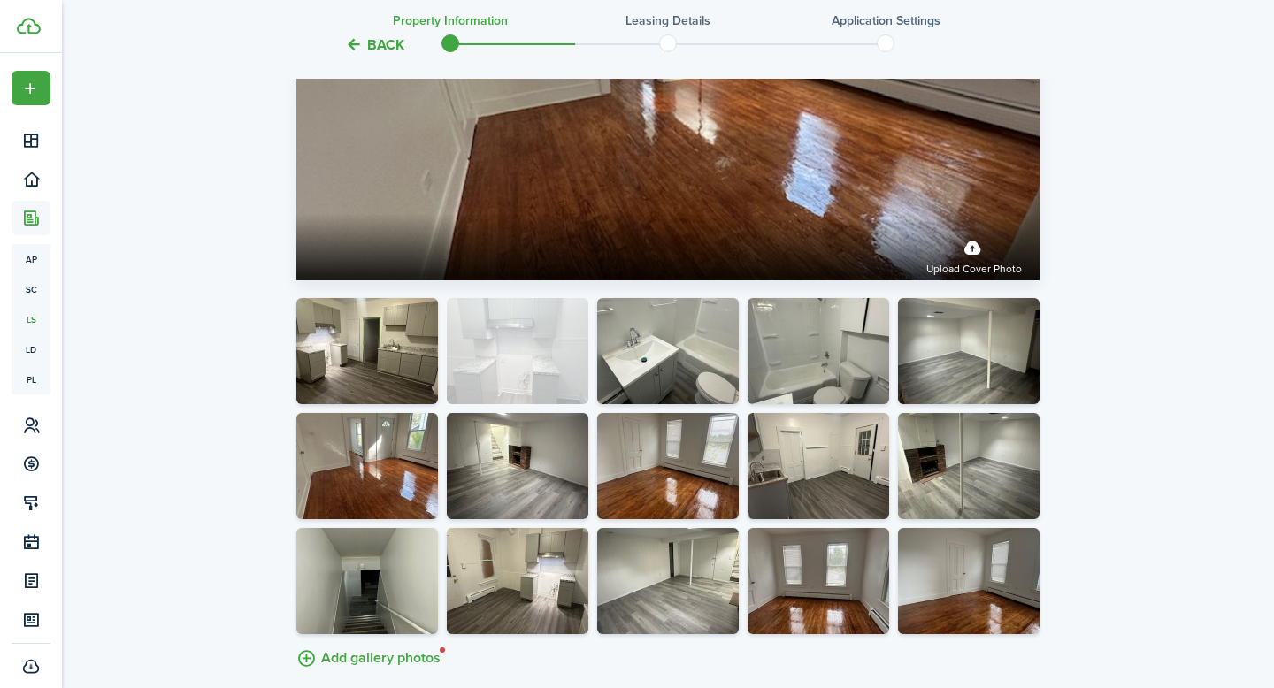
drag, startPoint x: 986, startPoint y: 355, endPoint x: 543, endPoint y: 354, distance: 442.4
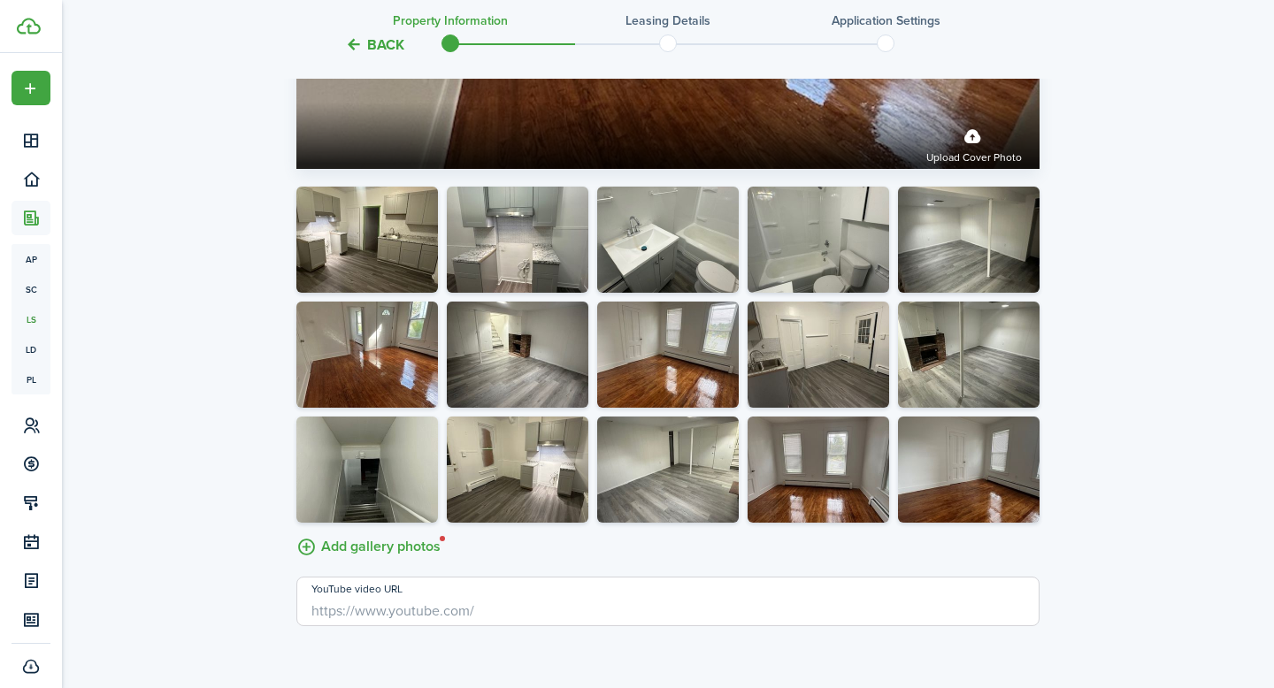
scroll to position [3161, 0]
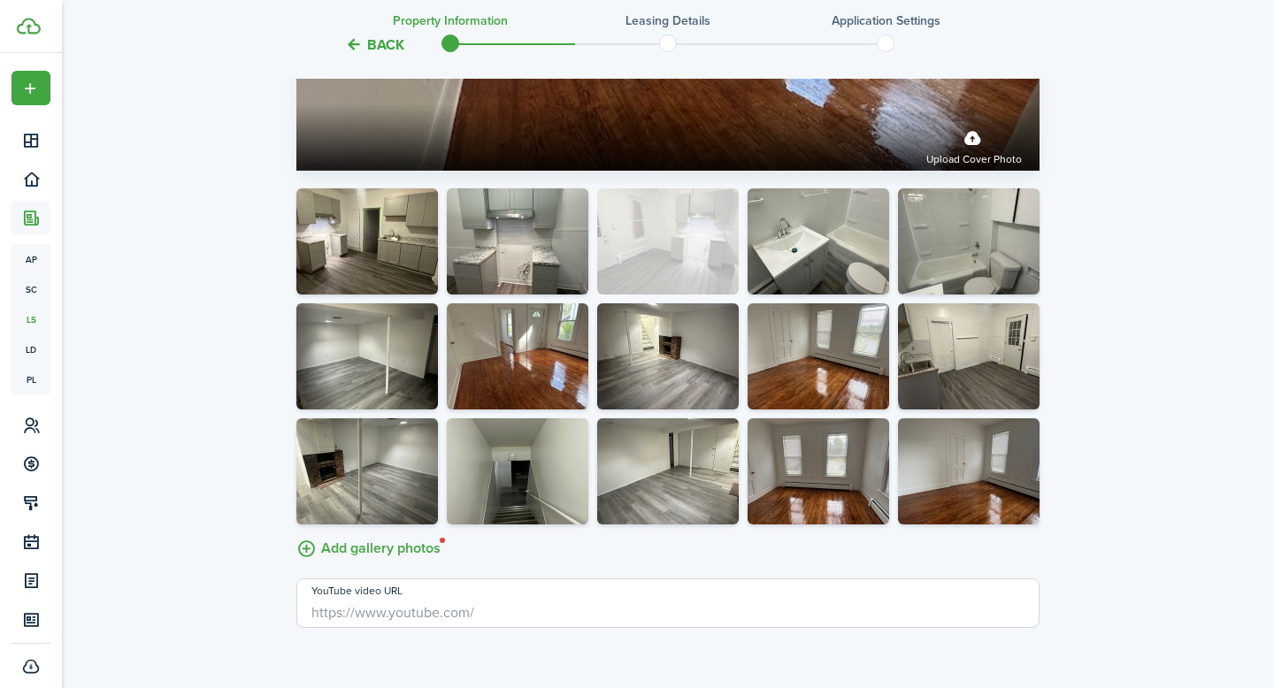
drag, startPoint x: 531, startPoint y: 503, endPoint x: 688, endPoint y: 274, distance: 278.1
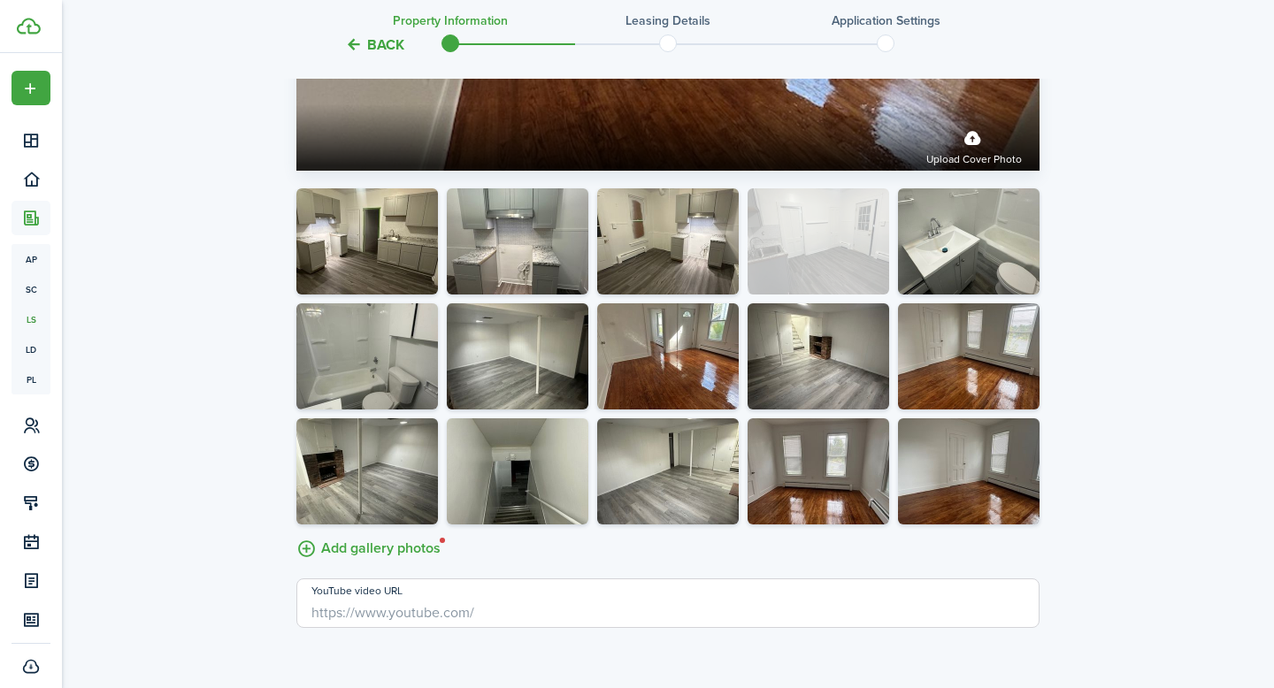
drag, startPoint x: 996, startPoint y: 377, endPoint x: 852, endPoint y: 256, distance: 188.4
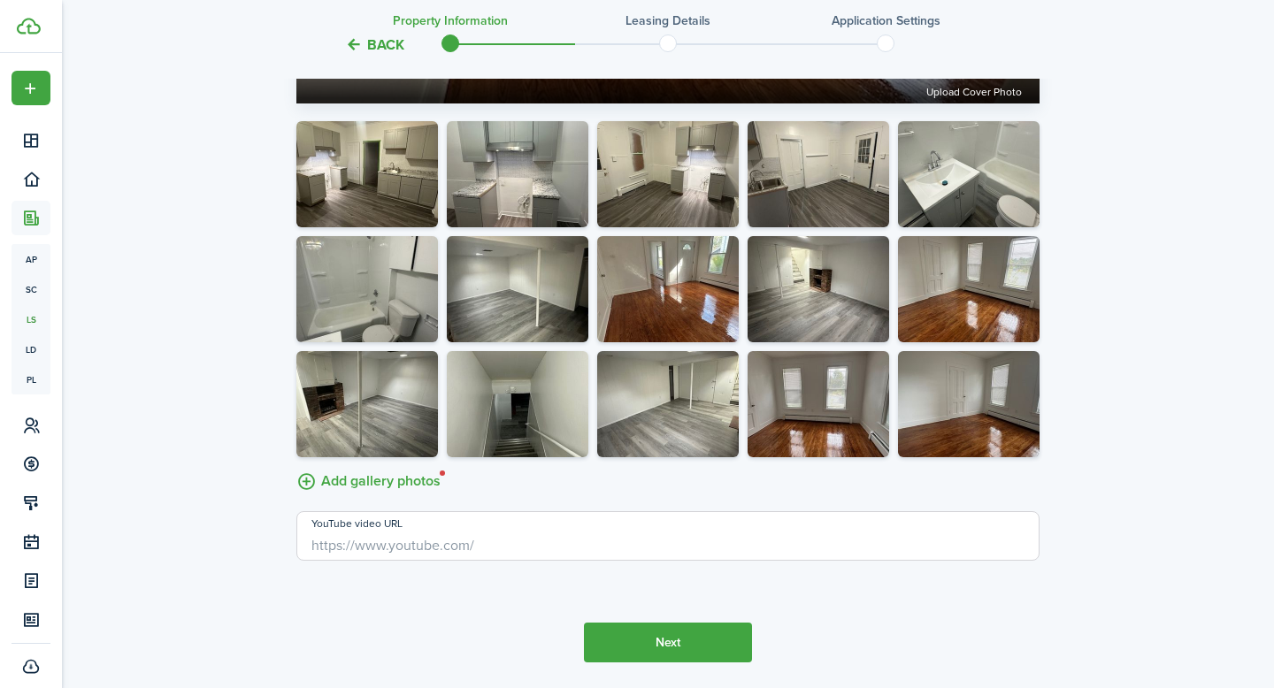
scroll to position [3229, 0]
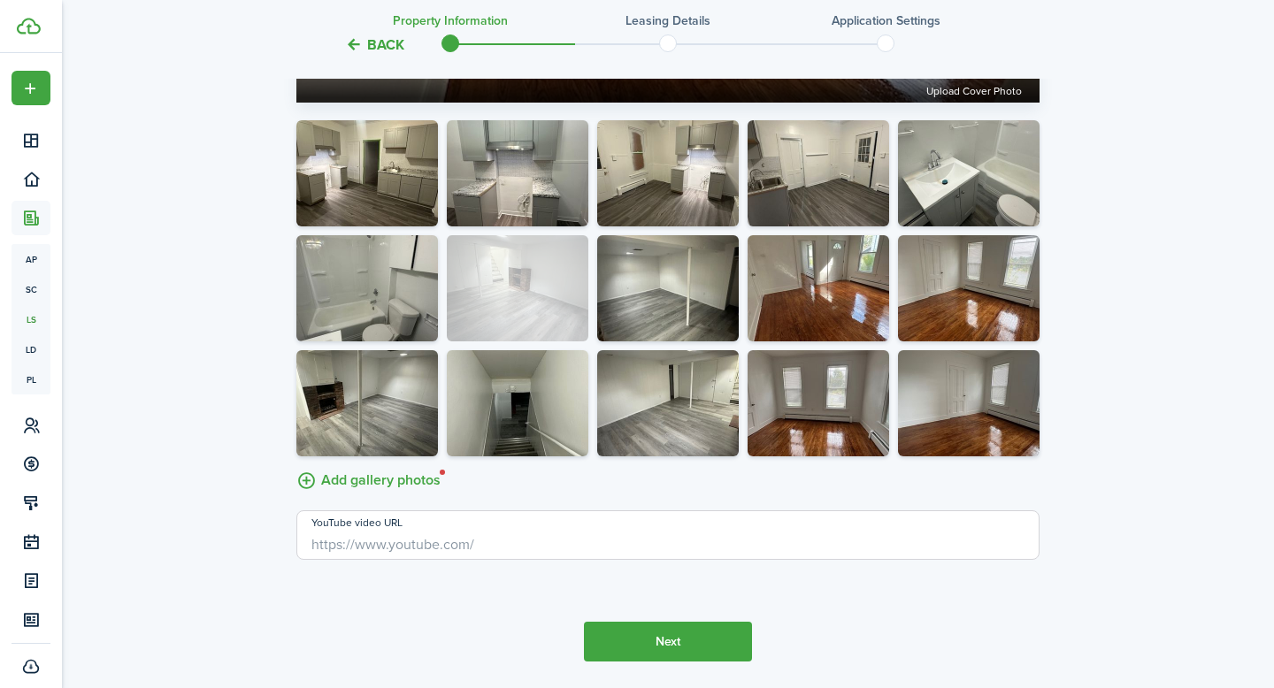
drag, startPoint x: 859, startPoint y: 332, endPoint x: 556, endPoint y: 330, distance: 303.5
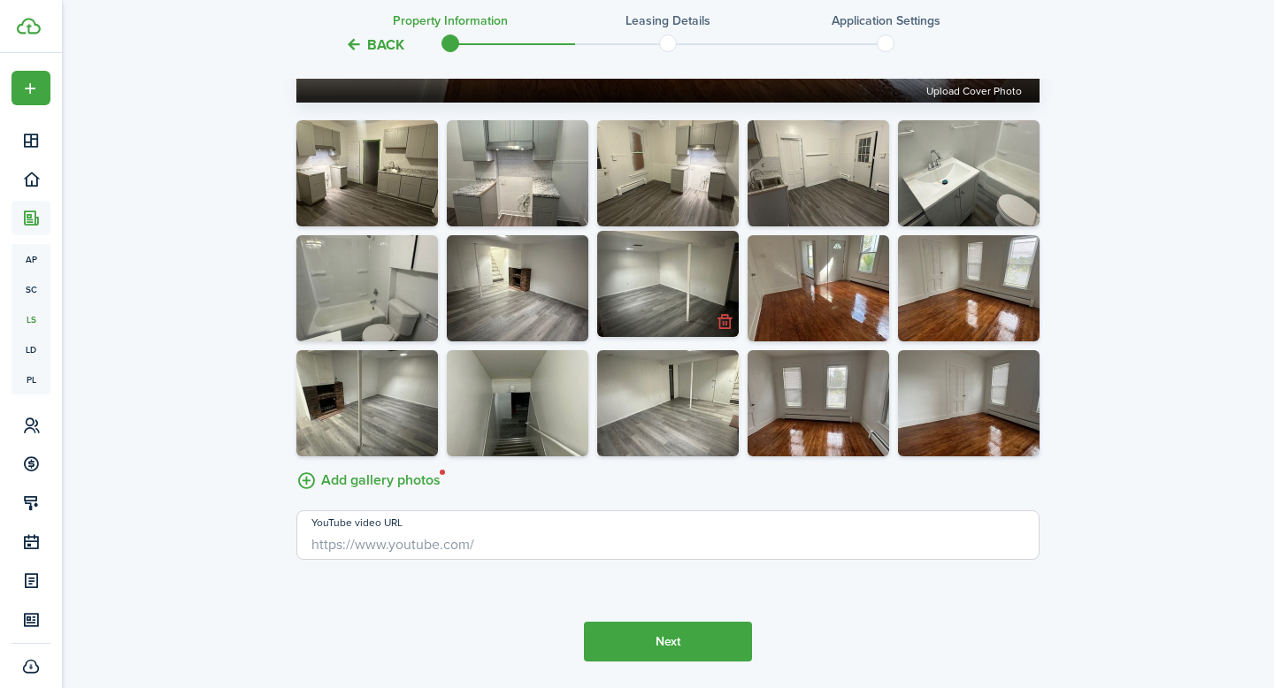
click at [724, 334] on button "button" at bounding box center [724, 322] width 25 height 25
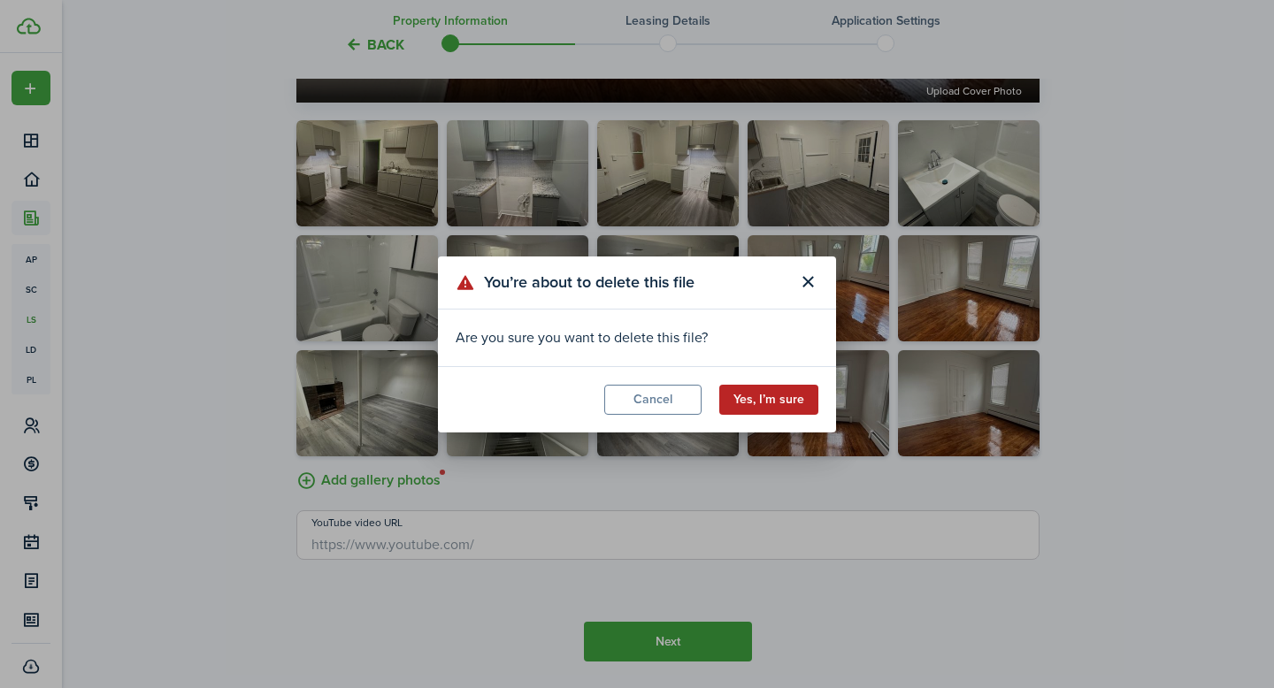
click at [747, 392] on button "Yes, I’m sure" at bounding box center [768, 400] width 99 height 30
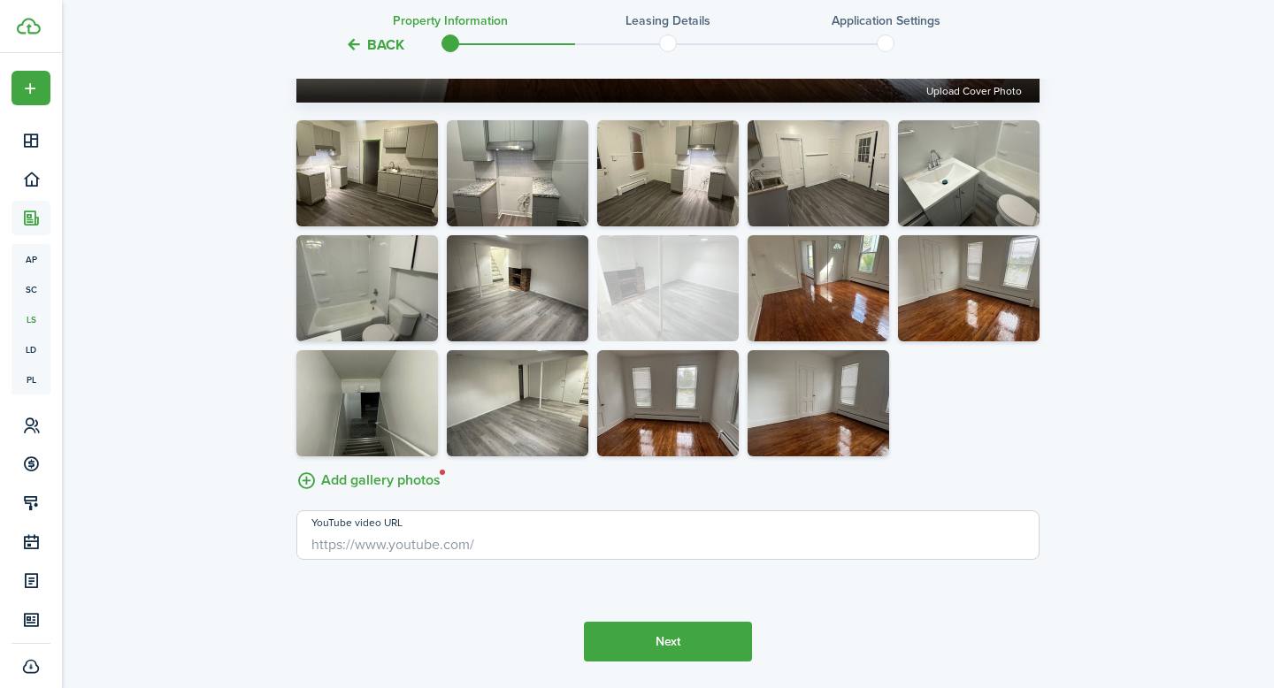
drag, startPoint x: 996, startPoint y: 315, endPoint x: 697, endPoint y: 315, distance: 299.1
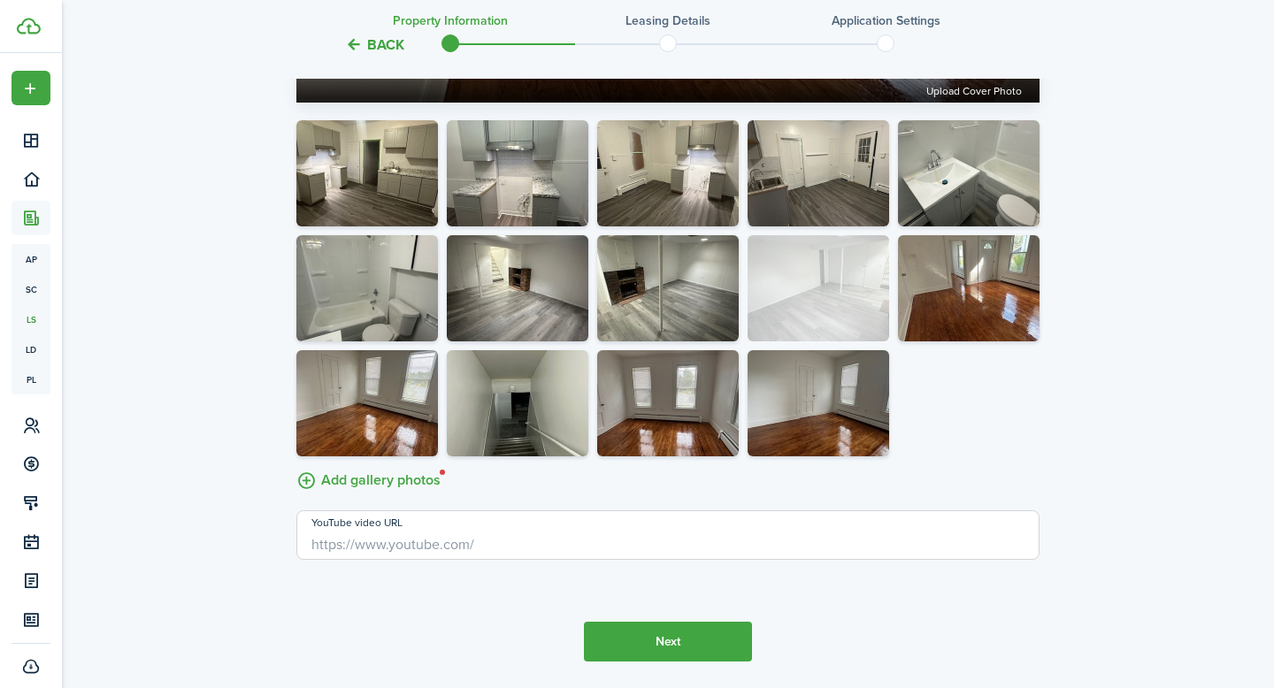
drag, startPoint x: 545, startPoint y: 421, endPoint x: 856, endPoint y: 302, distance: 332.8
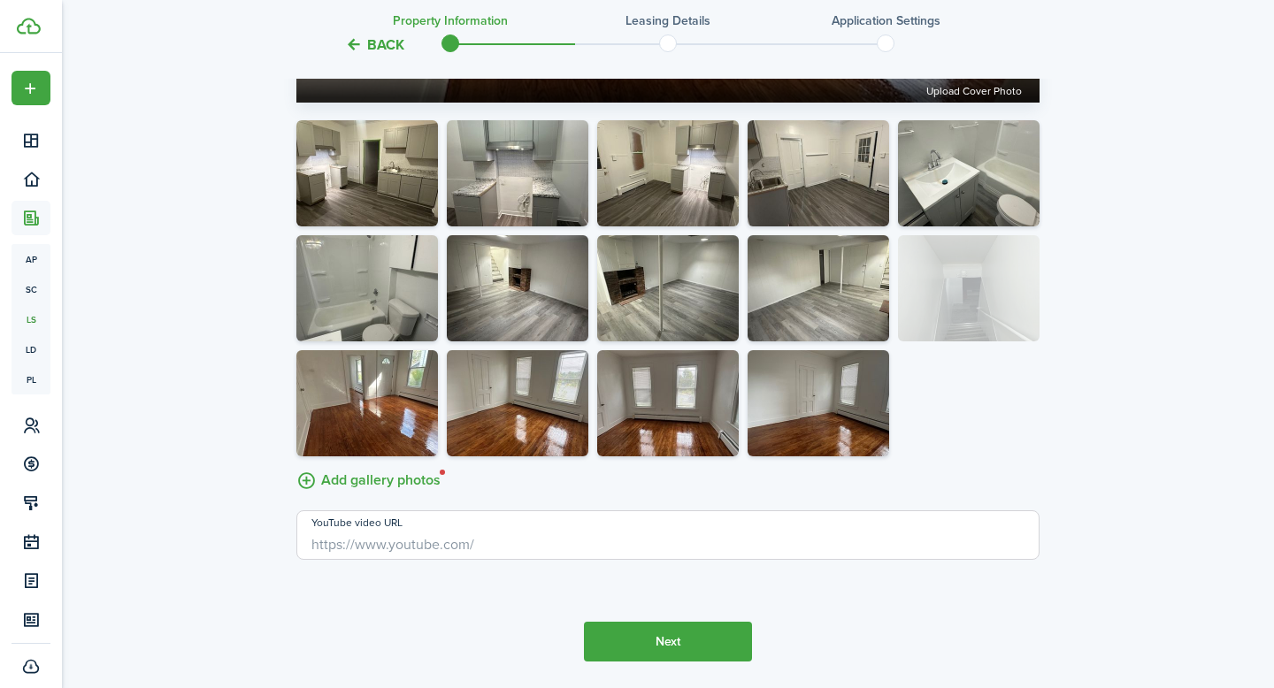
drag, startPoint x: 537, startPoint y: 437, endPoint x: 996, endPoint y: 321, distance: 473.6
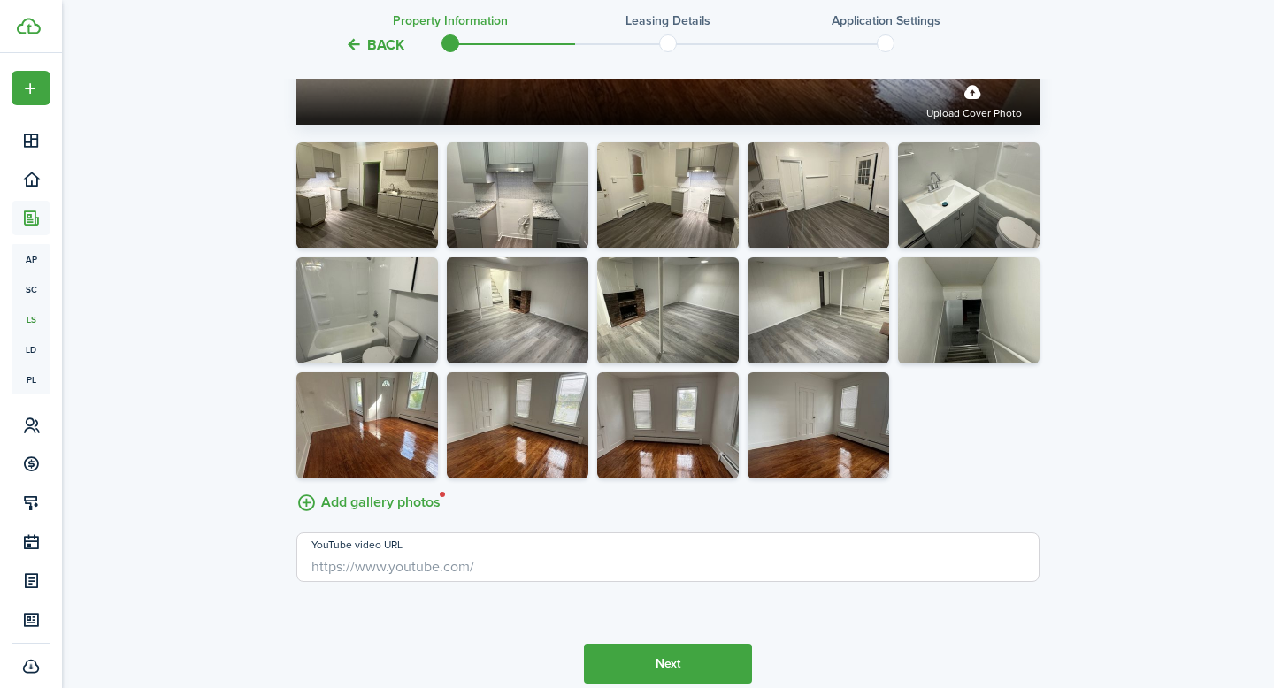
scroll to position [3303, 0]
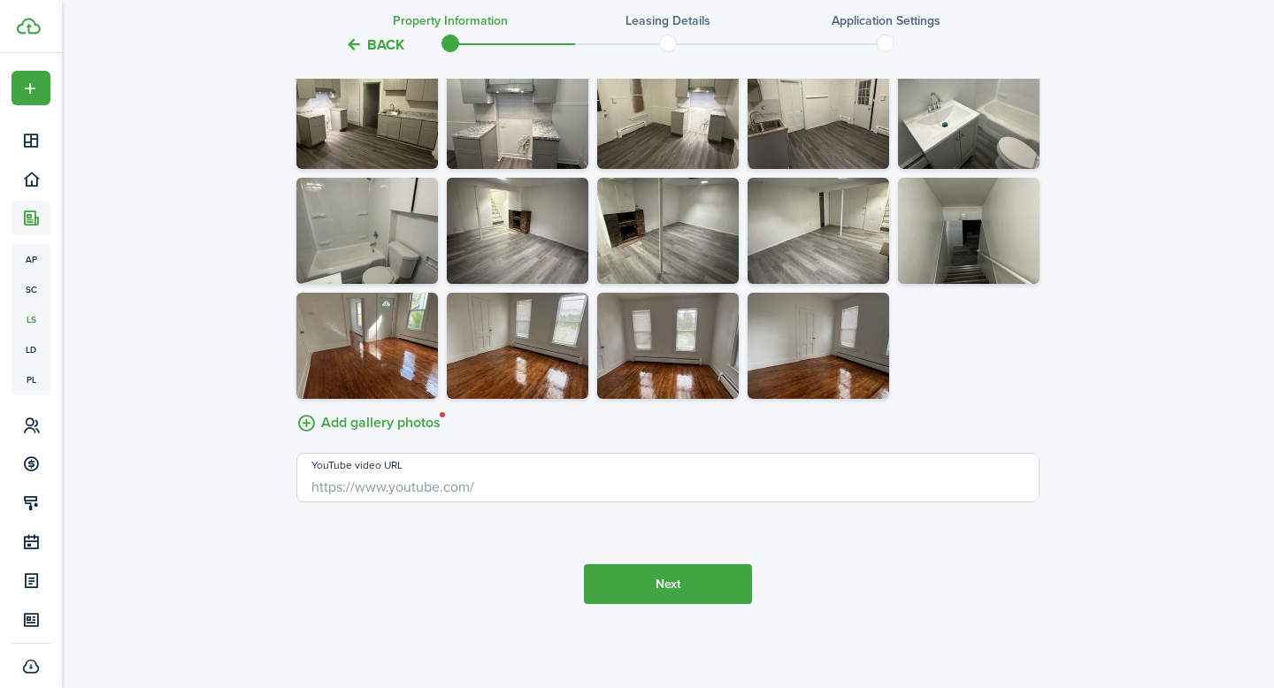
click at [680, 596] on button "Next" at bounding box center [668, 585] width 168 height 40
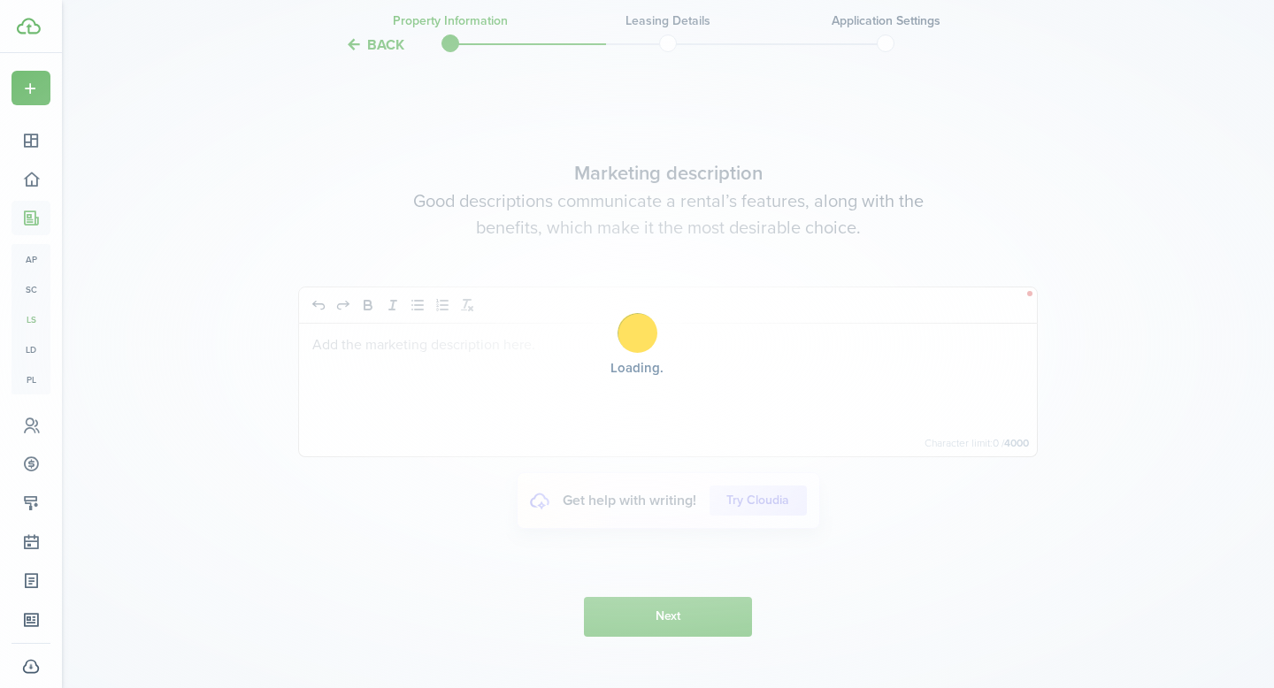
scroll to position [3873, 0]
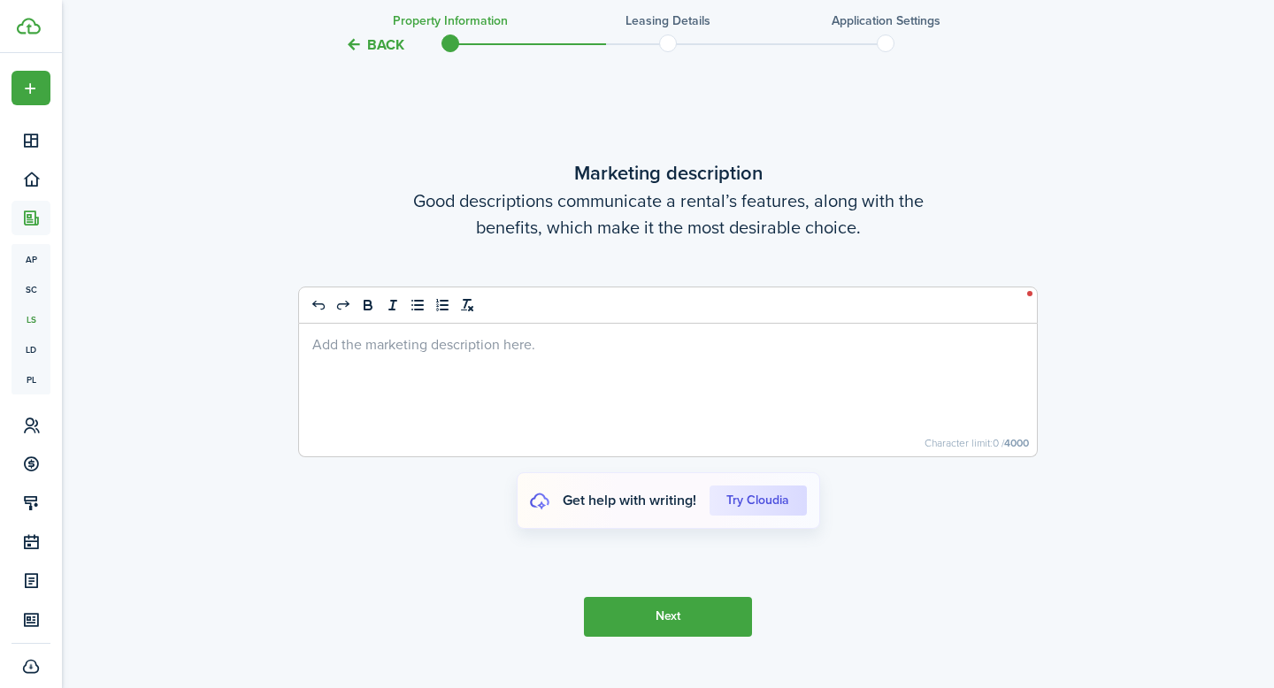
click at [409, 374] on div at bounding box center [668, 390] width 738 height 133
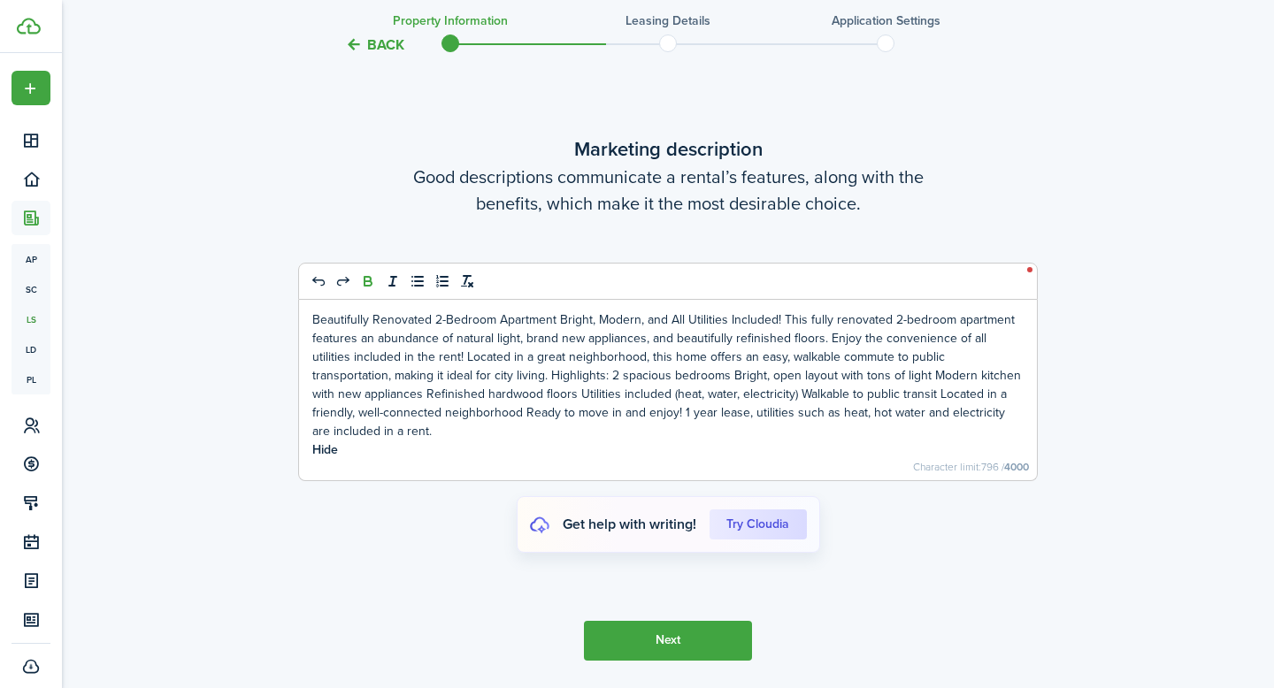
scroll to position [3859, 0]
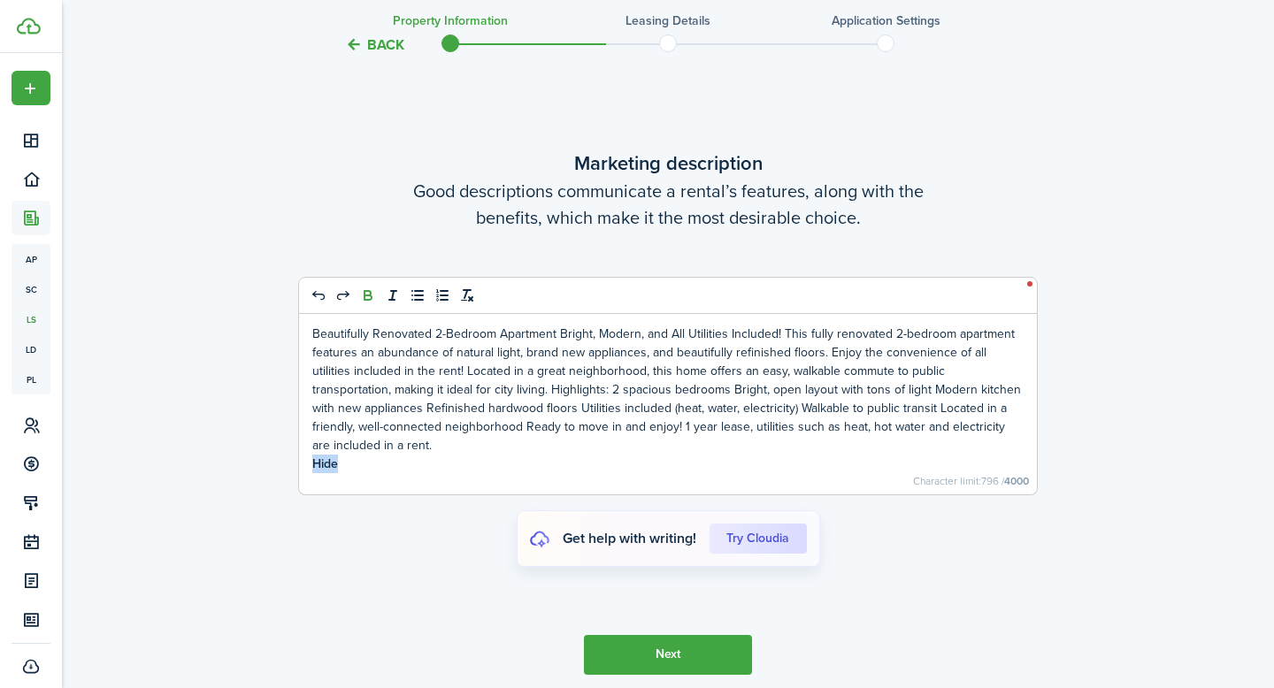
drag, startPoint x: 363, startPoint y: 476, endPoint x: 308, endPoint y: 477, distance: 54.9
click at [308, 477] on div "Beautifully Renovated 2-Bedroom Apartment Bright, Modern, and All Utilities Inc…" at bounding box center [668, 404] width 738 height 181
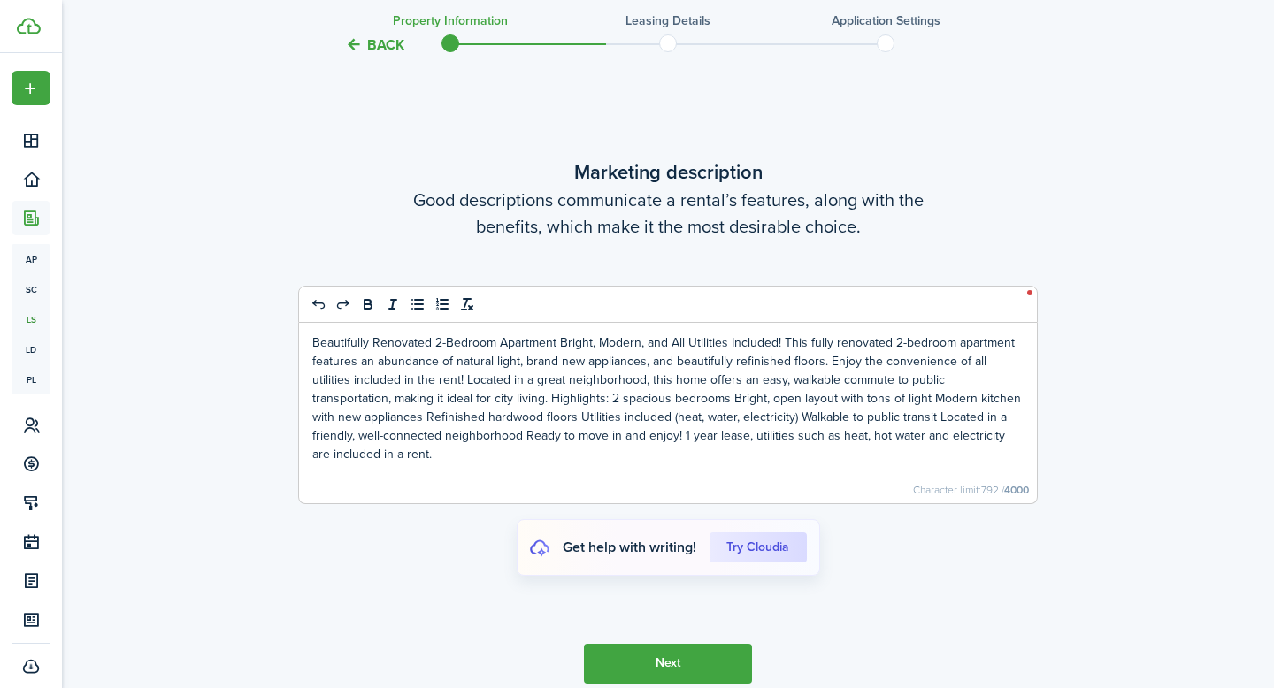
scroll to position [3852, 0]
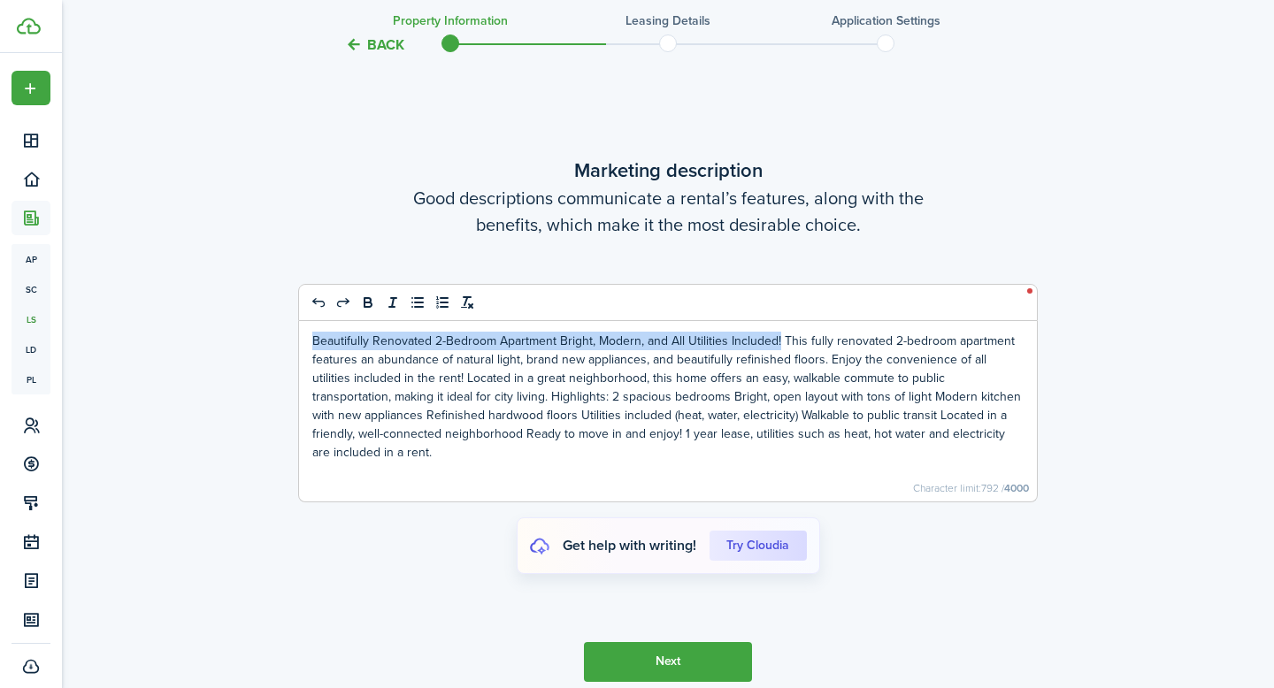
drag, startPoint x: 779, startPoint y: 367, endPoint x: 309, endPoint y: 359, distance: 469.9
click at [309, 359] on div "Beautifully Renovated 2-Bedroom Apartment Bright, Modern, and All Utilities Inc…" at bounding box center [668, 411] width 738 height 181
click at [366, 311] on icon "bold" at bounding box center [368, 303] width 16 height 16
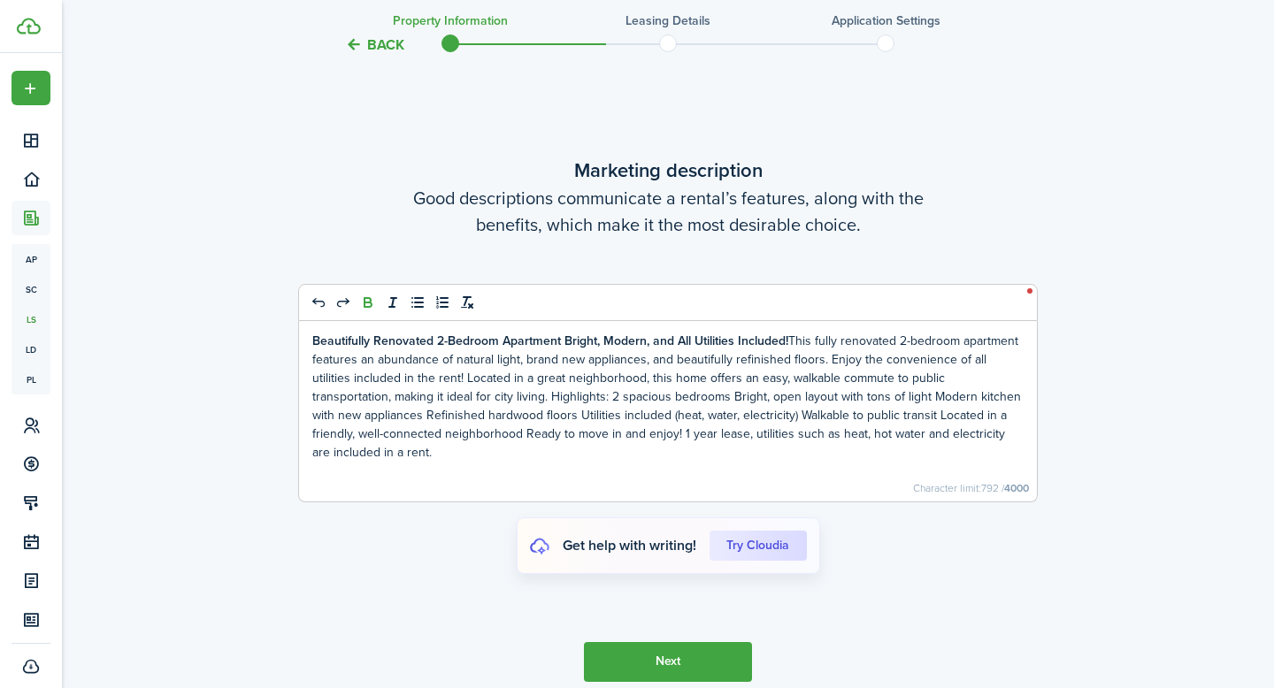
click at [793, 368] on p "Beautifully Renovated 2-Bedroom Apartment Bright, Modern, and All Utilities Inc…" at bounding box center [667, 397] width 711 height 130
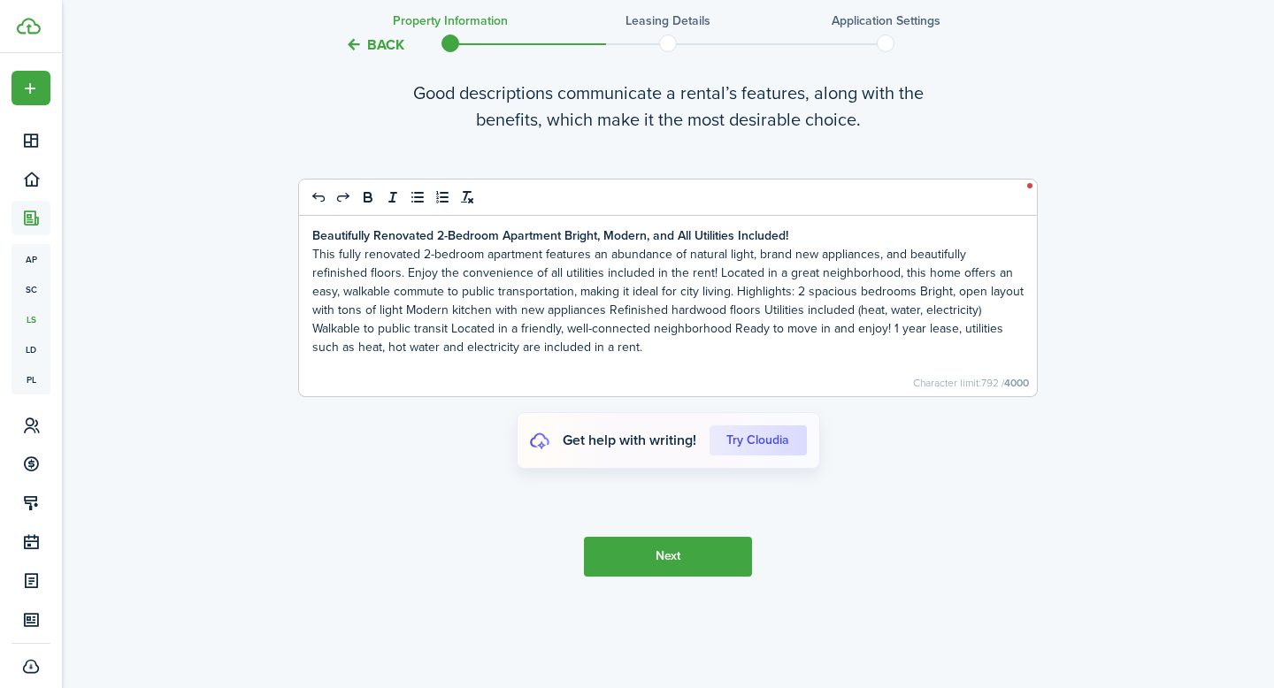
scroll to position [3958, 0]
click at [688, 576] on button "Next" at bounding box center [668, 556] width 168 height 40
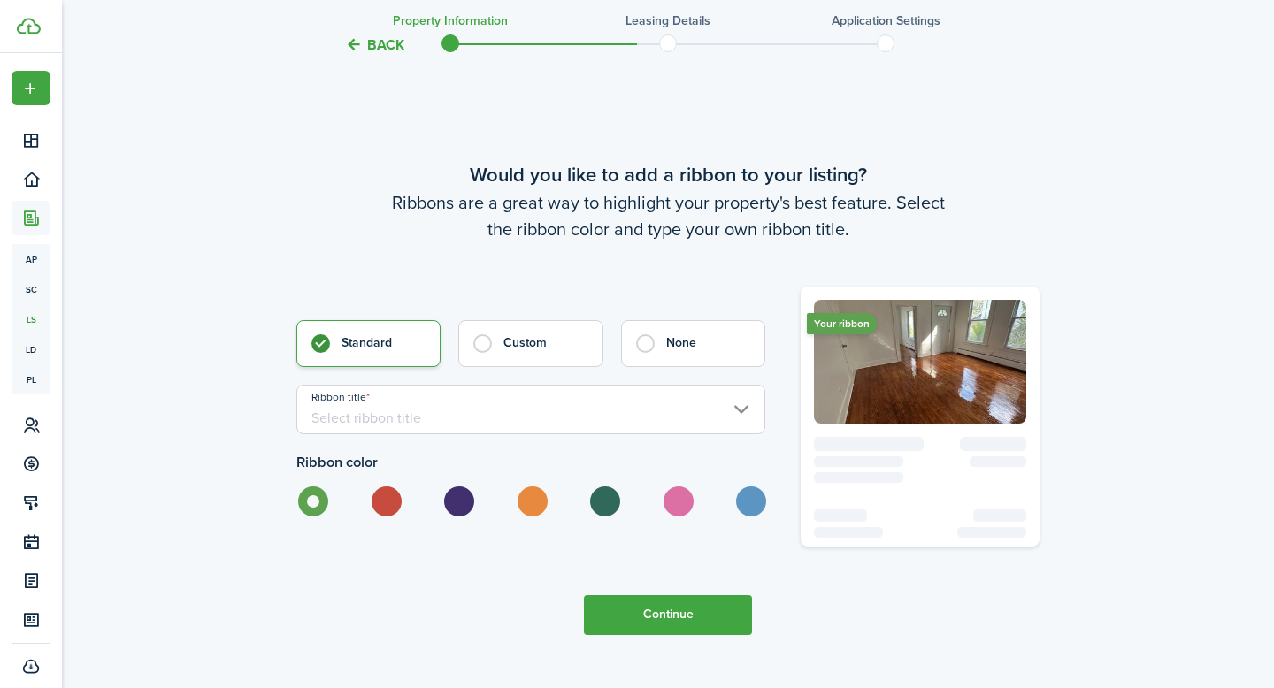
scroll to position [4561, 0]
click at [386, 514] on label at bounding box center [385, 502] width 31 height 30
click at [318, 517] on label at bounding box center [311, 502] width 31 height 30
click at [729, 426] on input "Ribbon title" at bounding box center [530, 410] width 469 height 50
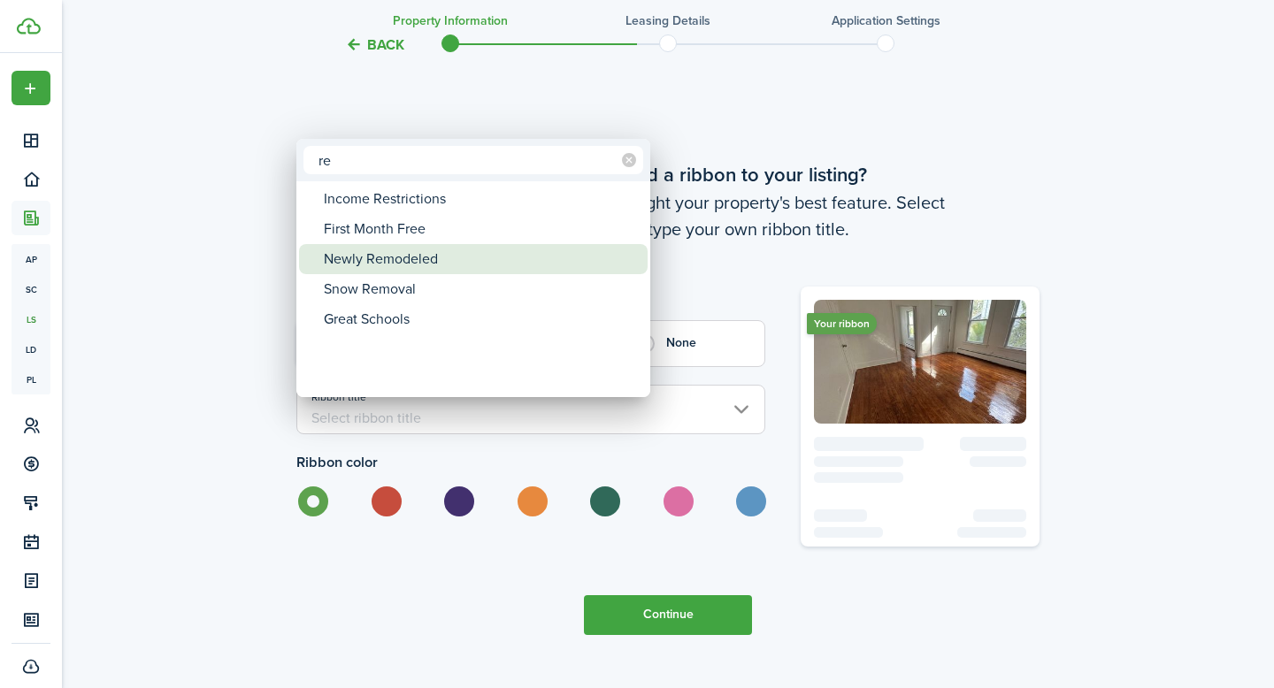
click at [441, 264] on div "Newly Remodeled" at bounding box center [480, 259] width 313 height 30
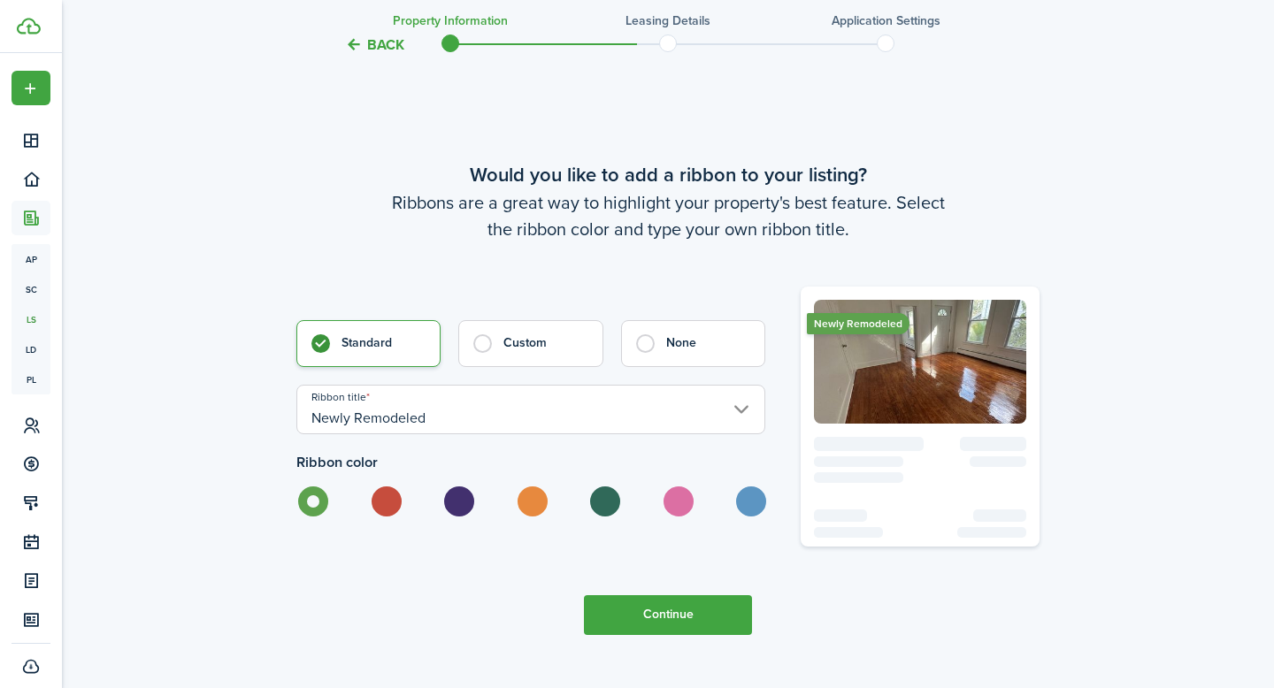
click at [669, 630] on button "Continue" at bounding box center [668, 615] width 168 height 40
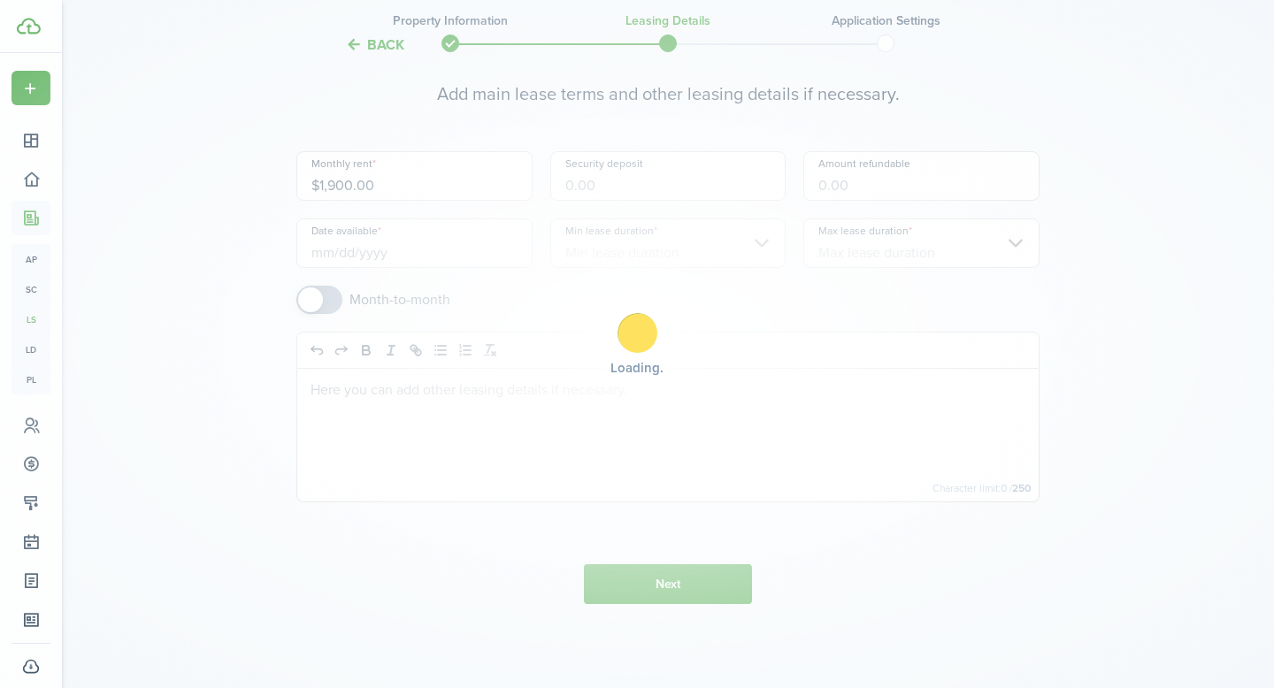
scroll to position [0, 0]
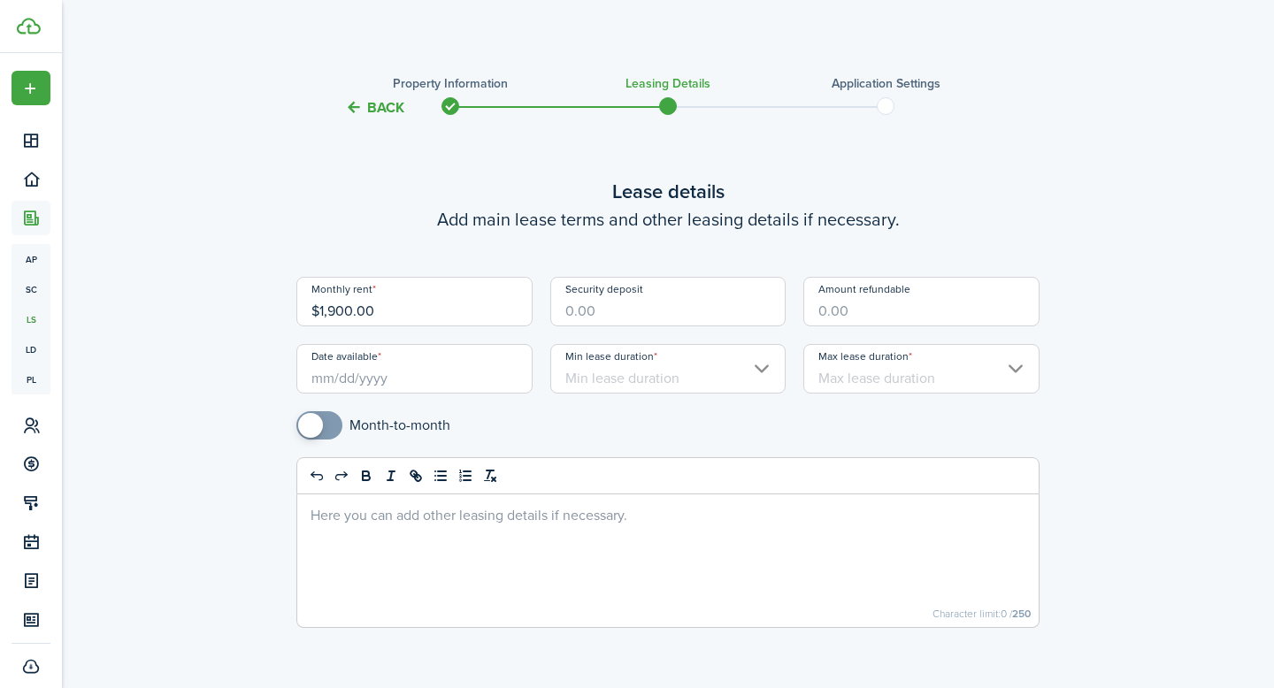
click at [671, 307] on input "Security deposit" at bounding box center [668, 302] width 236 height 50
click at [498, 371] on input "Date available" at bounding box center [414, 369] width 236 height 50
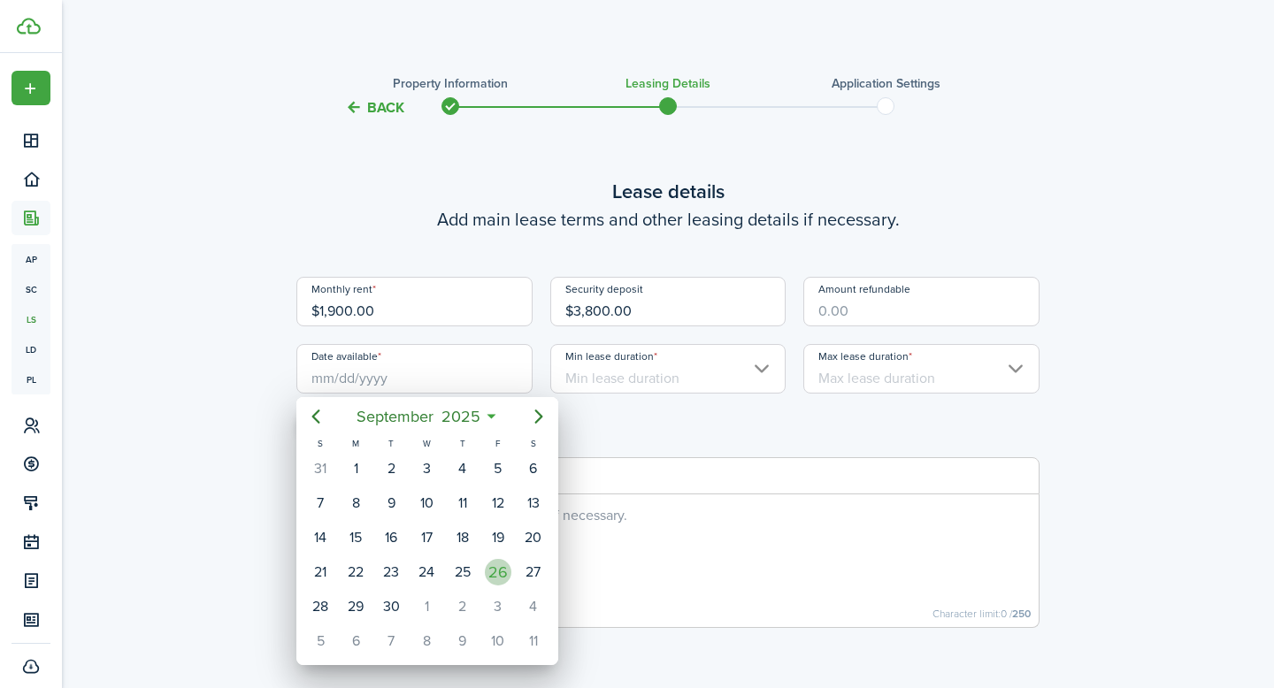
click at [497, 571] on div "26" at bounding box center [498, 572] width 27 height 27
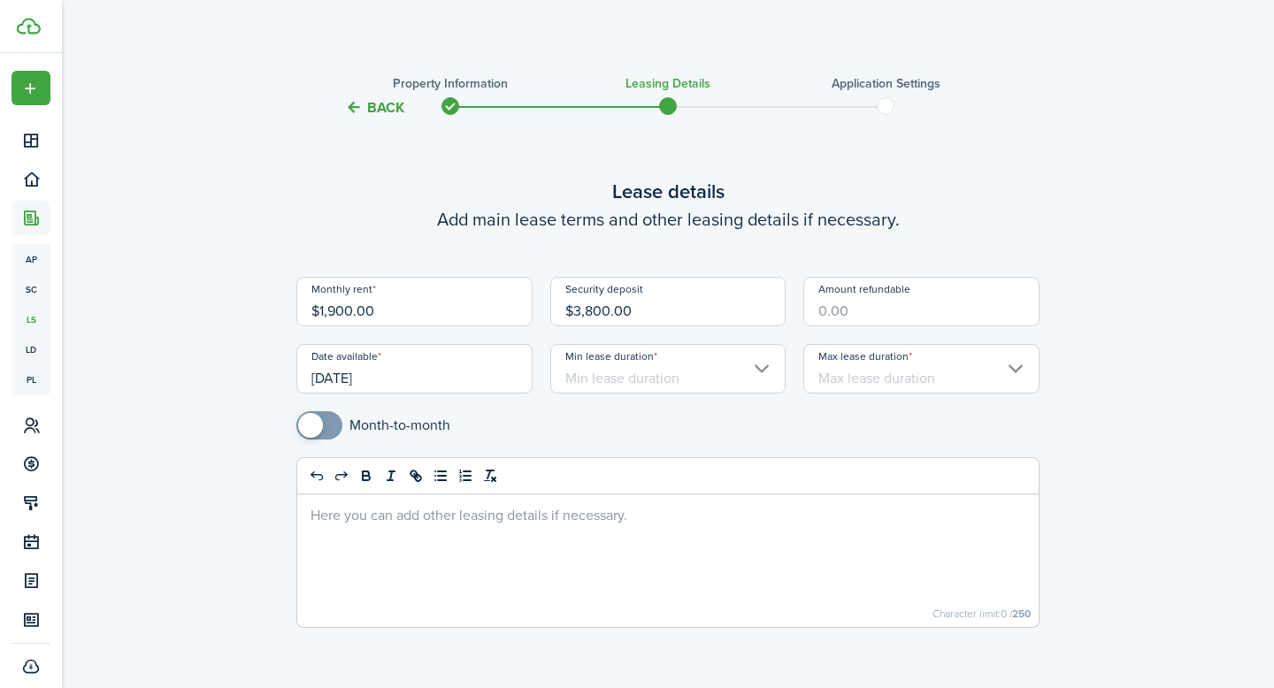
click at [762, 372] on input "Min lease duration" at bounding box center [668, 369] width 236 height 50
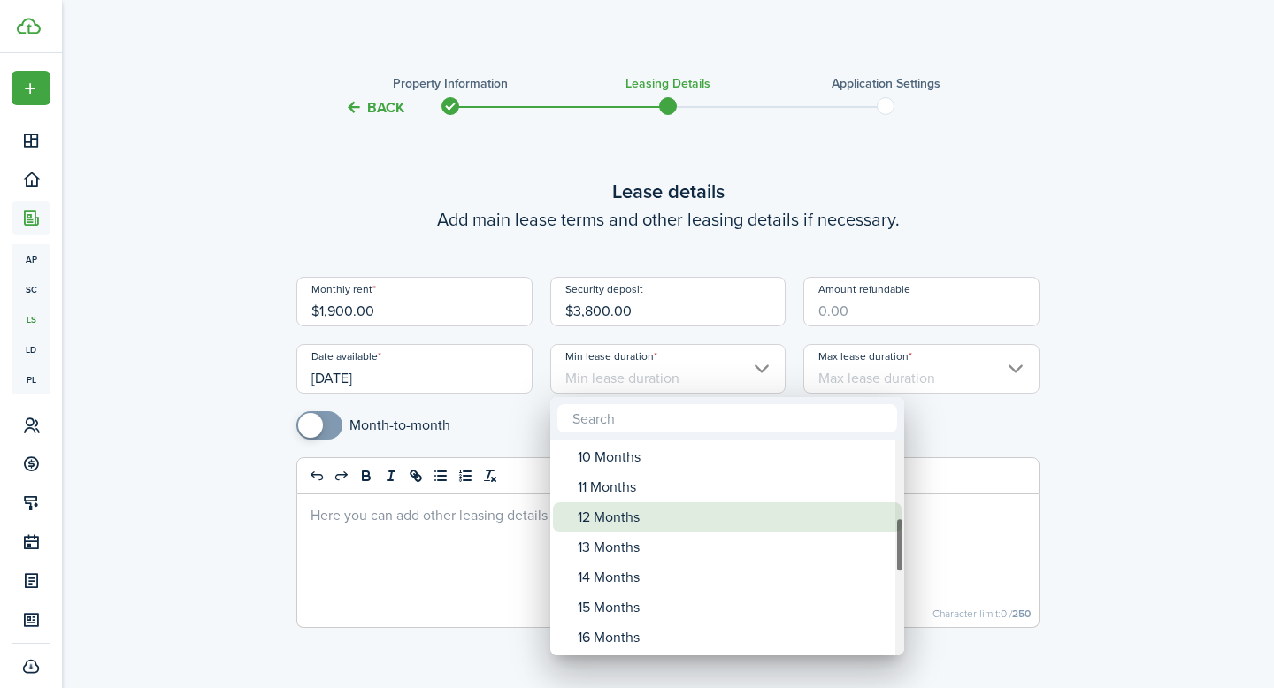
click at [637, 522] on div "12 Months" at bounding box center [734, 518] width 313 height 30
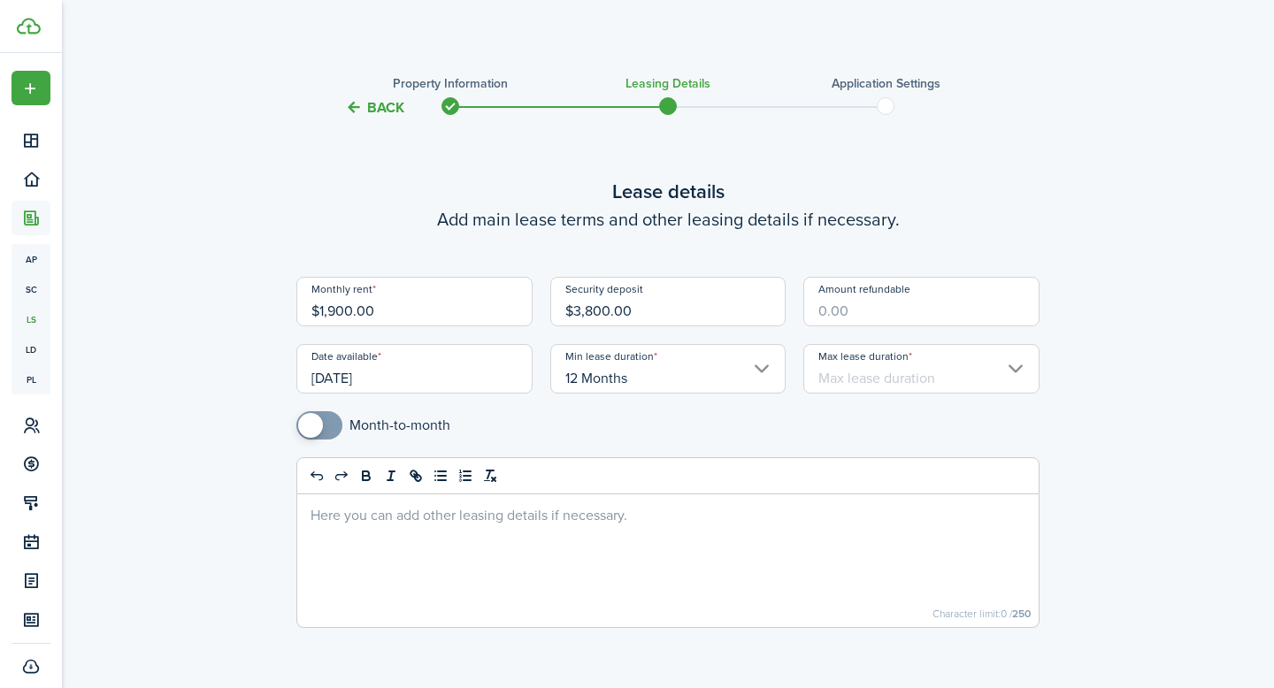
click at [1143, 412] on div "Back Property information Leasing details Application settings Lease details Ad…" at bounding box center [668, 413] width 1026 height 703
click at [1012, 375] on input "Max lease duration" at bounding box center [921, 369] width 236 height 50
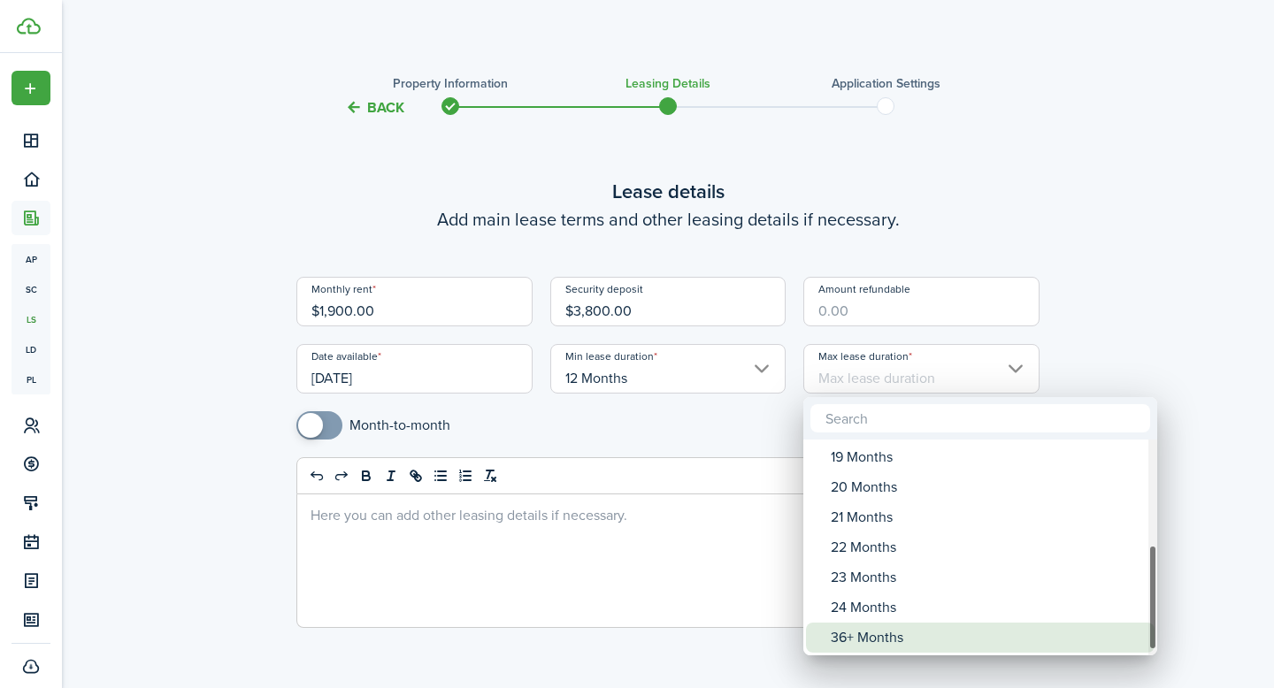
click at [921, 642] on div "36+ Months" at bounding box center [987, 638] width 313 height 30
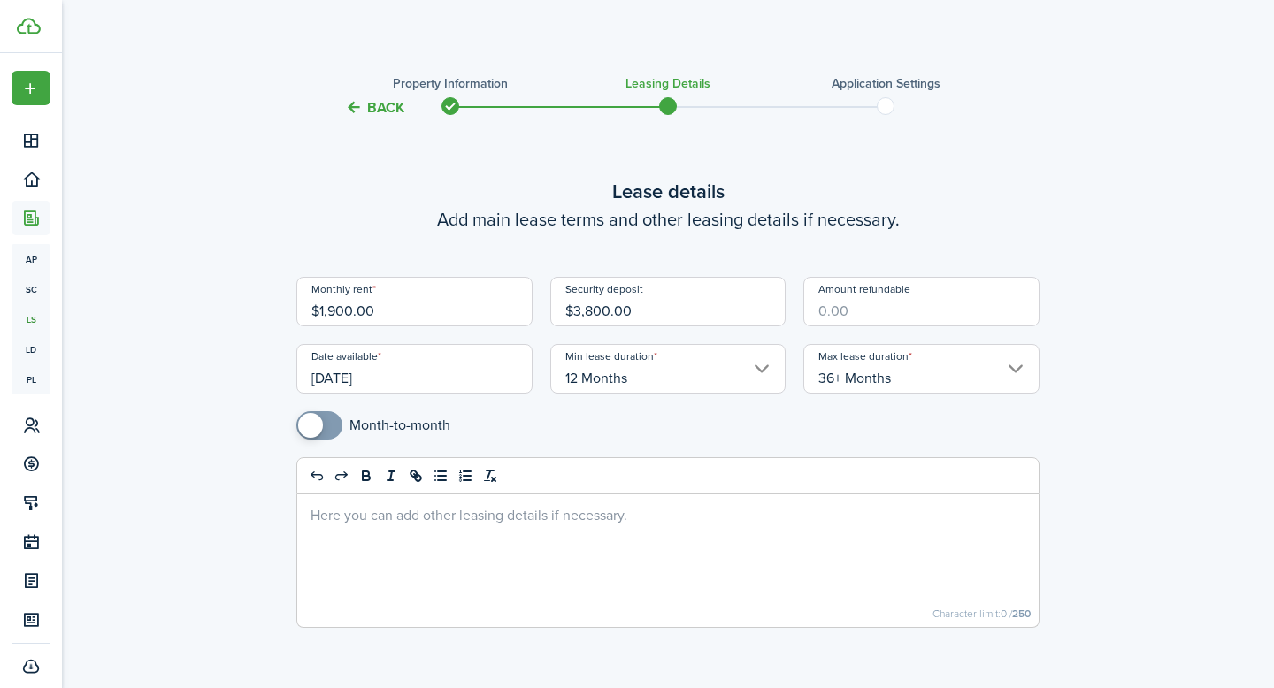
click at [1199, 424] on div "Back Property information Leasing details Application settings Lease details Ad…" at bounding box center [668, 413] width 1212 height 721
click at [434, 521] on p at bounding box center [668, 514] width 715 height 19
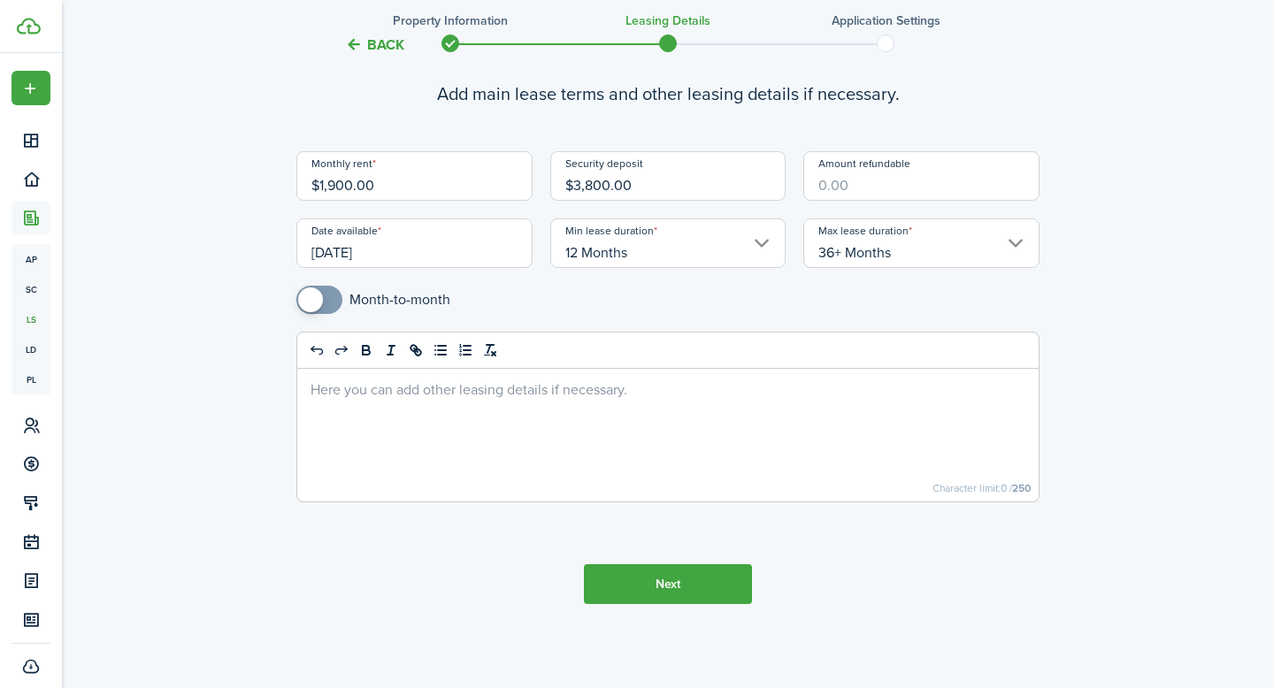
click at [648, 588] on button "Next" at bounding box center [668, 585] width 168 height 40
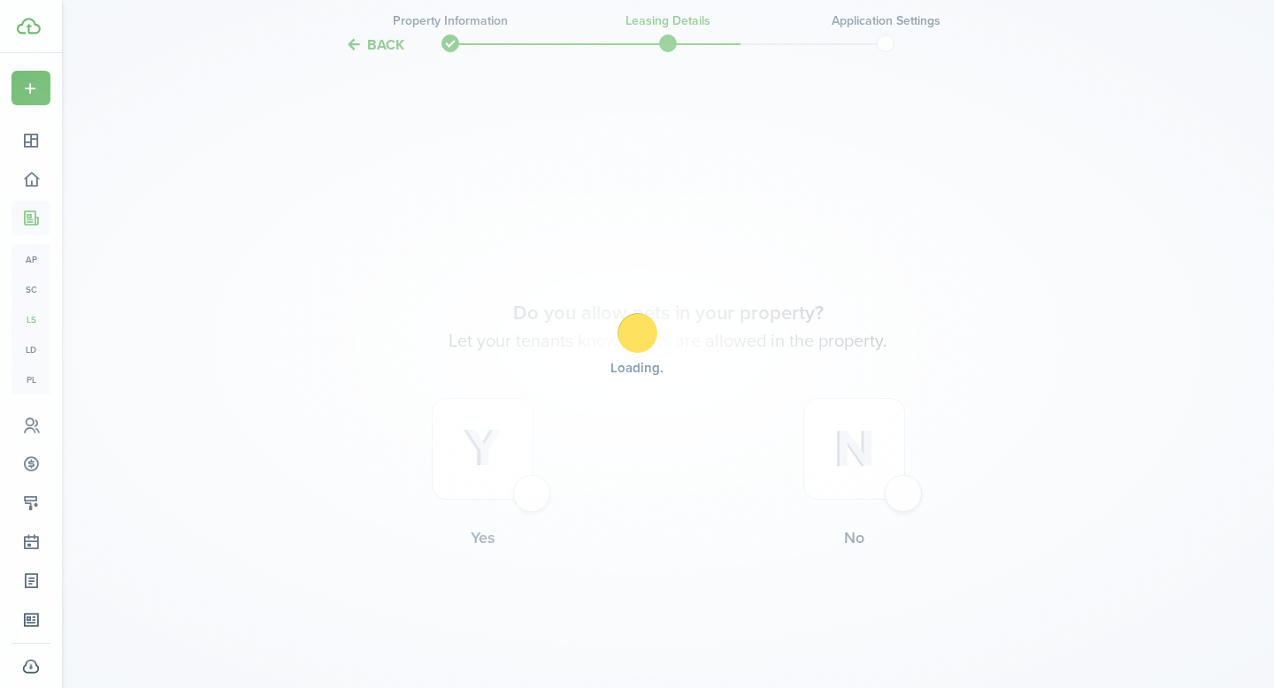
scroll to position [695, 0]
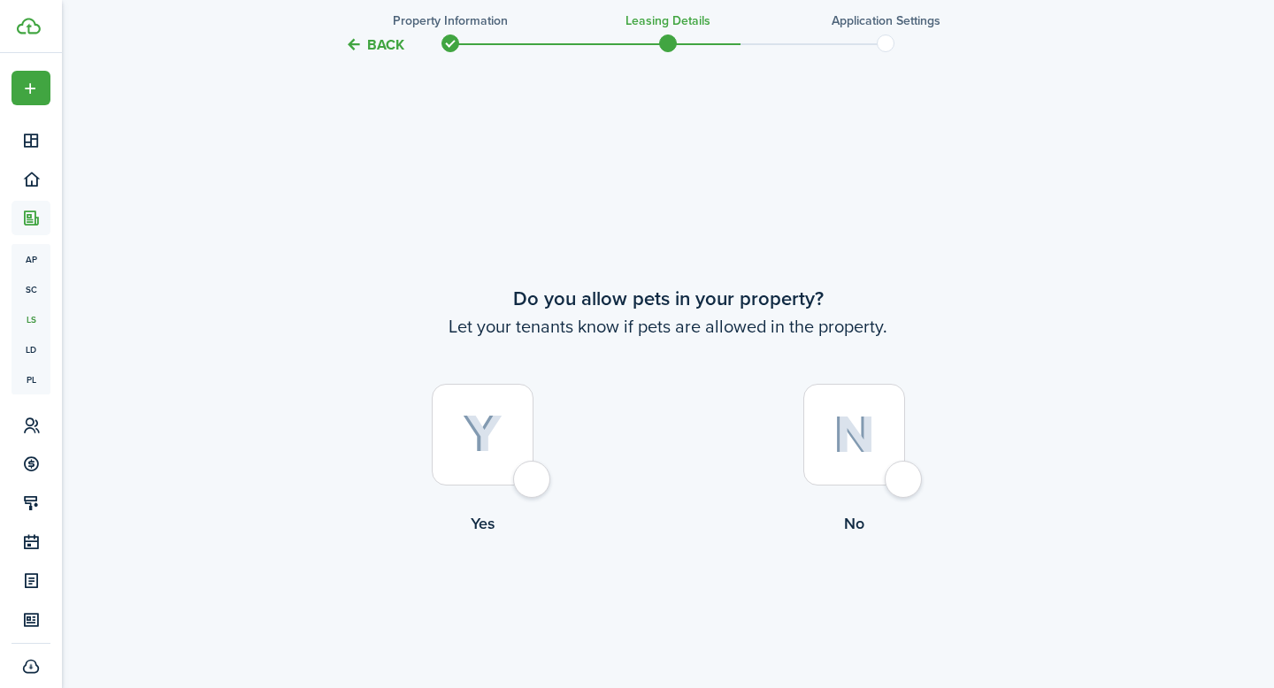
click at [499, 465] on div at bounding box center [483, 435] width 102 height 102
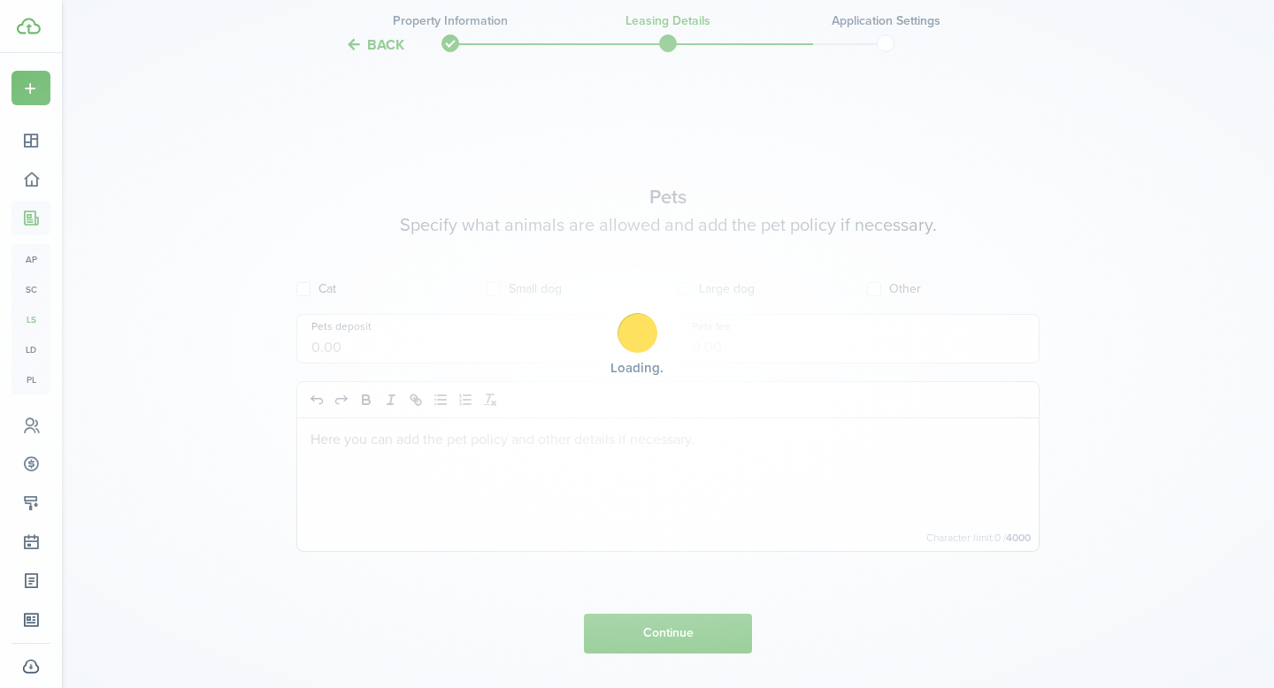
scroll to position [1384, 0]
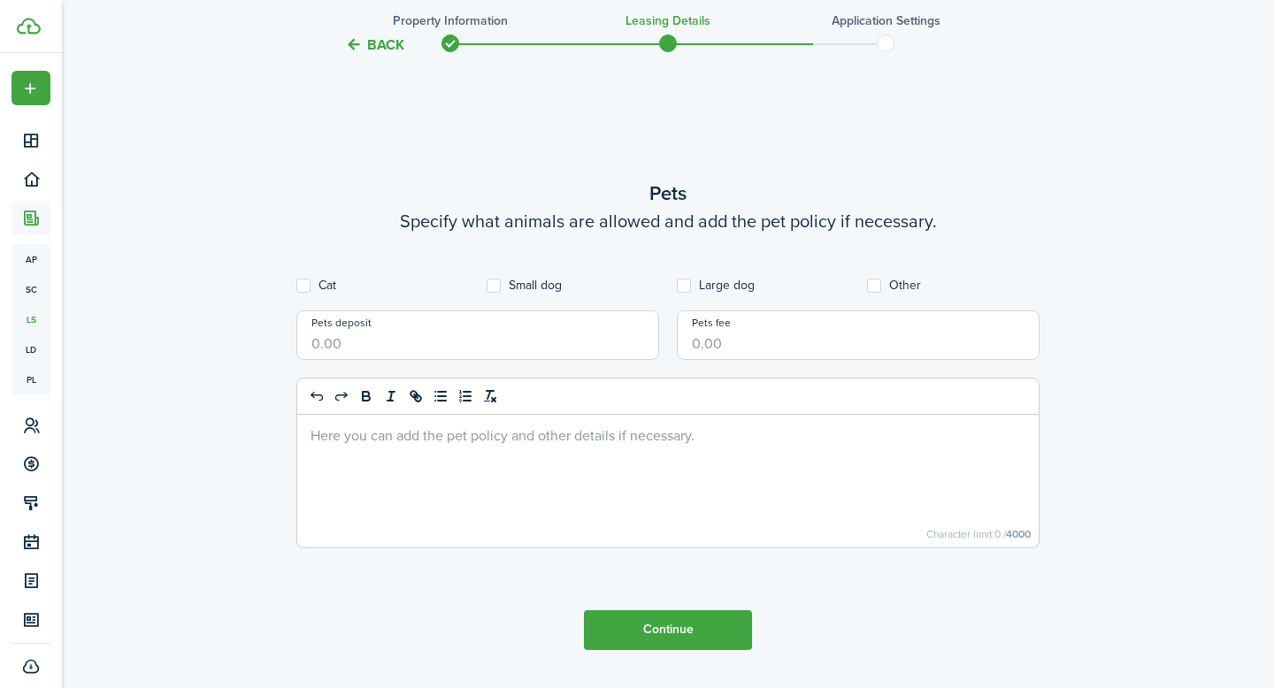
click at [409, 351] on input "Pets deposit" at bounding box center [477, 336] width 363 height 50
click at [815, 342] on input "Pets fee" at bounding box center [858, 336] width 363 height 50
click at [303, 290] on label "Cat" at bounding box center [316, 286] width 40 height 14
click at [496, 287] on label "Small dog" at bounding box center [524, 286] width 75 height 14
click at [689, 282] on label "Large dog" at bounding box center [716, 286] width 78 height 14
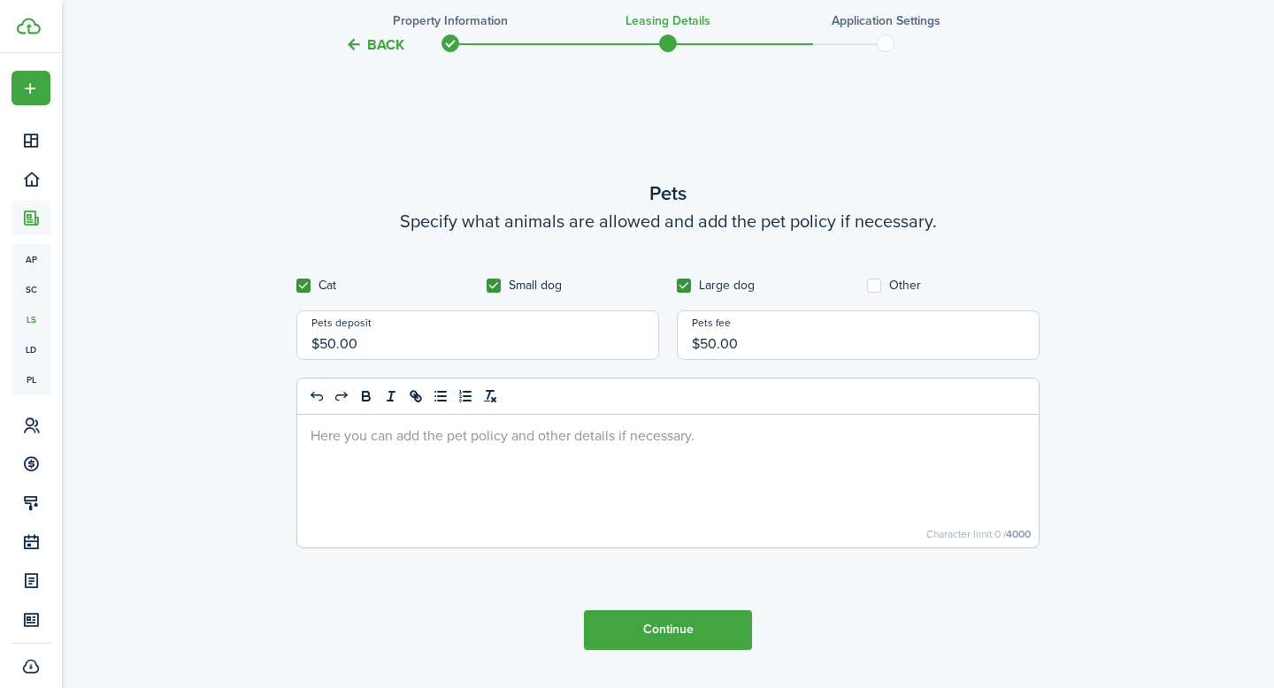
click at [880, 289] on label "Other" at bounding box center [894, 286] width 54 height 14
click at [663, 640] on button "Continue" at bounding box center [668, 631] width 168 height 40
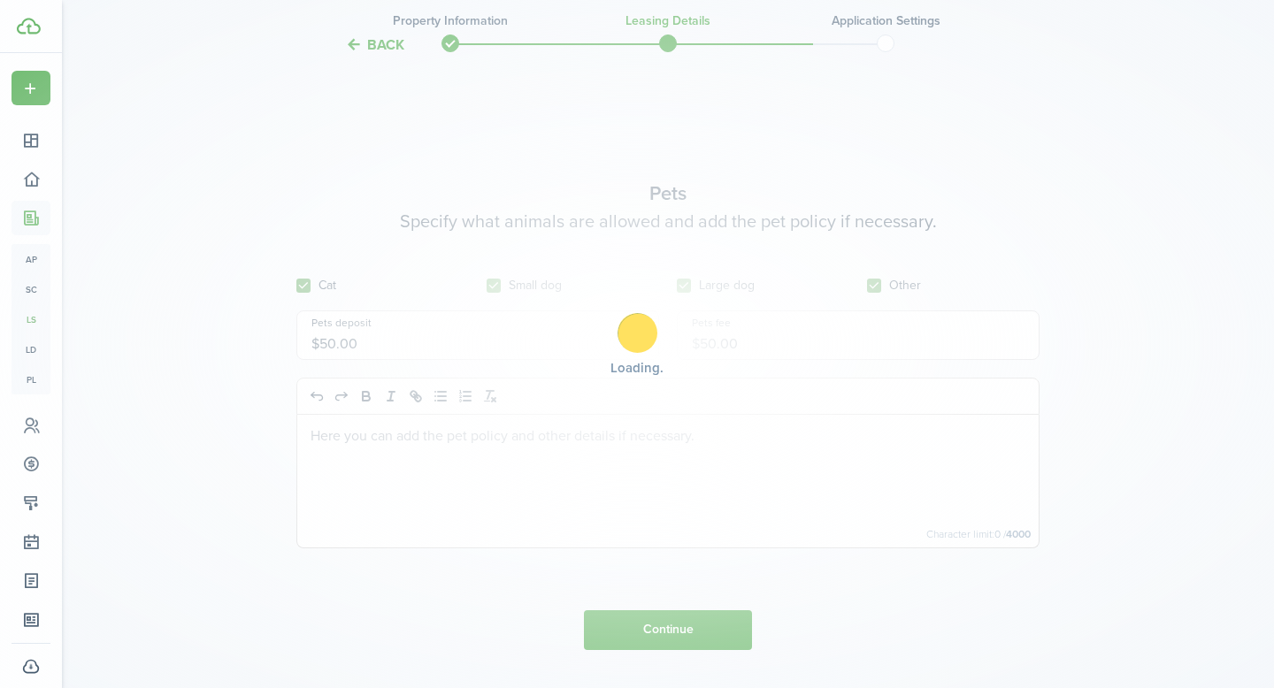
scroll to position [0, 0]
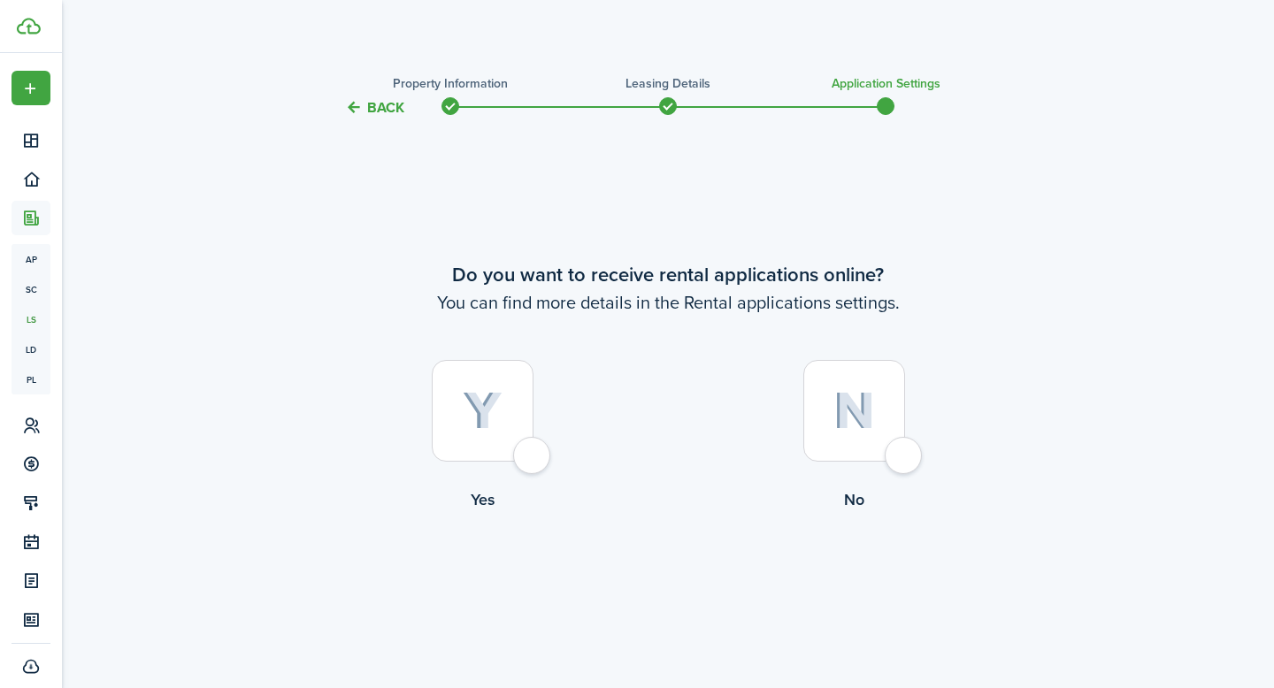
click at [496, 419] on img at bounding box center [483, 411] width 40 height 39
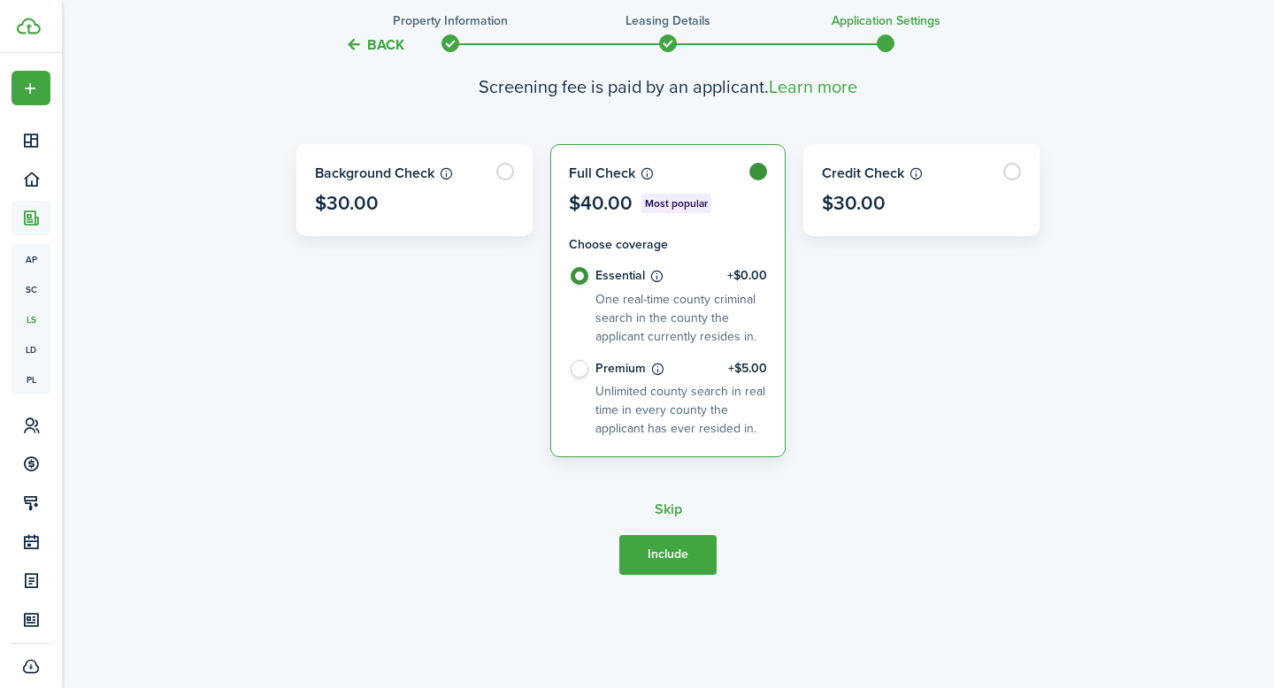
scroll to position [688, 0]
click at [579, 367] on label "Premium +$5.00 Unlimited county search in real time in every county the applica…" at bounding box center [668, 398] width 199 height 79
click at [584, 362] on label "Premium +$5.00 Unlimited county search in real time in every county the applica…" at bounding box center [668, 398] width 199 height 79
click at [580, 273] on label "Essential +$0.00 One real-time county criminal search in the county the applica…" at bounding box center [668, 312] width 199 height 92
click at [677, 561] on button "Include" at bounding box center [667, 554] width 97 height 40
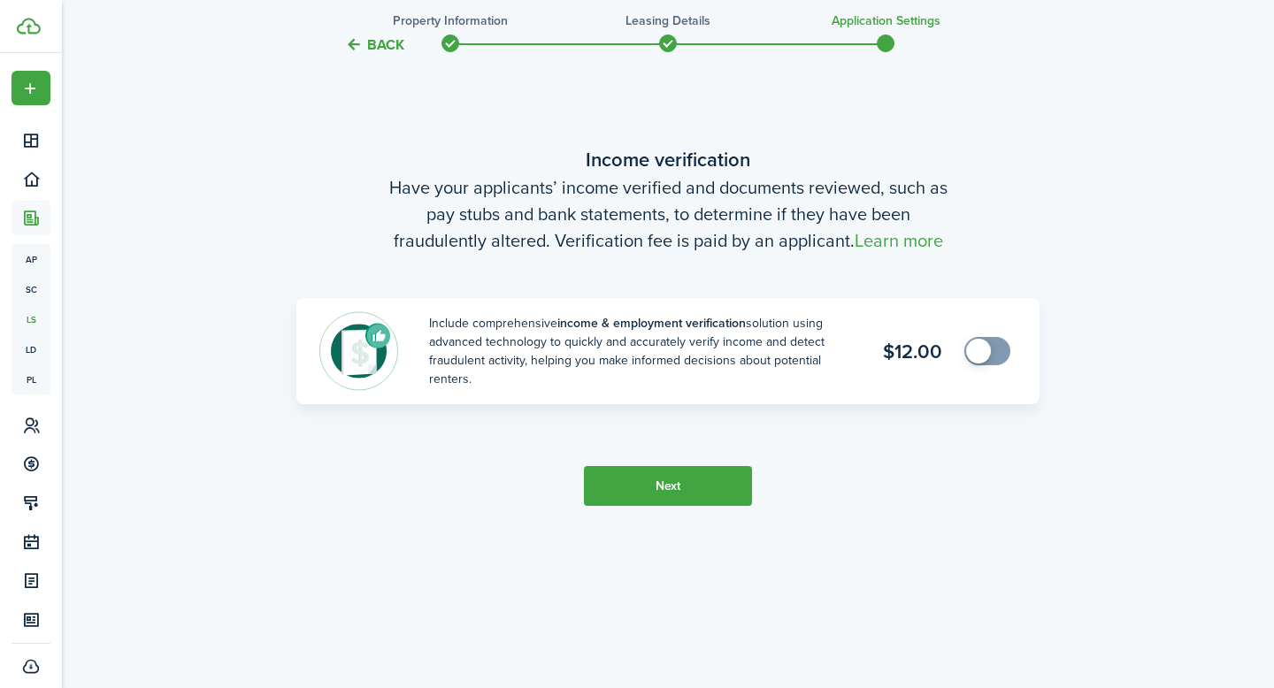
scroll to position [1348, 0]
click at [687, 480] on button "Next" at bounding box center [668, 485] width 168 height 40
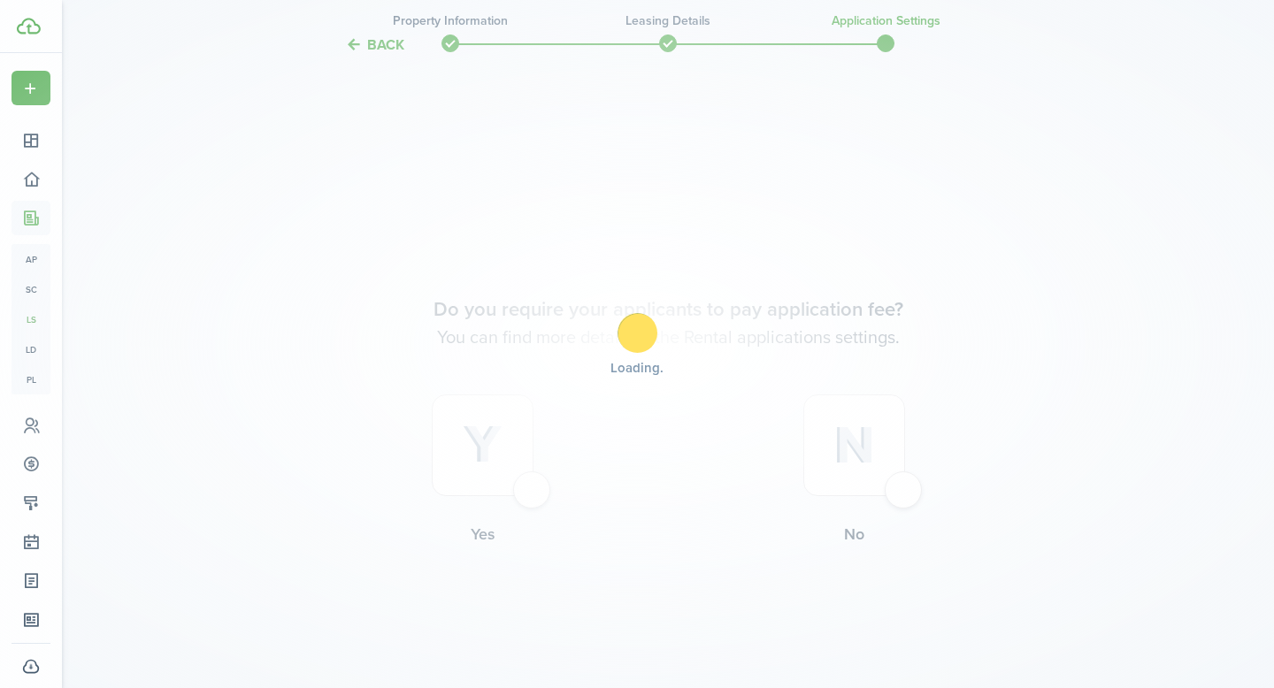
scroll to position [1947, 0]
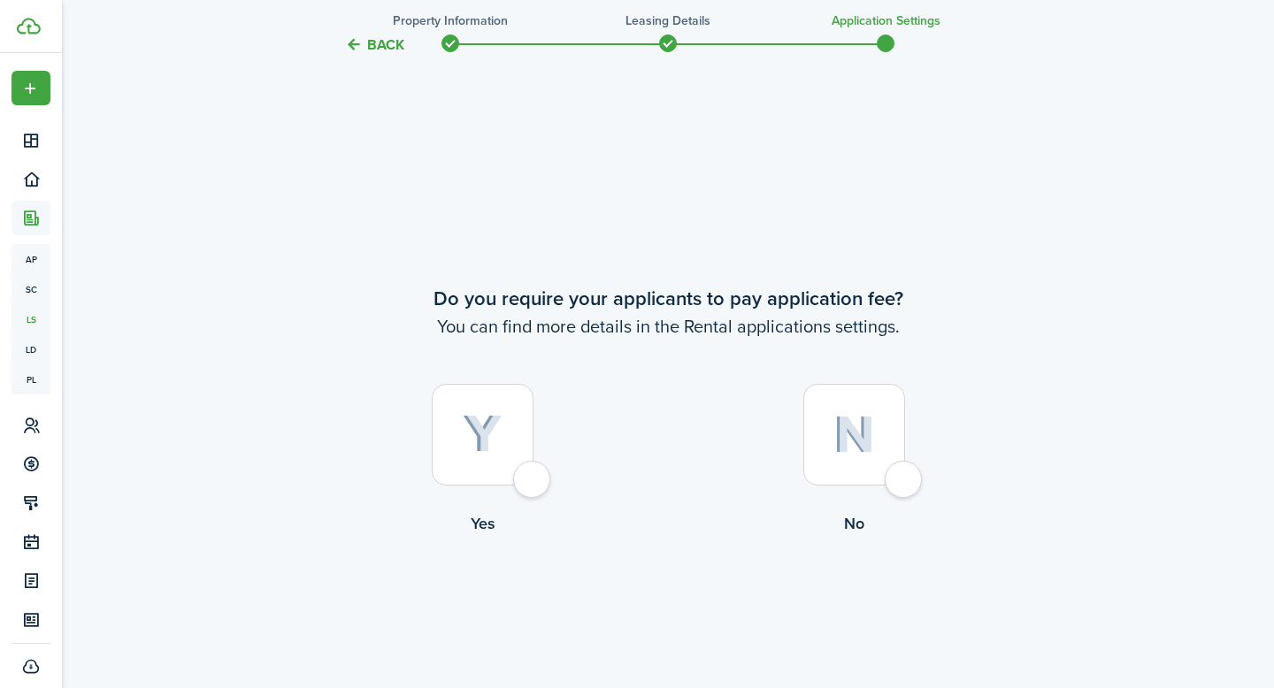
click at [484, 438] on img at bounding box center [483, 434] width 40 height 39
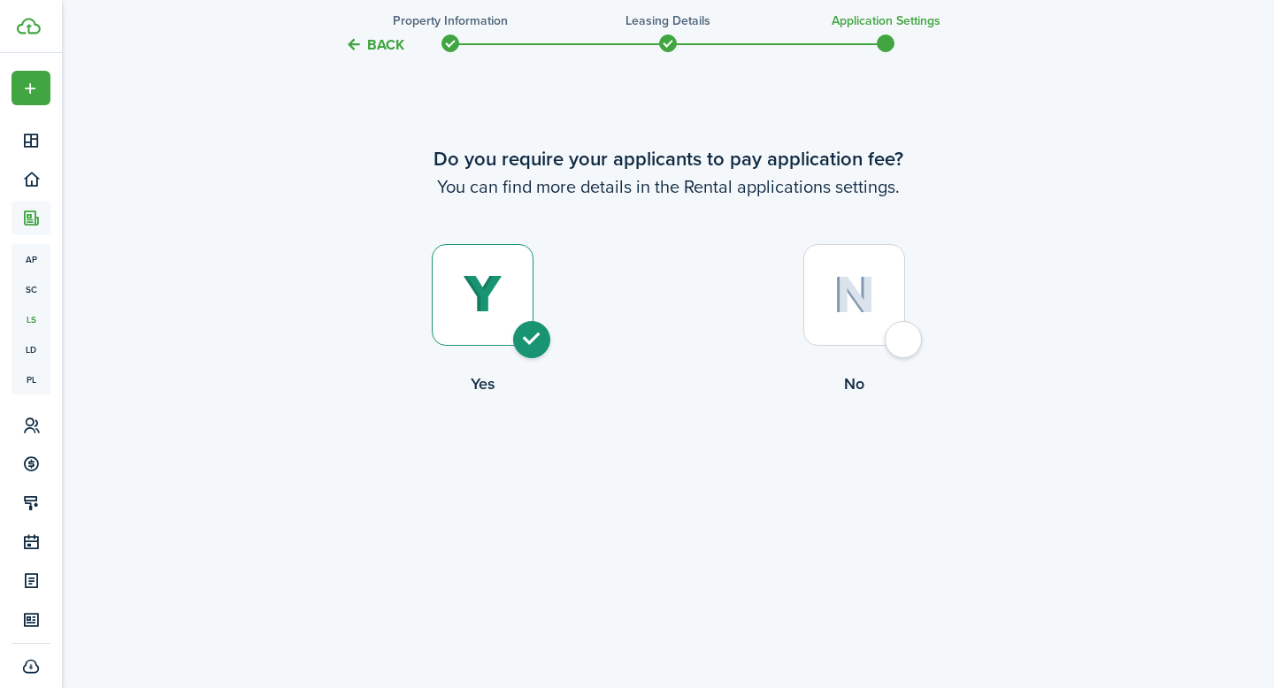
scroll to position [1933, 0]
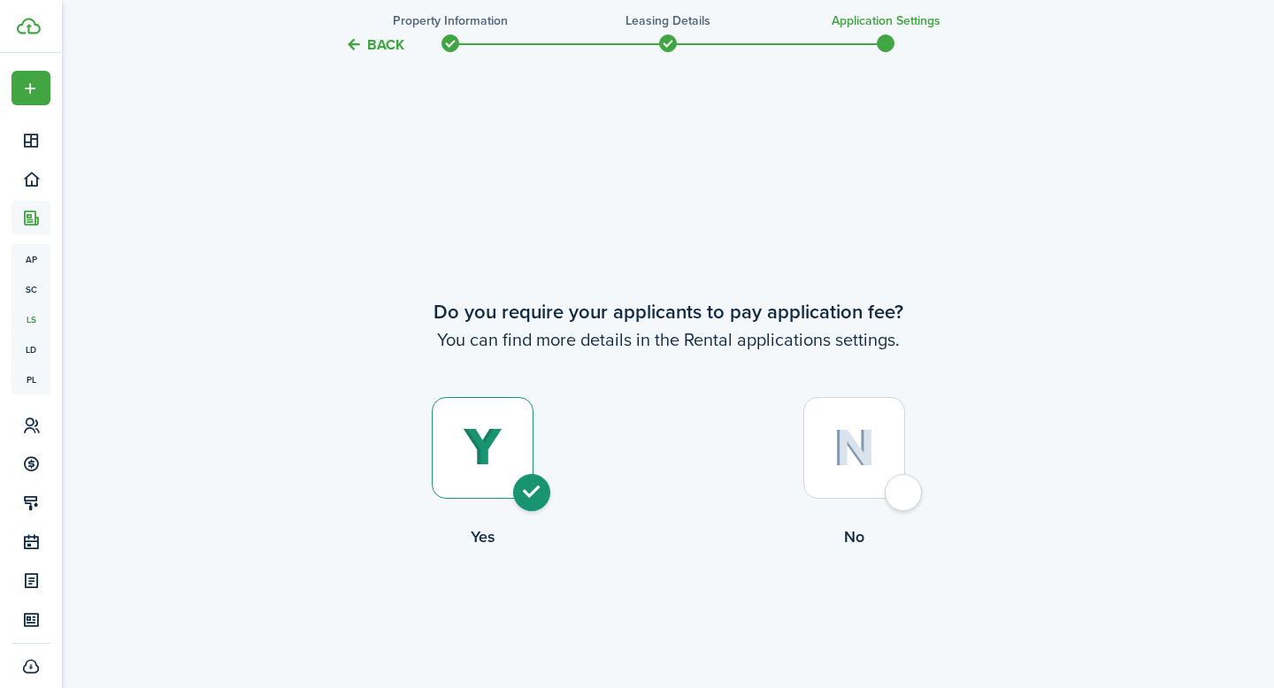
click at [863, 408] on div at bounding box center [854, 448] width 102 height 102
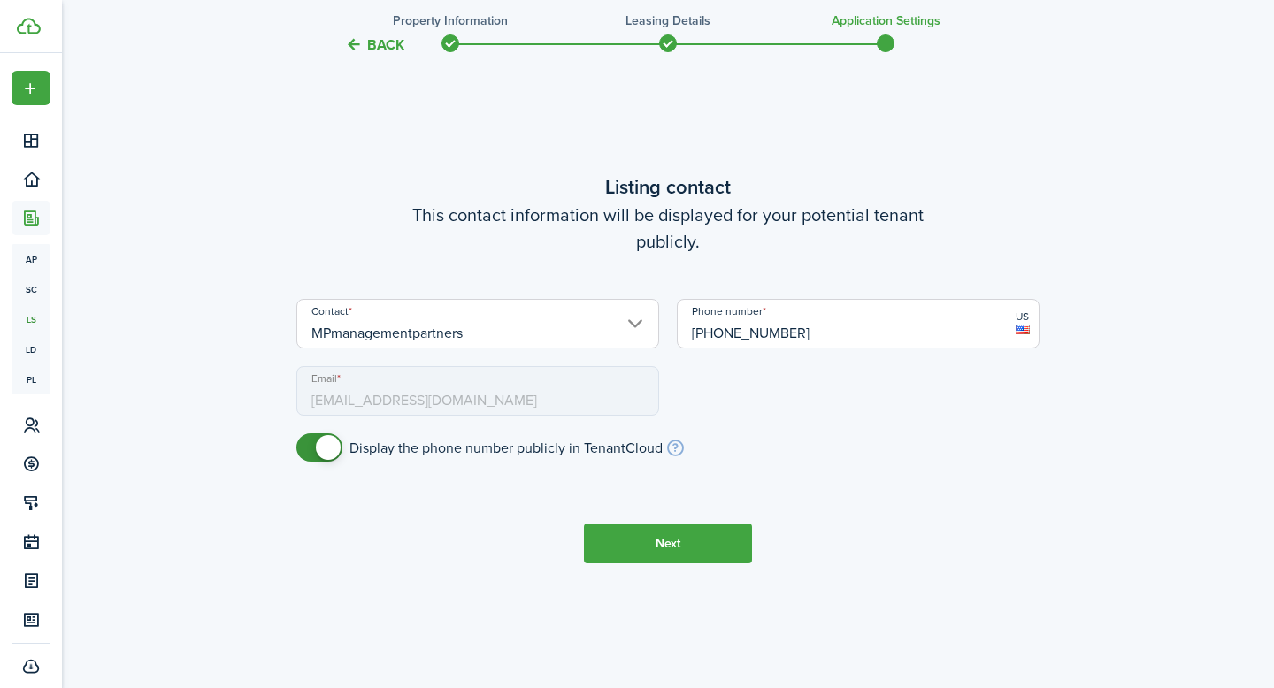
scroll to position [2754, 0]
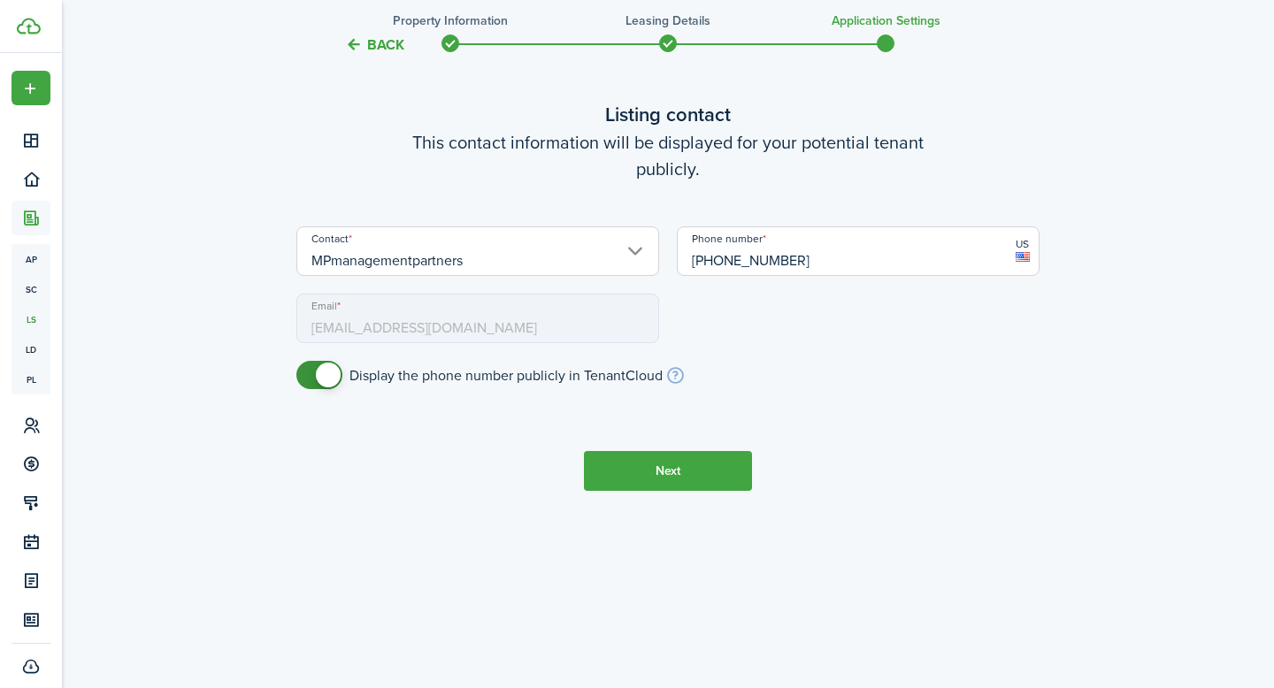
click at [695, 479] on button "Next" at bounding box center [668, 471] width 168 height 40
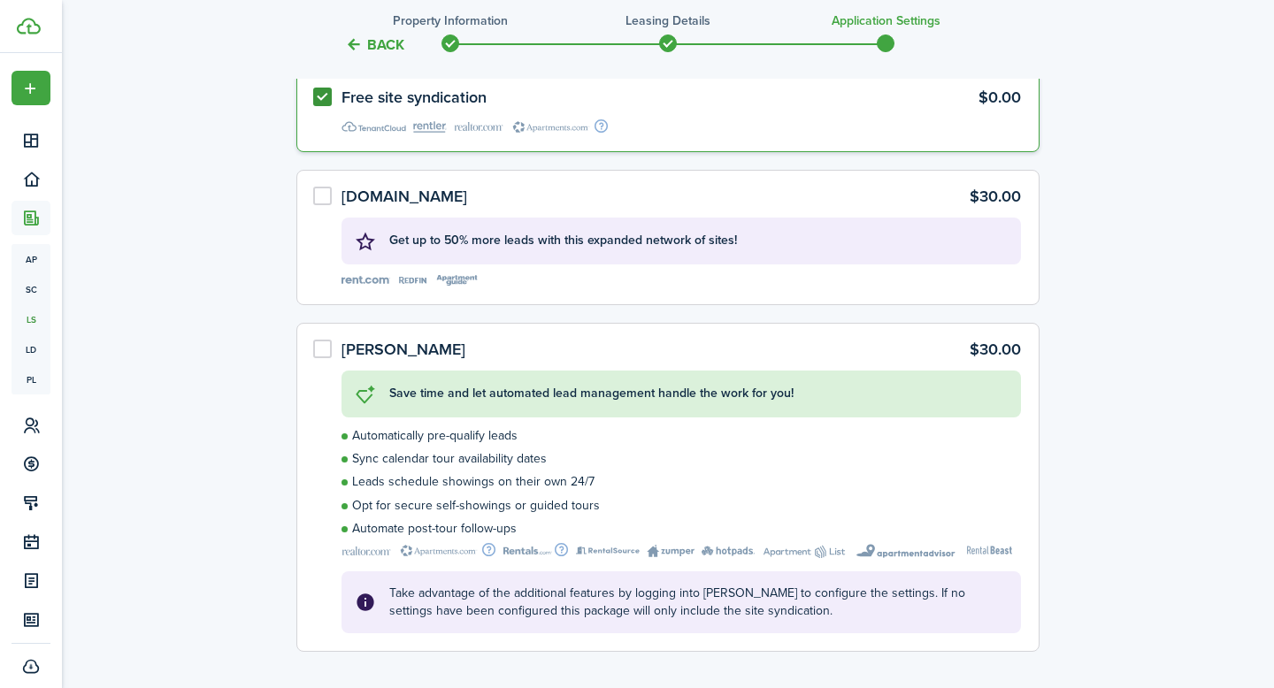
scroll to position [3714, 0]
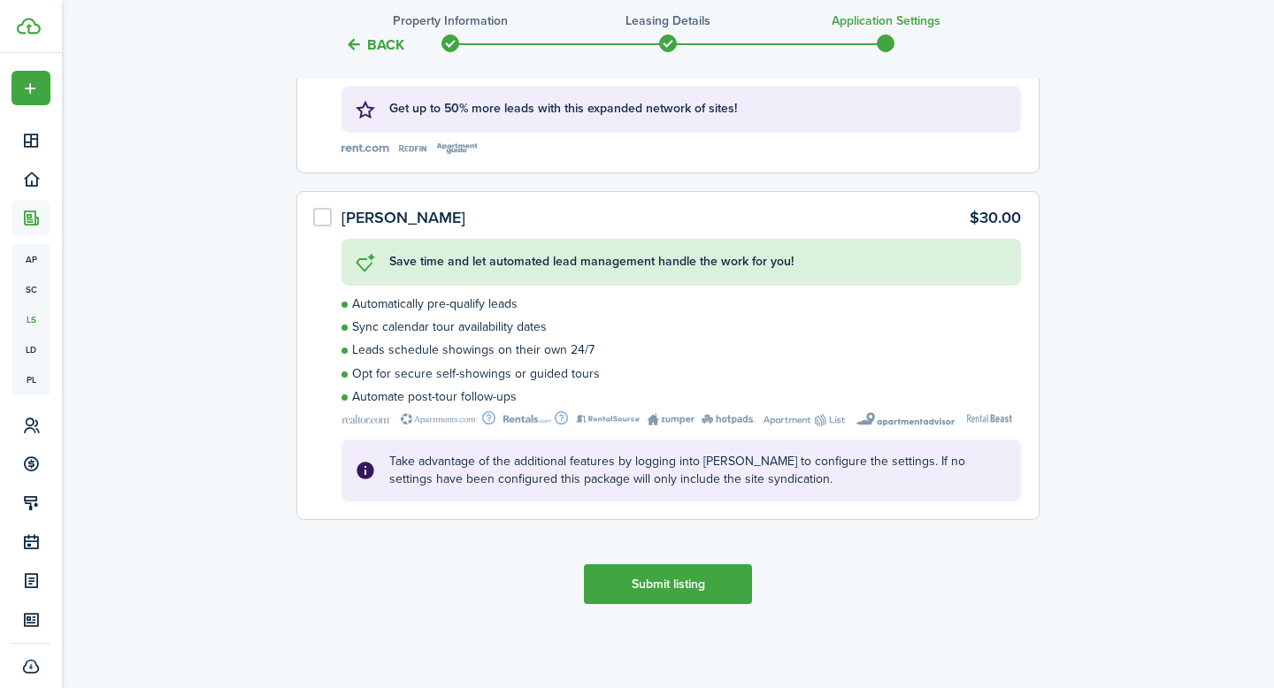
click at [662, 592] on button "Submit listing" at bounding box center [668, 585] width 168 height 40
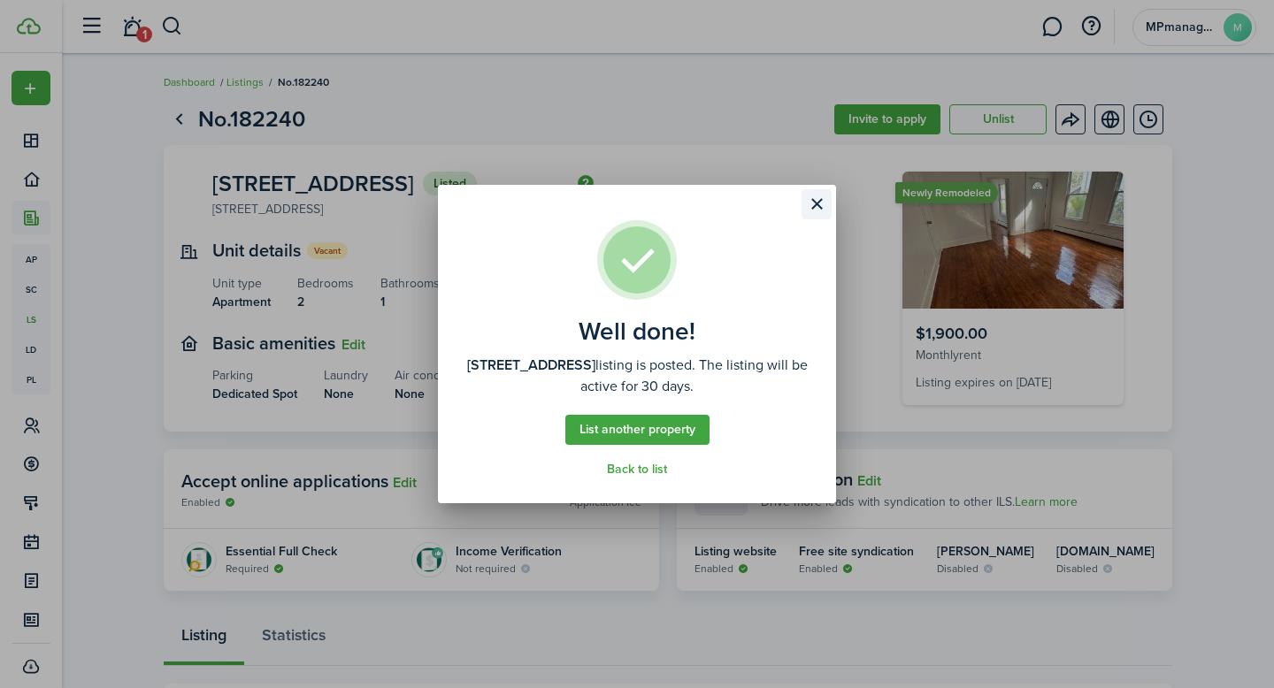
click at [818, 204] on button "Close modal" at bounding box center [817, 204] width 30 height 30
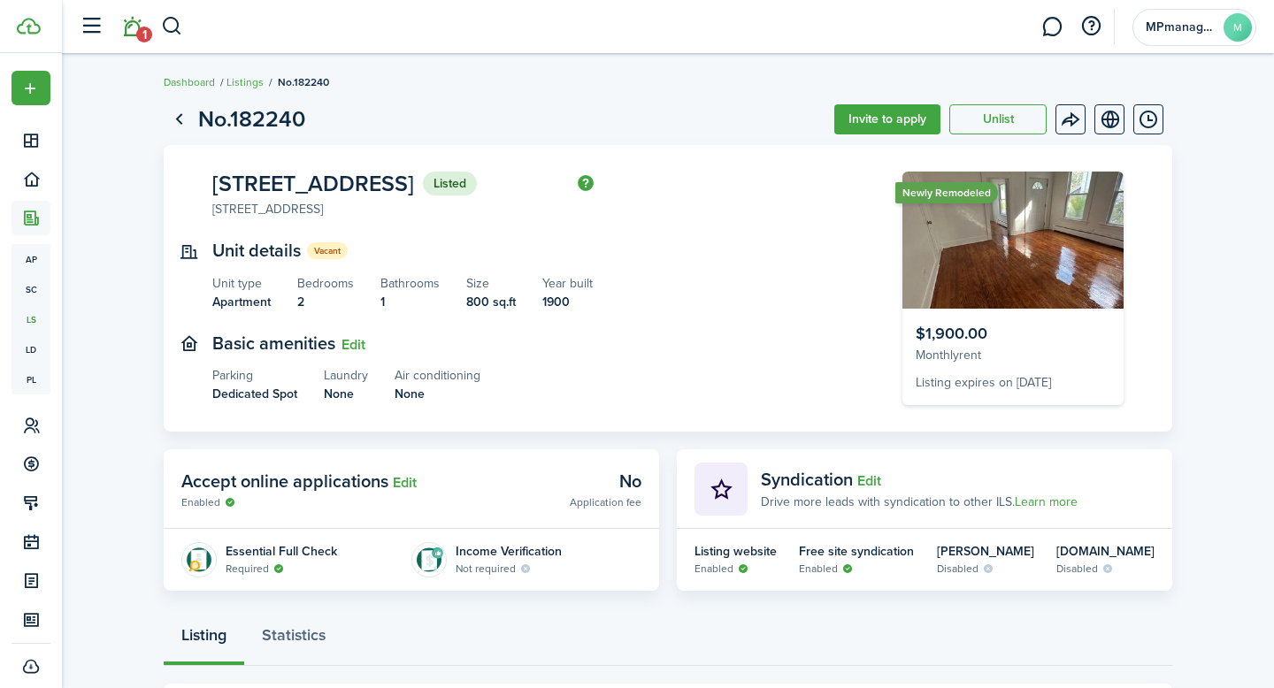
click at [136, 32] on span "1" at bounding box center [144, 35] width 16 height 16
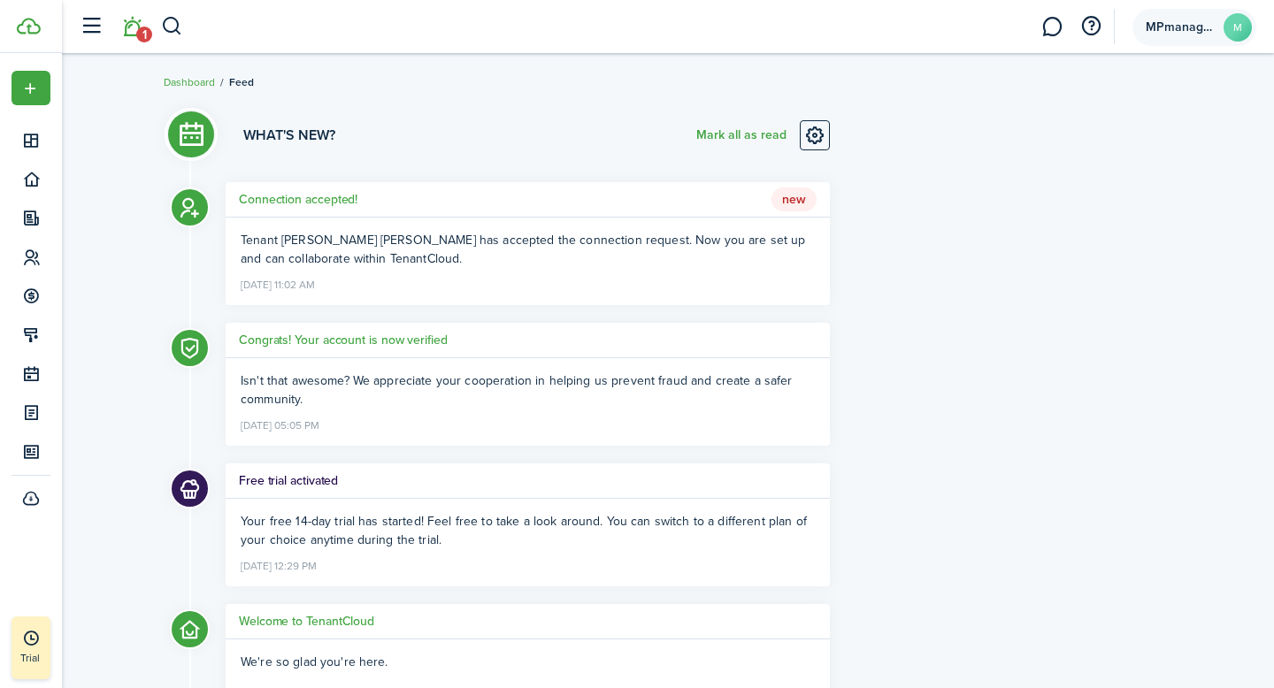
click at [1240, 35] on avatar-text "M" at bounding box center [1238, 27] width 28 height 28
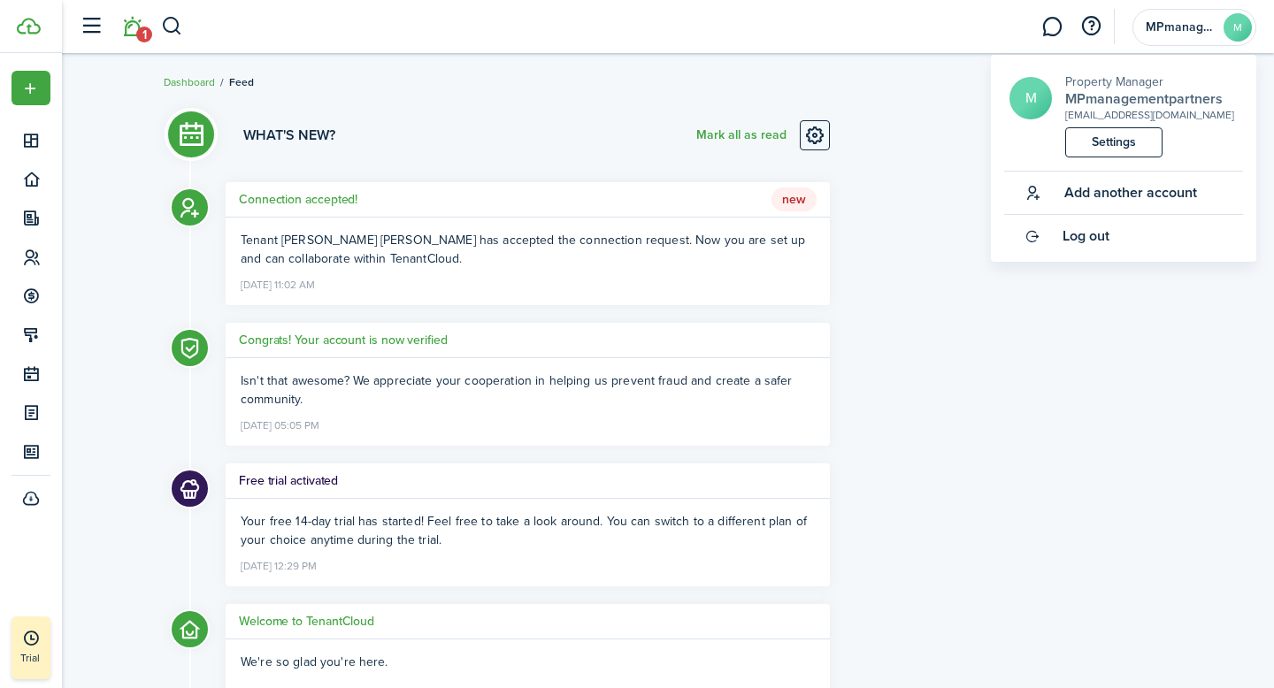
click at [1138, 99] on h2 "MPmanagementpartners" at bounding box center [1149, 99] width 169 height 16
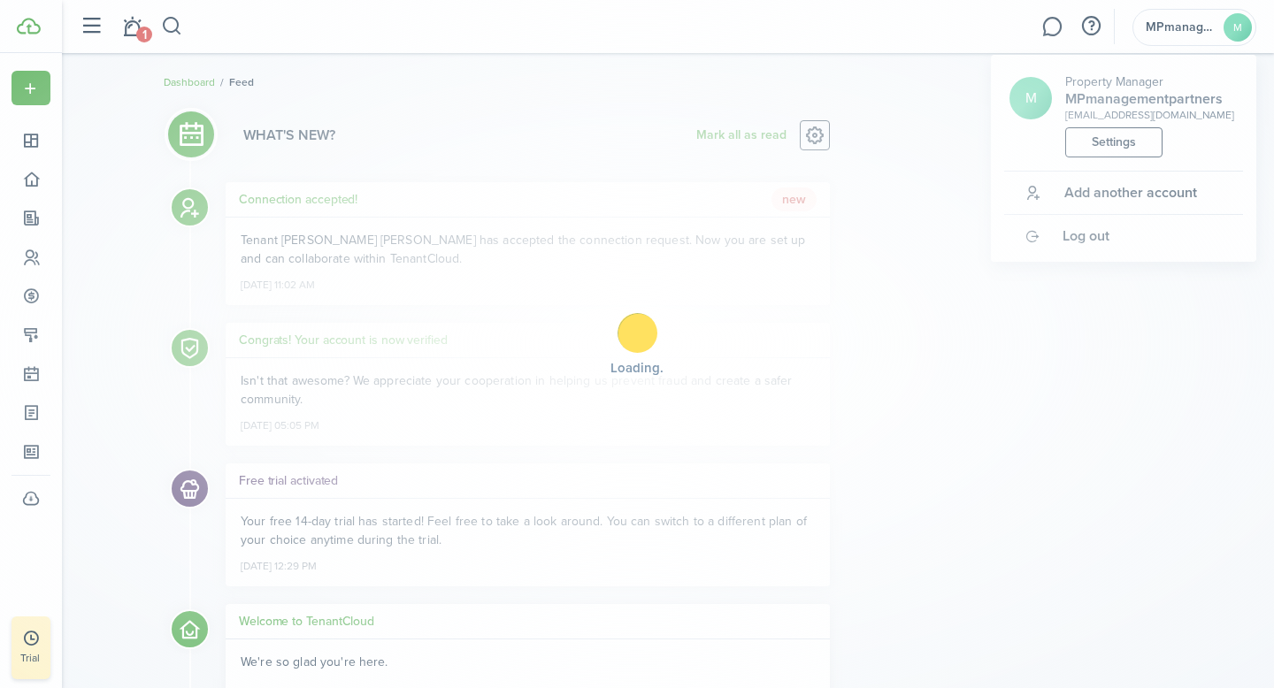
click at [1138, 99] on div "Loading" at bounding box center [637, 344] width 1274 height 688
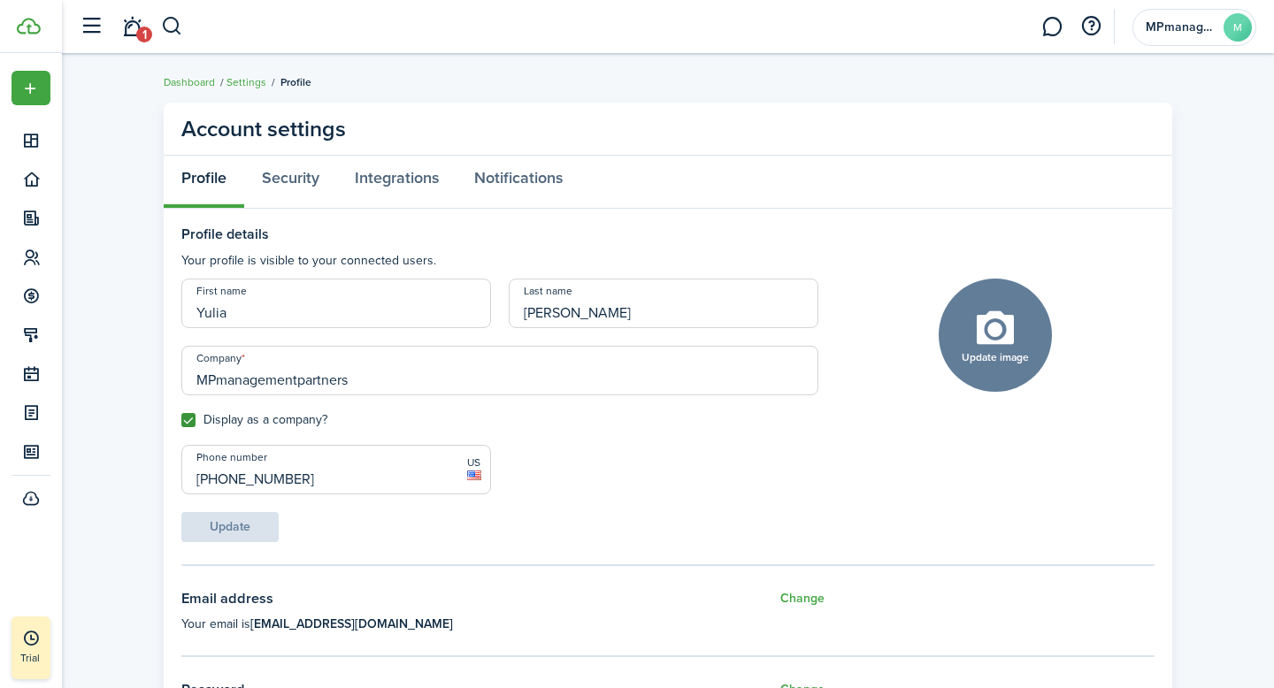
scroll to position [58, 0]
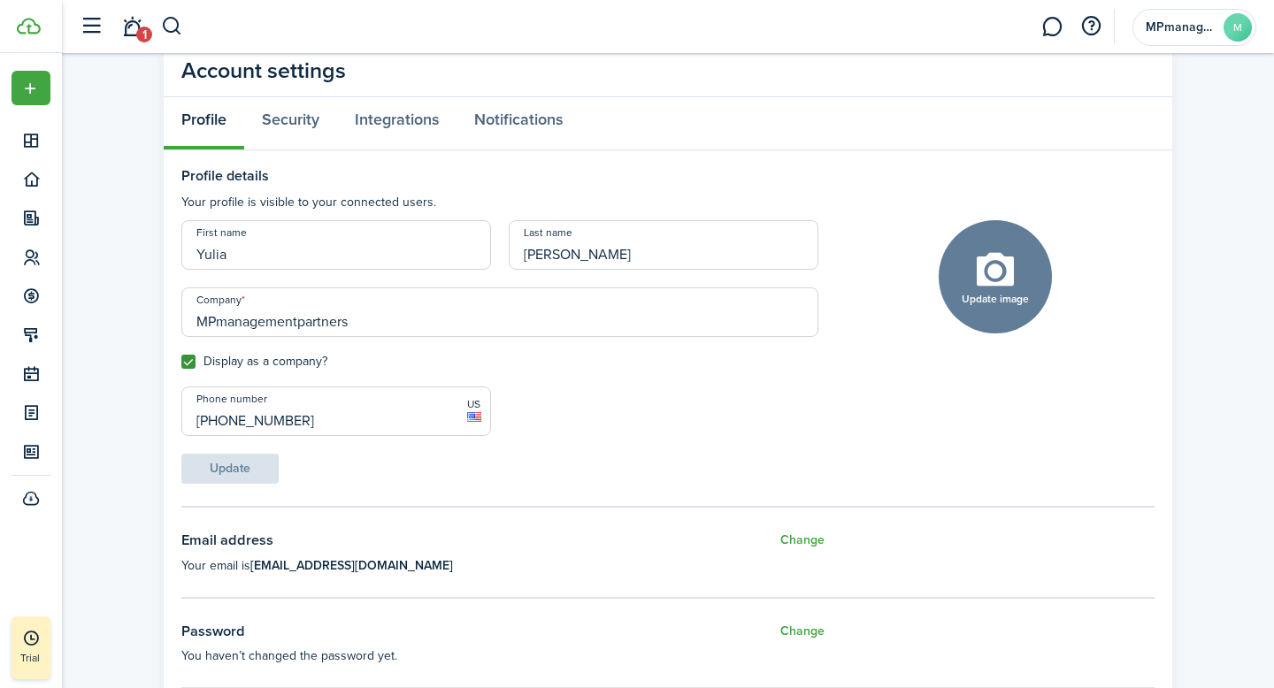
click at [326, 324] on input "MPmanagementpartners" at bounding box center [499, 313] width 637 height 50
